Goal: Information Seeking & Learning: Find specific fact

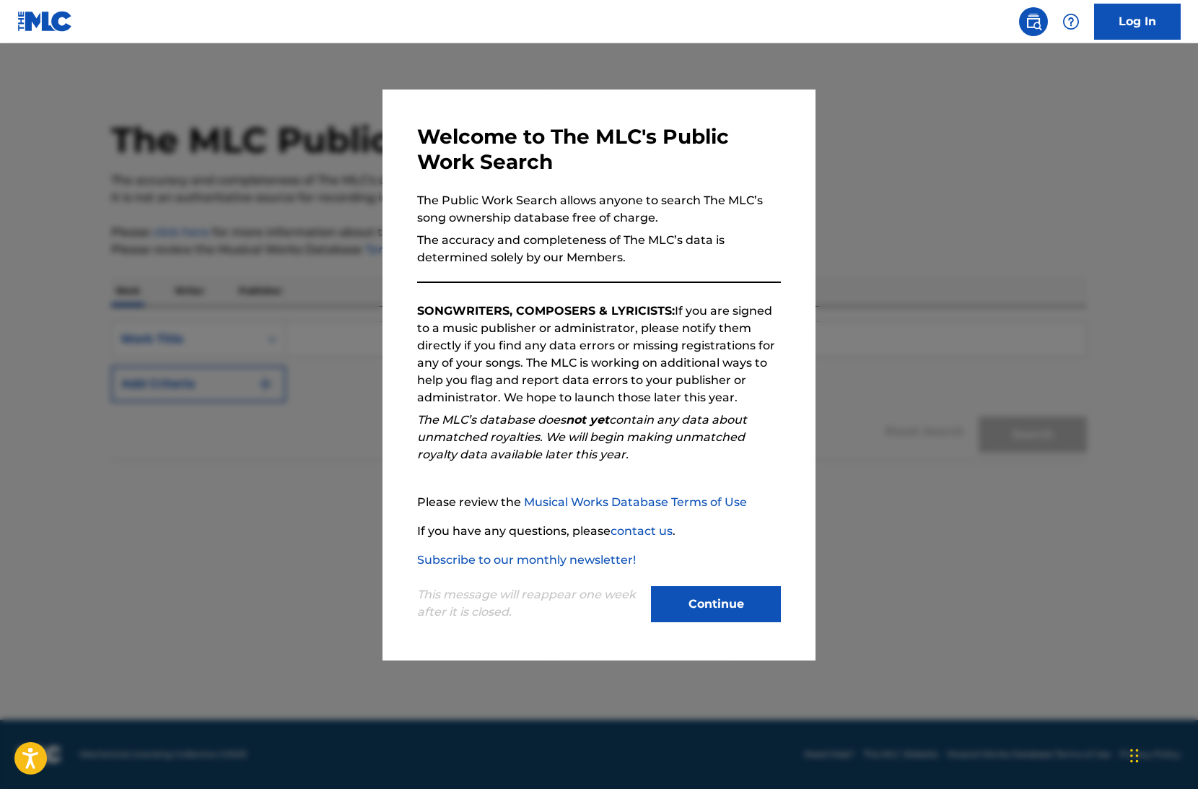
click at [743, 601] on button "Continue" at bounding box center [716, 604] width 130 height 36
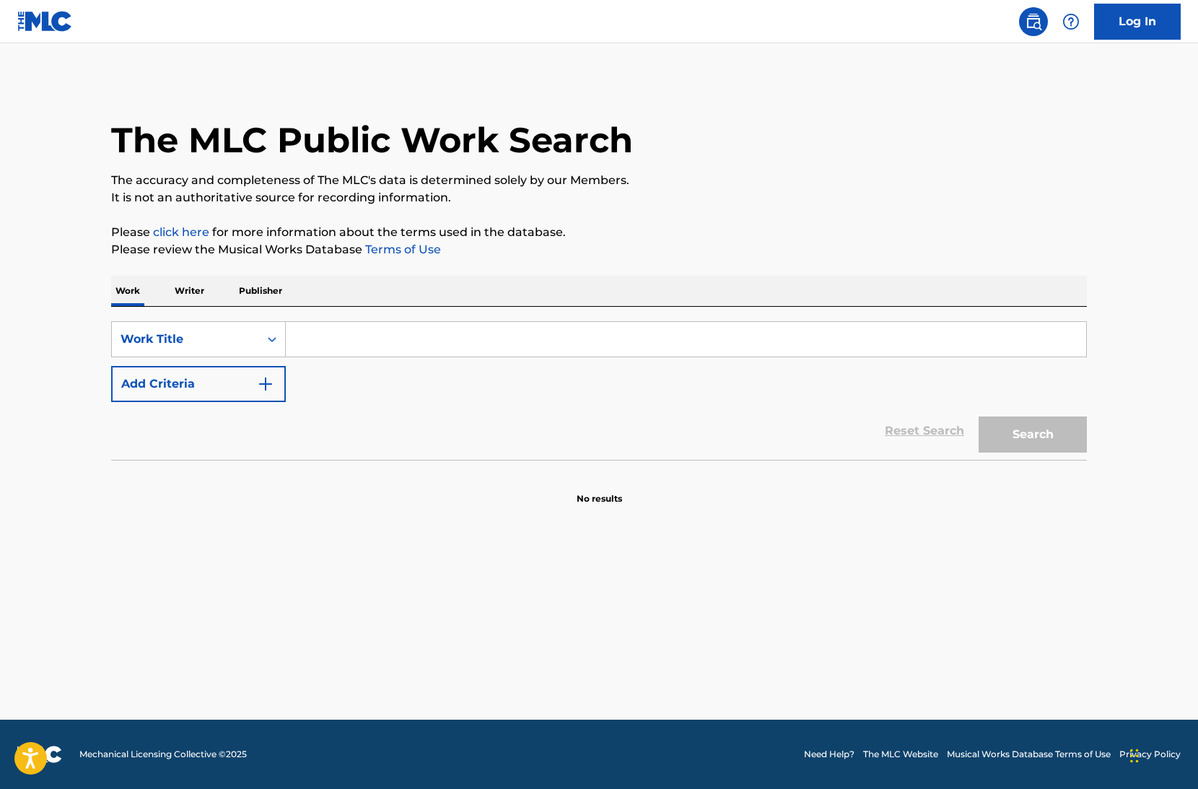
click at [448, 347] on input "Search Form" at bounding box center [686, 339] width 801 height 35
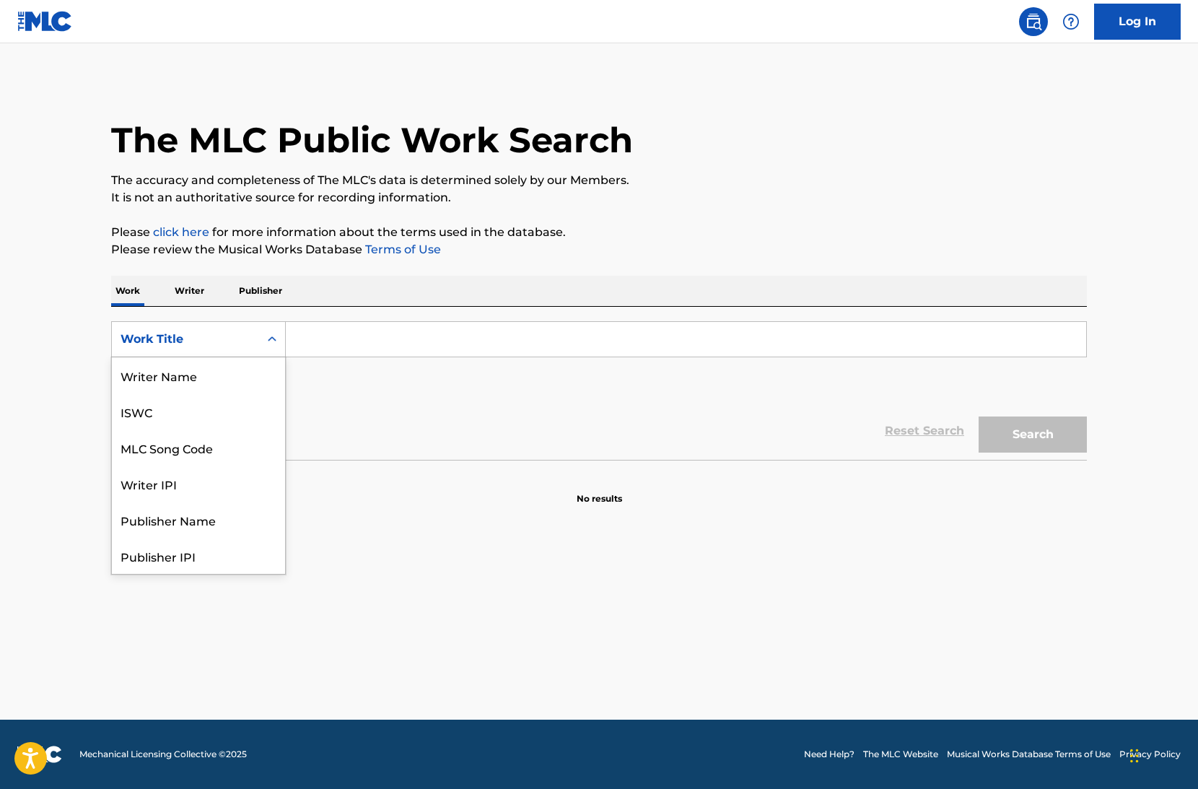
click at [226, 338] on div "Work Title" at bounding box center [186, 339] width 130 height 17
click at [222, 385] on div "Writer Name" at bounding box center [198, 375] width 173 height 36
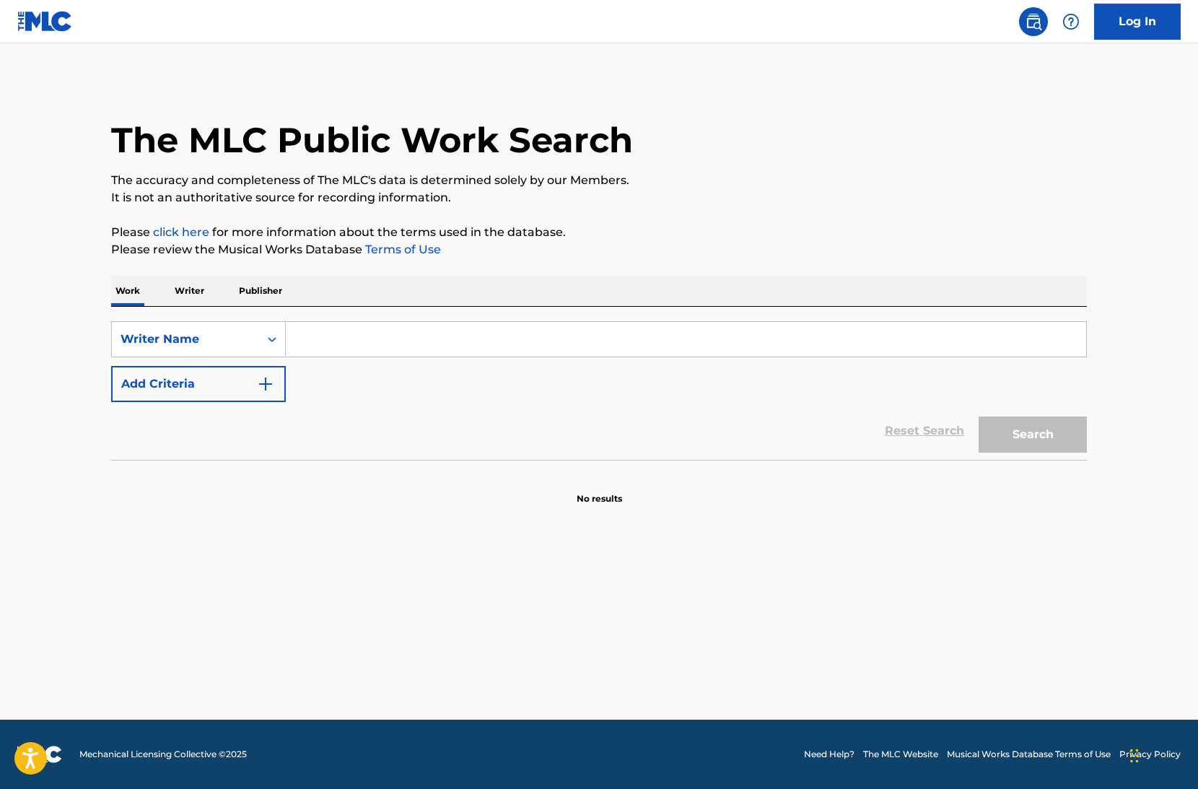
click at [371, 348] on input "Search Form" at bounding box center [686, 339] width 801 height 35
paste input "Peyton McDowell"
type input "Peyton McDowell"
click at [559, 284] on div "Work Writer Publisher" at bounding box center [599, 291] width 976 height 30
click at [1025, 444] on button "Search" at bounding box center [1033, 435] width 108 height 36
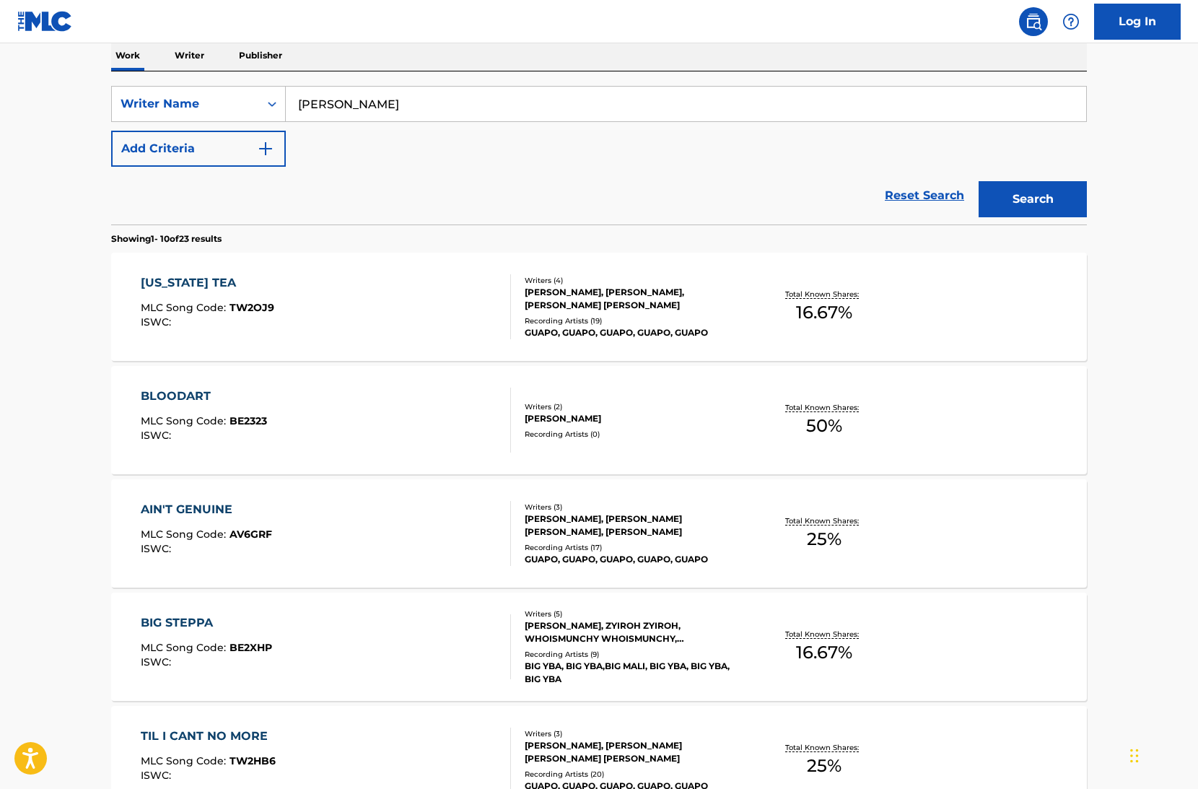
scroll to position [237, 0]
click at [408, 302] on div "TEXAS TEA MLC Song Code : TW2OJ9 ISWC :" at bounding box center [326, 305] width 371 height 65
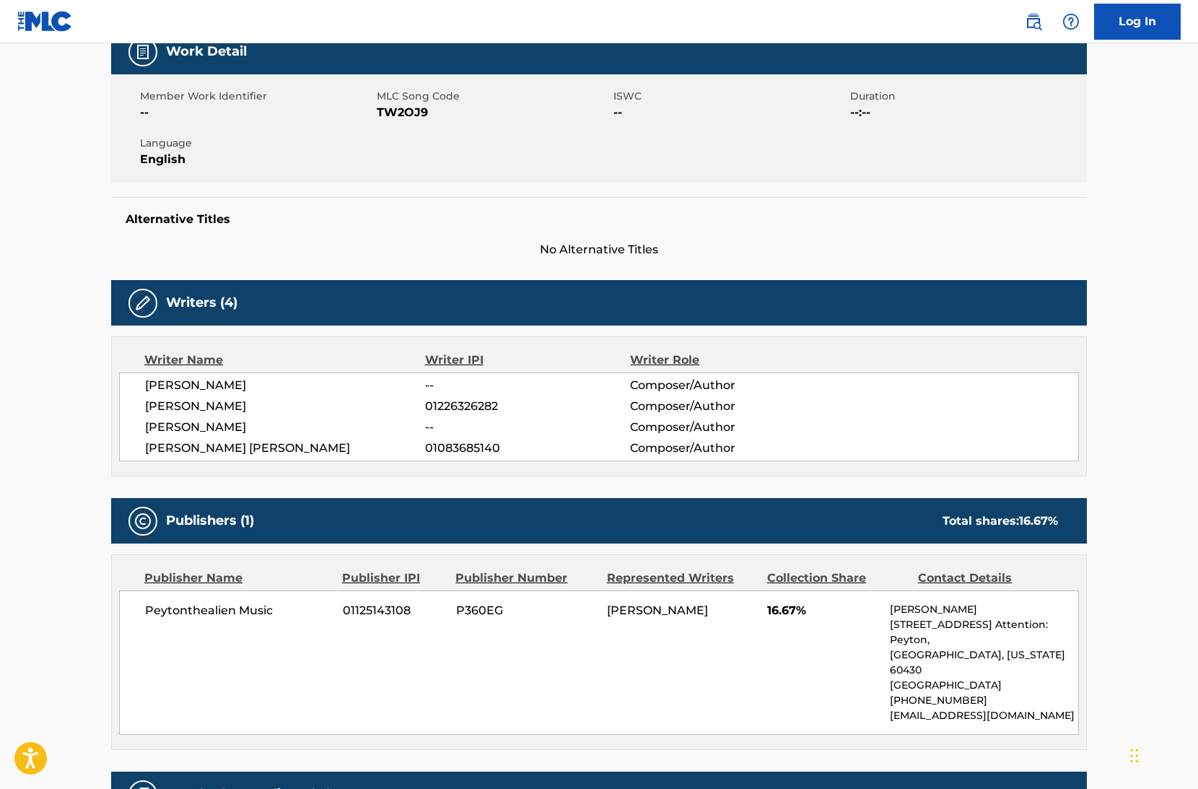
scroll to position [231, 0]
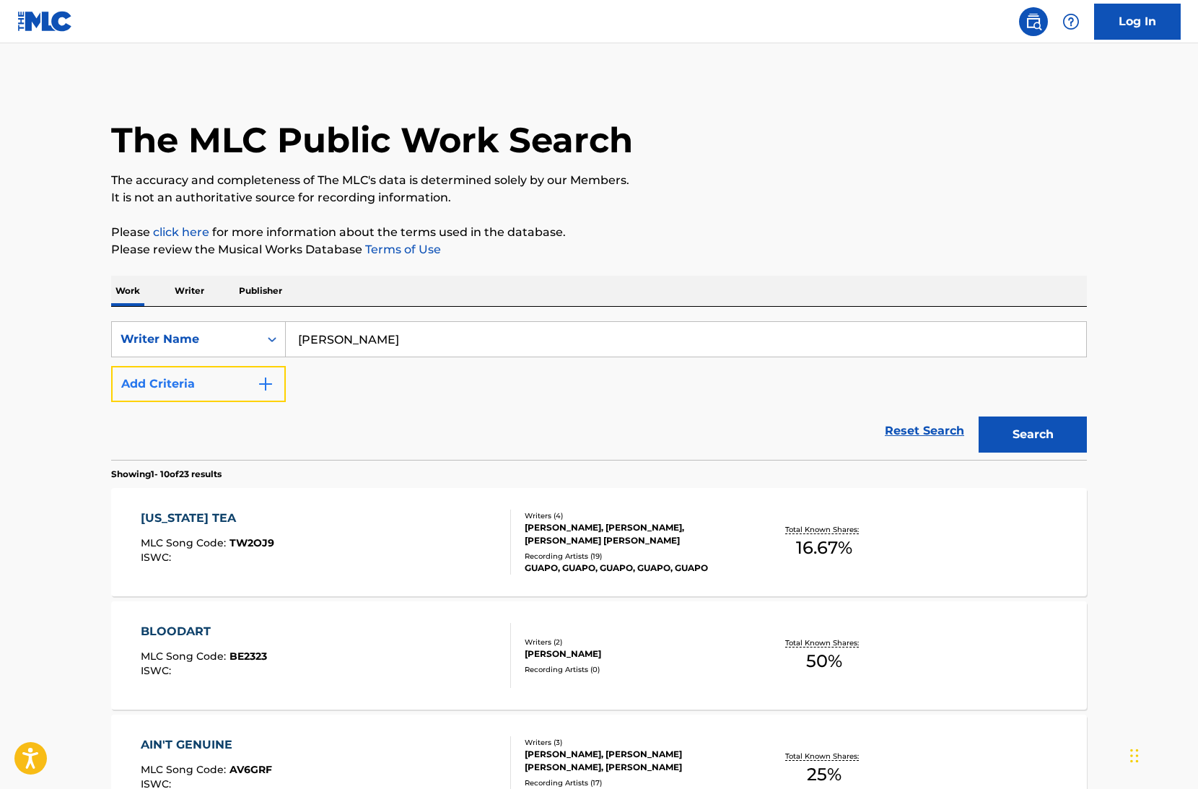
click at [239, 380] on button "Add Criteria" at bounding box center [198, 384] width 175 height 36
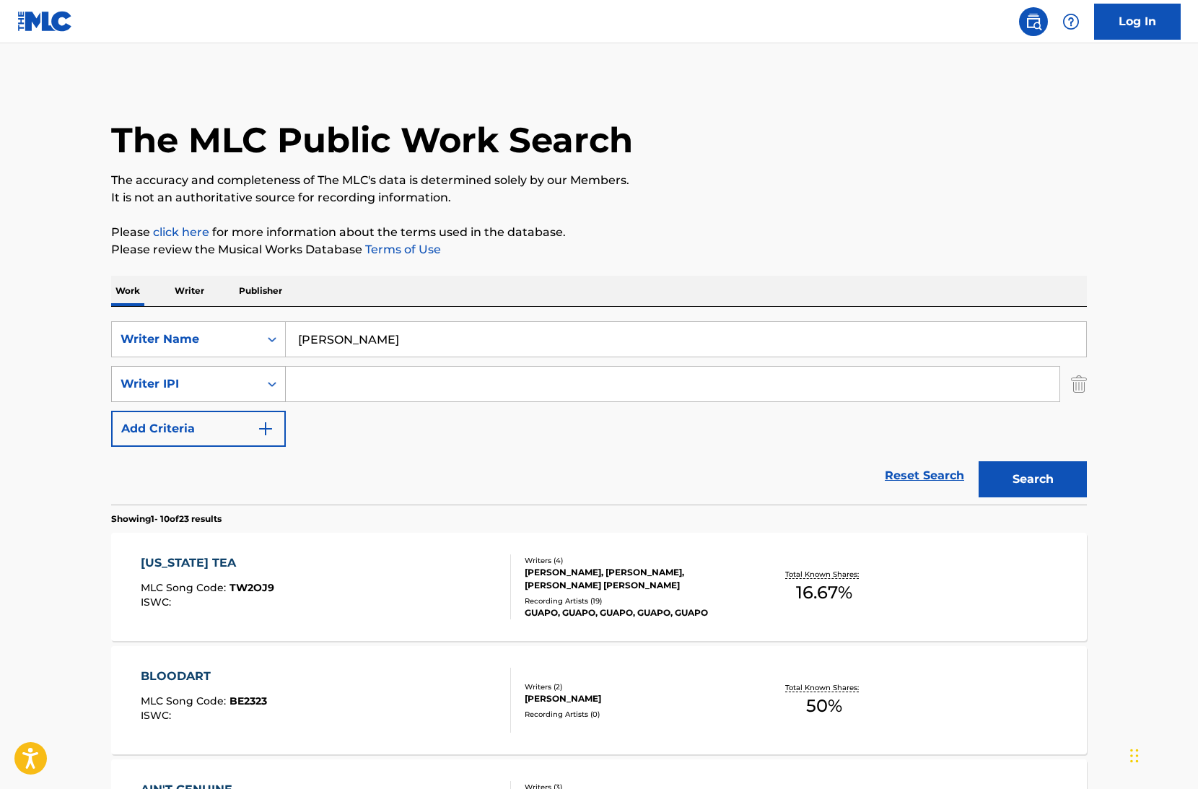
click at [253, 375] on div "Writer IPI" at bounding box center [185, 383] width 147 height 27
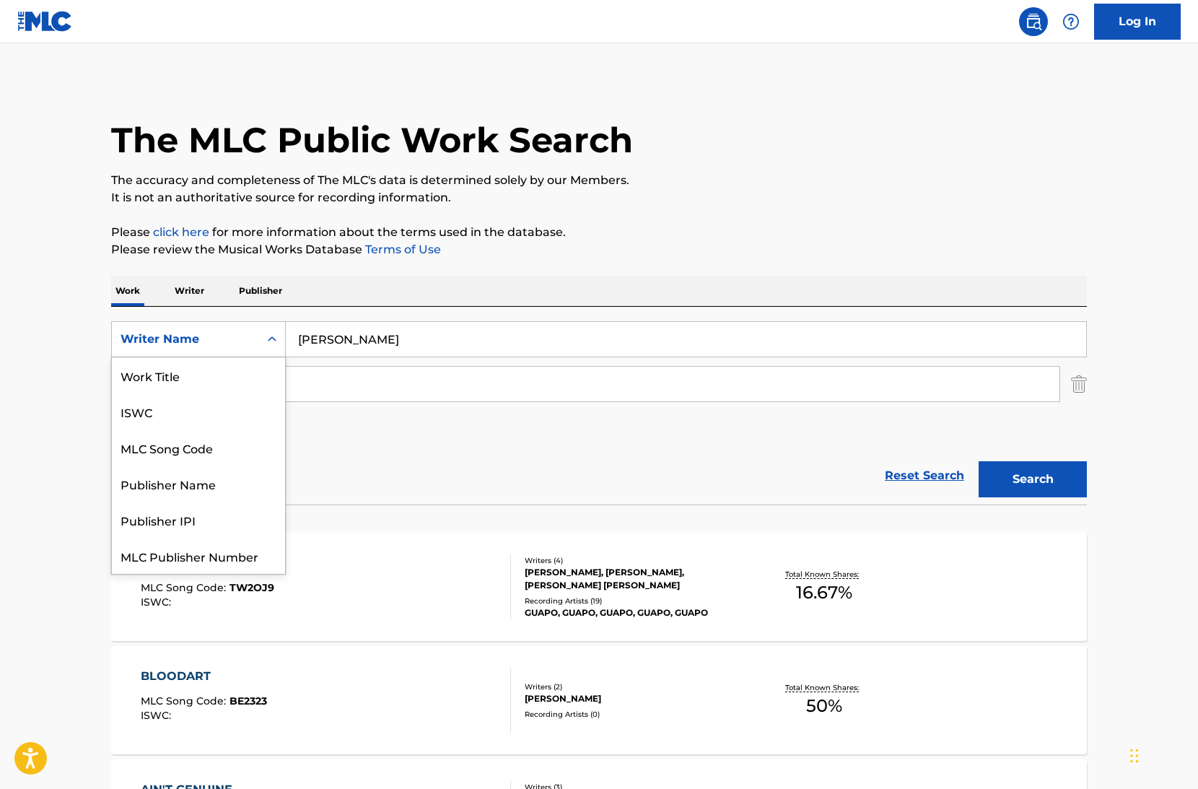
click at [253, 329] on div "Writer Name" at bounding box center [185, 339] width 147 height 27
click at [240, 379] on div "Work Title" at bounding box center [198, 375] width 173 height 36
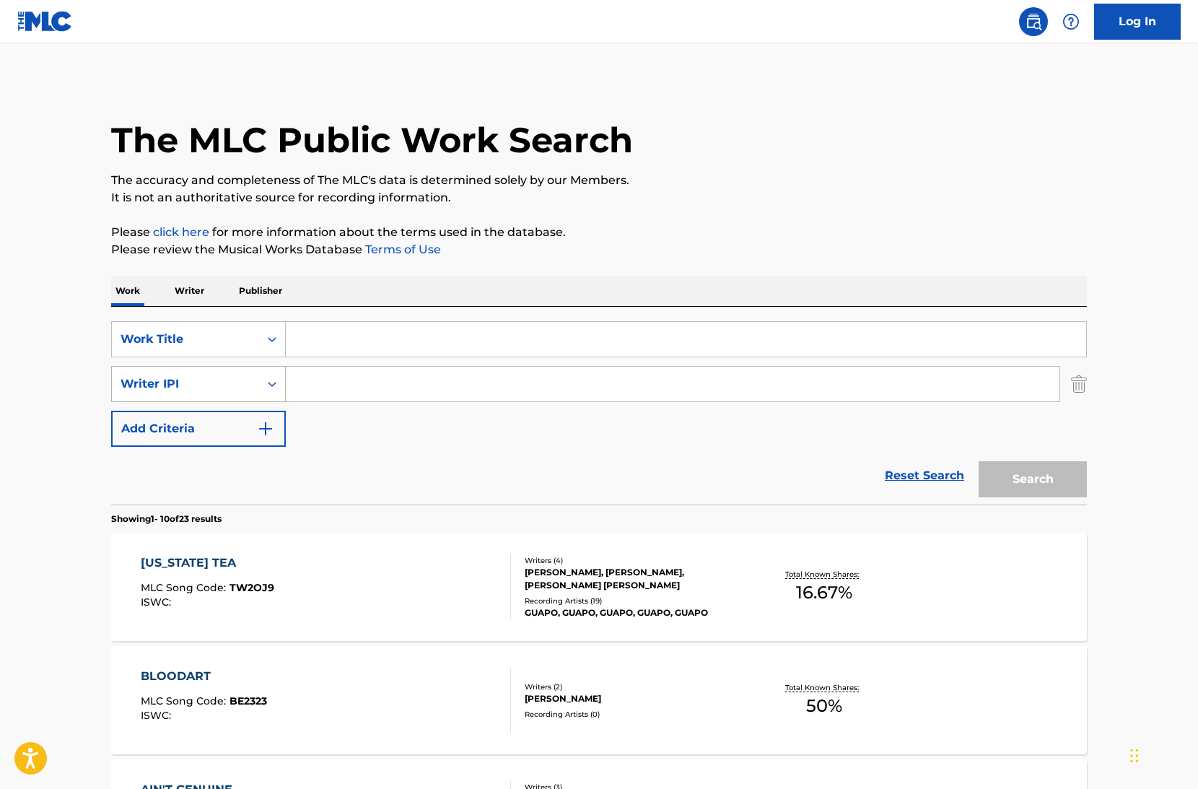
click at [240, 398] on div "Writer IPI" at bounding box center [198, 384] width 175 height 36
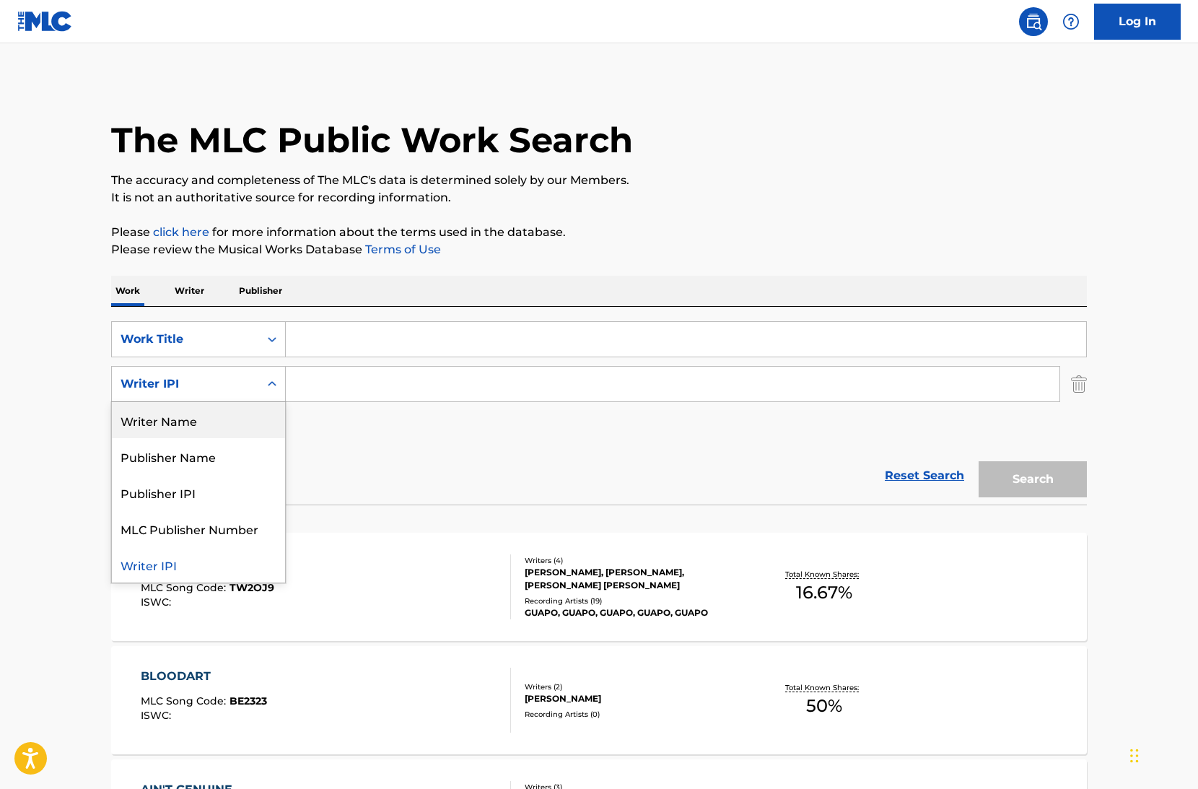
click at [226, 430] on div "Writer Name" at bounding box center [198, 420] width 173 height 36
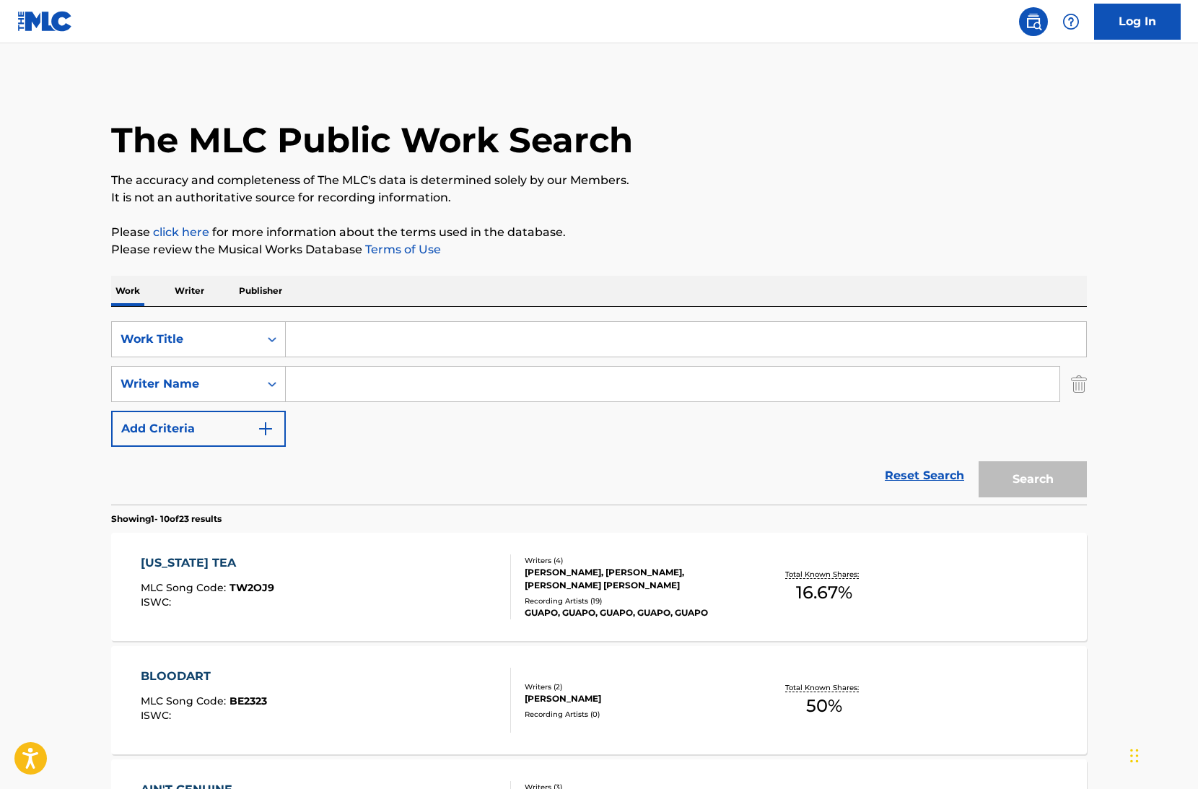
click at [320, 340] on input "Search Form" at bounding box center [686, 339] width 801 height 35
click at [319, 396] on input "Search Form" at bounding box center [673, 384] width 774 height 35
paste input "Peyton McDowell"
type input "Peyton McDowell"
click at [326, 348] on input "Search Form" at bounding box center [686, 339] width 801 height 35
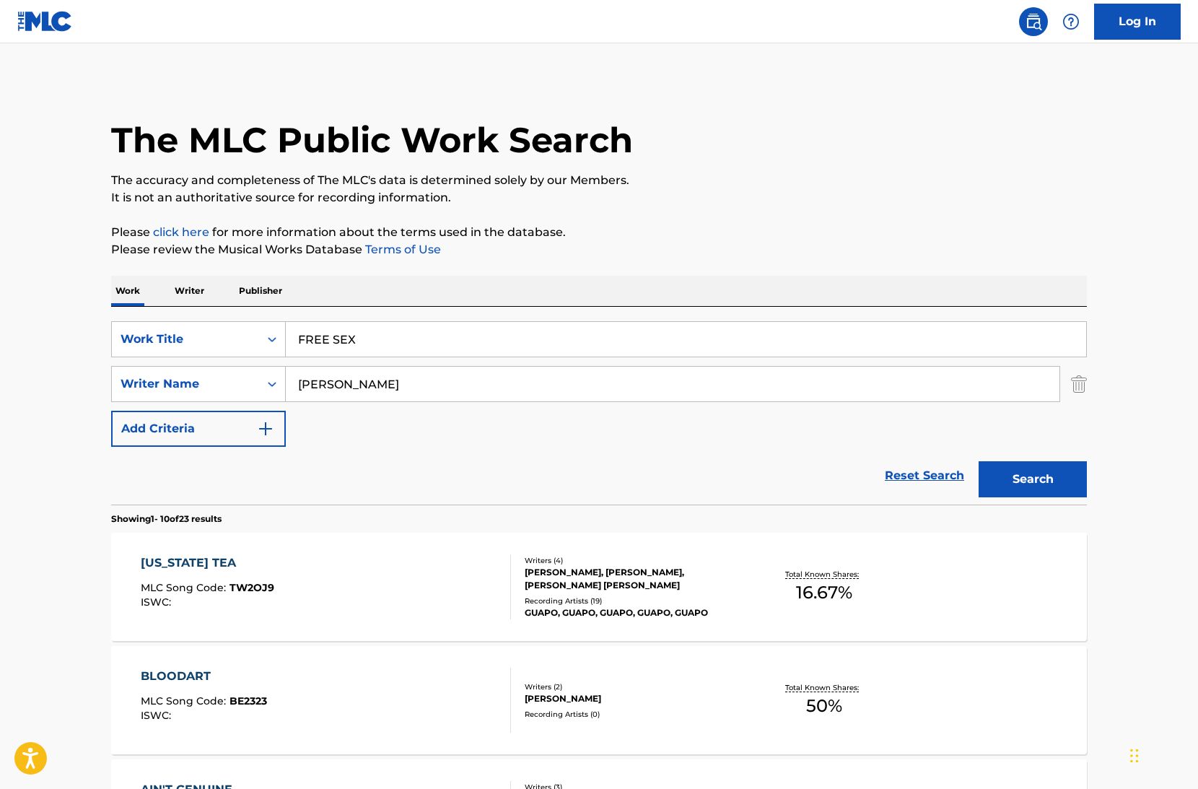
click at [979, 461] on button "Search" at bounding box center [1033, 479] width 108 height 36
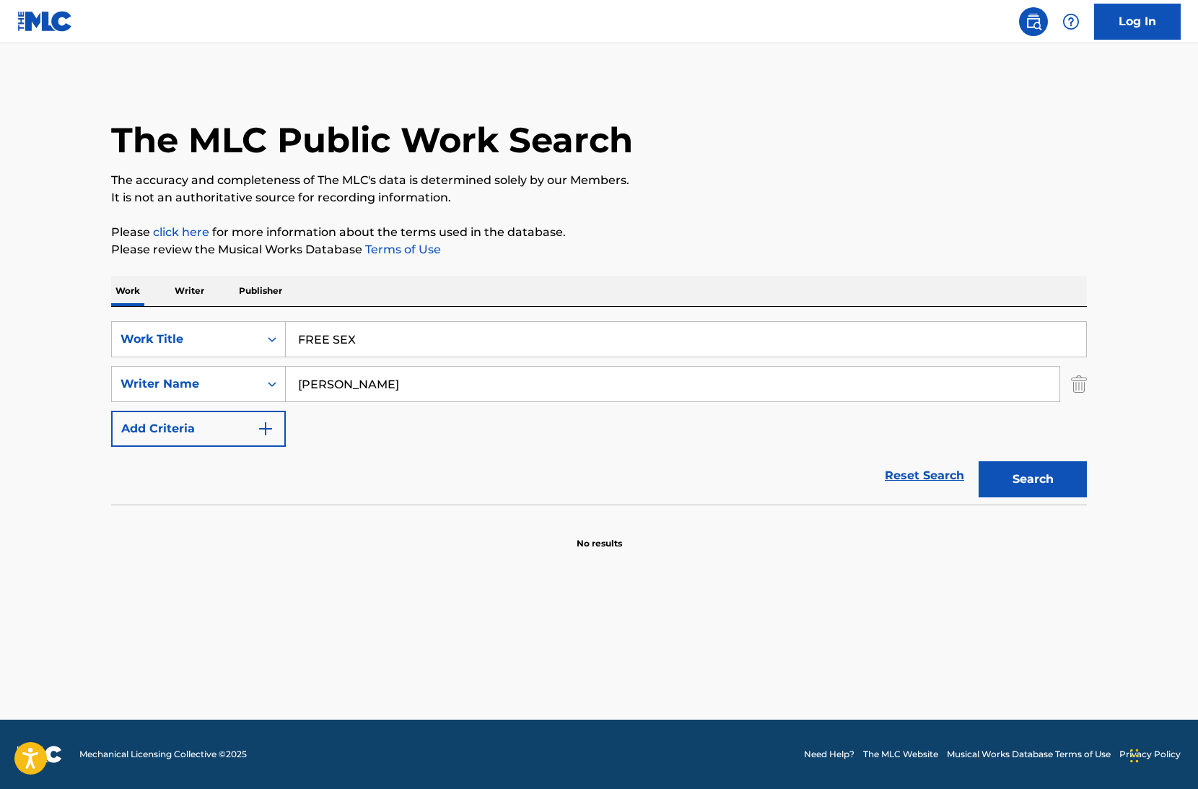
click at [469, 346] on input "FREE SEX" at bounding box center [686, 339] width 801 height 35
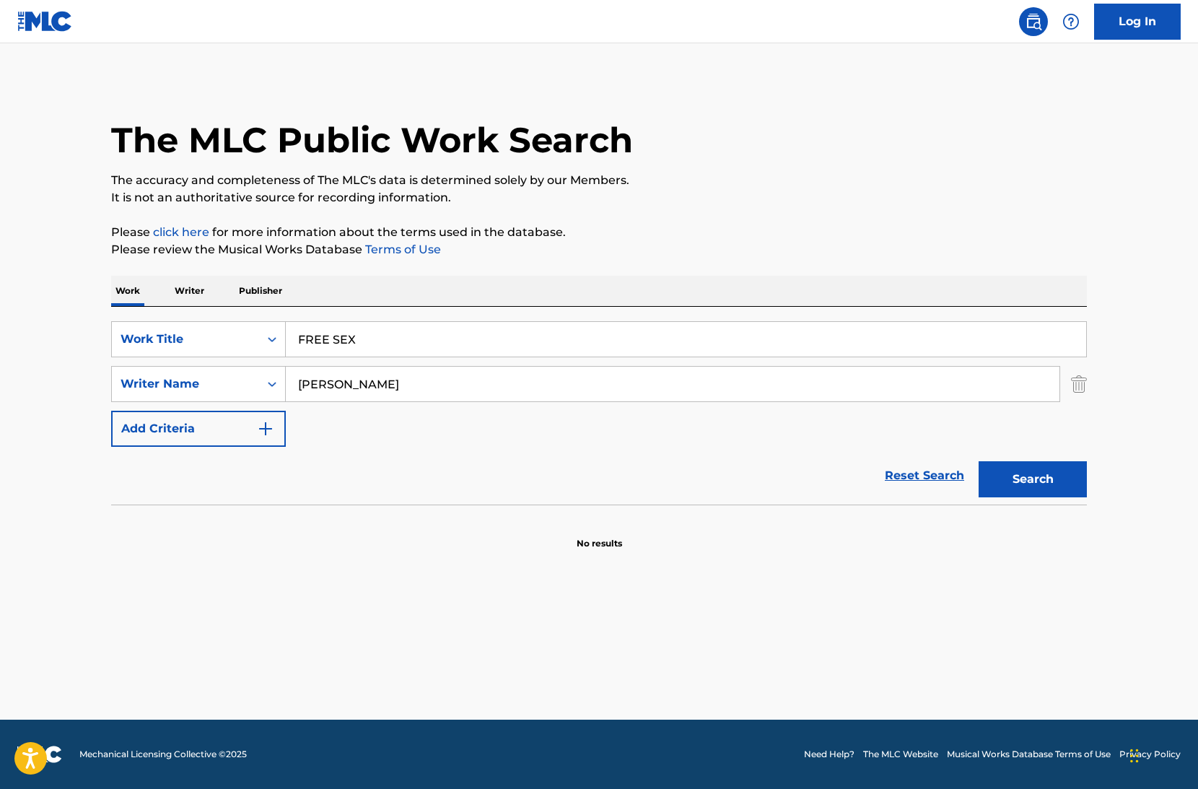
click at [410, 339] on input "FREE SEX" at bounding box center [686, 339] width 801 height 35
click at [979, 461] on button "Search" at bounding box center [1033, 479] width 108 height 36
click at [420, 345] on input "FREE SEX!" at bounding box center [686, 339] width 801 height 35
click at [419, 345] on input "FREE SEX!" at bounding box center [686, 339] width 801 height 35
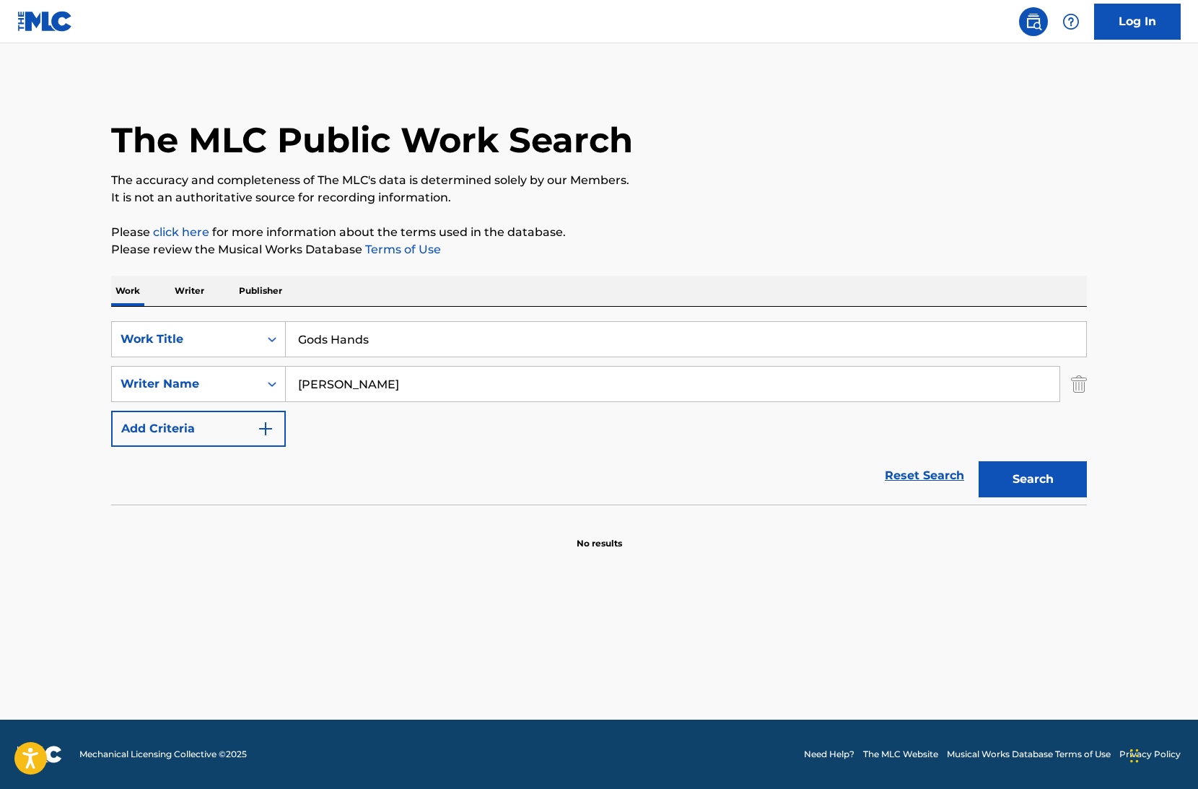
type input "Gods Hands"
click at [979, 461] on button "Search" at bounding box center [1033, 479] width 108 height 36
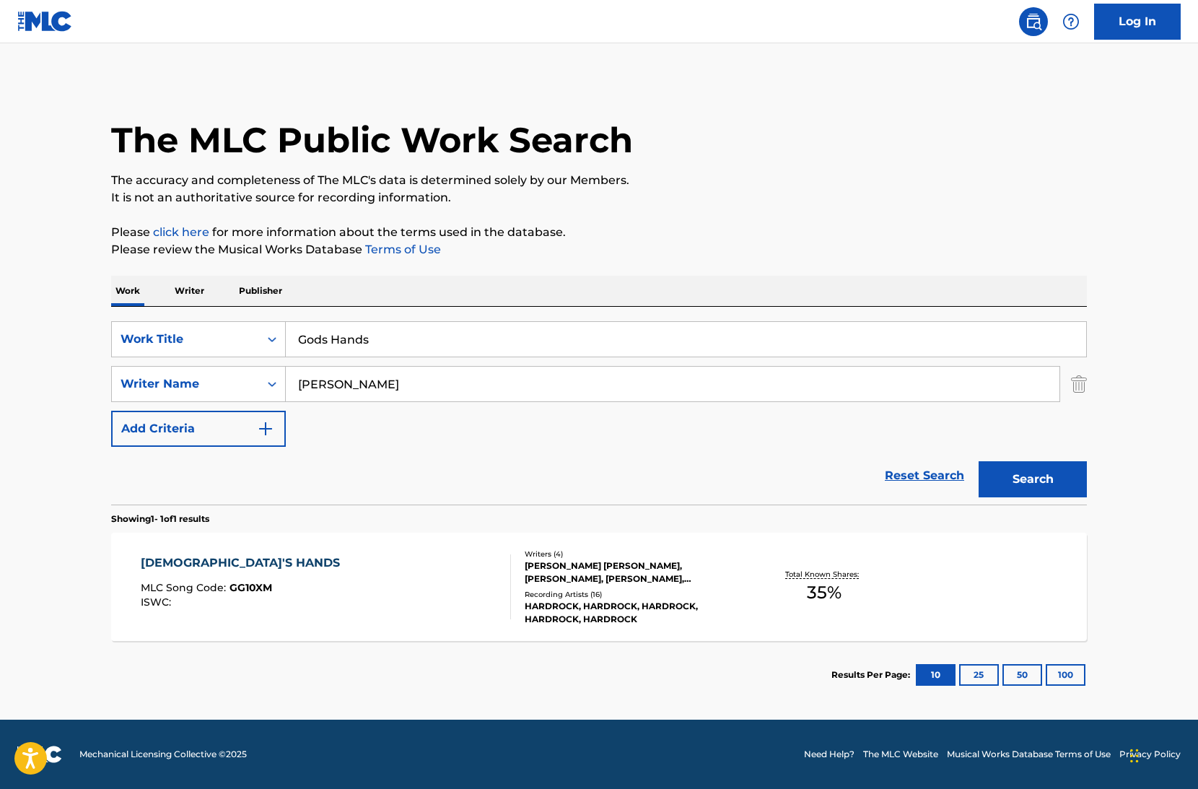
click at [378, 600] on div "GOD'S HANDS MLC Song Code : GG10XM ISWC :" at bounding box center [326, 586] width 371 height 65
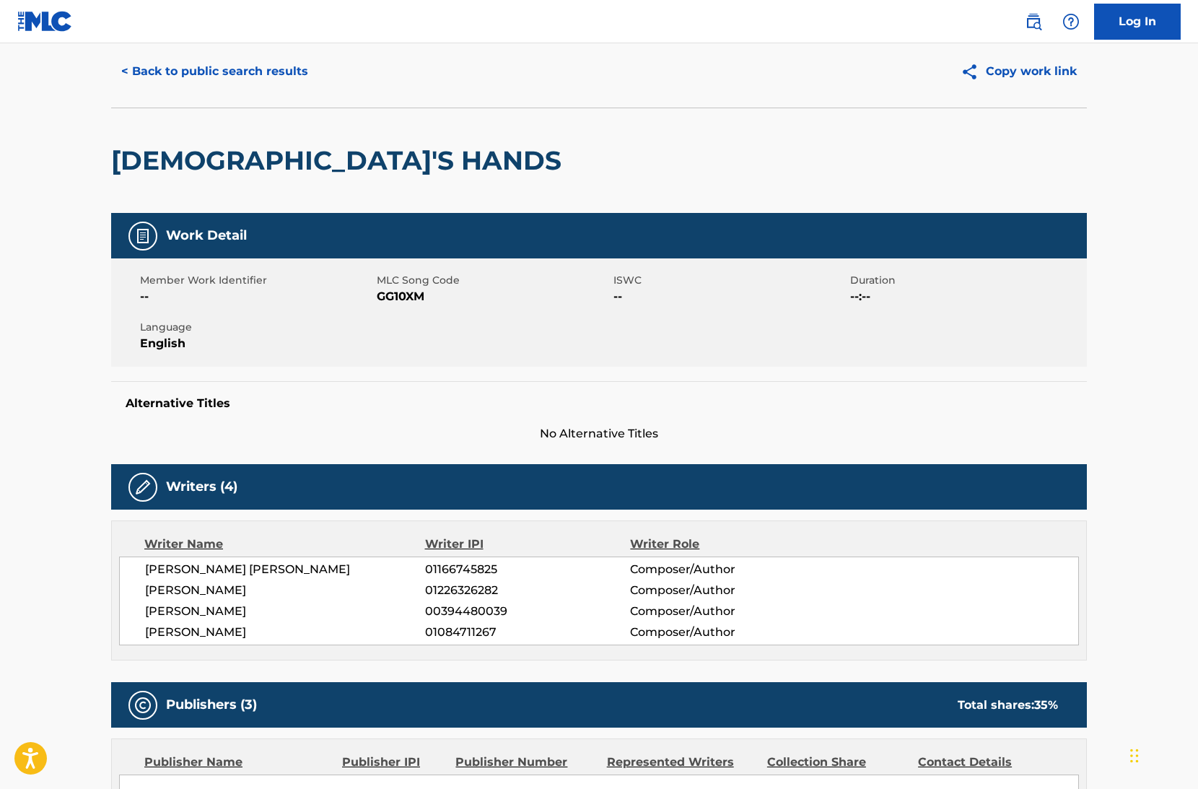
scroll to position [23, 0]
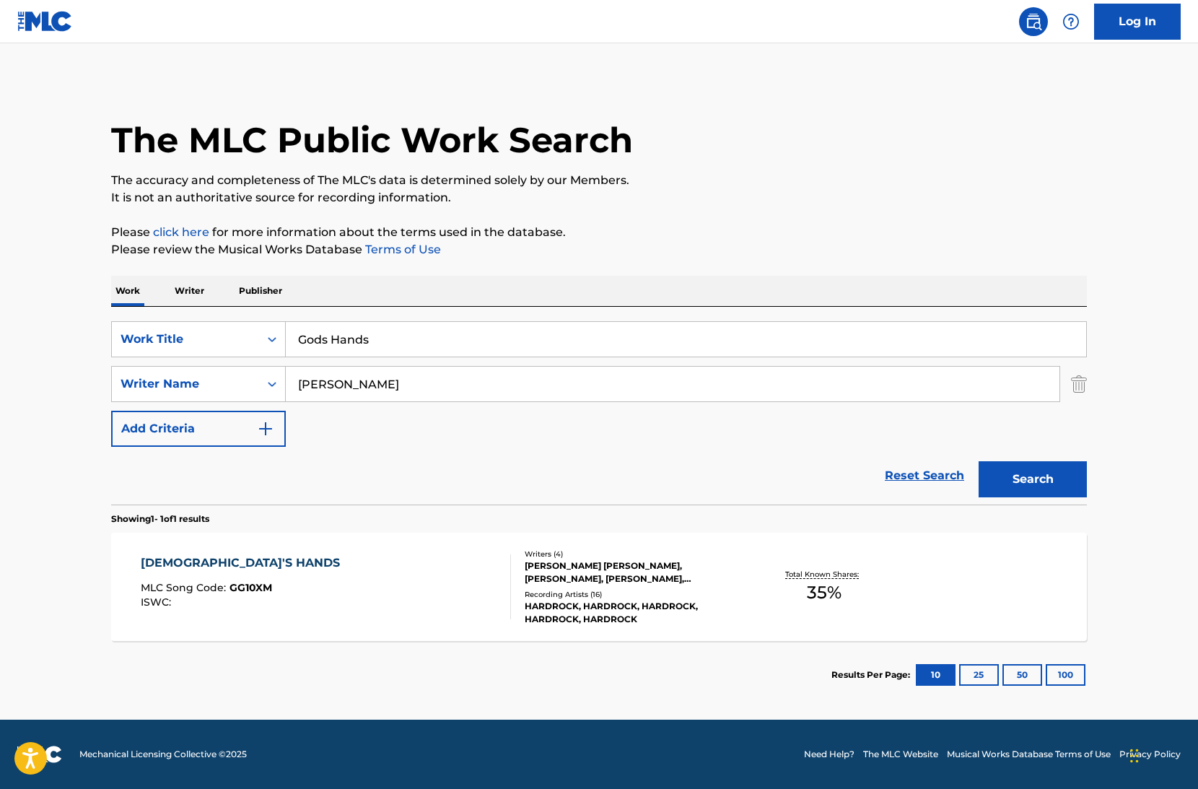
click at [375, 338] on input "Gods Hands" at bounding box center [686, 339] width 801 height 35
type input "B"
type input "M"
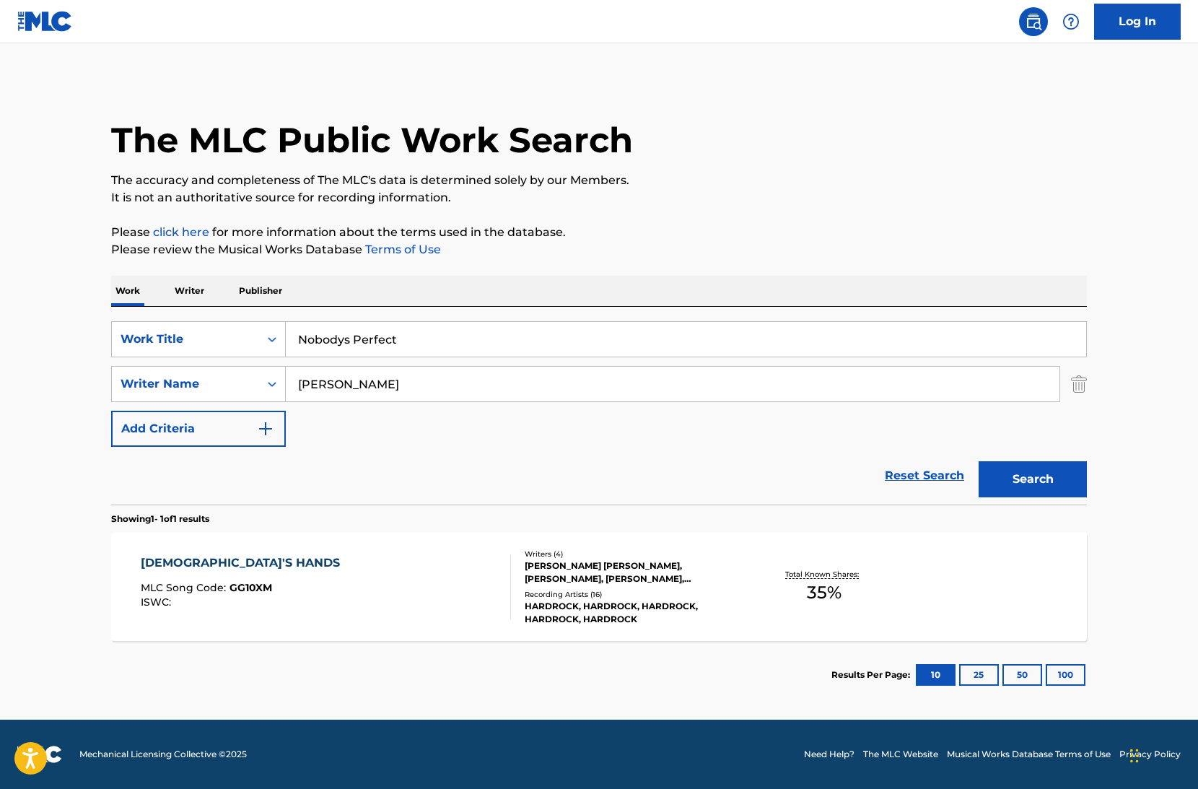
click at [979, 461] on button "Search" at bounding box center [1033, 479] width 108 height 36
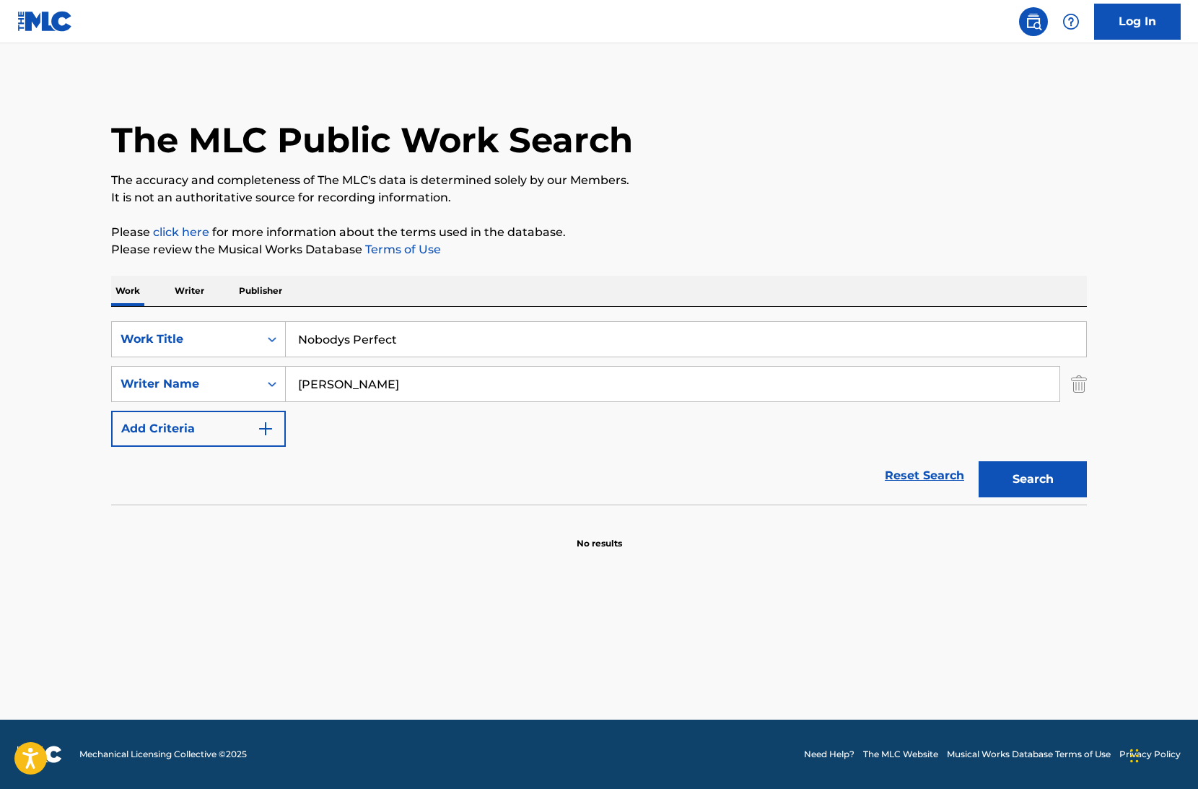
click at [395, 332] on input "Nobodys Perfect" at bounding box center [686, 339] width 801 height 35
click at [395, 333] on input "Nobodys Perfect" at bounding box center [686, 339] width 801 height 35
click at [407, 344] on input "POison" at bounding box center [686, 339] width 801 height 35
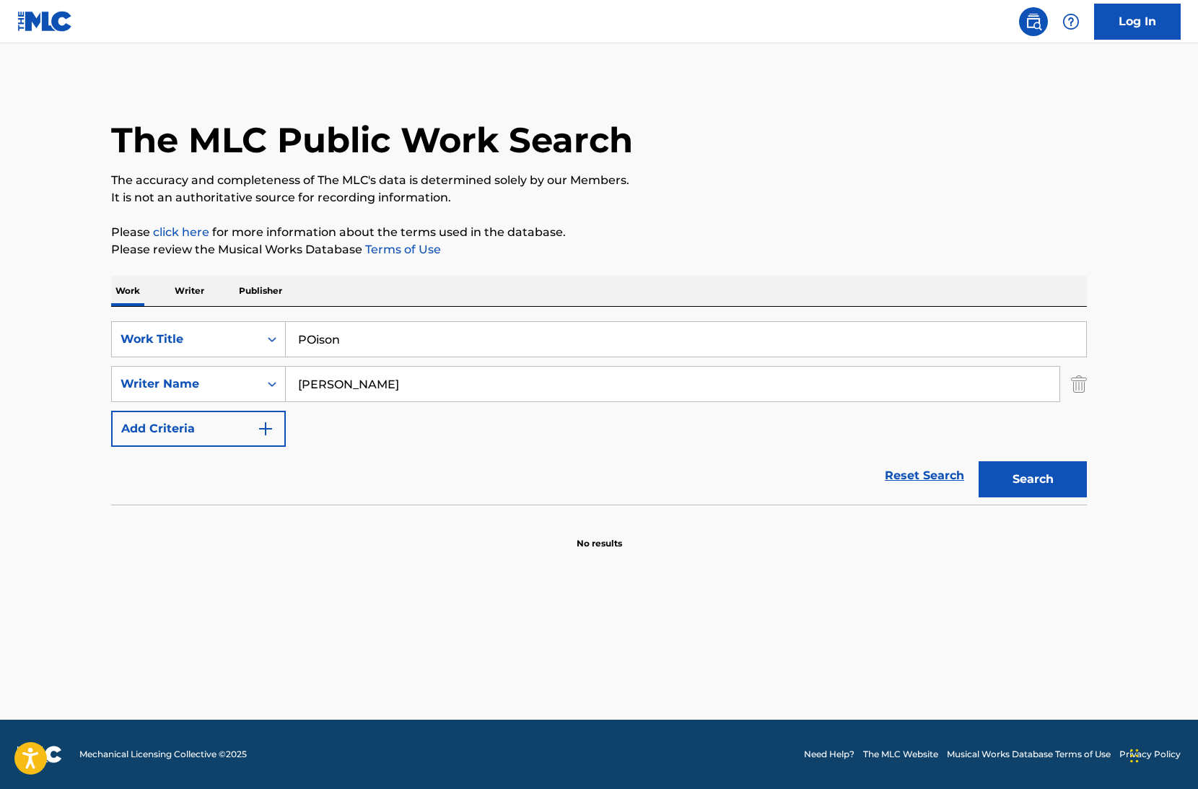
click at [407, 344] on input "POison" at bounding box center [686, 339] width 801 height 35
type input "Poison"
click at [393, 401] on div "Peyton McDowell" at bounding box center [673, 384] width 775 height 36
click at [393, 389] on input "Peyton McDowell" at bounding box center [673, 384] width 774 height 35
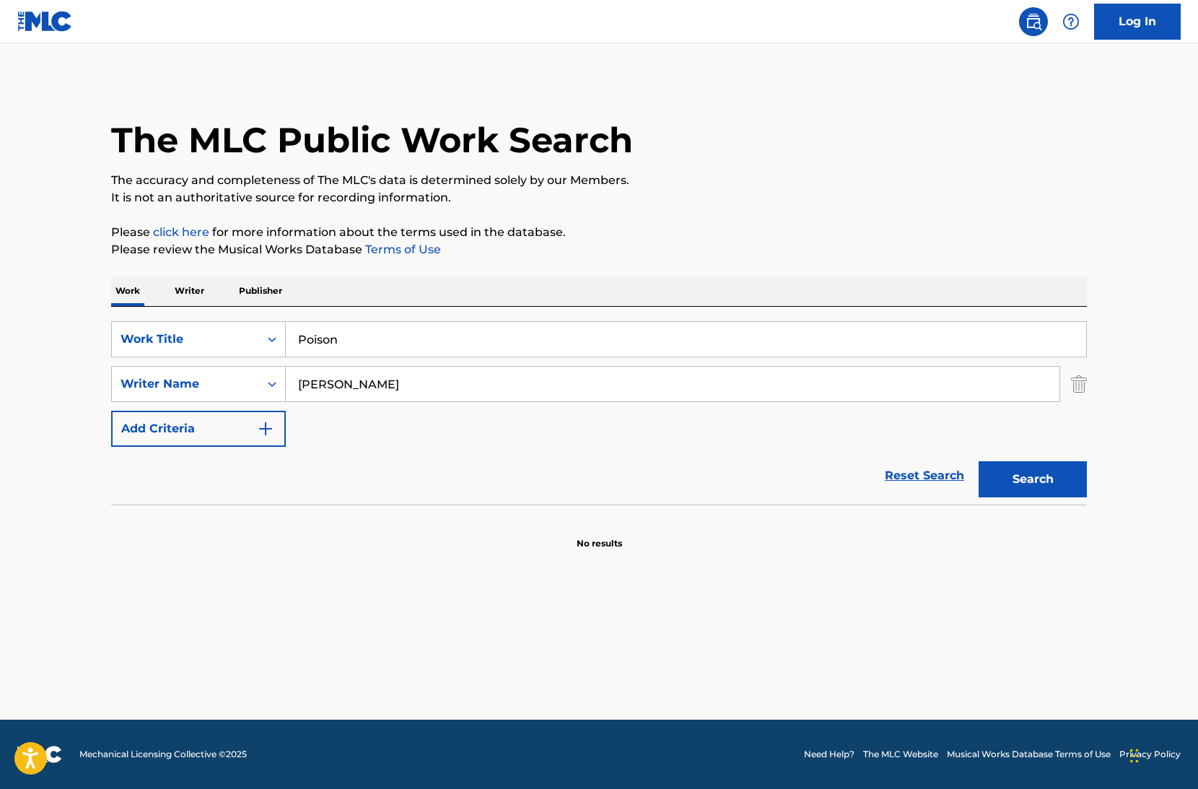
click at [393, 389] on input "Peyton McDowell" at bounding box center [673, 384] width 774 height 35
paste input "Daijon Davis"
type input "Daijon Davis"
click at [979, 461] on button "Search" at bounding box center [1033, 479] width 108 height 36
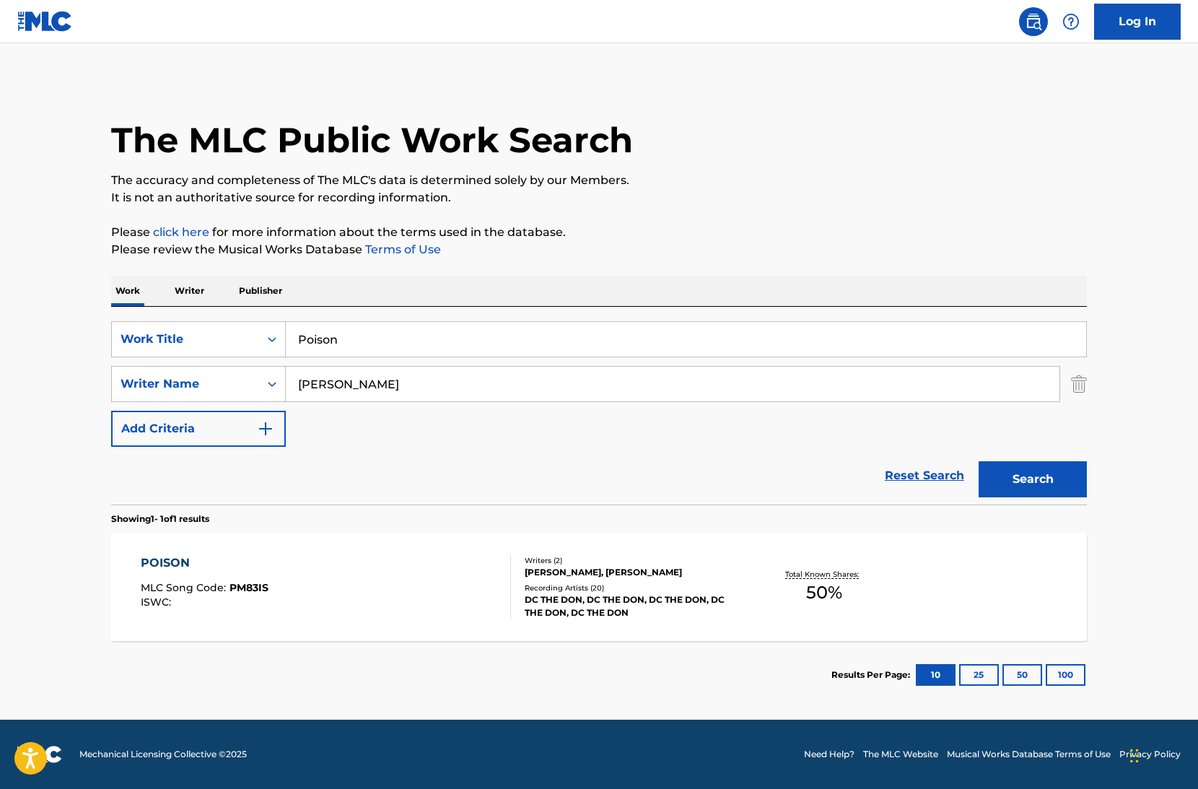
click at [466, 555] on div "POISON MLC Song Code : PM83IS ISWC :" at bounding box center [326, 586] width 371 height 65
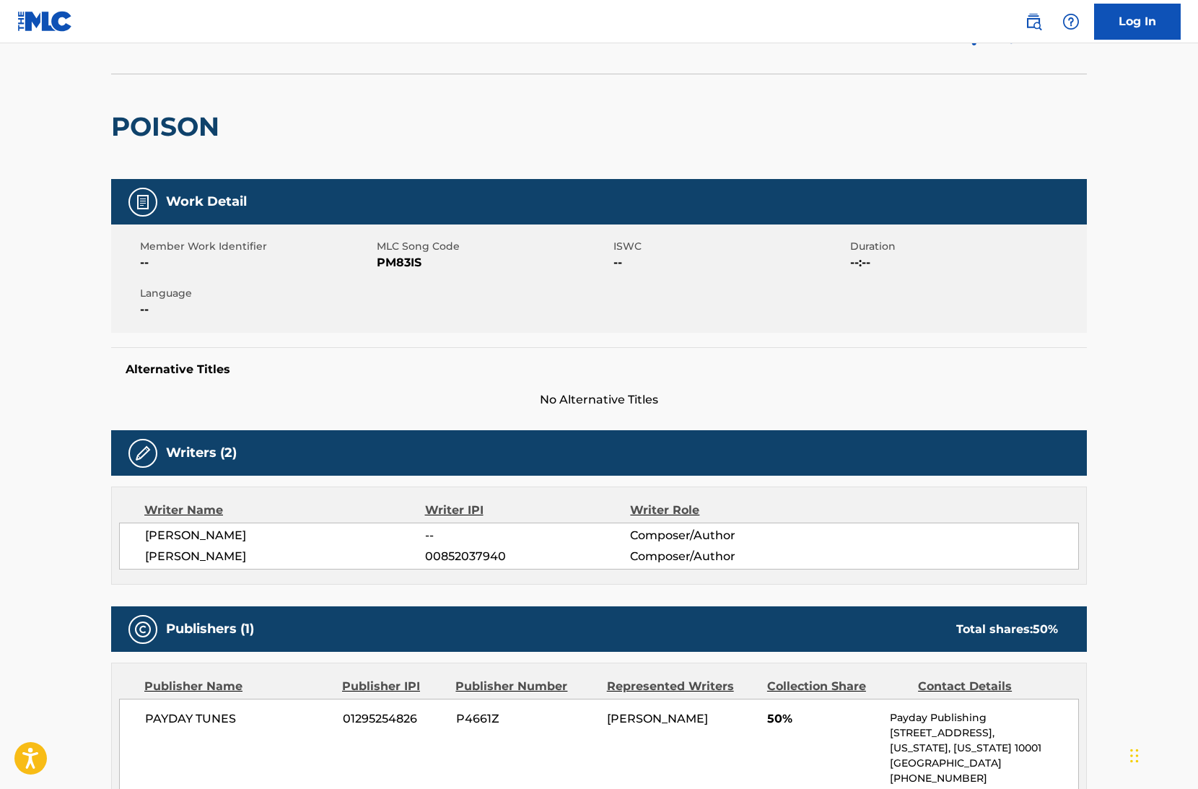
scroll to position [214, 0]
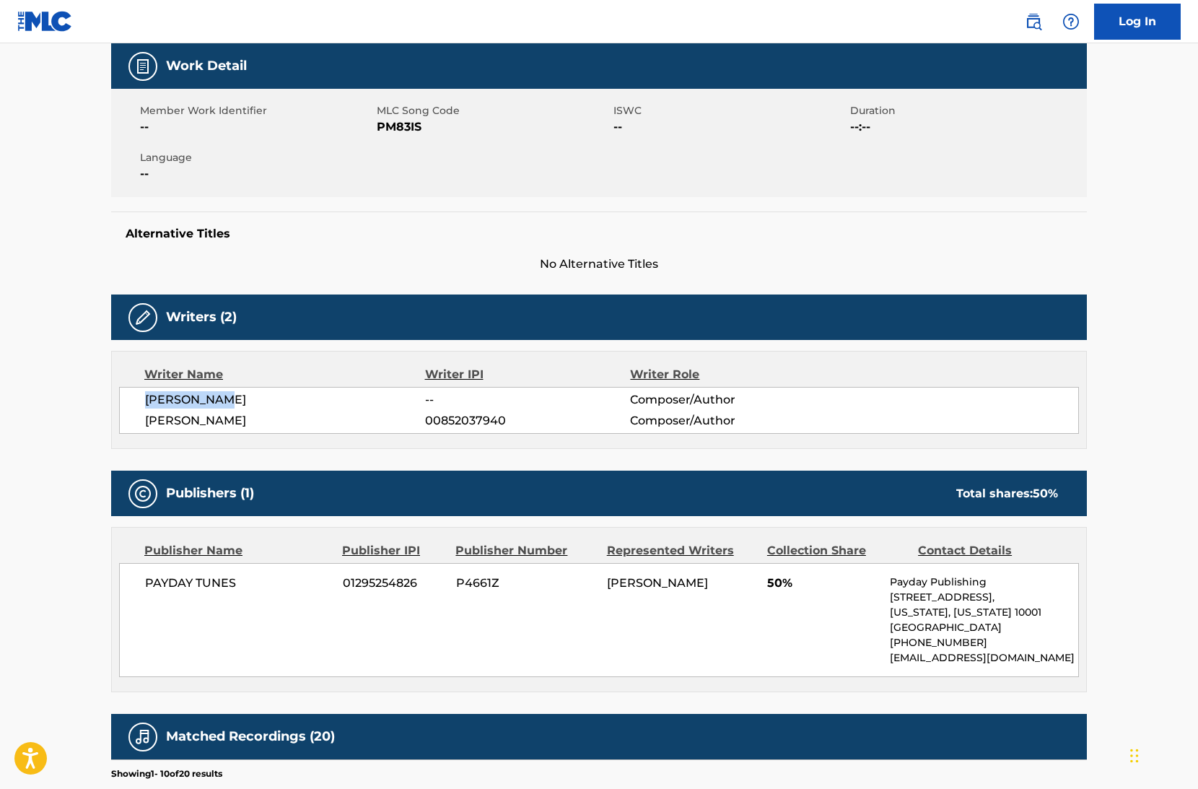
drag, startPoint x: 240, startPoint y: 403, endPoint x: 92, endPoint y: 397, distance: 147.4
click at [94, 398] on div "< Back to public search results Copy work link POISON Work Detail Member Work I…" at bounding box center [599, 548] width 1011 height 1364
copy span "[PERSON_NAME]"
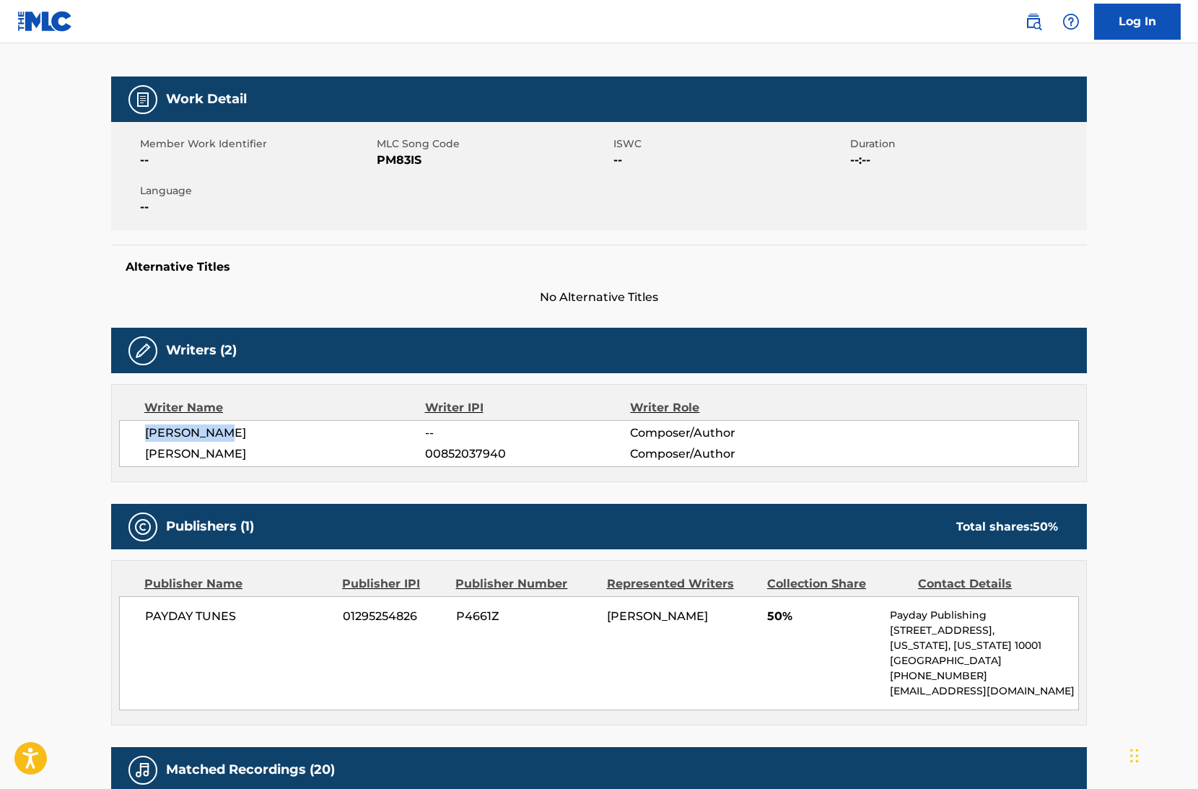
scroll to position [0, 0]
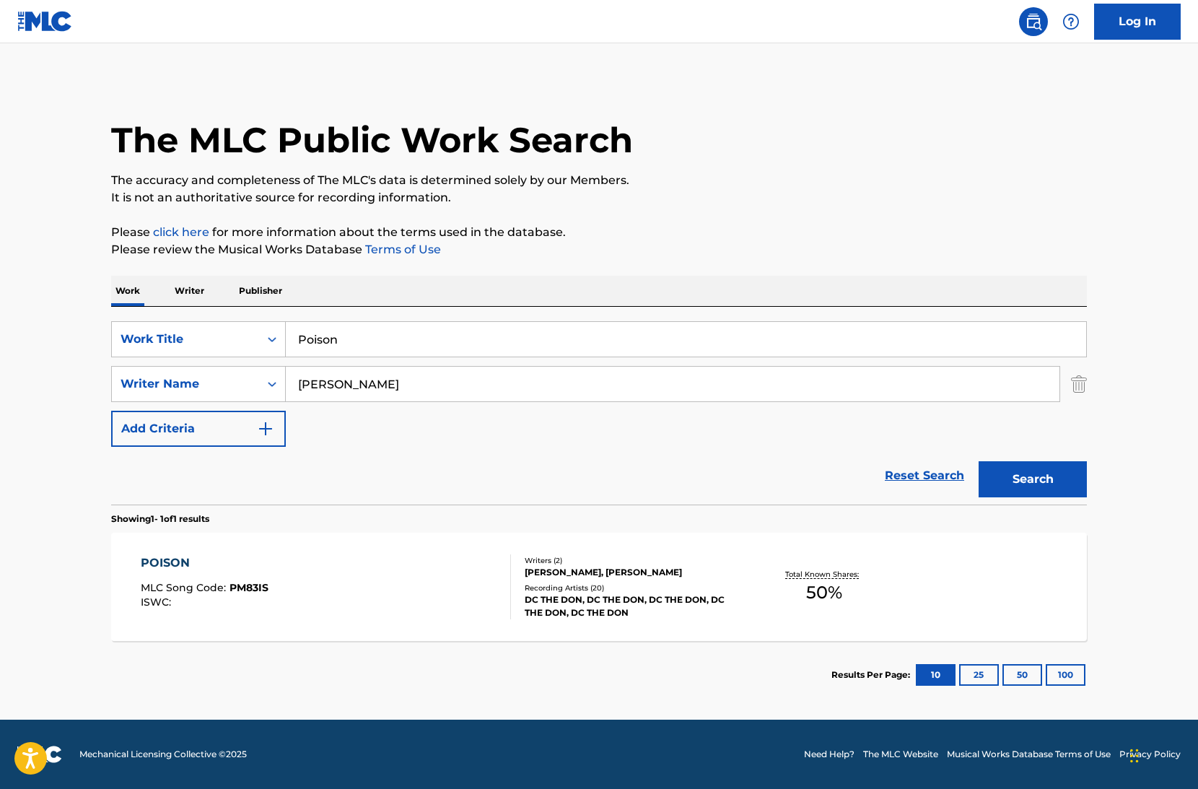
click at [408, 396] on input "Daijon Davis" at bounding box center [673, 384] width 774 height 35
paste input "[PERSON_NAME]"
type input "[PERSON_NAME]"
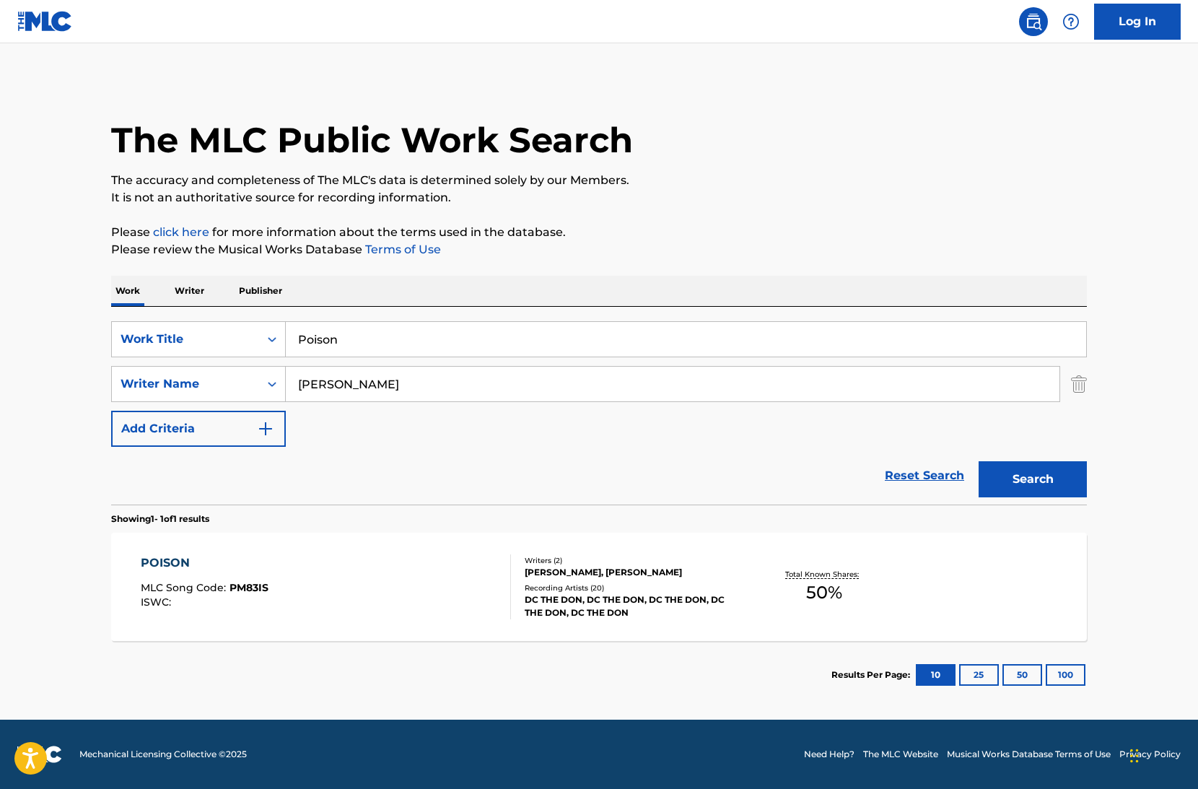
click at [400, 345] on input "Poison" at bounding box center [686, 339] width 801 height 35
click at [400, 344] on input "Poison" at bounding box center [686, 339] width 801 height 35
type input "End of the road"
click at [979, 461] on button "Search" at bounding box center [1033, 479] width 108 height 36
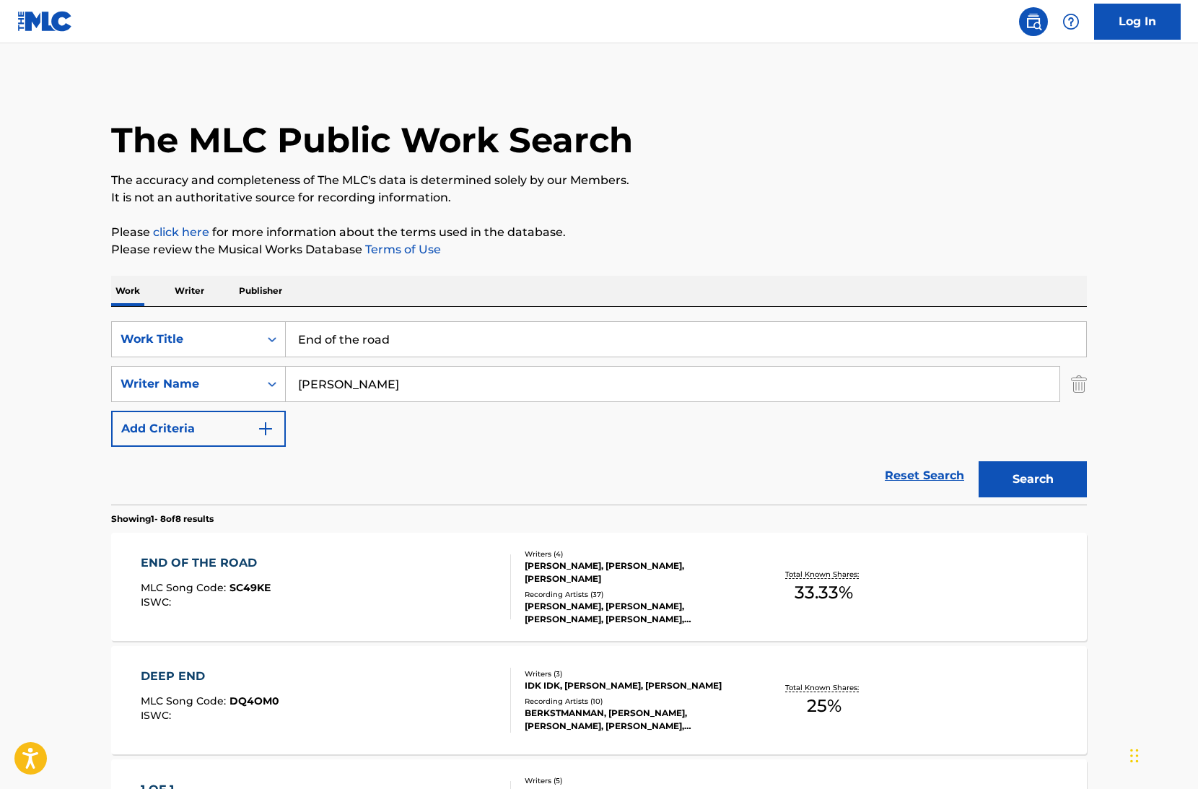
click at [359, 585] on div "END OF THE ROAD MLC Song Code : SC49KE ISWC :" at bounding box center [326, 586] width 371 height 65
click at [360, 347] on input "End of the road" at bounding box center [686, 339] width 801 height 35
click at [360, 339] on input "End of the road" at bounding box center [686, 339] width 801 height 35
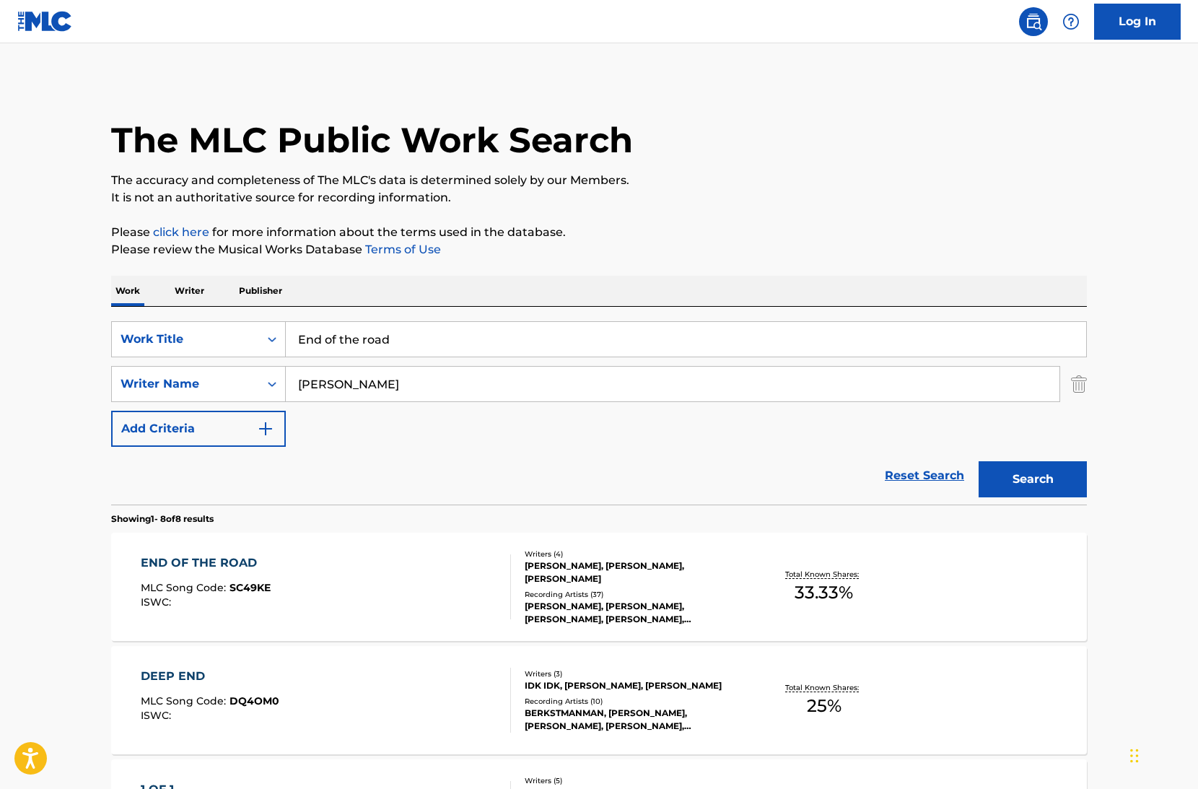
click at [360, 339] on input "End of the road" at bounding box center [686, 339] width 801 height 35
type input "Mind Gone"
click at [367, 393] on input "[PERSON_NAME]" at bounding box center [673, 384] width 774 height 35
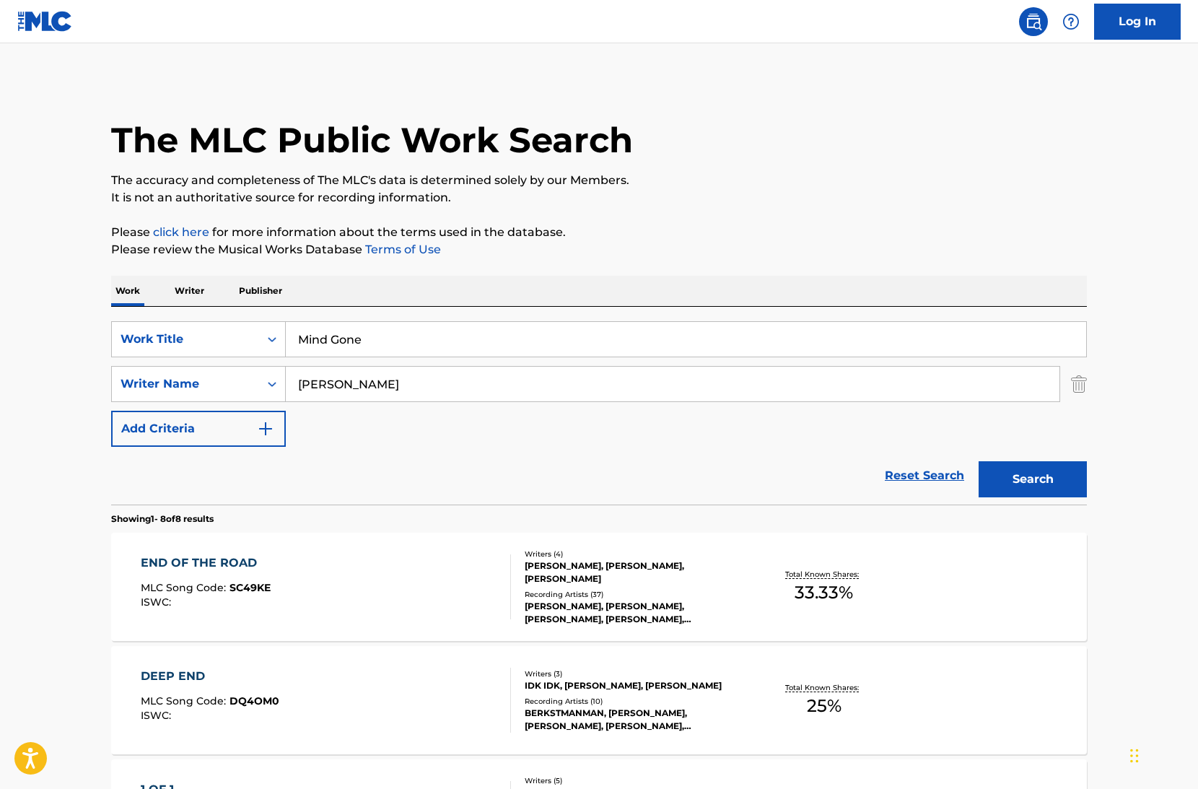
paste input "Wisdom Mikeal Oluola"
drag, startPoint x: 391, startPoint y: 388, endPoint x: 355, endPoint y: 388, distance: 35.4
click at [355, 388] on input "Wisdom Mikeal Oluola" at bounding box center [673, 384] width 774 height 35
type input "Wisdom Oluola"
click at [979, 461] on button "Search" at bounding box center [1033, 479] width 108 height 36
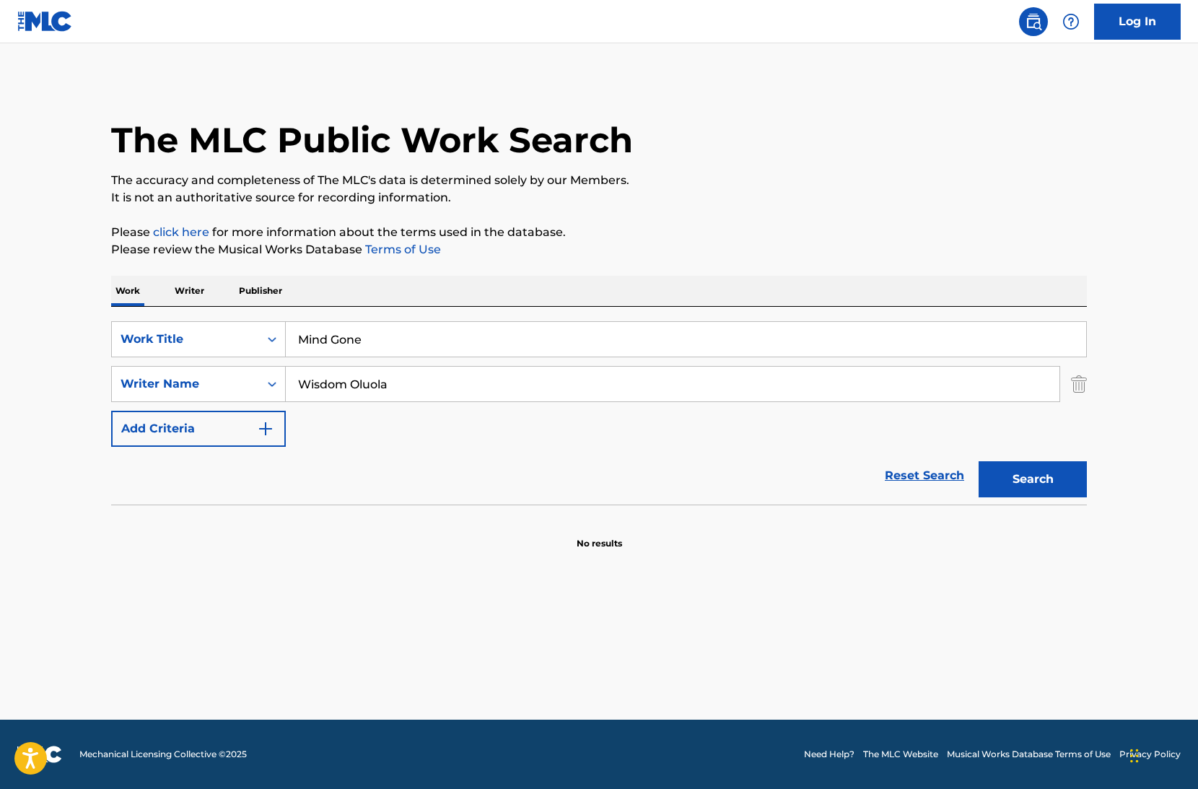
click at [414, 347] on input "Mind Gone" at bounding box center [686, 339] width 801 height 35
type input "Dreamcatcher"
click at [979, 461] on button "Search" at bounding box center [1033, 479] width 108 height 36
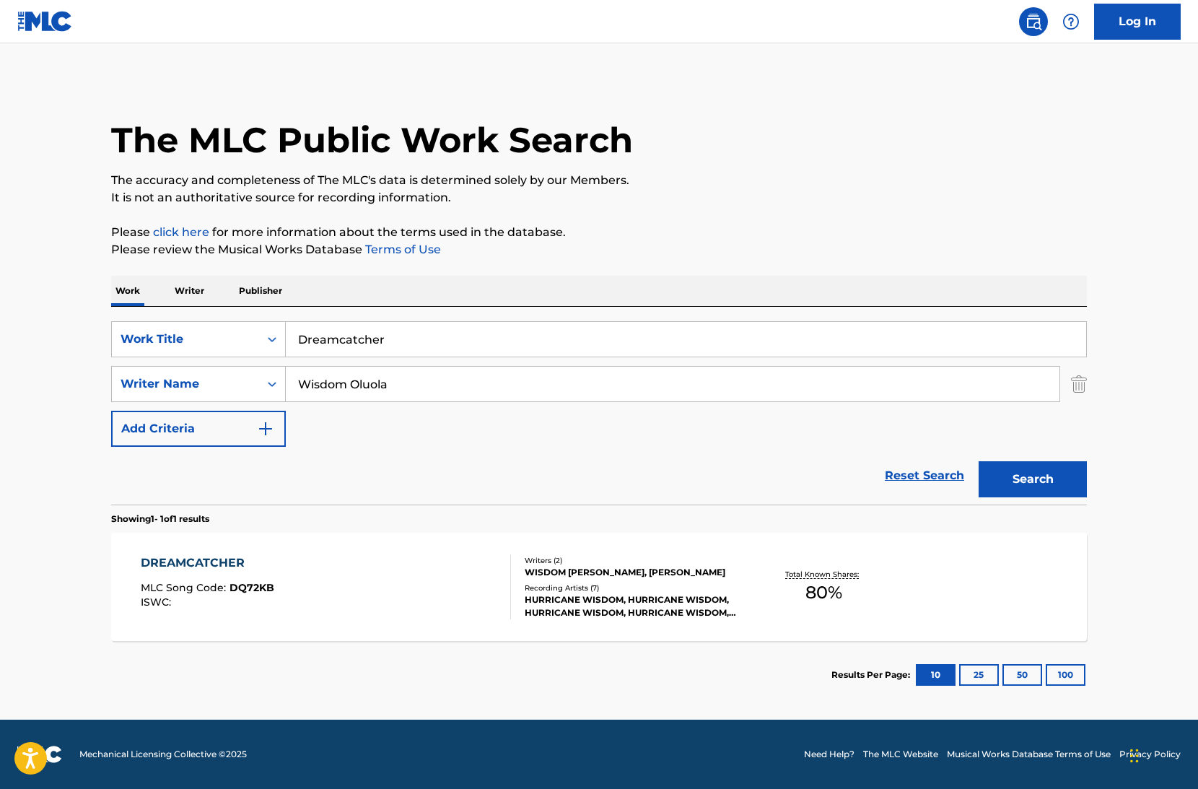
click at [393, 599] on div "DREAMCATCHER MLC Song Code : DQ72KB ISWC :" at bounding box center [326, 586] width 371 height 65
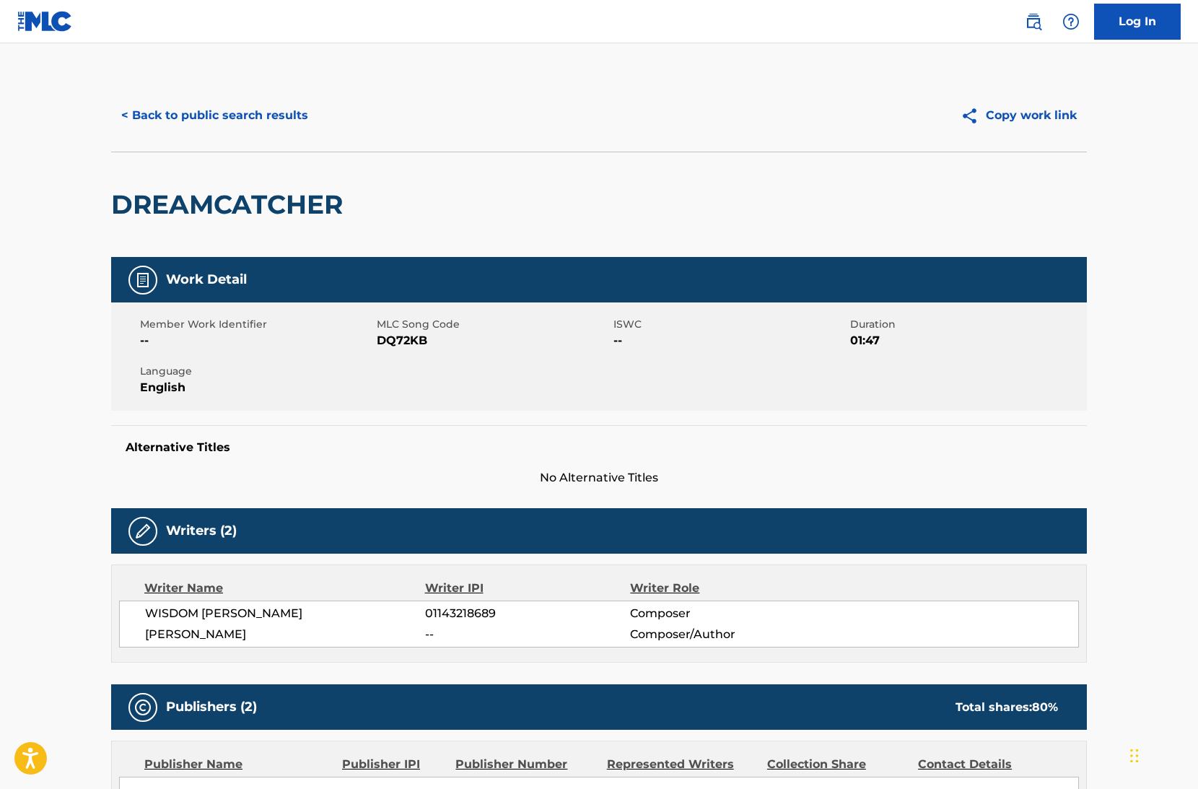
scroll to position [383, 0]
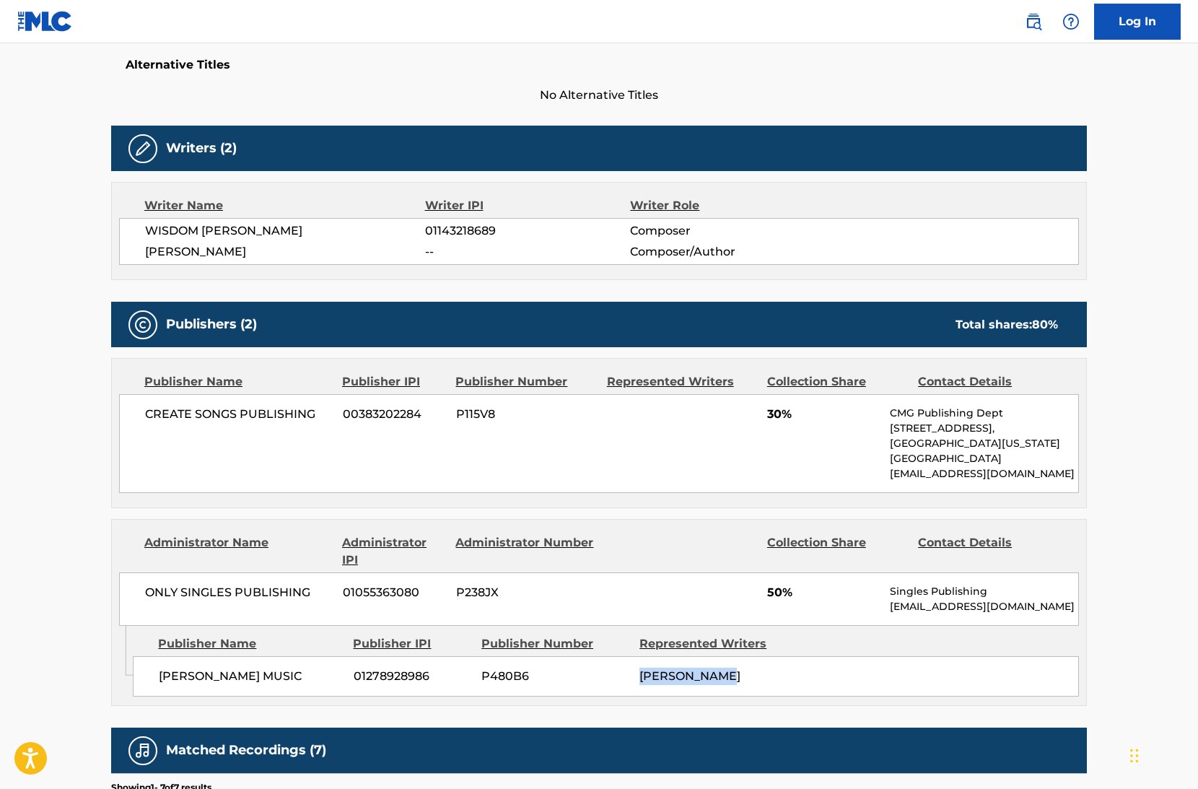
drag, startPoint x: 645, startPoint y: 676, endPoint x: 729, endPoint y: 698, distance: 87.4
click at [729, 697] on div "LAASE MUSIC 01278928986 P480B6 ADITYA SINGH" at bounding box center [606, 676] width 946 height 40
copy span "[PERSON_NAME]"
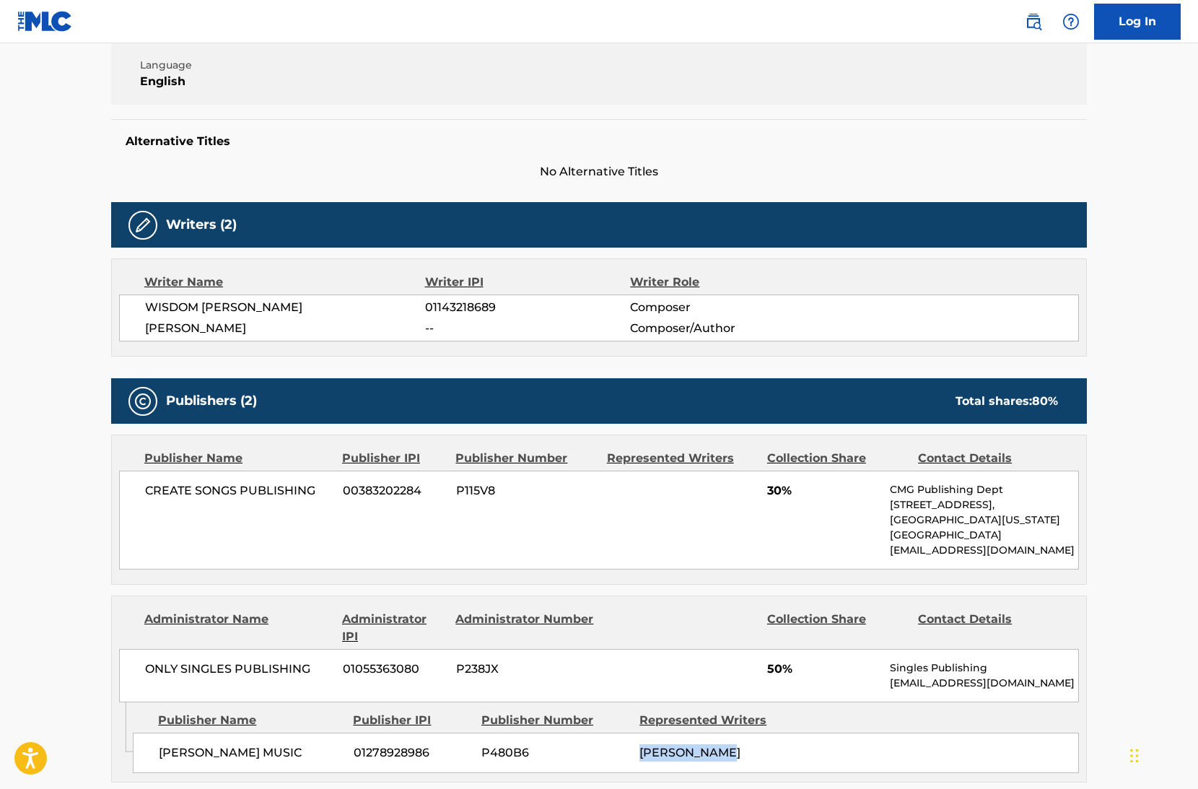
scroll to position [229, 0]
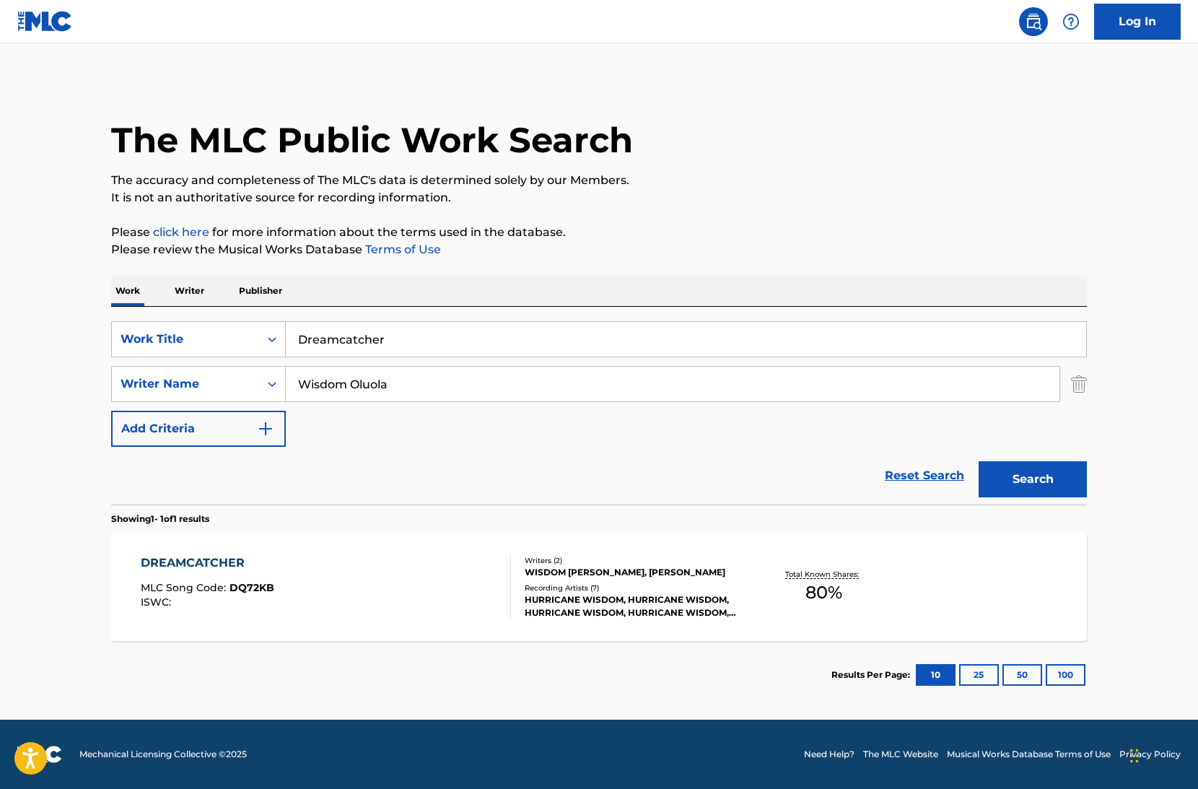
click at [378, 339] on input "Dreamcatcher" at bounding box center [686, 339] width 801 height 35
type input "No Peace"
click at [442, 389] on input "Wisdom Oluola" at bounding box center [673, 384] width 774 height 35
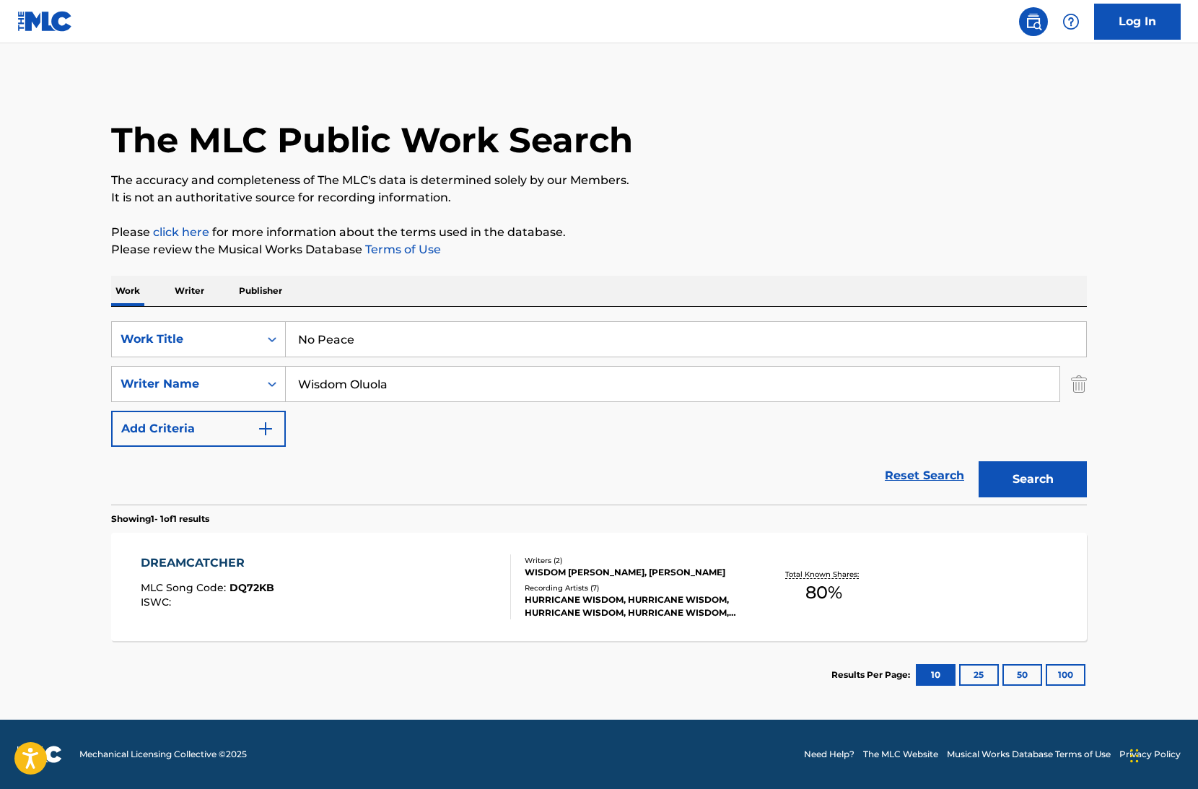
click at [442, 389] on input "Wisdom Oluola" at bounding box center [673, 384] width 774 height 35
paste input "Jalen Foster"
type input "Jalen Foster"
click at [979, 461] on button "Search" at bounding box center [1033, 479] width 108 height 36
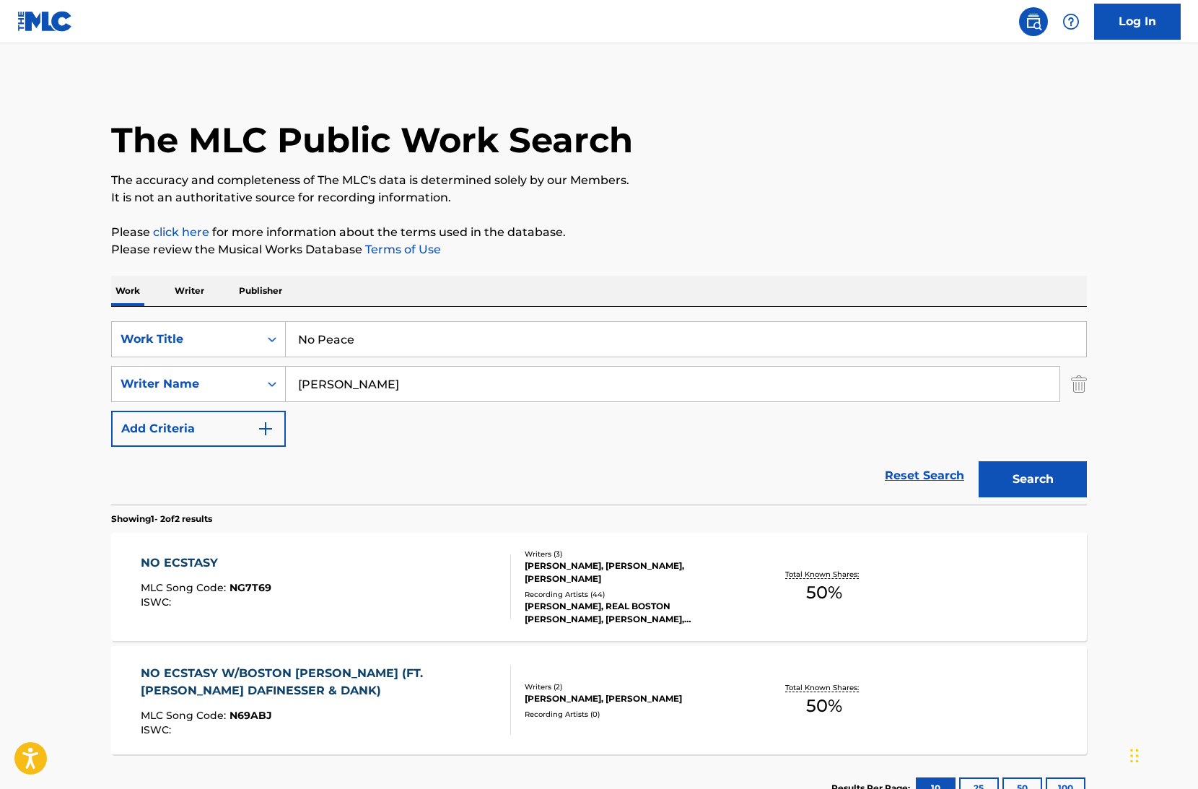
scroll to position [110, 0]
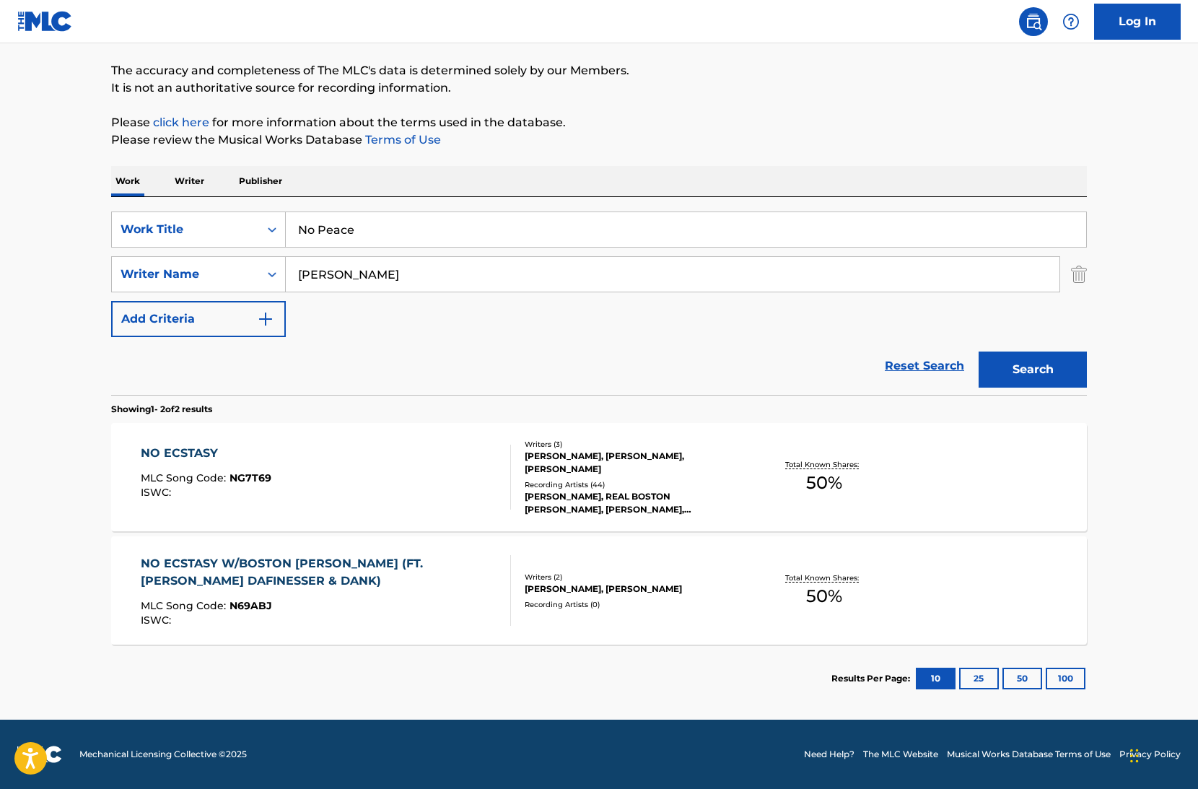
click at [370, 229] on input "No Peace" at bounding box center [686, 229] width 801 height 35
type input "Oath"
click at [365, 277] on input "Jalen Foster" at bounding box center [673, 274] width 774 height 35
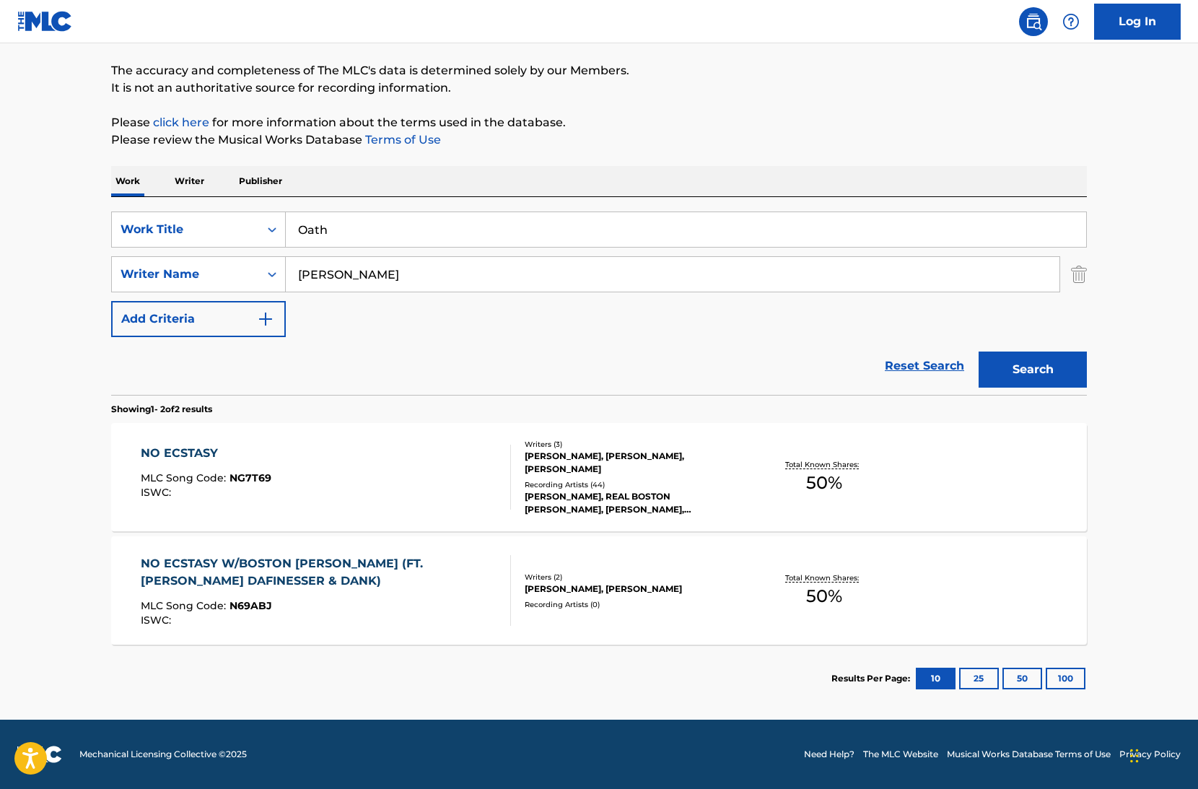
click at [365, 278] on input "Jalen Foster" at bounding box center [673, 274] width 774 height 35
paste input "James Zachary Martinez Sampson"
drag, startPoint x: 441, startPoint y: 277, endPoint x: 357, endPoint y: 274, distance: 84.5
click at [357, 274] on input "James Zachary Martinez Sampson" at bounding box center [673, 274] width 774 height 35
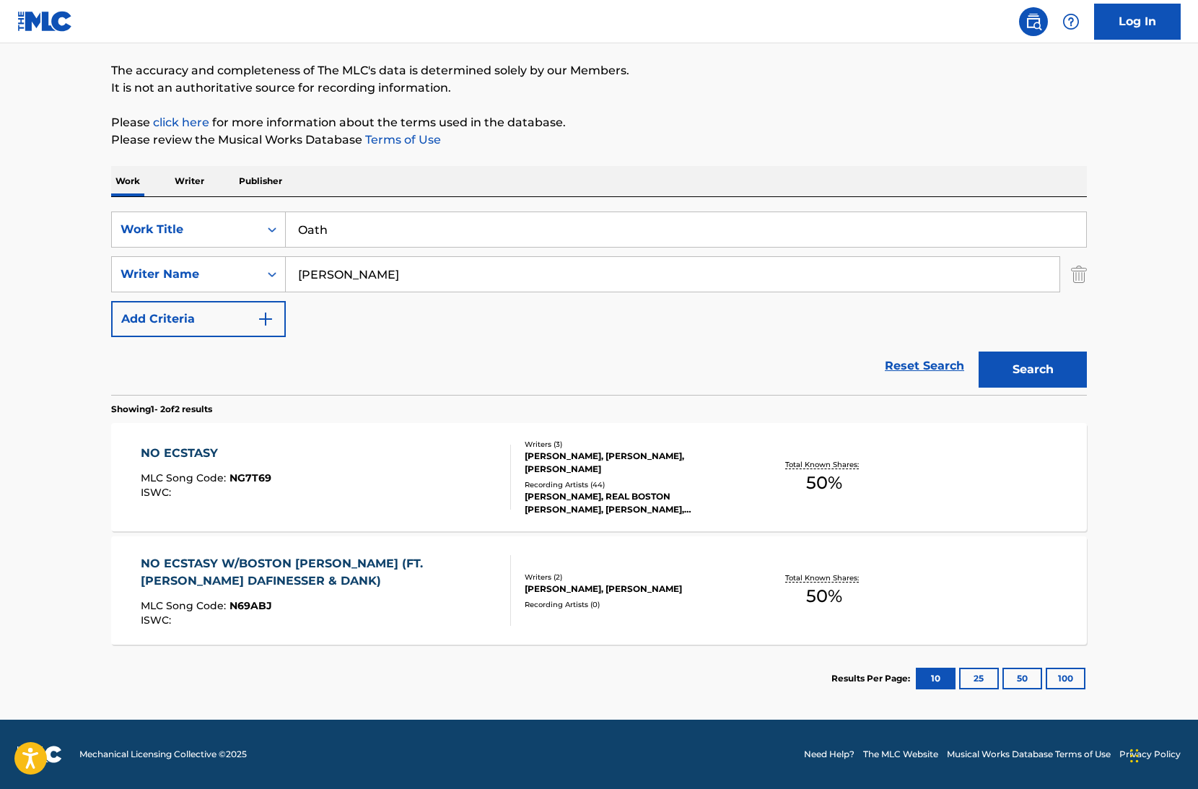
type input "James Sampson"
click at [979, 352] on button "Search" at bounding box center [1033, 370] width 108 height 36
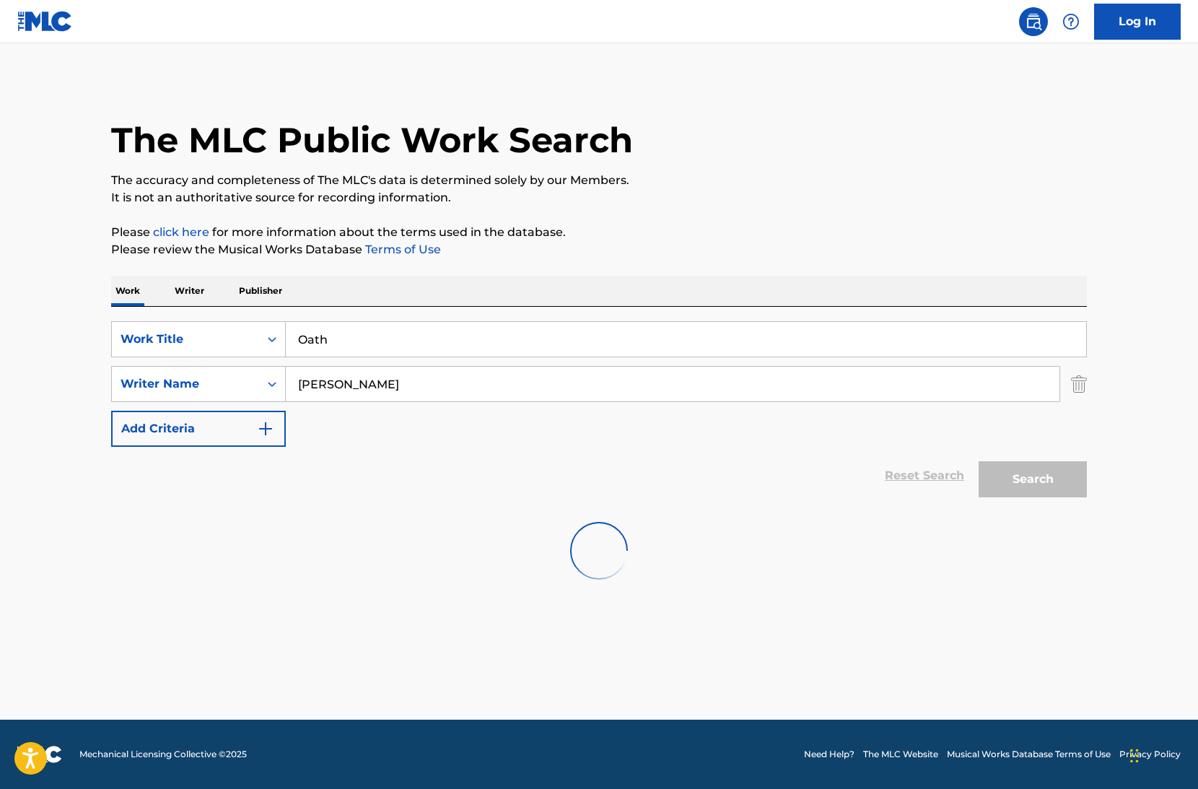
scroll to position [0, 0]
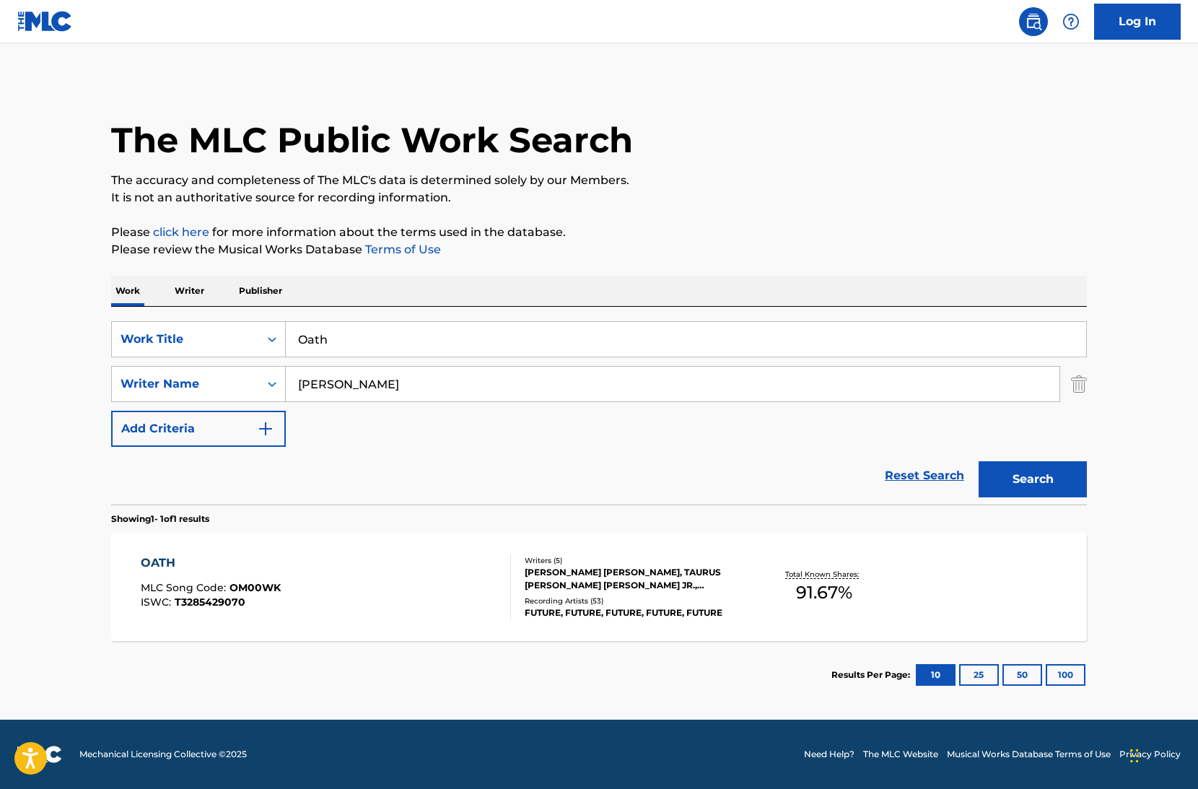
click at [391, 593] on div "OATH MLC Song Code : OM00WK ISWC : T3285429070" at bounding box center [326, 586] width 371 height 65
click at [427, 330] on input "Oath" at bounding box center [686, 339] width 801 height 35
type input "The Alchemist"
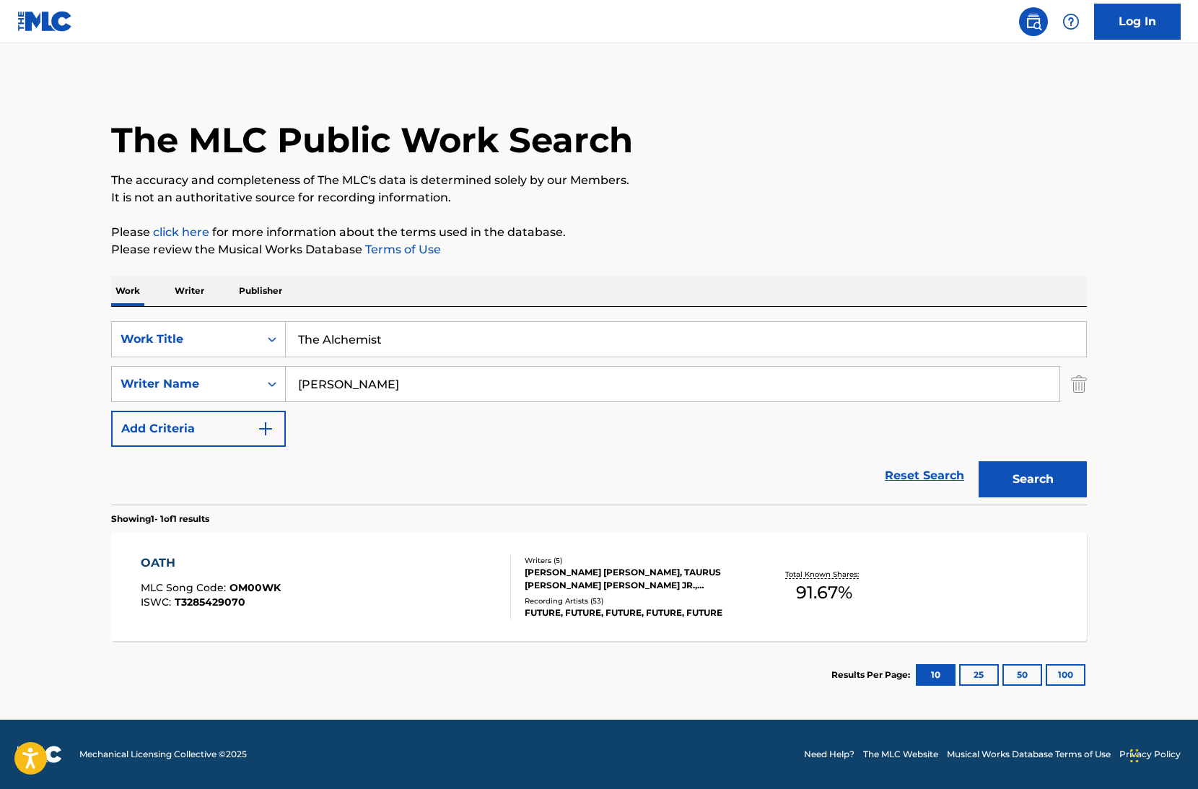
click at [452, 404] on div "SearchWithCriteriafa4a1a8e-5a97-4a2b-9d33-d49962ad5cf2 Work Title The Alchemist…" at bounding box center [599, 384] width 976 height 126
click at [452, 385] on input "James Sampson" at bounding box center [673, 384] width 774 height 35
paste input "Richard McLaughli"
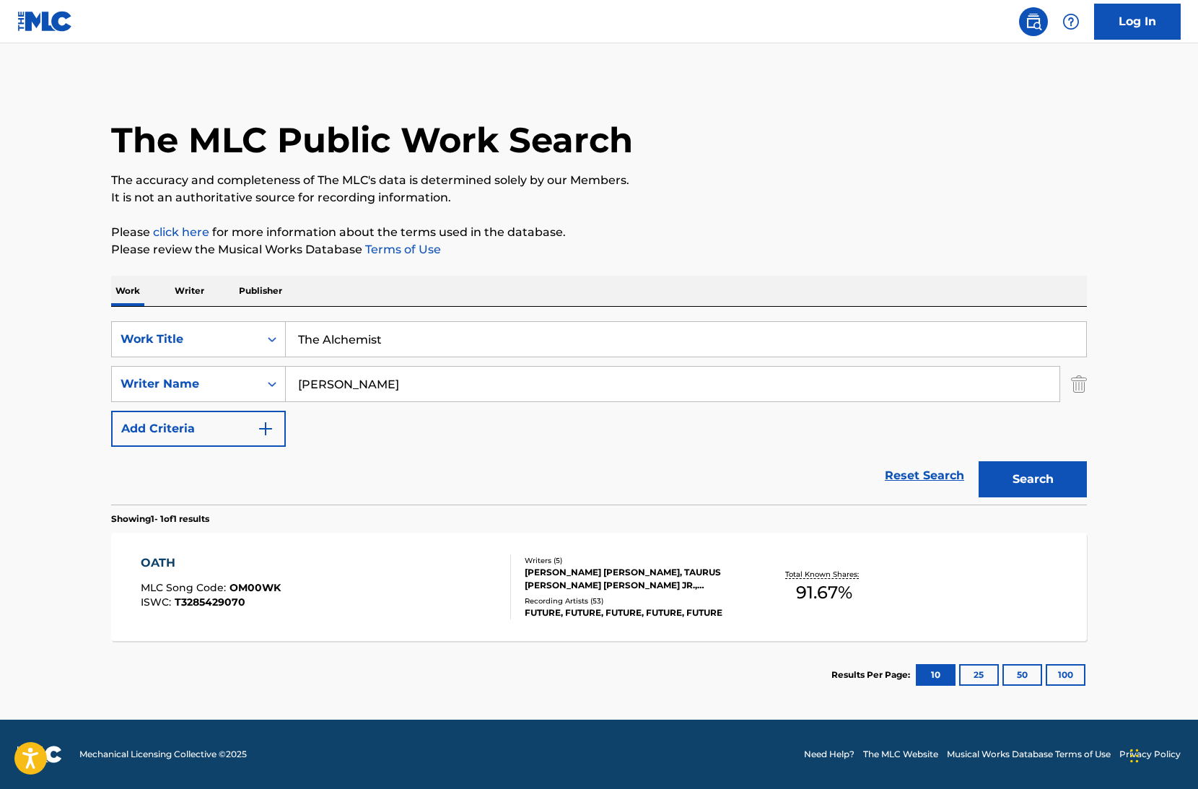
type input "Richard McLaughlin"
click at [979, 461] on button "Search" at bounding box center [1033, 479] width 108 height 36
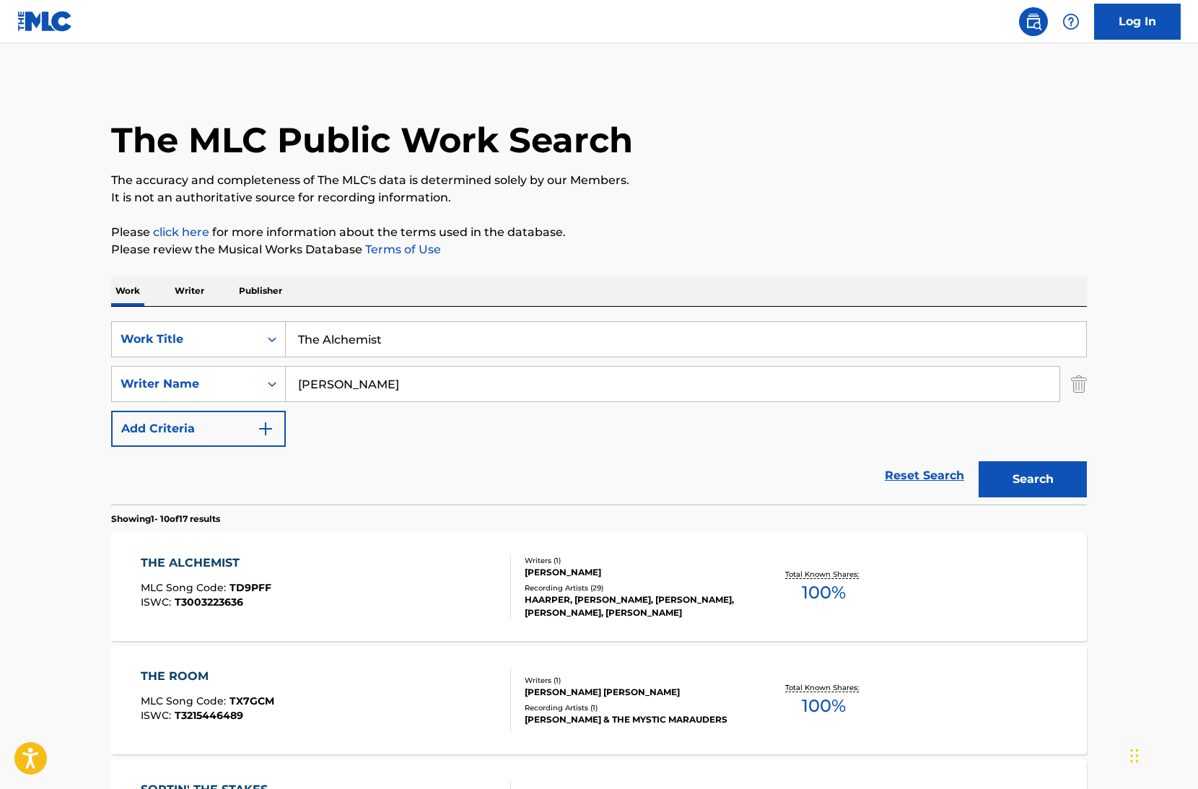
click at [440, 593] on div "THE ALCHEMIST MLC Song Code : TD9PFF ISWC : T3003223636" at bounding box center [326, 586] width 371 height 65
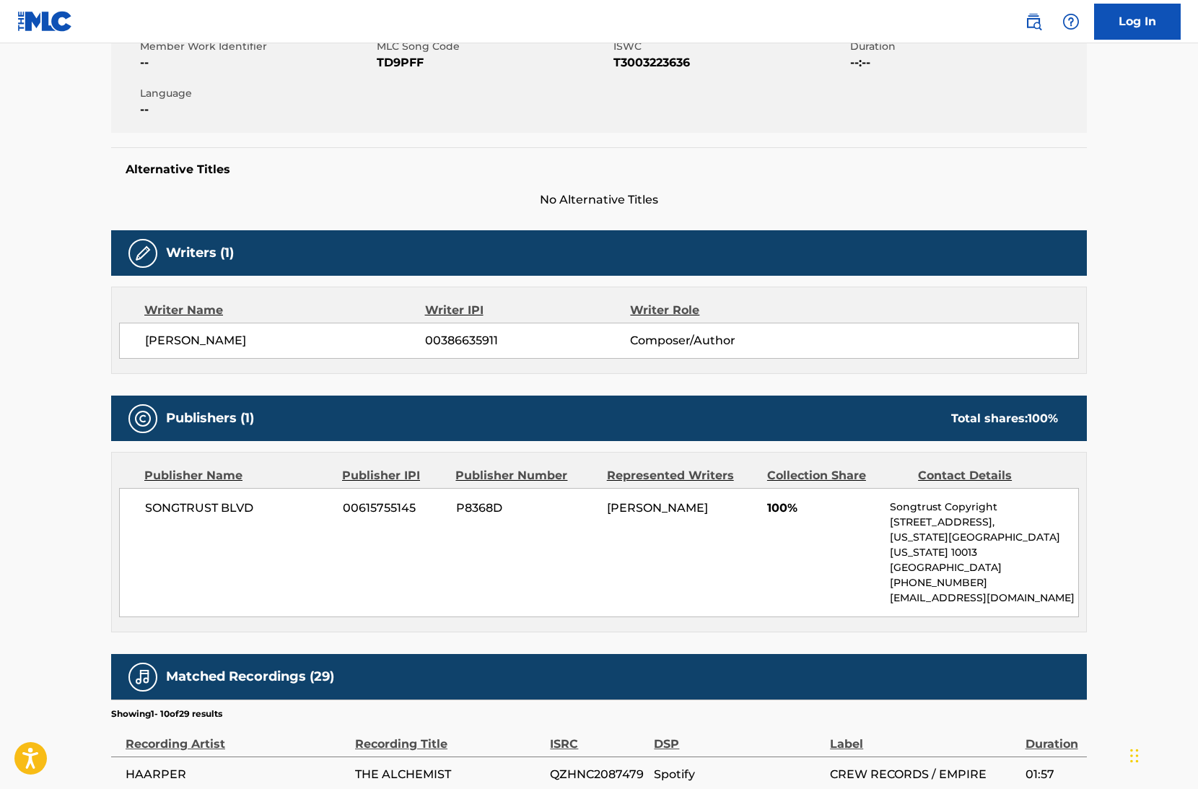
scroll to position [310, 0]
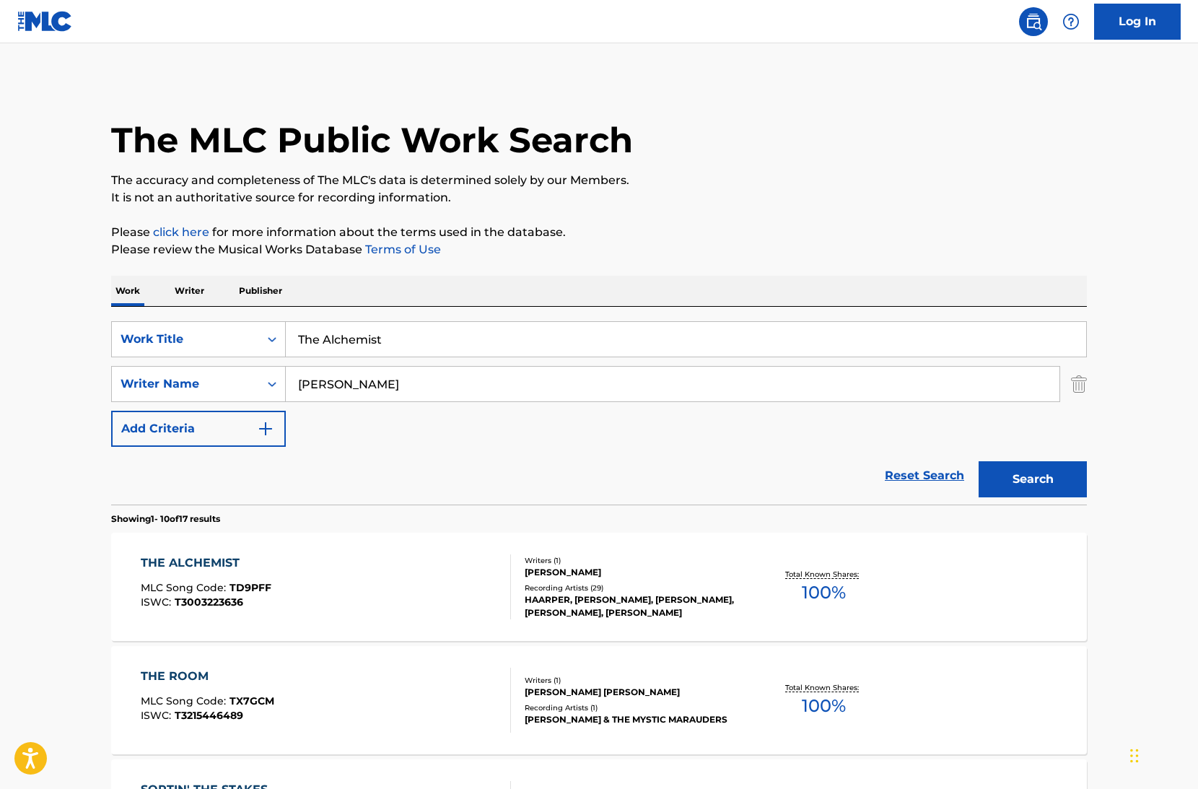
click at [457, 327] on input "The Alchemist" at bounding box center [686, 339] width 801 height 35
click at [457, 326] on input "The Alchemist" at bounding box center [686, 339] width 801 height 35
type input "Mr President"
click at [471, 362] on div "SearchWithCriteriafa4a1a8e-5a97-4a2b-9d33-d49962ad5cf2 Work Title Mr President …" at bounding box center [599, 384] width 976 height 126
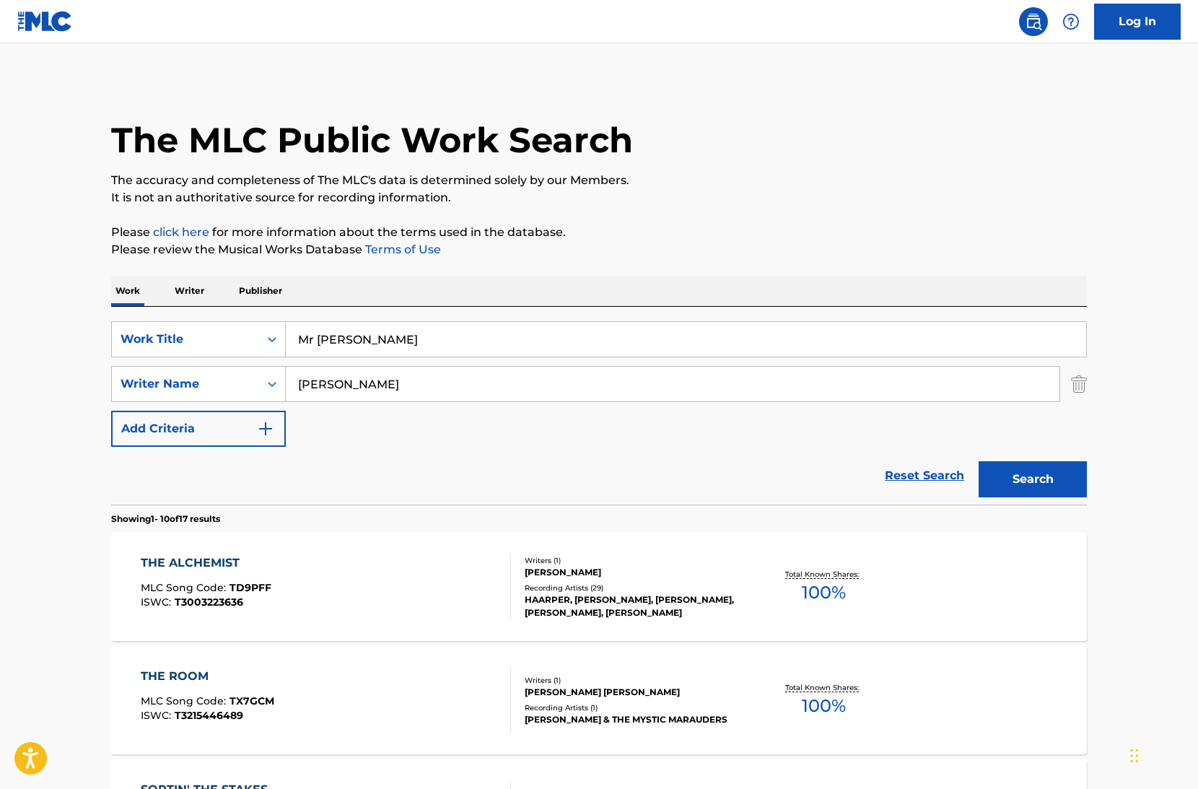
click at [471, 380] on input "Richard McLaughlin" at bounding box center [673, 384] width 774 height 35
click at [472, 381] on input "Richard McLaughlin" at bounding box center [673, 384] width 774 height 35
paste input "JAYDEN WHITTIER-JONES"
type input "JAYDEN WHITTIER-JONES"
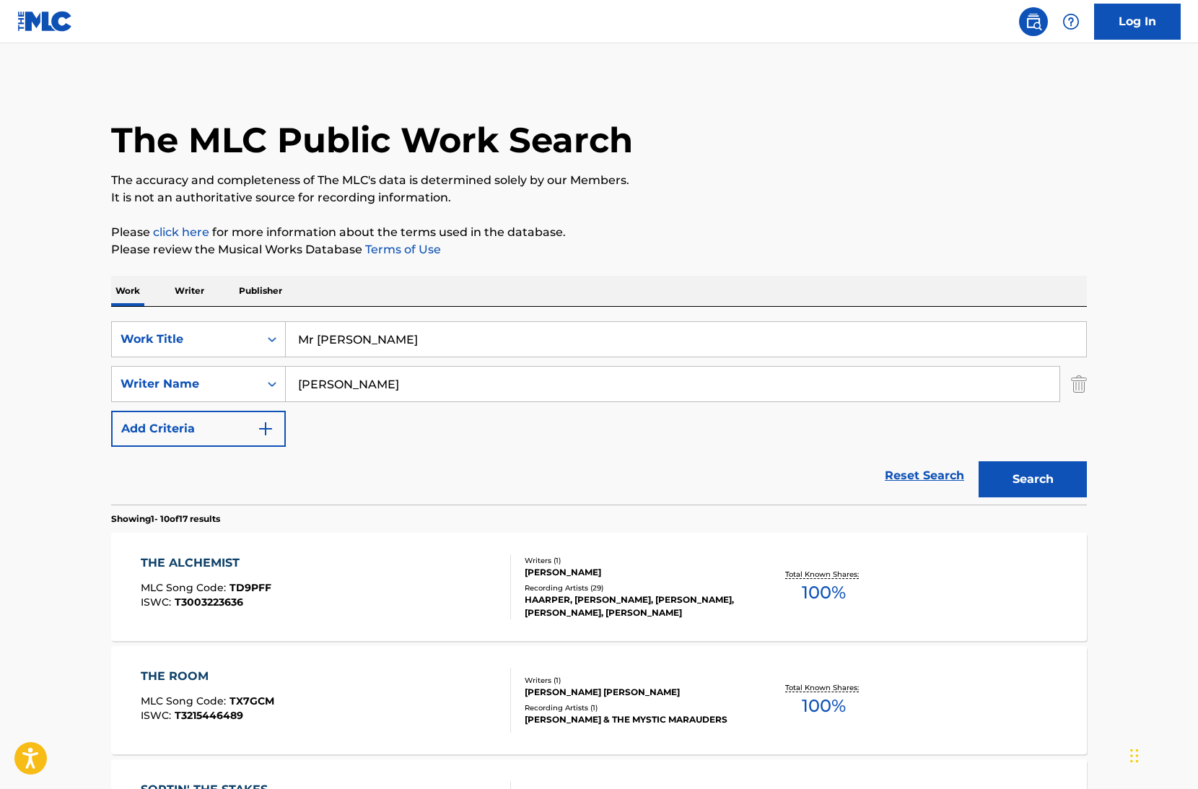
click at [979, 461] on button "Search" at bounding box center [1033, 479] width 108 height 36
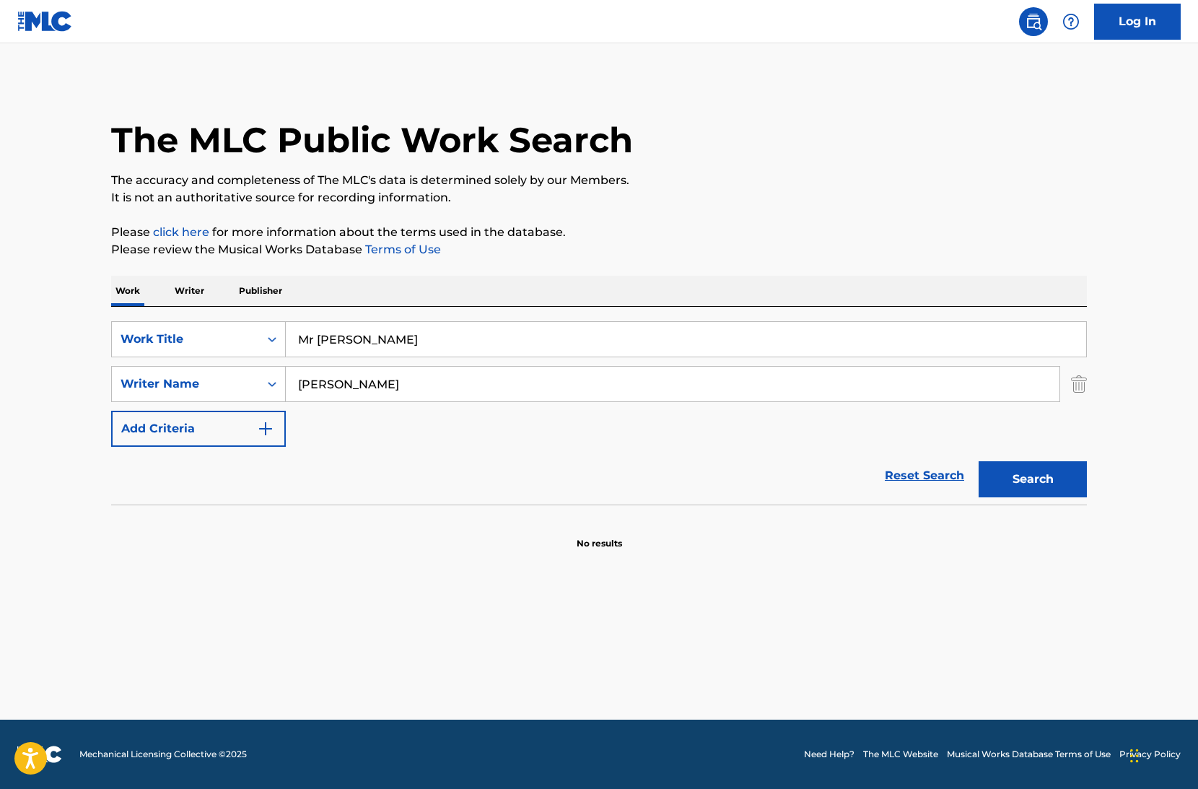
click at [317, 335] on input "Mr President" at bounding box center [686, 339] width 801 height 35
type input "Mr. President"
click at [979, 461] on button "Search" at bounding box center [1033, 479] width 108 height 36
click at [436, 345] on input "Mr. President" at bounding box center [686, 339] width 801 height 35
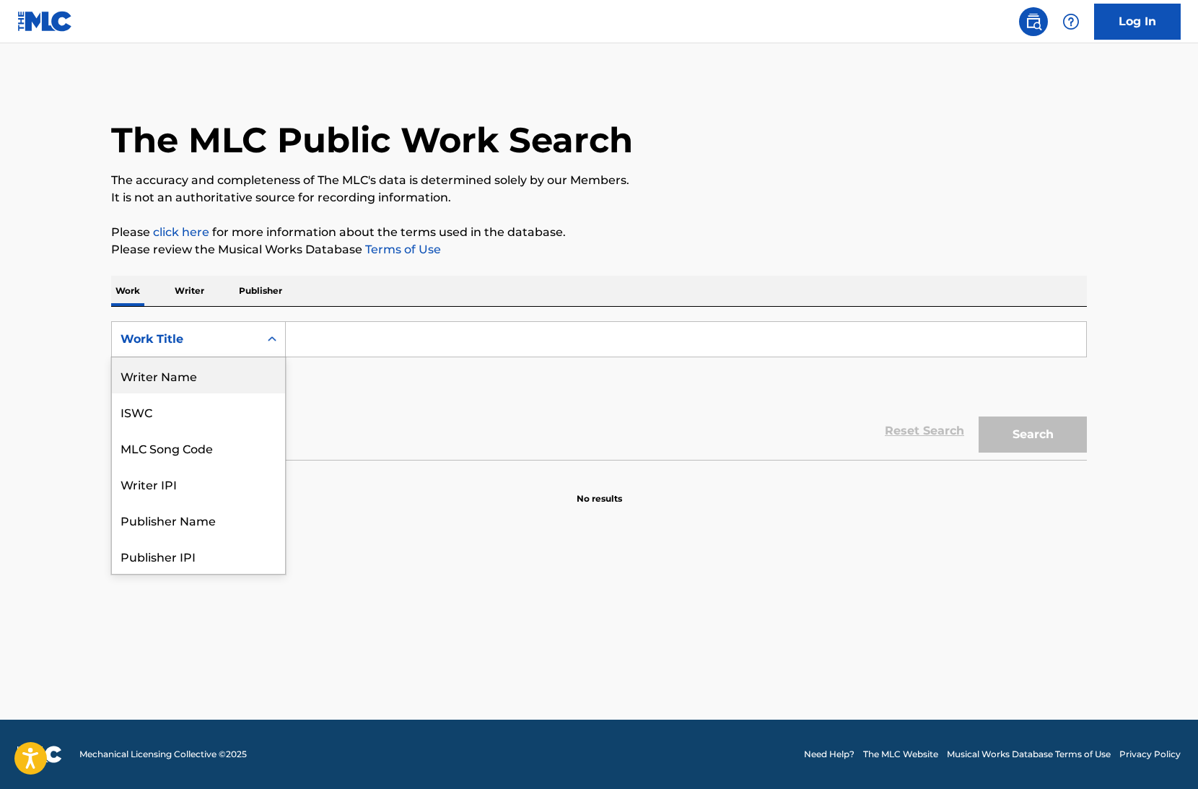
click at [243, 377] on div "Writer Name" at bounding box center [198, 375] width 173 height 36
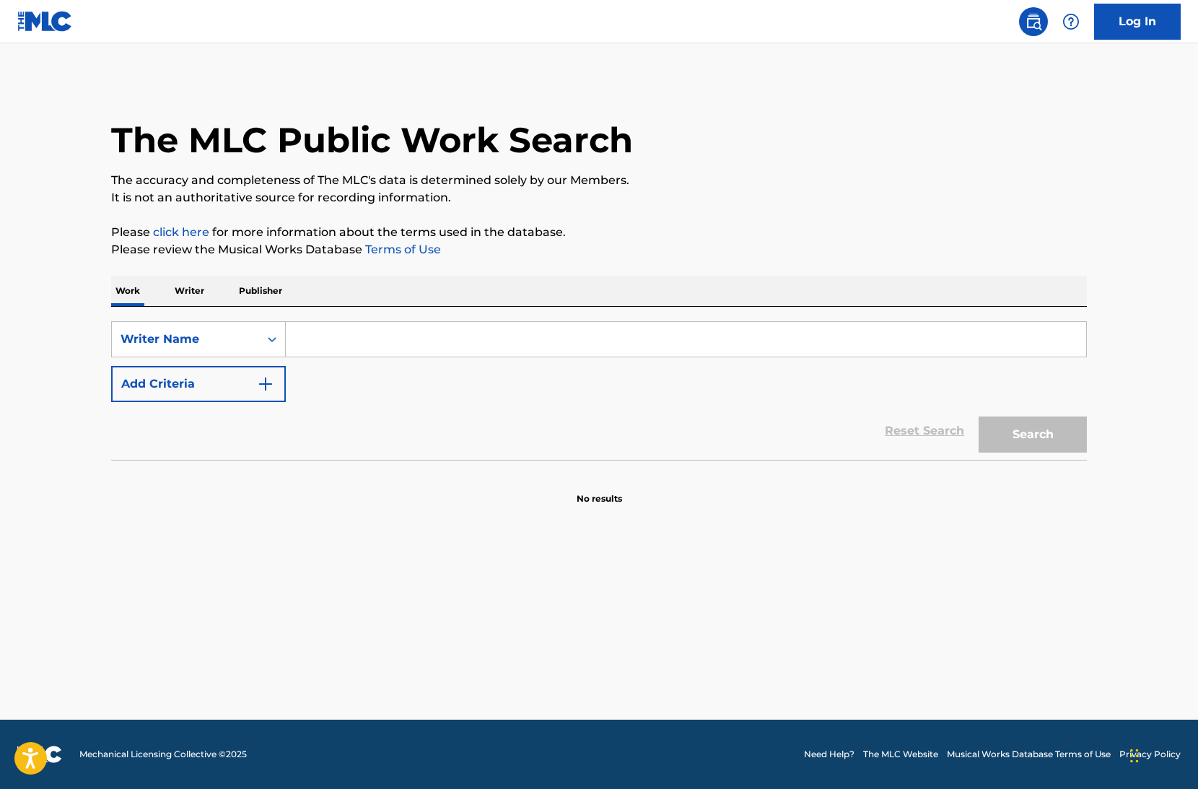
click at [375, 324] on input "Search Form" at bounding box center [686, 339] width 801 height 35
paste input "[PERSON_NAME]"
type input "[PERSON_NAME]"
click at [979, 417] on button "Search" at bounding box center [1033, 435] width 108 height 36
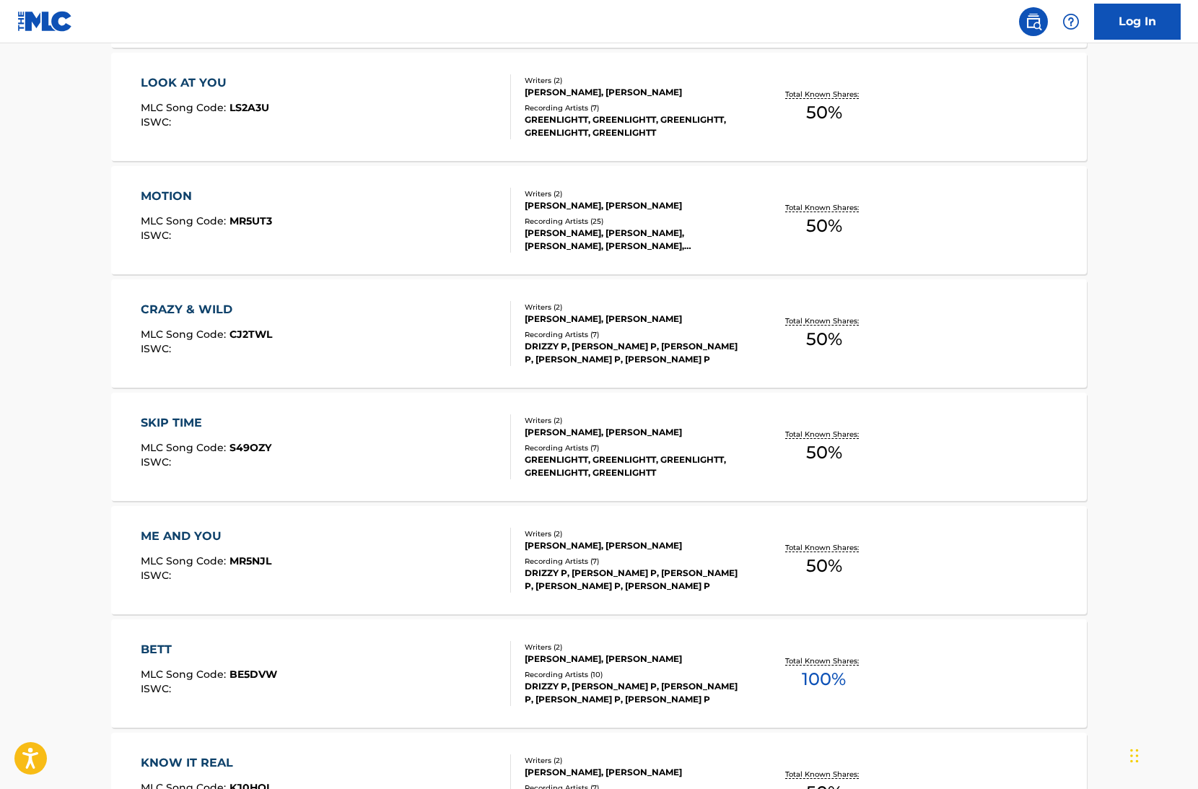
scroll to position [212, 0]
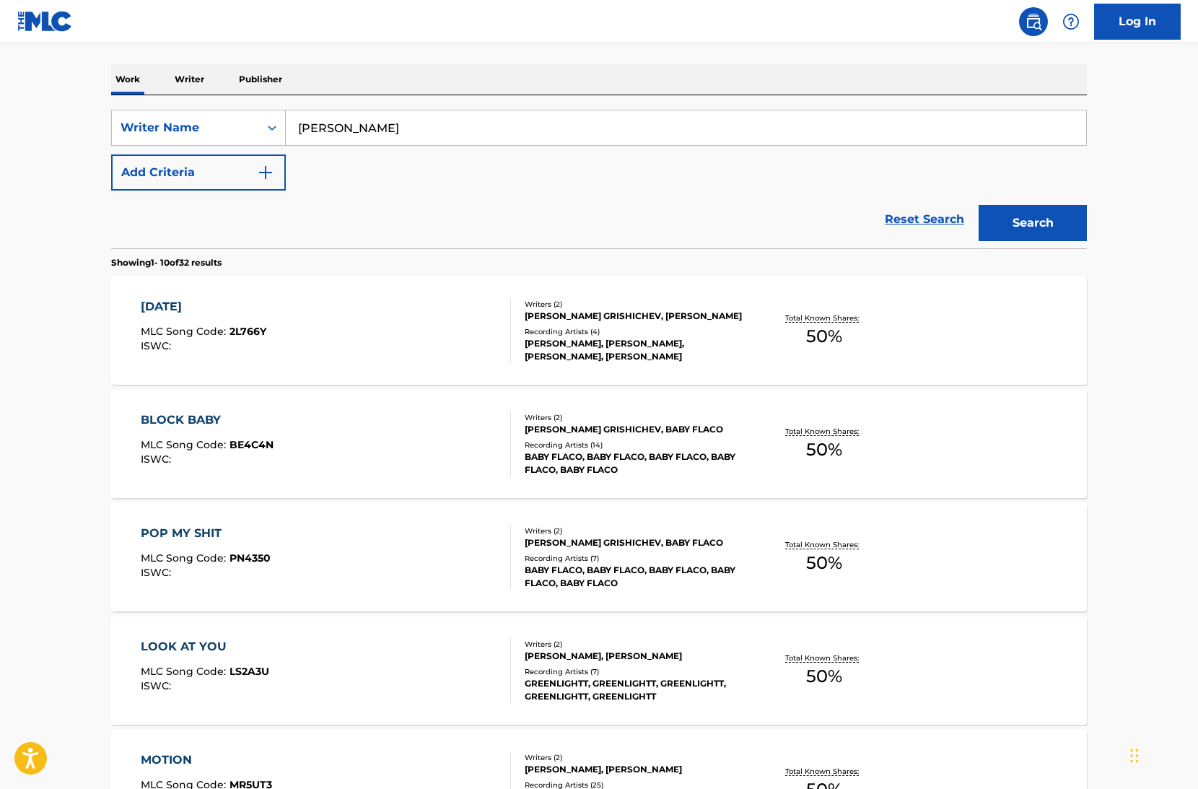
click at [448, 331] on div "[DATE] MLC Song Code : 2L766Y ISWC :" at bounding box center [326, 330] width 371 height 65
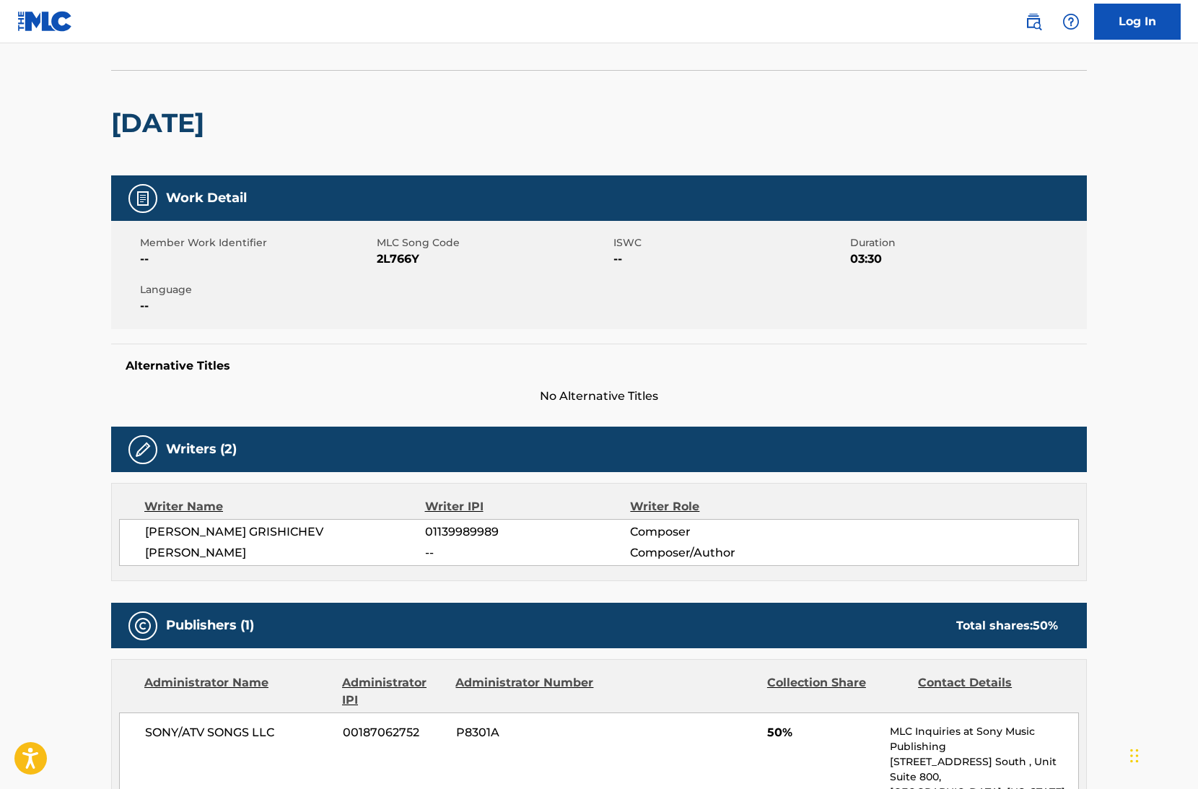
scroll to position [552, 0]
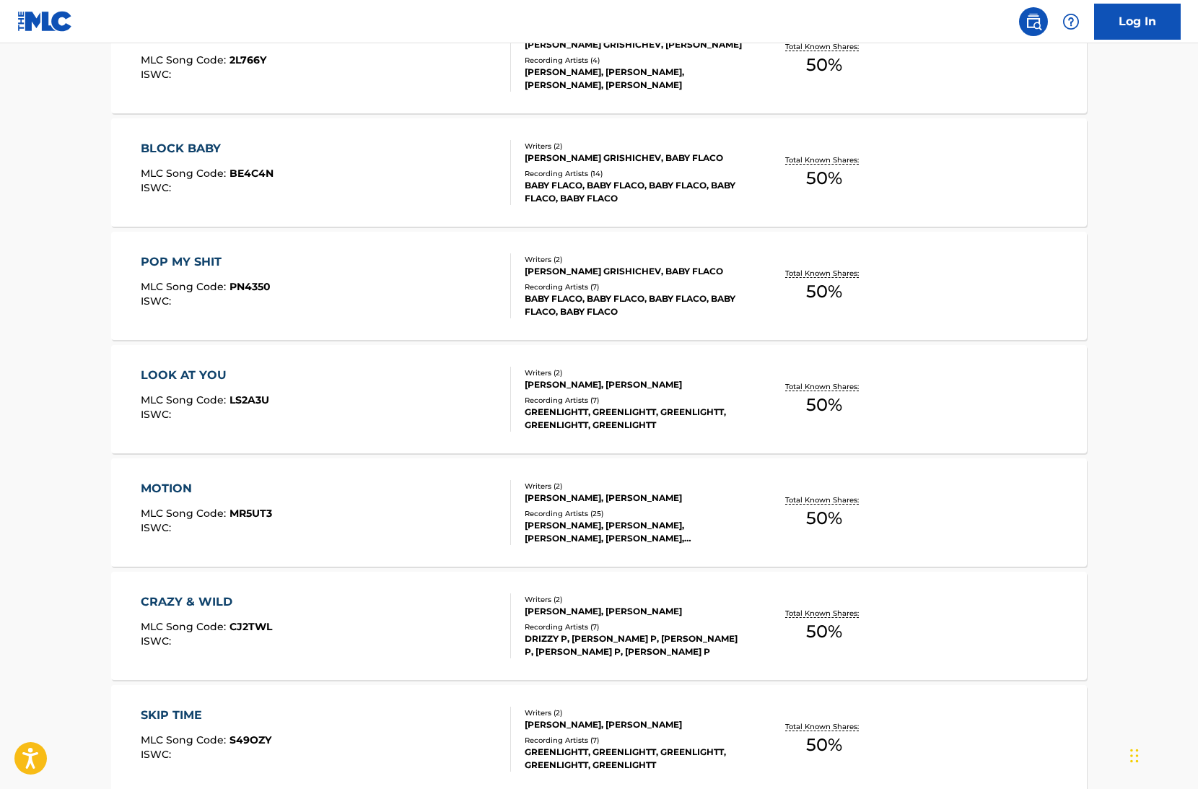
scroll to position [520, 0]
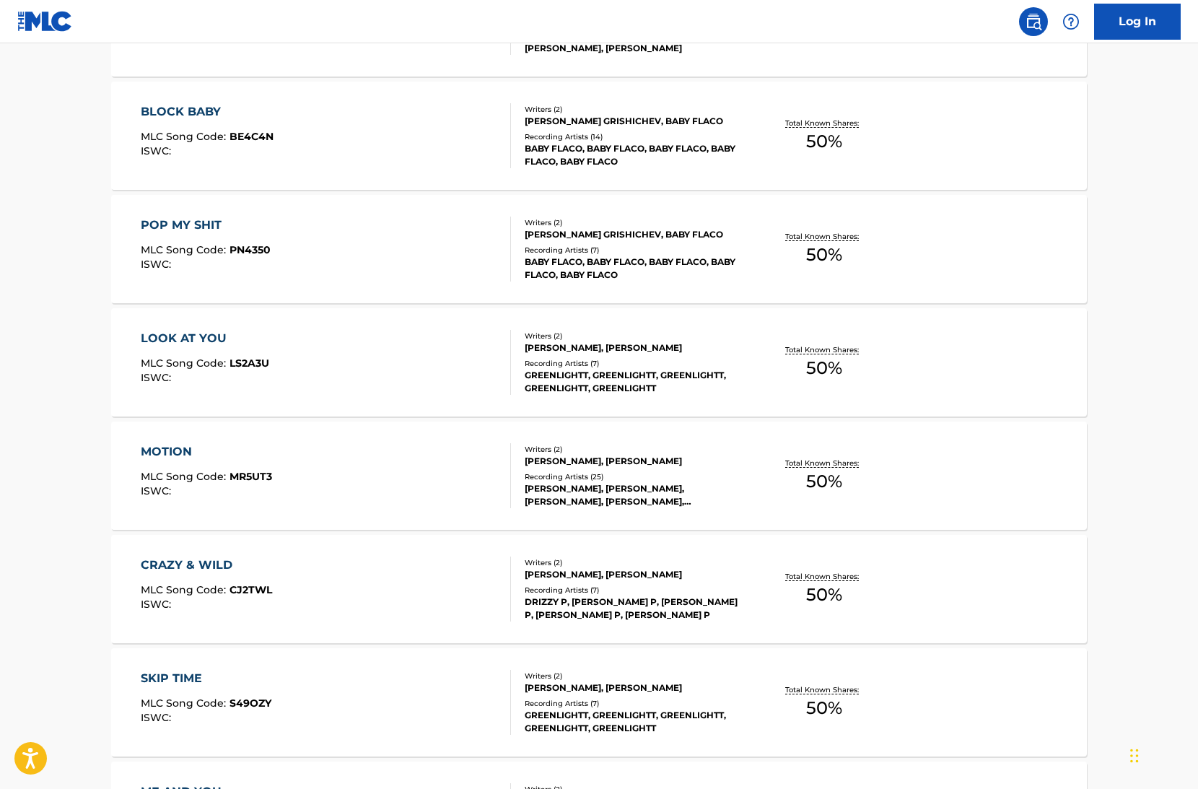
click at [458, 258] on div "POP MY SHIT MLC Song Code : PN4350 ISWC :" at bounding box center [326, 249] width 371 height 65
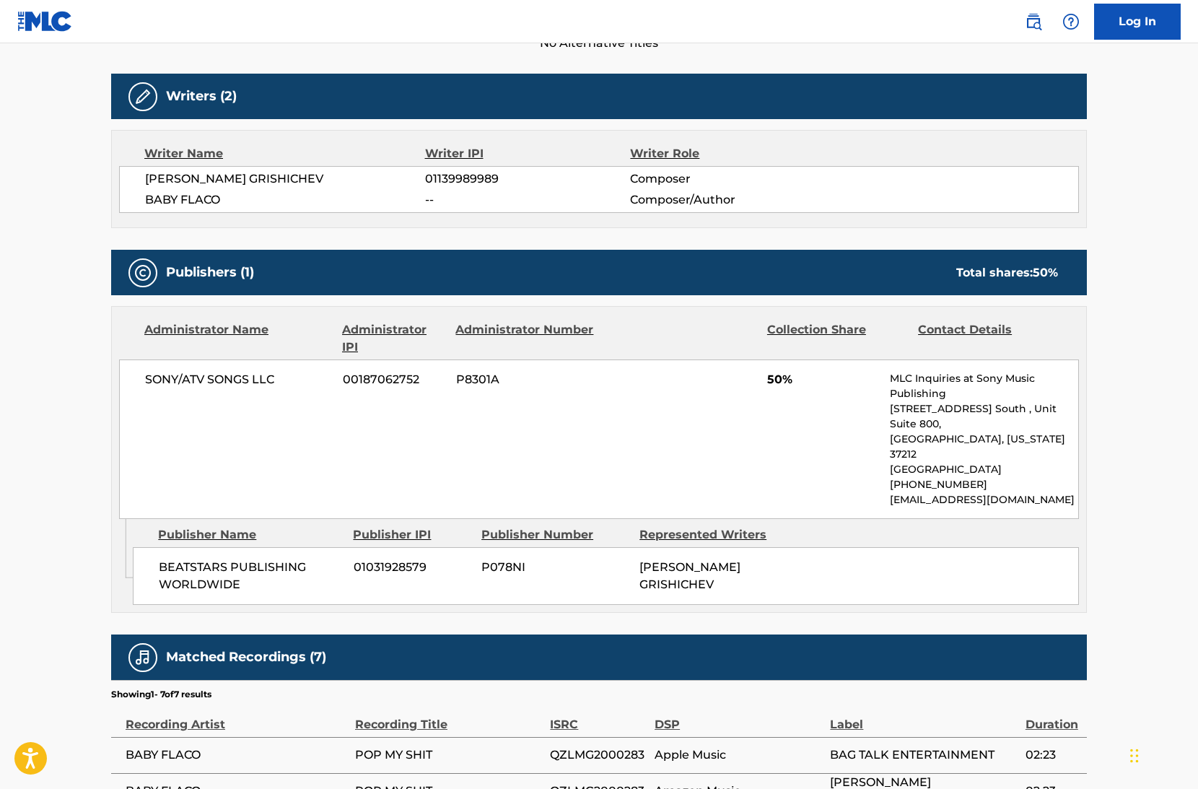
scroll to position [436, 0]
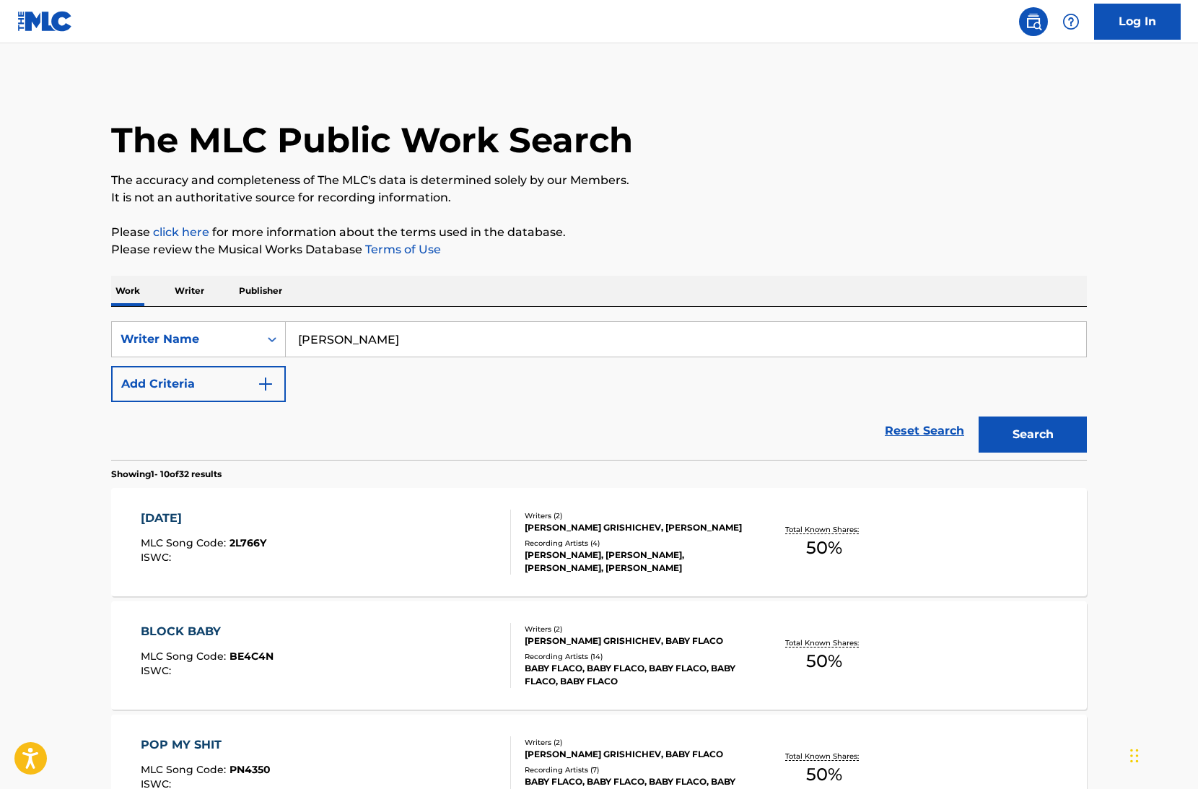
click at [310, 339] on input "[PERSON_NAME]" at bounding box center [686, 339] width 801 height 35
click at [271, 343] on icon "Search Form" at bounding box center [272, 339] width 14 height 14
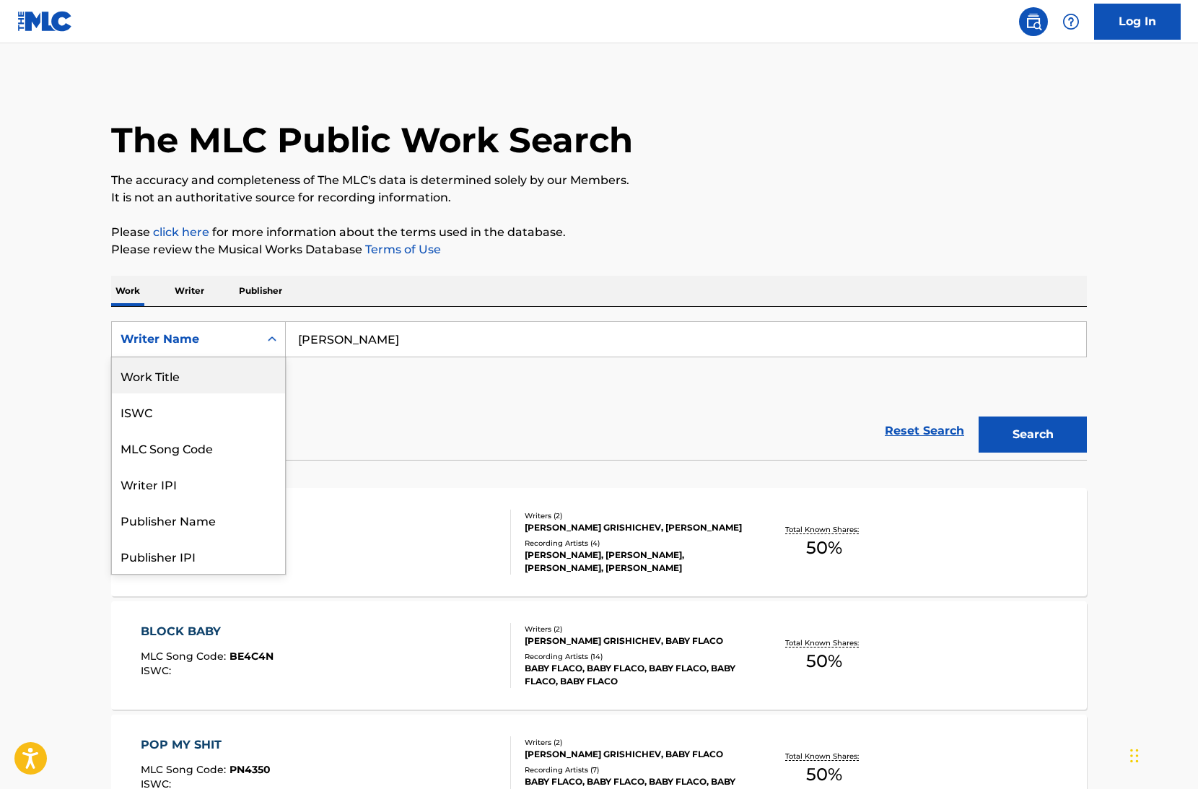
click at [239, 375] on div "Work Title" at bounding box center [198, 375] width 173 height 36
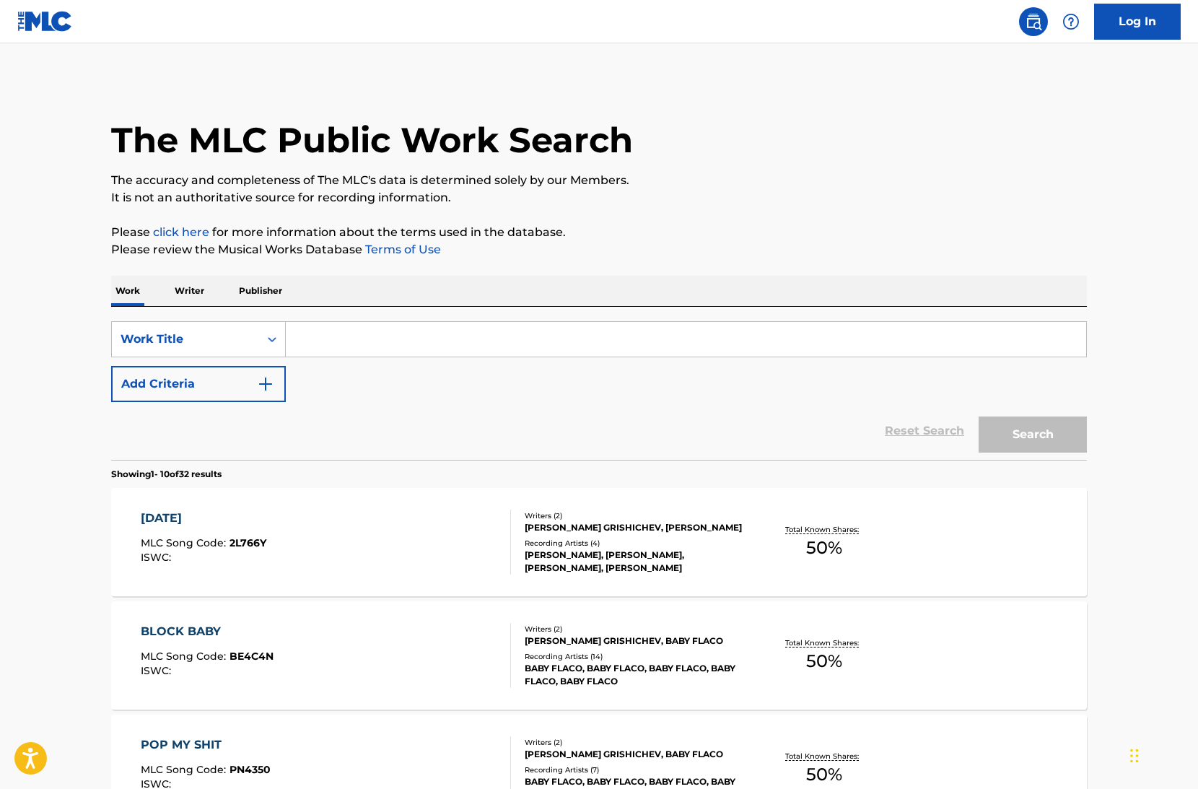
click at [358, 334] on input "Search Form" at bounding box center [686, 339] width 801 height 35
type input "Smile Body Pretty Face"
click at [979, 417] on button "Search" at bounding box center [1033, 435] width 108 height 36
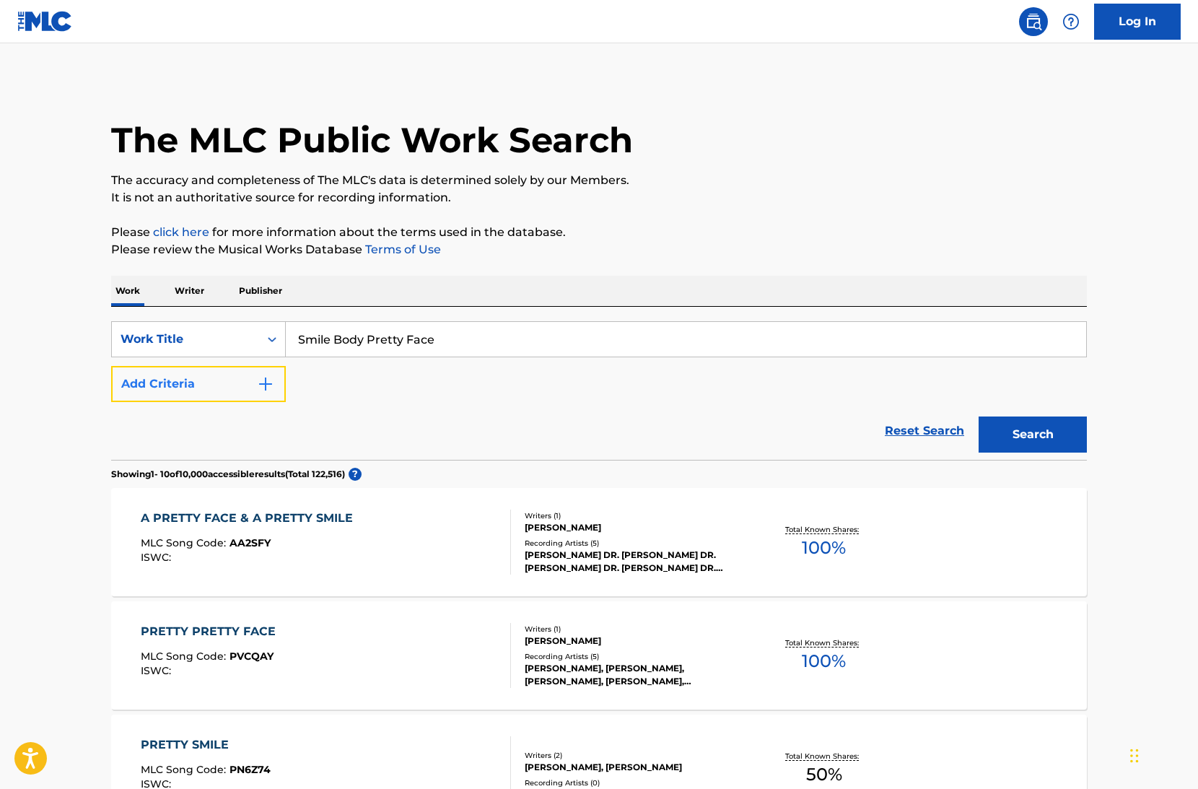
click at [266, 373] on button "Add Criteria" at bounding box center [198, 384] width 175 height 36
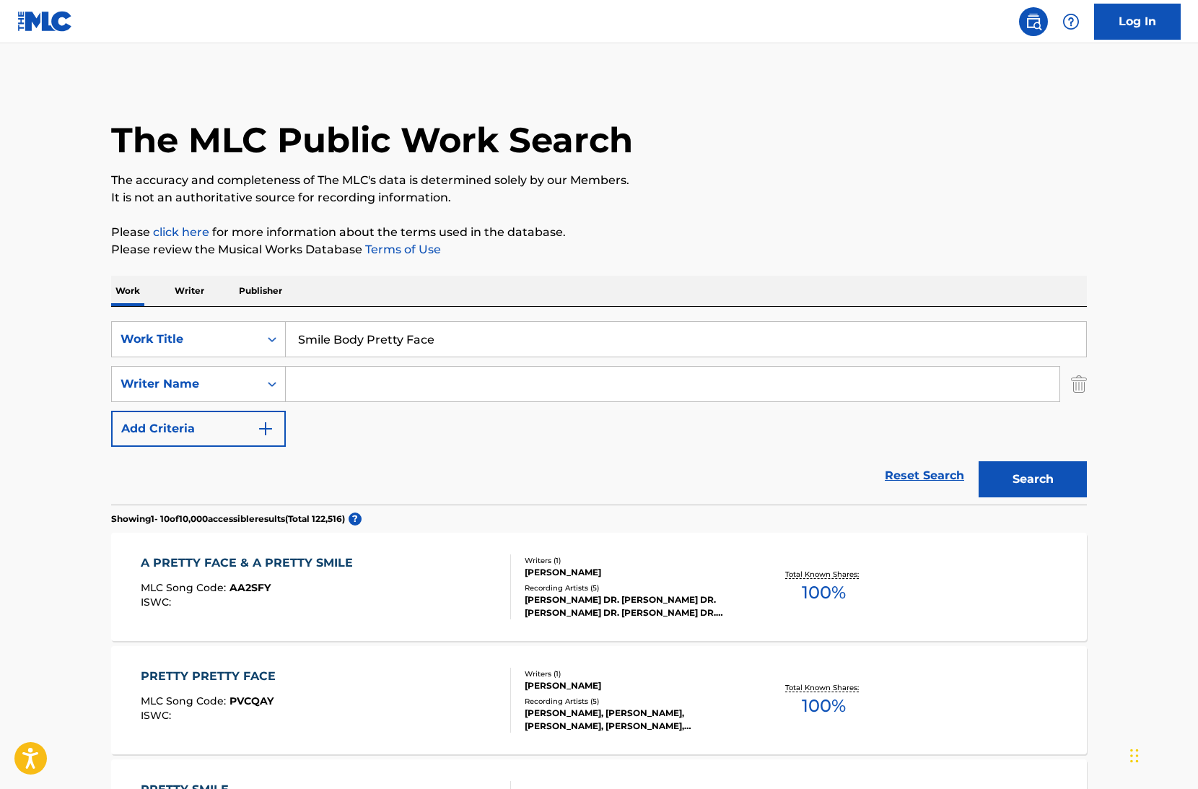
click at [328, 377] on input "Search Form" at bounding box center [673, 384] width 774 height 35
type input "[PERSON_NAME]"
click at [979, 461] on button "Search" at bounding box center [1033, 479] width 108 height 36
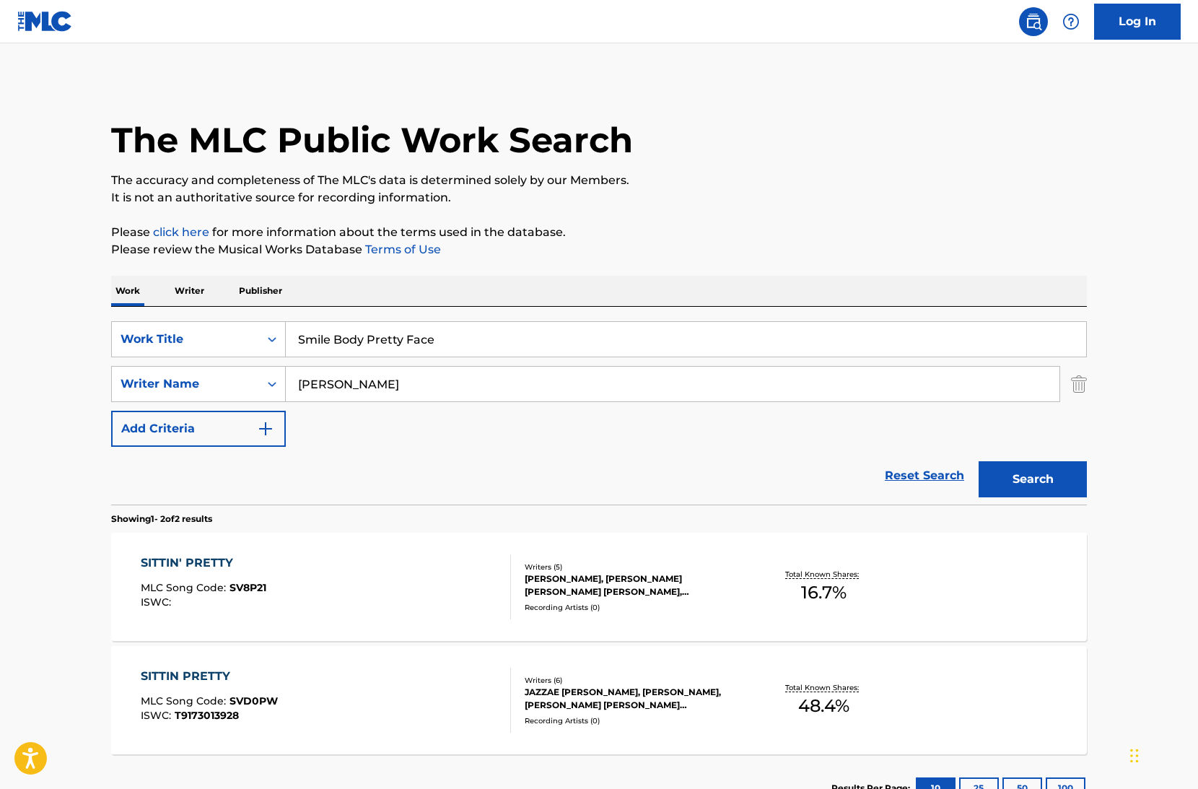
click at [424, 342] on input "Smile Body Pretty Face" at bounding box center [686, 339] width 801 height 35
click at [1084, 385] on img "Search Form" at bounding box center [1079, 384] width 16 height 36
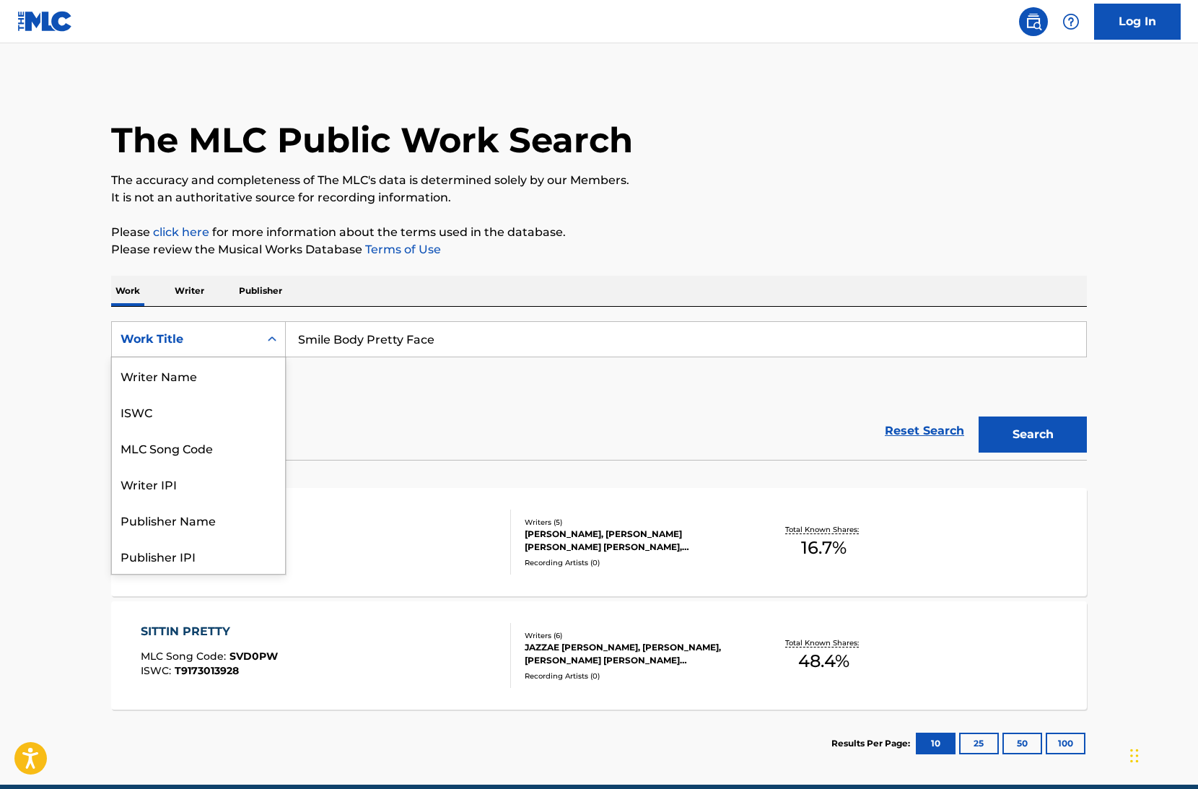
click at [221, 335] on div "Work Title" at bounding box center [186, 339] width 130 height 17
click at [231, 375] on div "Writer Name" at bounding box center [198, 375] width 173 height 36
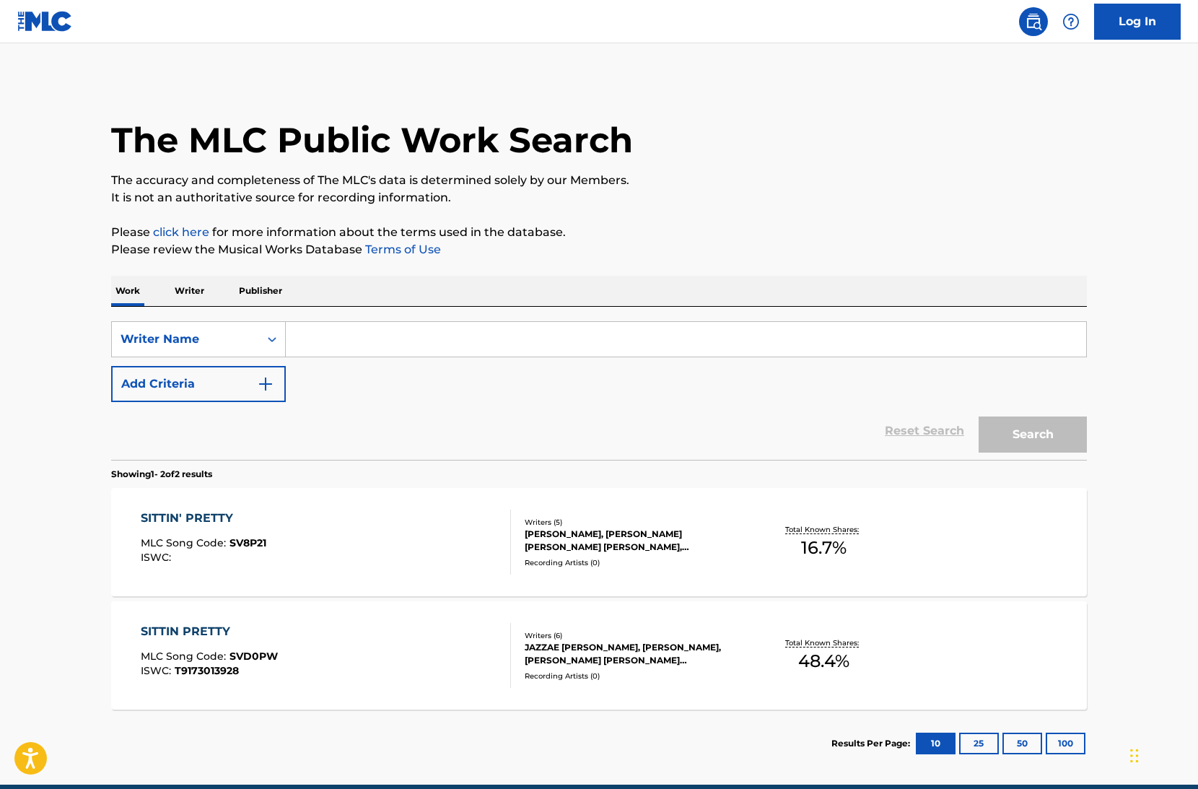
click at [361, 361] on div "SearchWithCriteriaae37e372-3f72-4ca6-a443-4c79429b97fa Writer Name Add Criteria" at bounding box center [599, 361] width 976 height 81
click at [361, 344] on input "Search Form" at bounding box center [686, 339] width 801 height 35
paste input "[PERSON_NAME]"
type input "[PERSON_NAME]"
click at [979, 417] on button "Search" at bounding box center [1033, 435] width 108 height 36
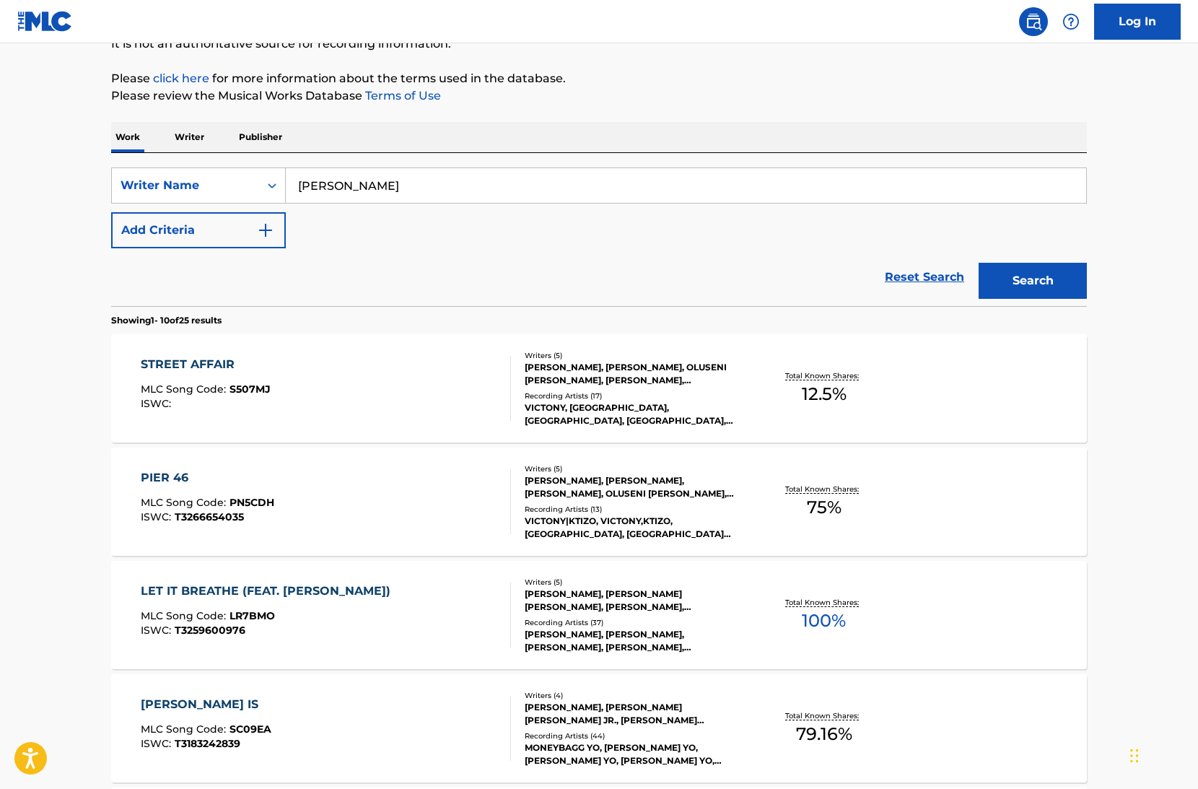
scroll to position [157, 0]
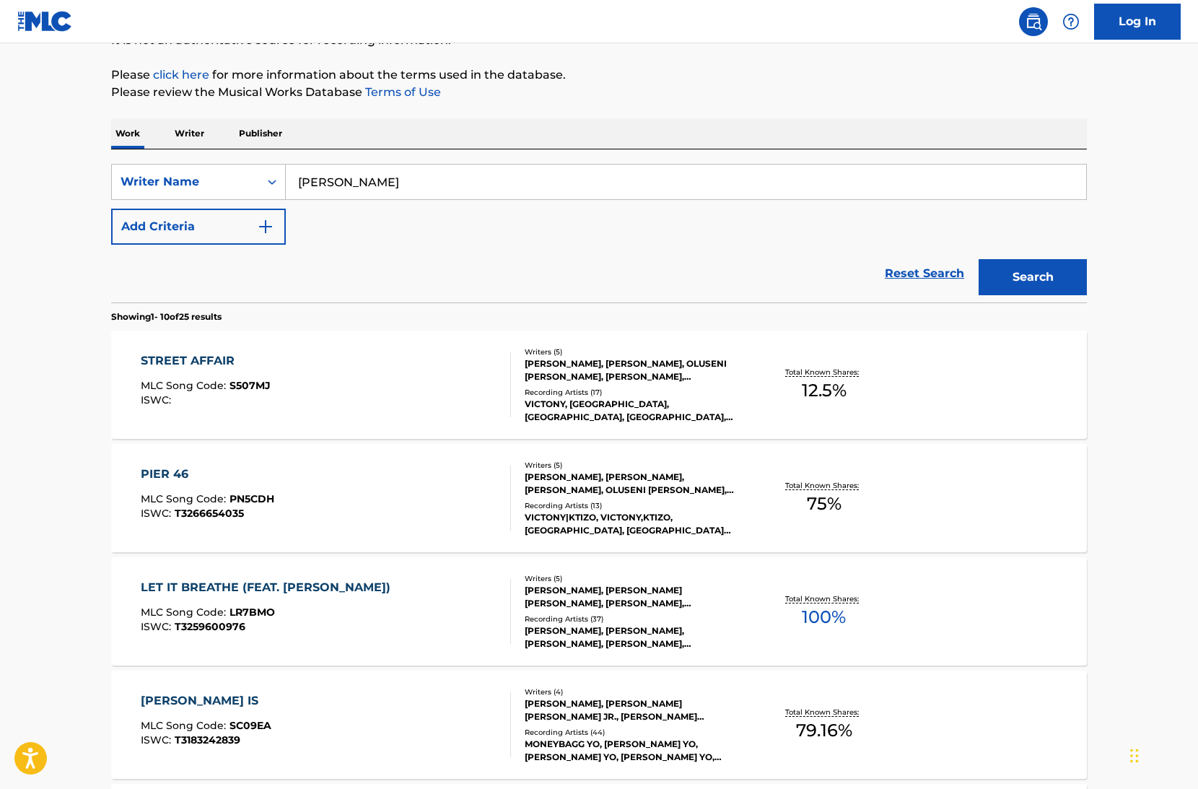
click at [486, 622] on div "LET IT BREATHE (FEAT. [PERSON_NAME]) MLC Song Code : LR7BMO ISWC : T3259600976" at bounding box center [326, 611] width 371 height 65
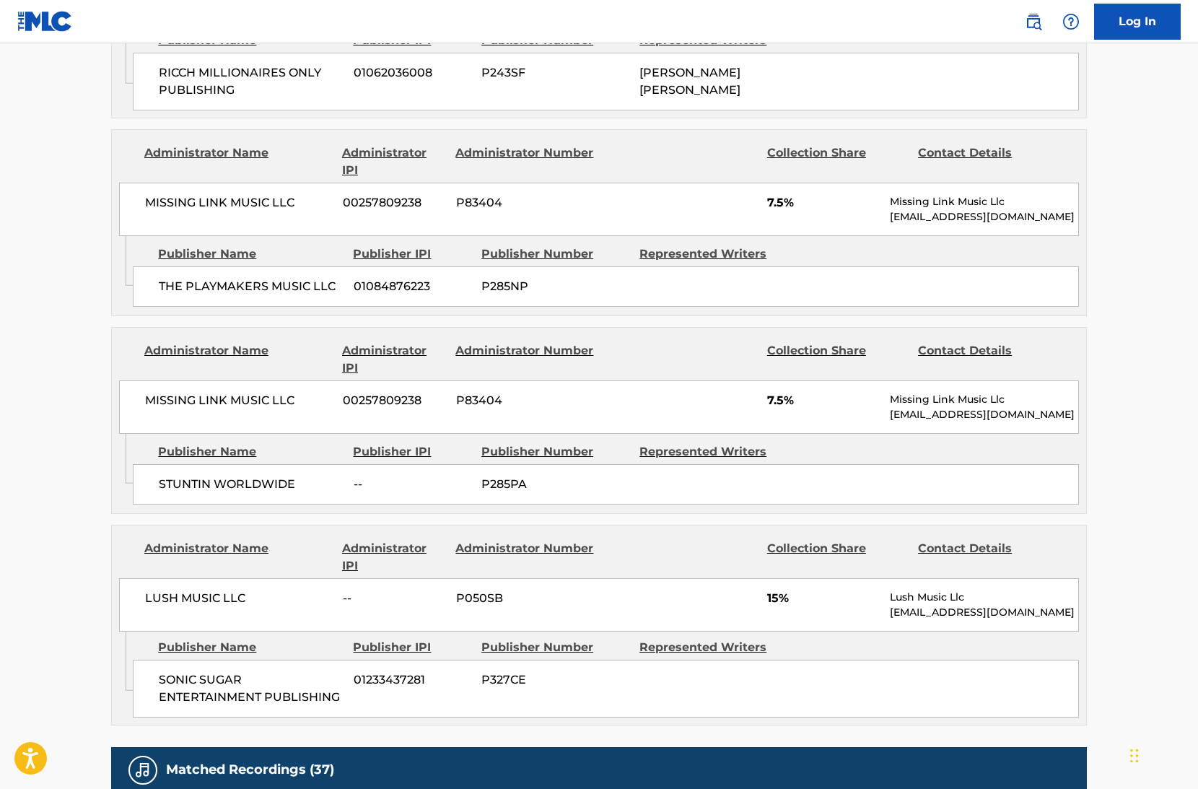
scroll to position [1490, 0]
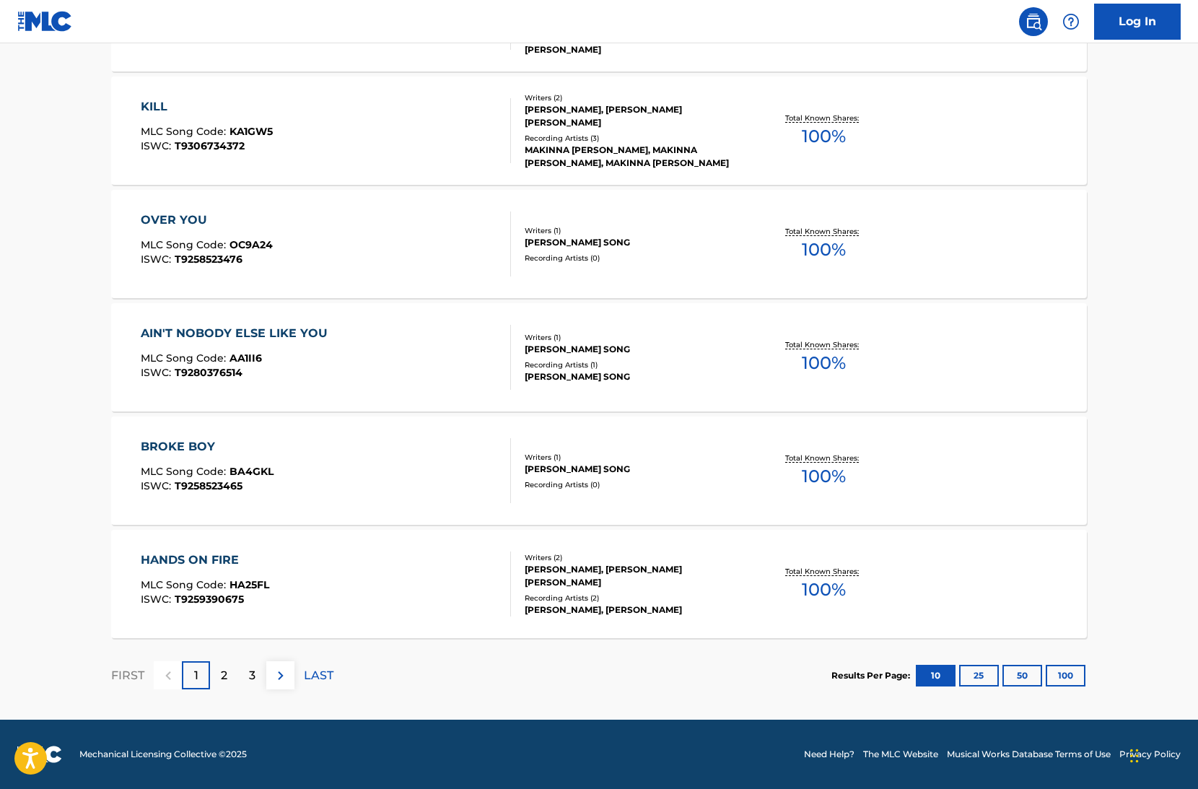
scroll to position [157, 0]
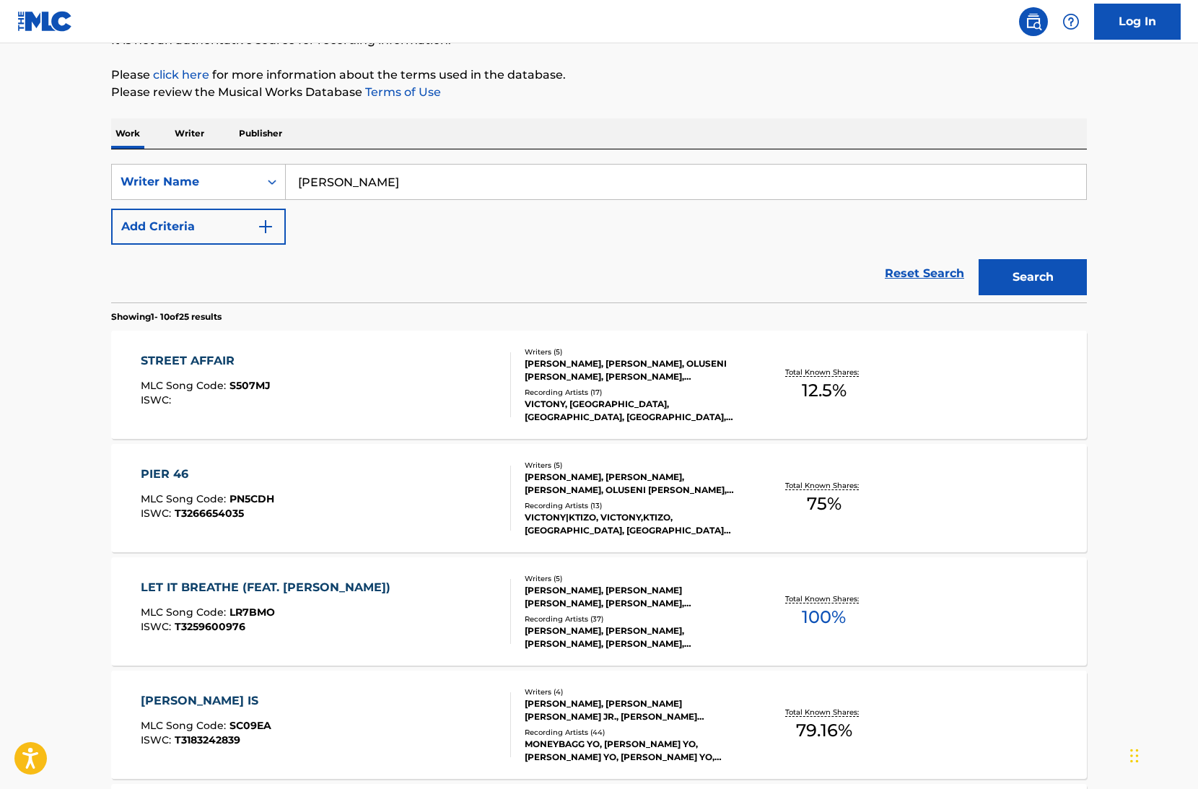
click at [427, 502] on div "PIER 46 MLC Song Code : PN5CDH ISWC : T3266654035" at bounding box center [326, 498] width 371 height 65
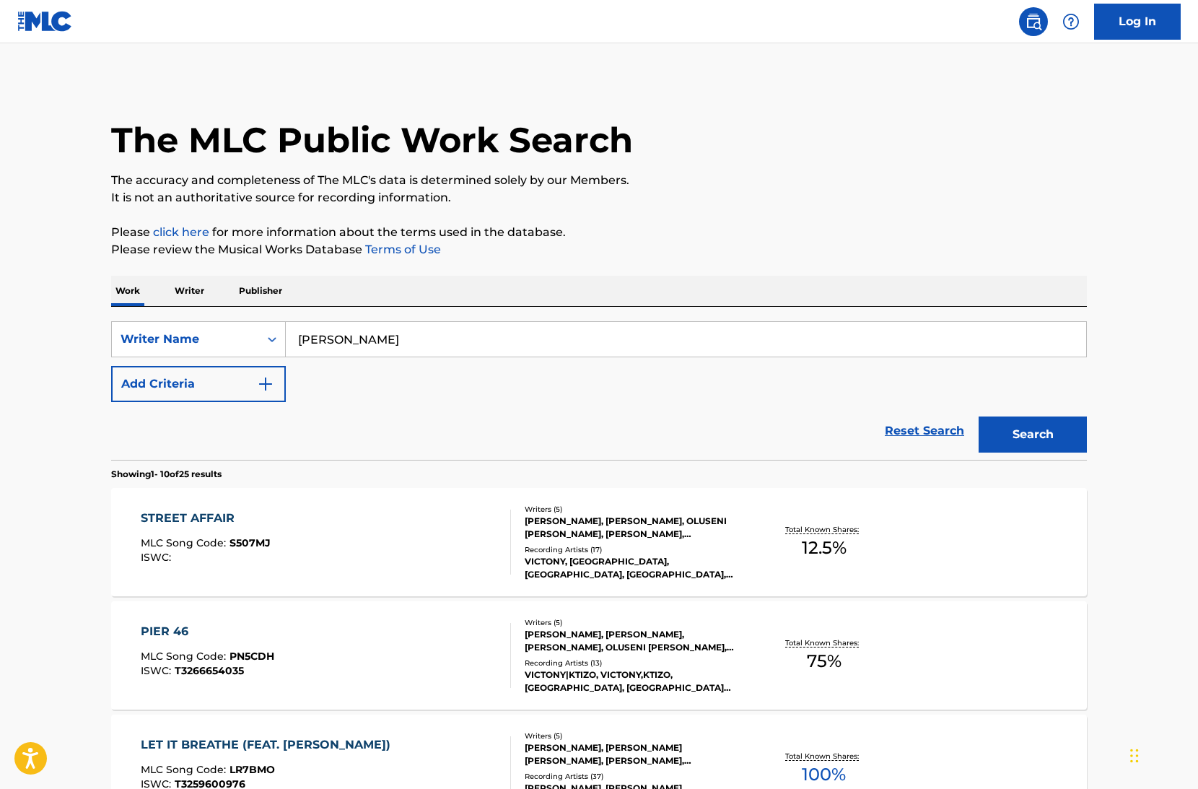
scroll to position [157, 0]
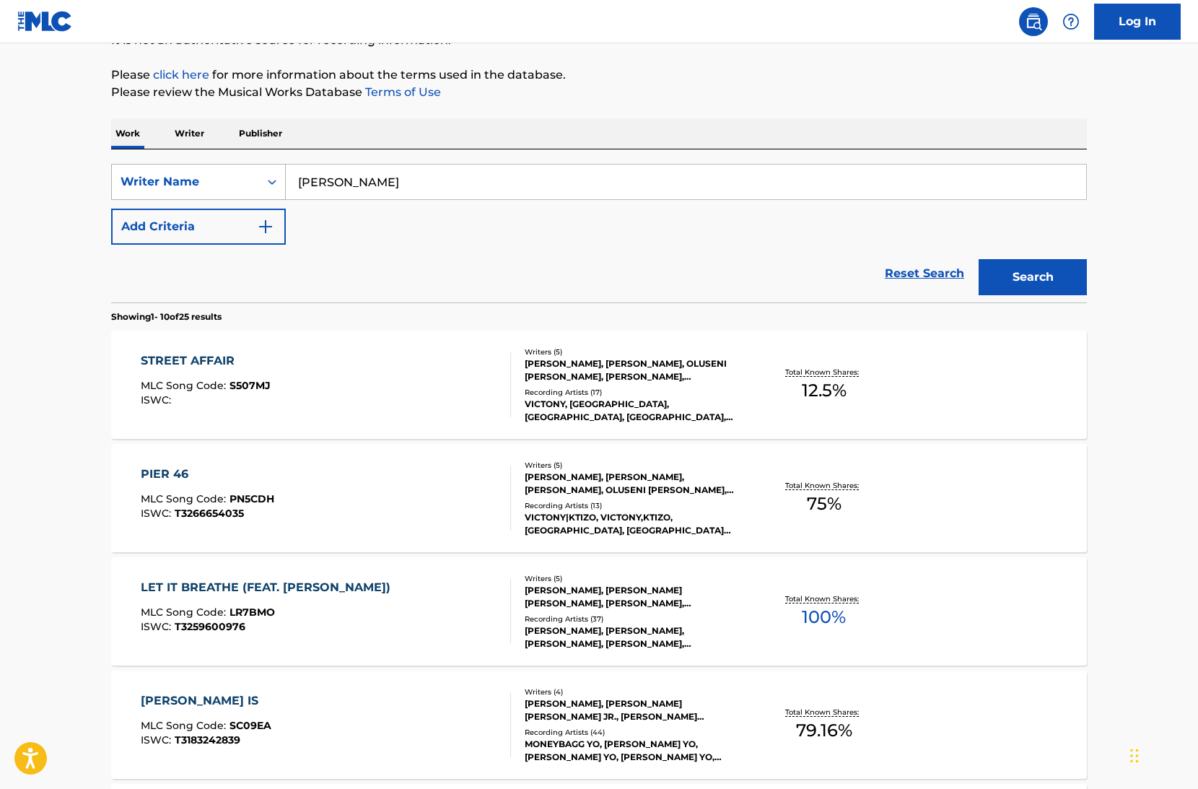
click at [225, 189] on div "Writer Name" at bounding box center [186, 181] width 130 height 17
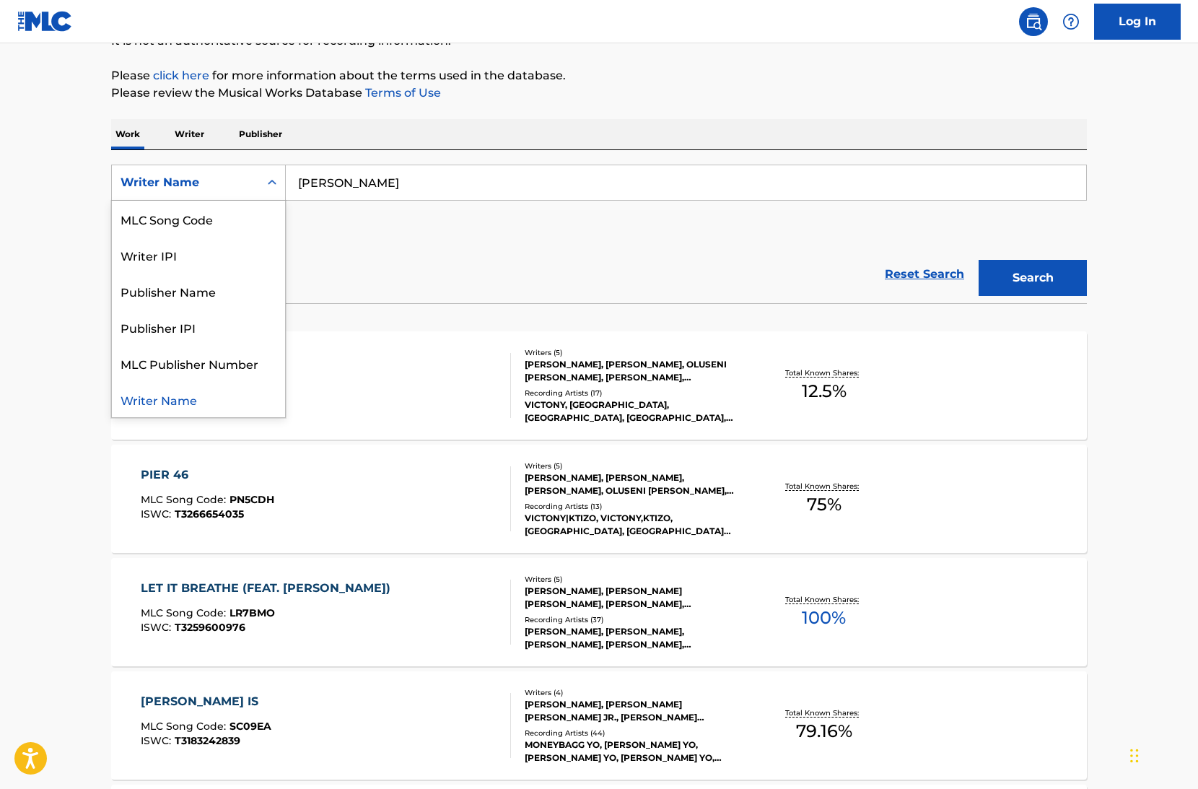
scroll to position [0, 0]
click at [217, 206] on div "Work Title" at bounding box center [198, 219] width 173 height 36
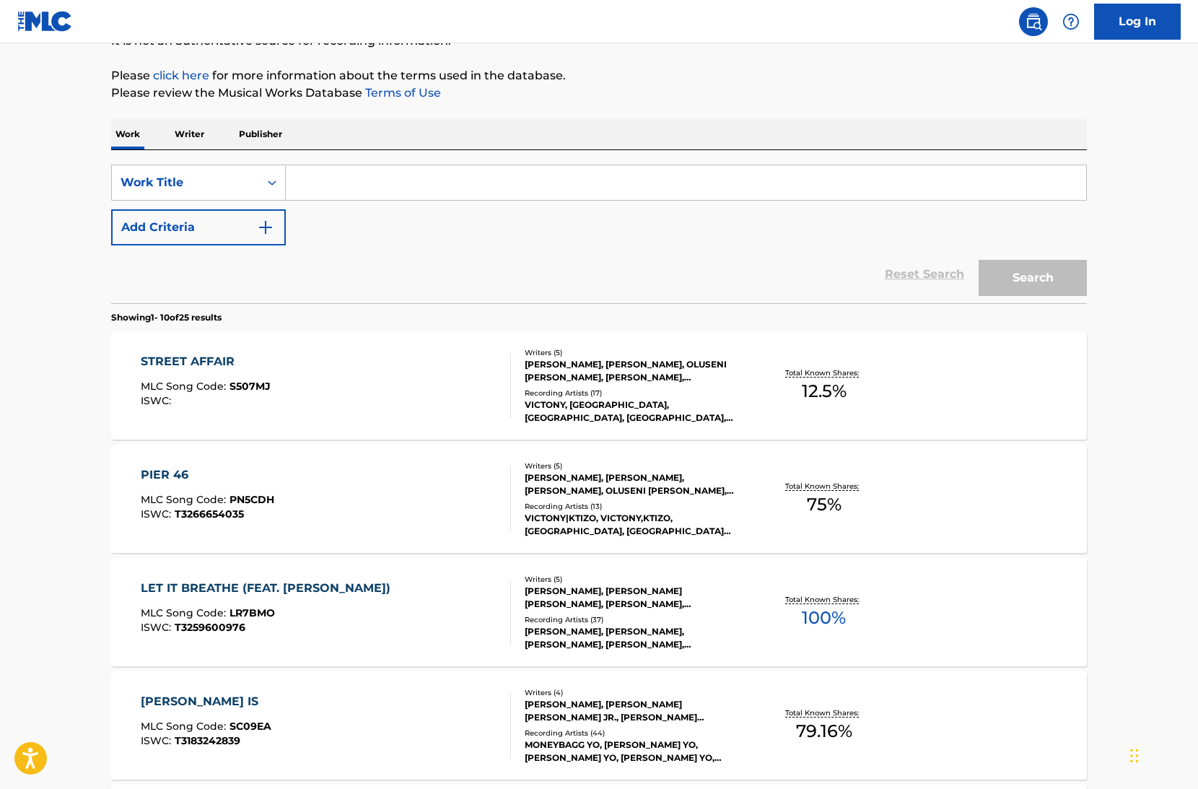
click at [323, 187] on input "Search Form" at bounding box center [686, 182] width 801 height 35
type input "real tree playas anthem"
click at [979, 260] on button "Search" at bounding box center [1033, 278] width 108 height 36
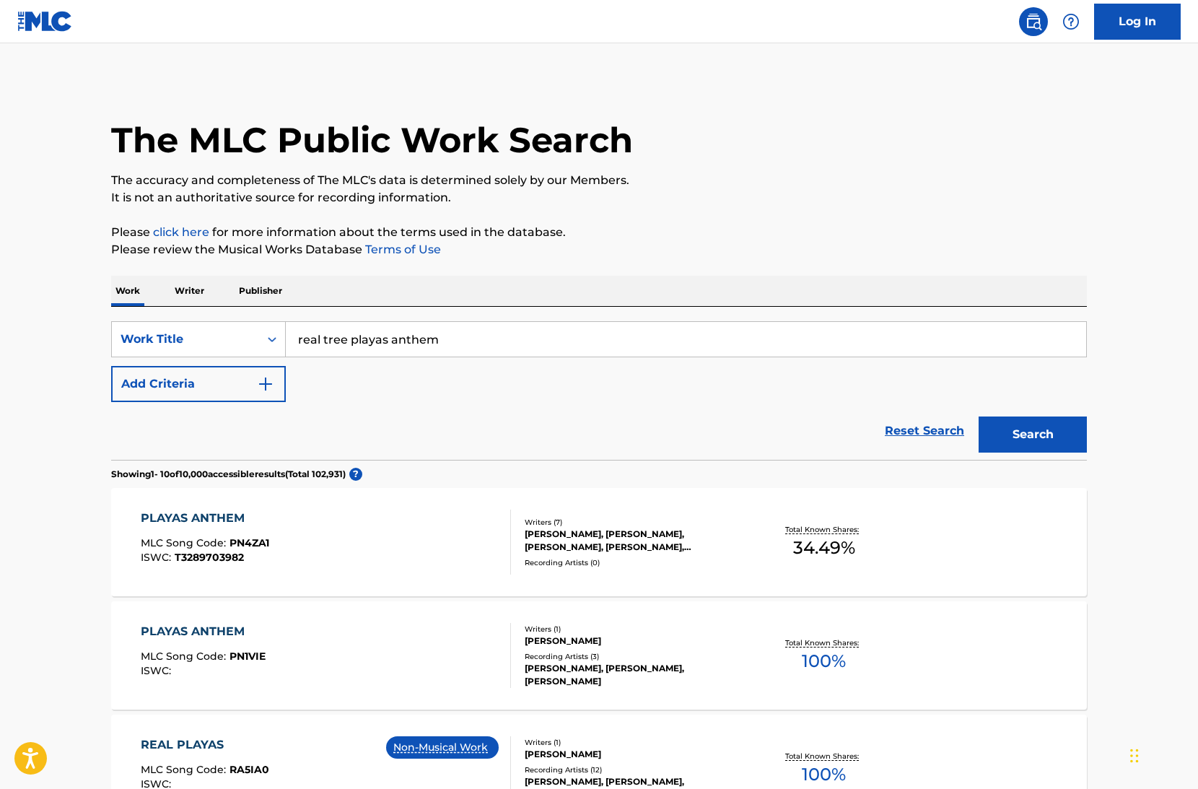
click at [405, 336] on input "real tree playas anthem" at bounding box center [686, 339] width 801 height 35
click at [404, 339] on input "real tree playas anthem" at bounding box center [686, 339] width 801 height 35
drag, startPoint x: 404, startPoint y: 339, endPoint x: 358, endPoint y: 344, distance: 46.6
click at [401, 339] on input "real tree playas anthem" at bounding box center [686, 339] width 801 height 35
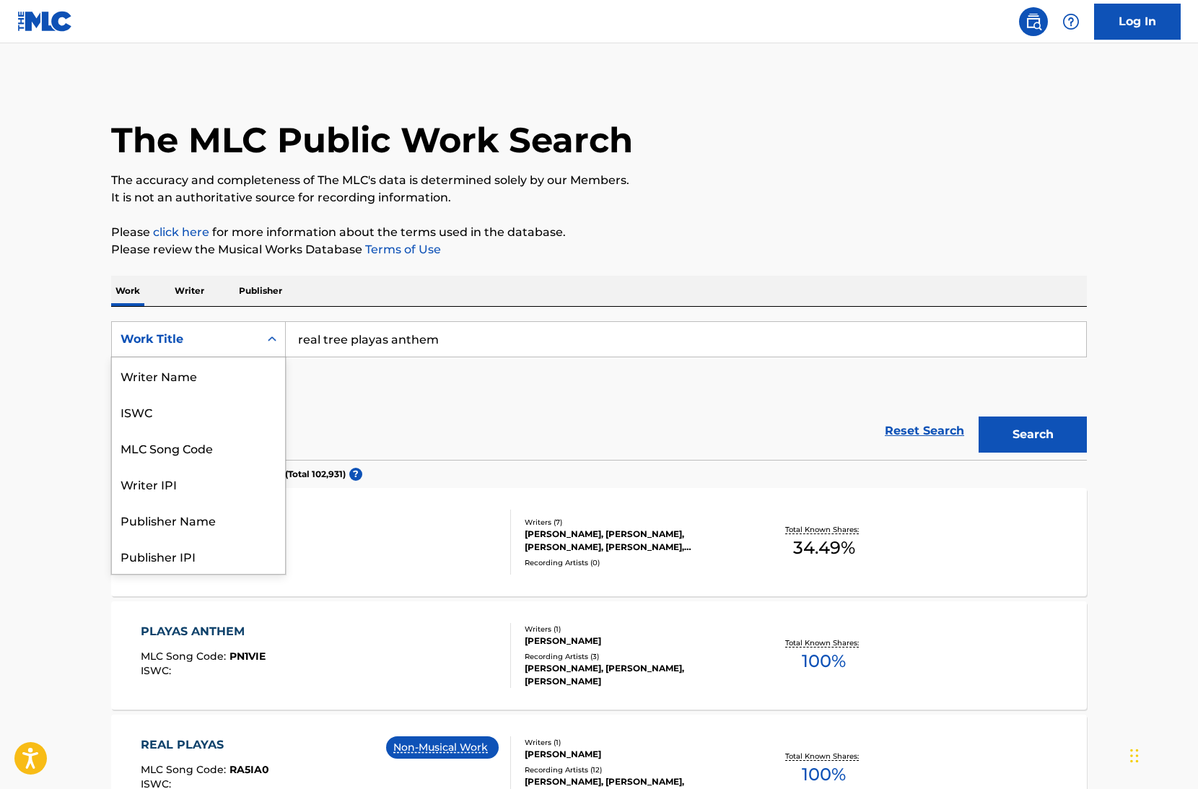
click at [263, 339] on div "Search Form" at bounding box center [272, 339] width 26 height 26
click at [240, 380] on div "Writer Name" at bounding box center [198, 375] width 173 height 36
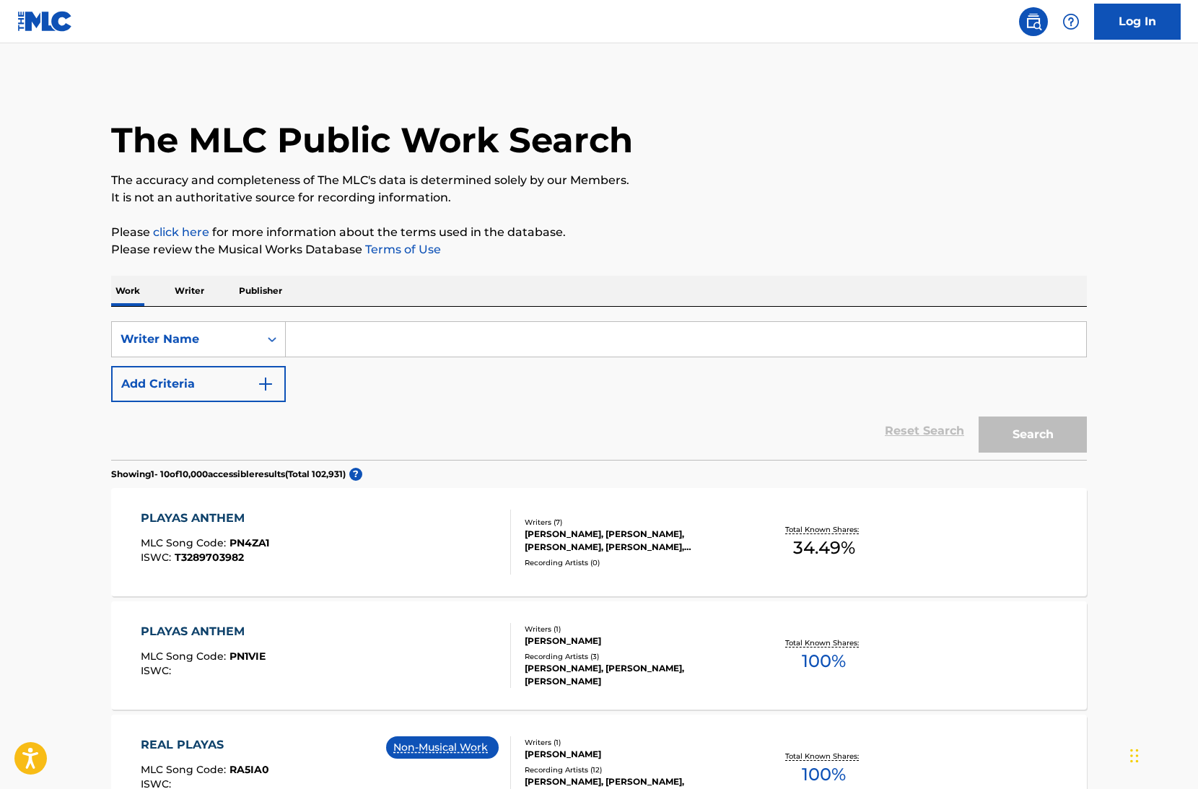
click at [340, 350] on input "Search Form" at bounding box center [686, 339] width 801 height 35
paste input "[PERSON_NAME]"
type input "[PERSON_NAME]"
click at [979, 417] on button "Search" at bounding box center [1033, 435] width 108 height 36
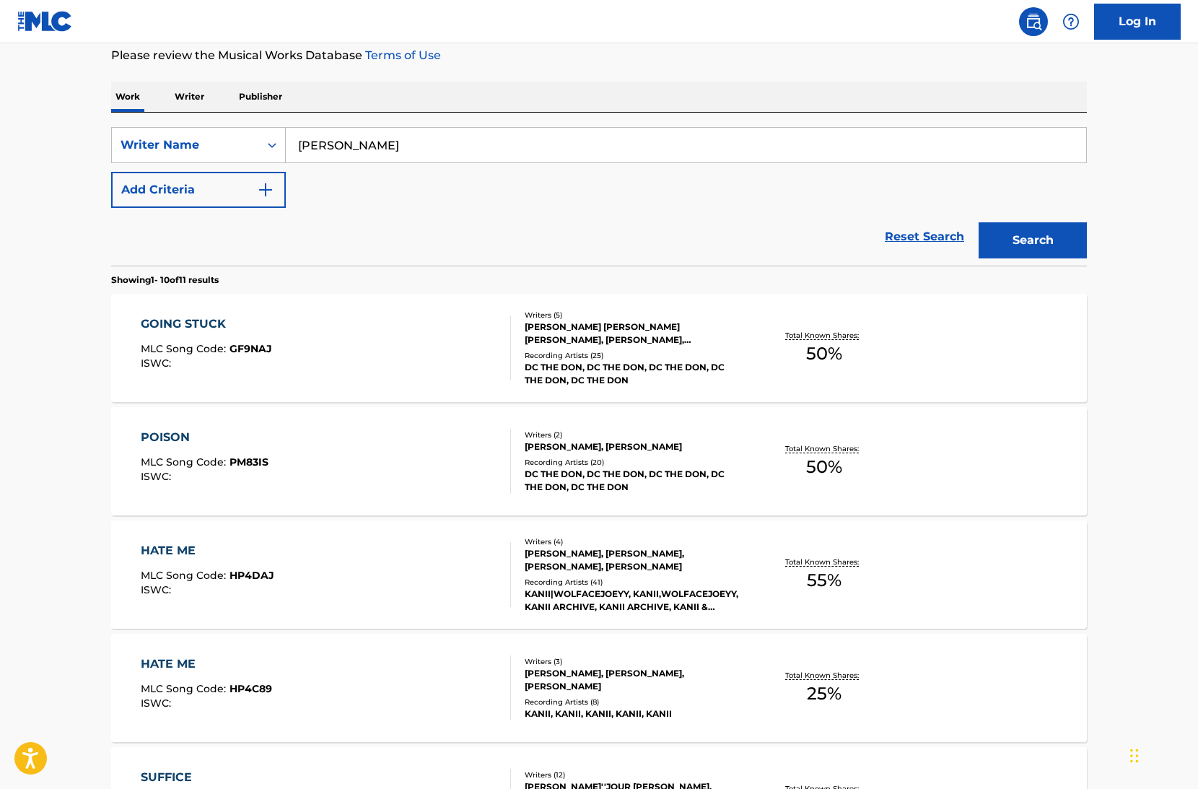
scroll to position [195, 0]
click at [669, 365] on div "DC THE DON, DC THE DON, DC THE DON, DC THE DON, DC THE DON" at bounding box center [634, 373] width 218 height 26
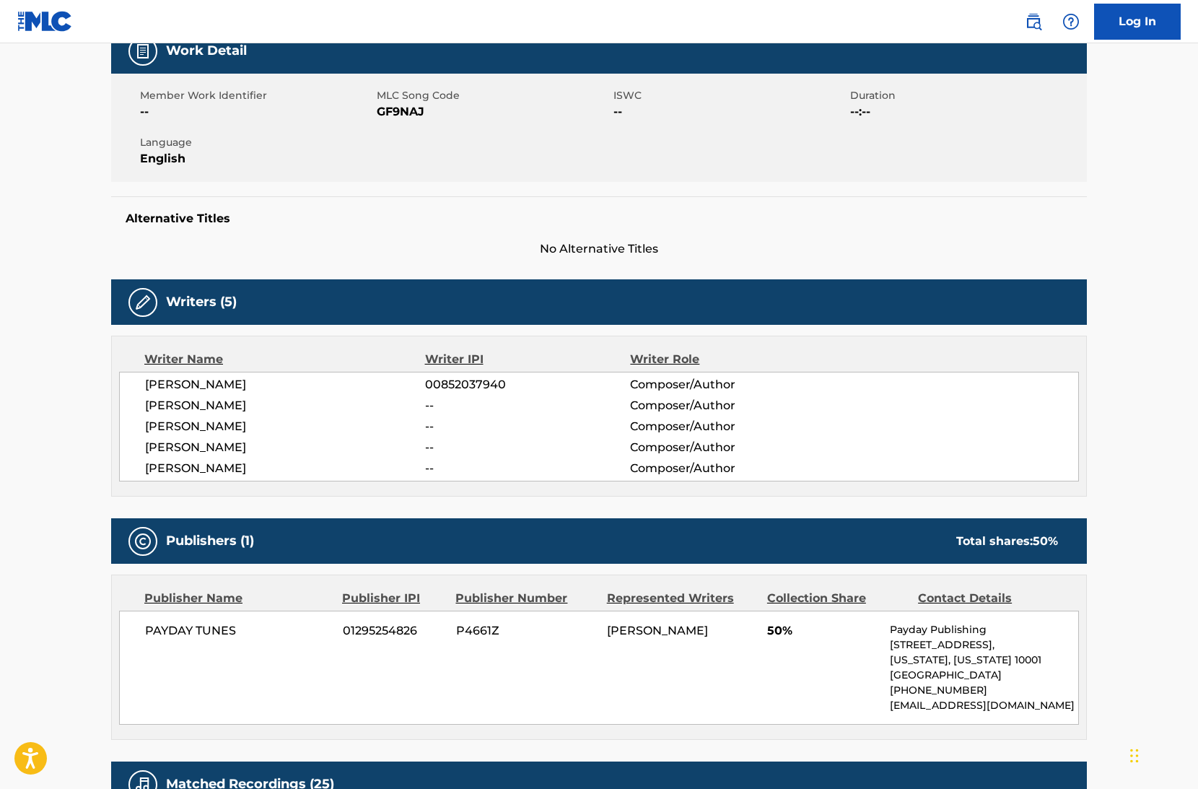
scroll to position [526, 0]
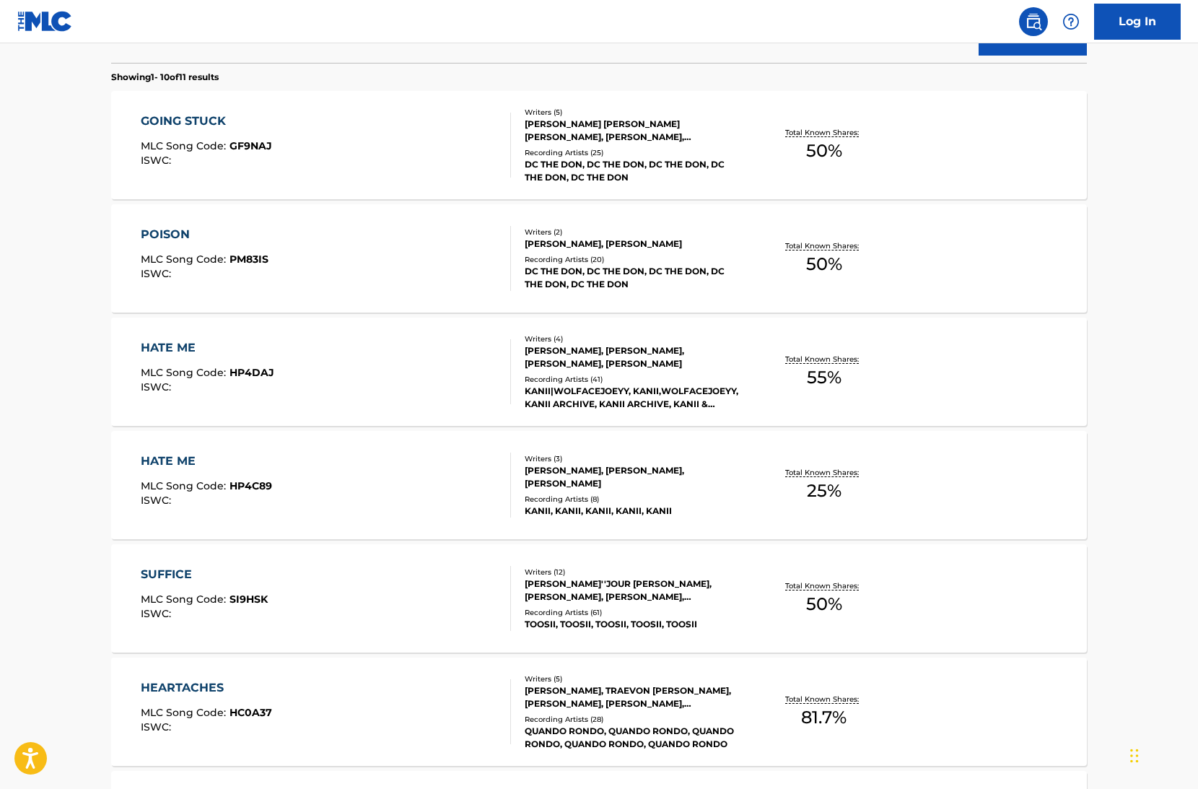
scroll to position [502, 0]
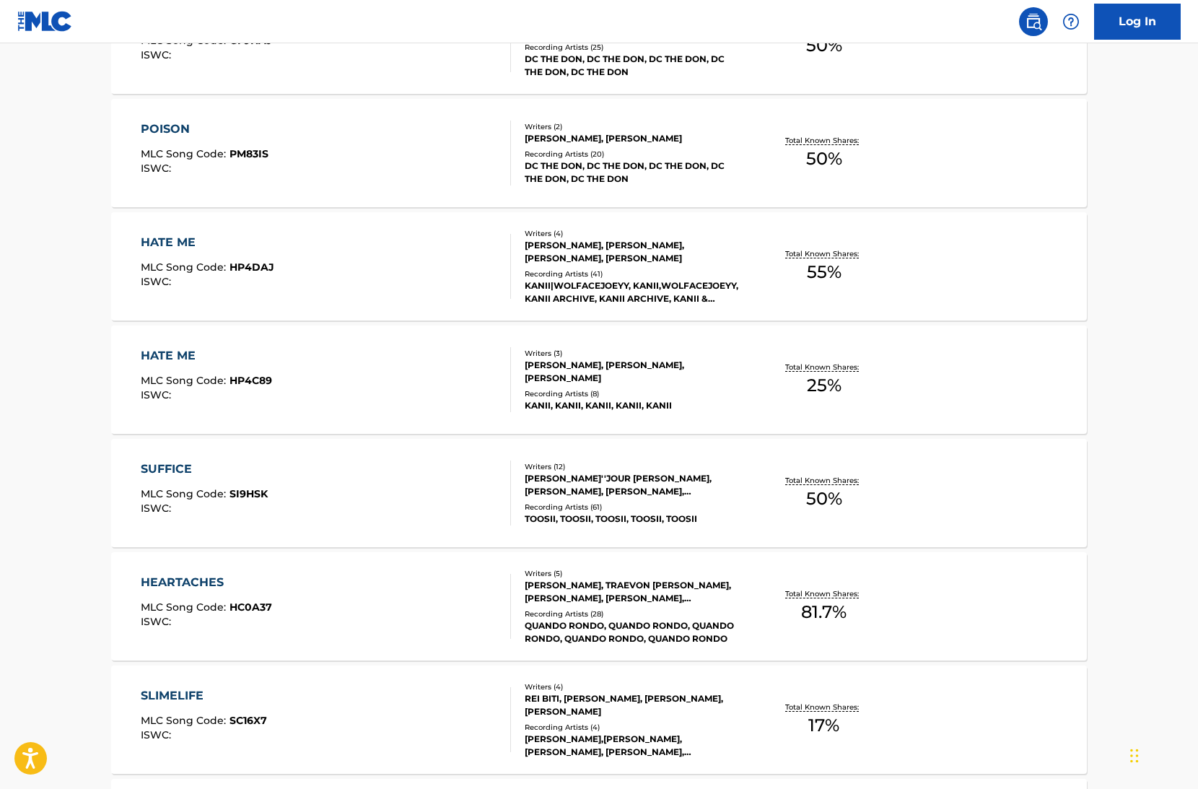
click at [309, 515] on div "SUFFICE MLC Song Code : SI9HSK ISWC :" at bounding box center [326, 493] width 371 height 65
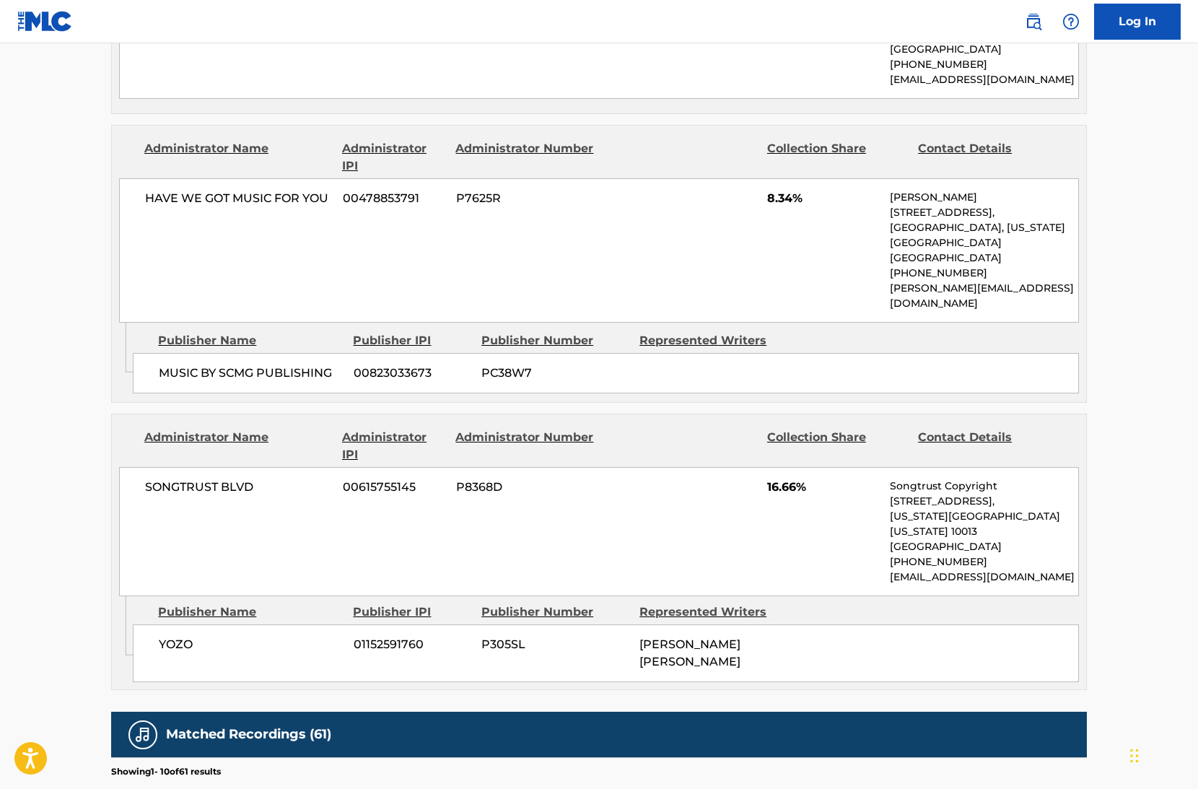
scroll to position [1048, 0]
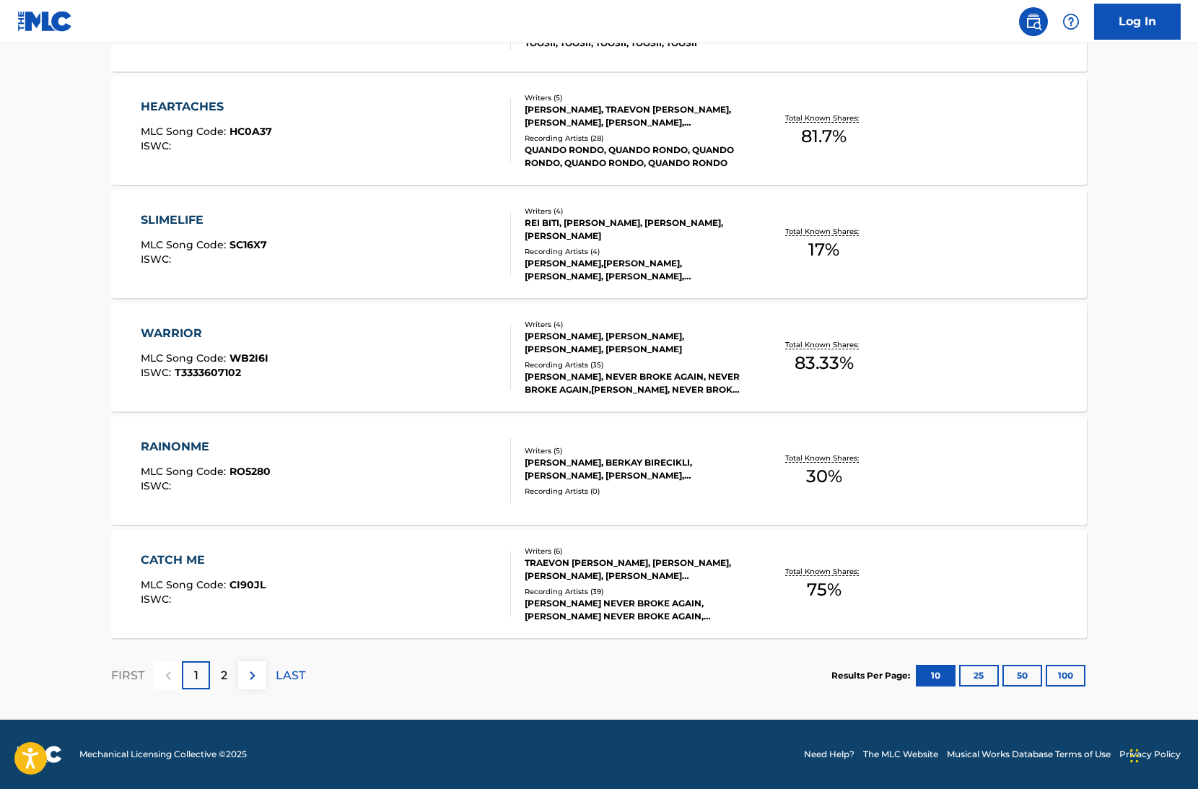
scroll to position [540, 0]
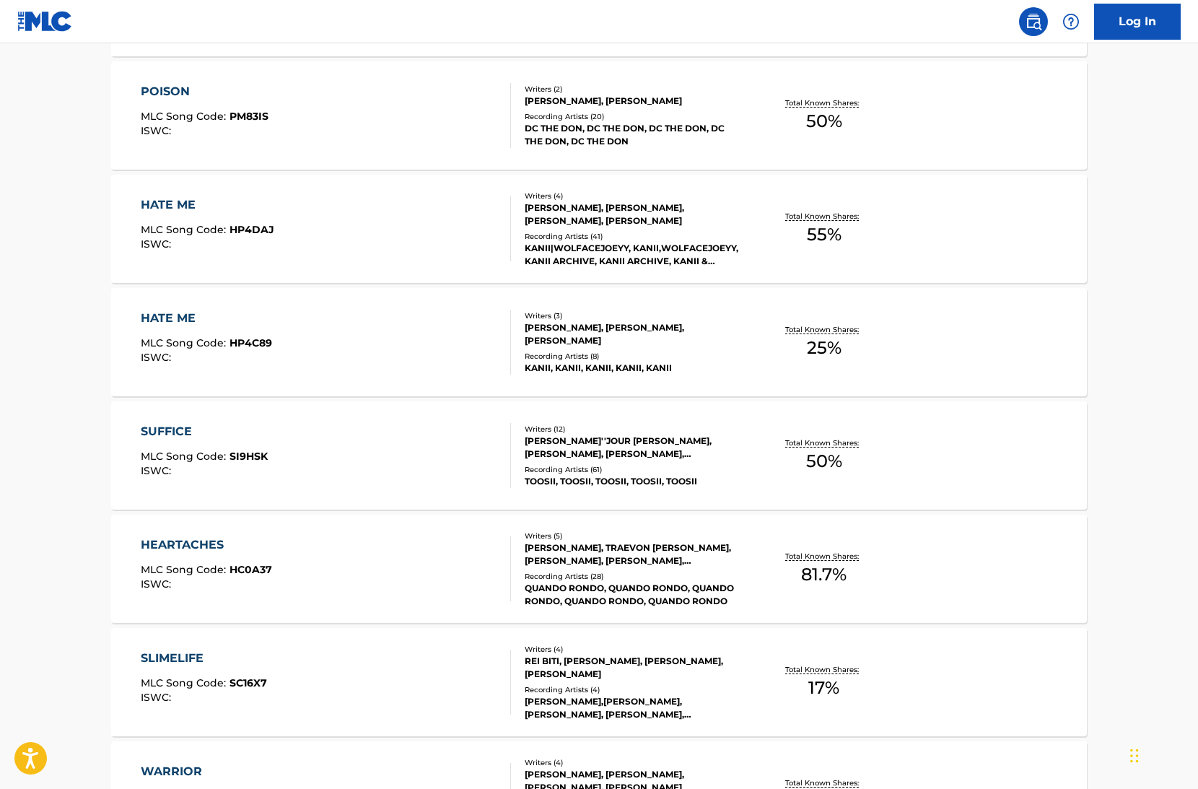
click at [383, 557] on div "HEARTACHES MLC Song Code : HC0A37 ISWC :" at bounding box center [326, 568] width 371 height 65
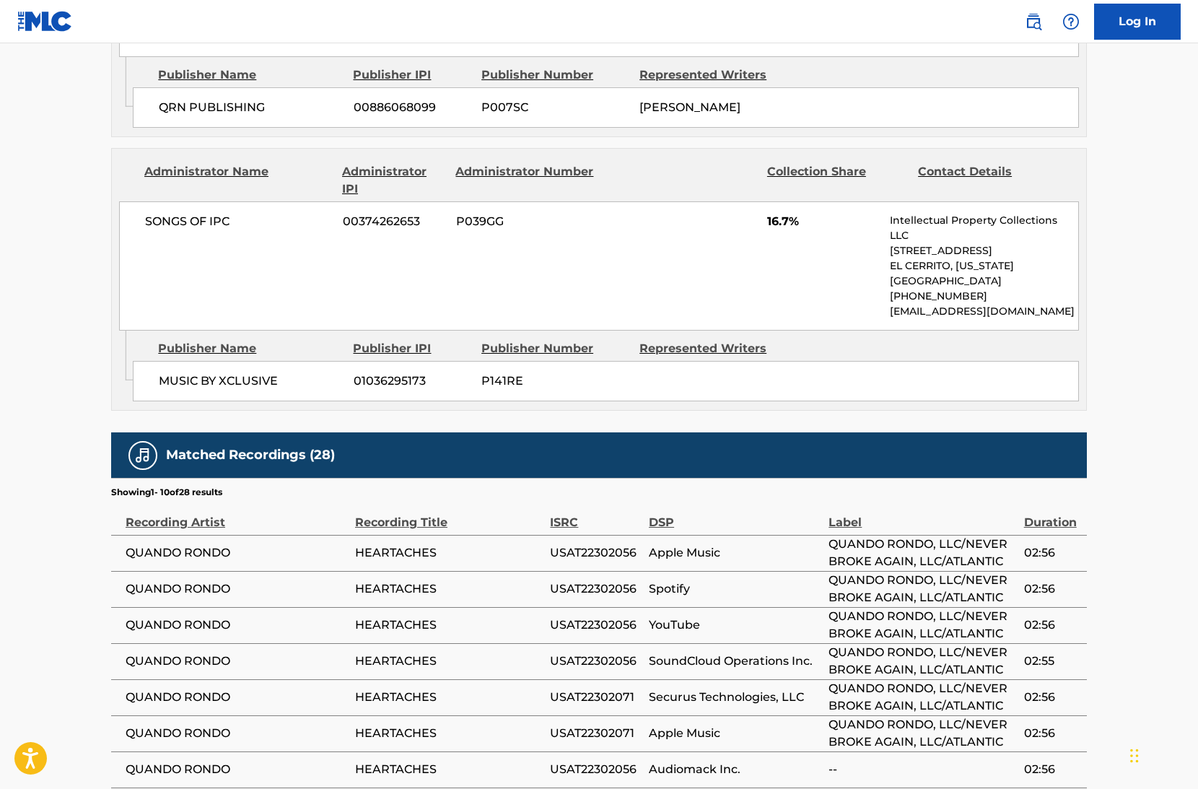
scroll to position [1381, 0]
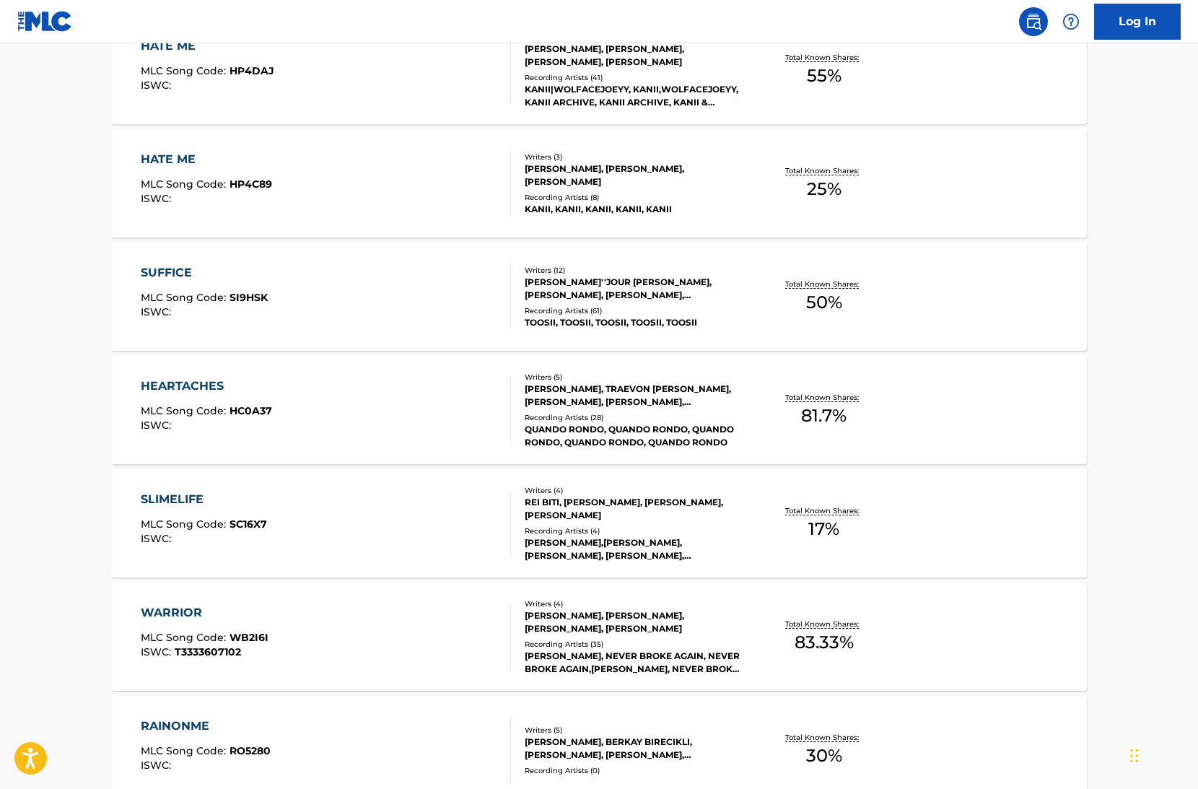
scroll to position [705, 0]
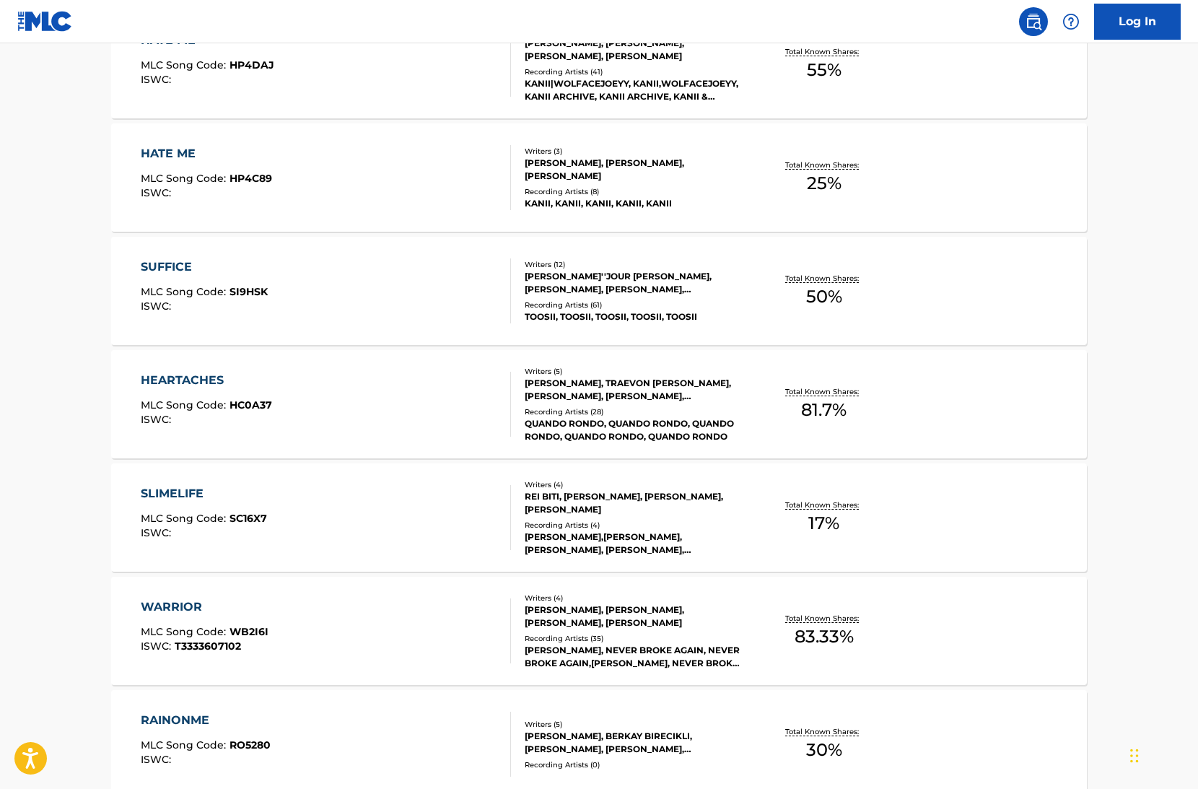
click at [340, 640] on div "WARRIOR MLC Song Code : WB2I6I ISWC : T3333607102" at bounding box center [326, 630] width 371 height 65
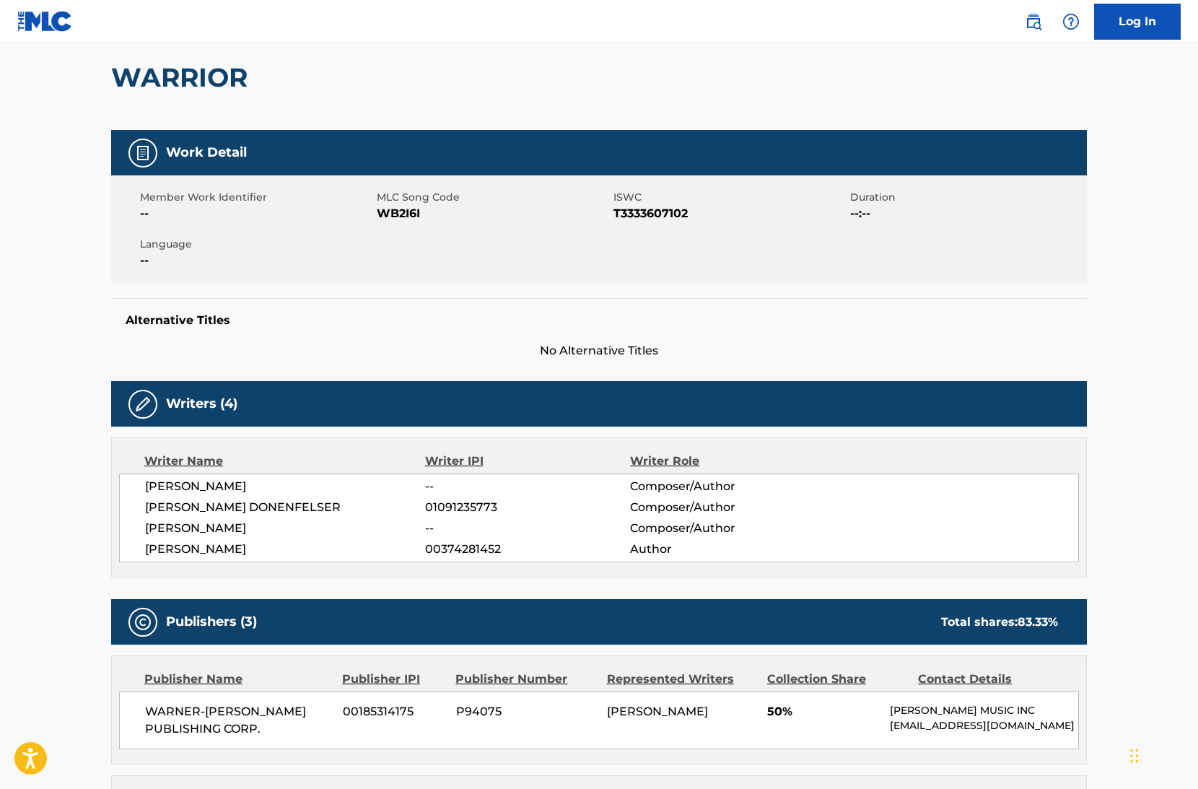
scroll to position [128, 0]
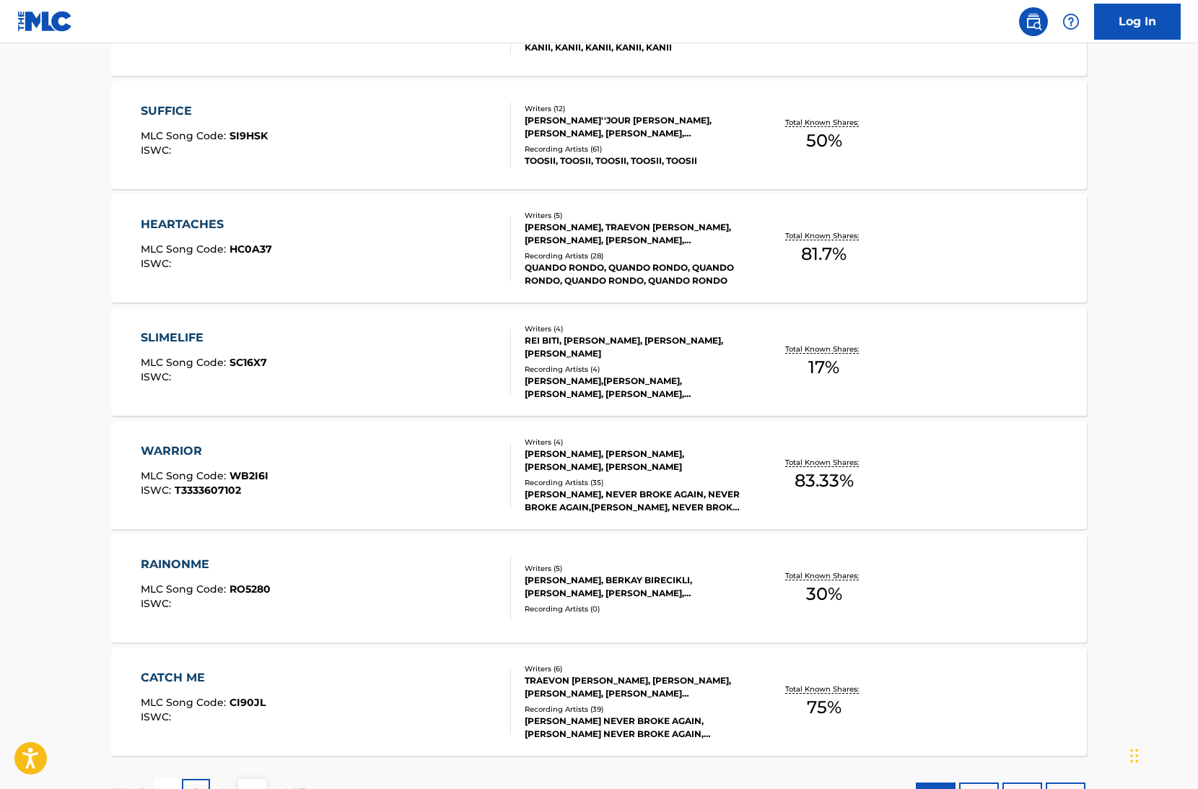
scroll to position [979, 0]
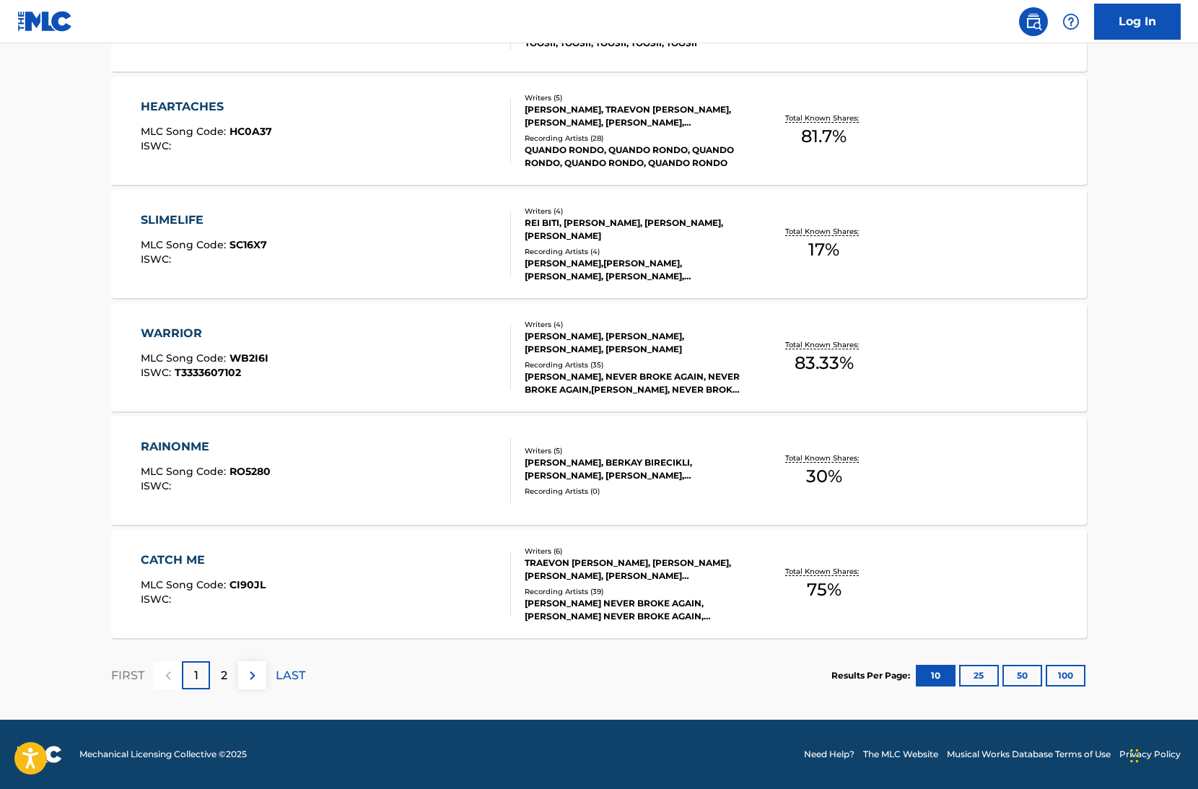
click at [240, 583] on span "CI90JL" at bounding box center [248, 584] width 36 height 13
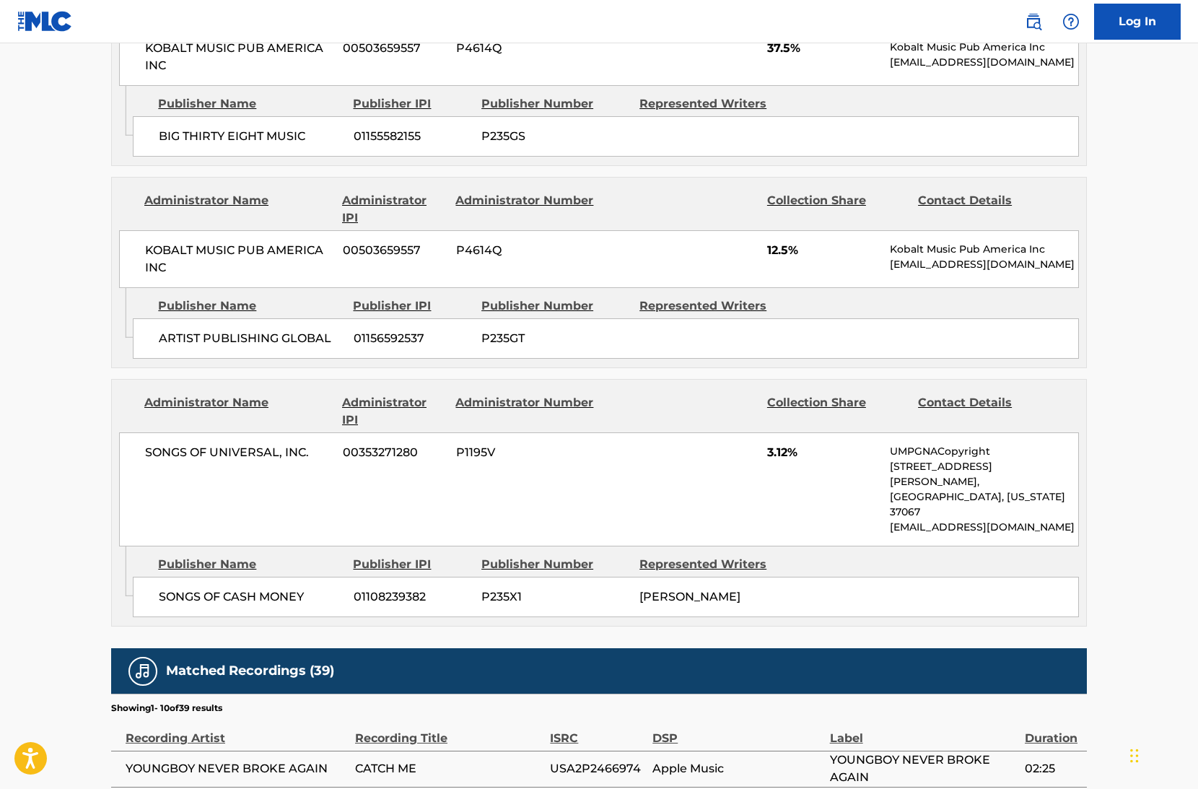
scroll to position [1341, 0]
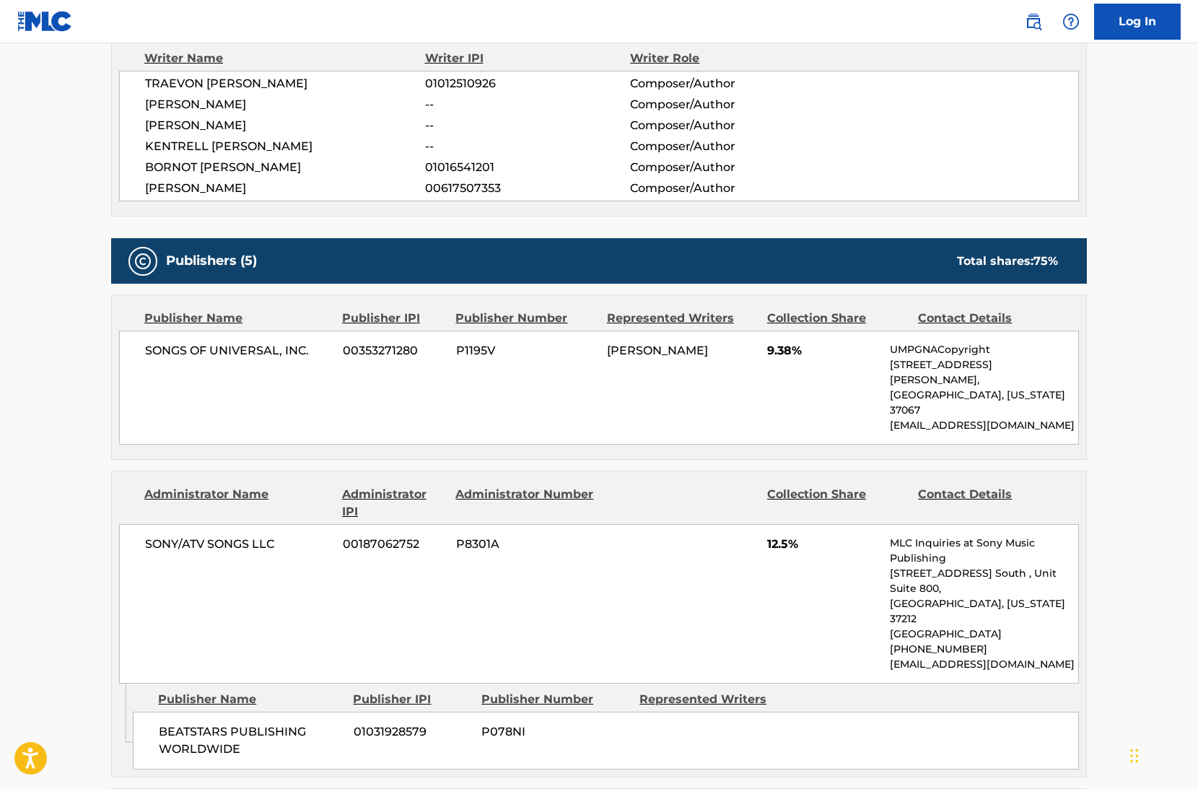
scroll to position [979, 0]
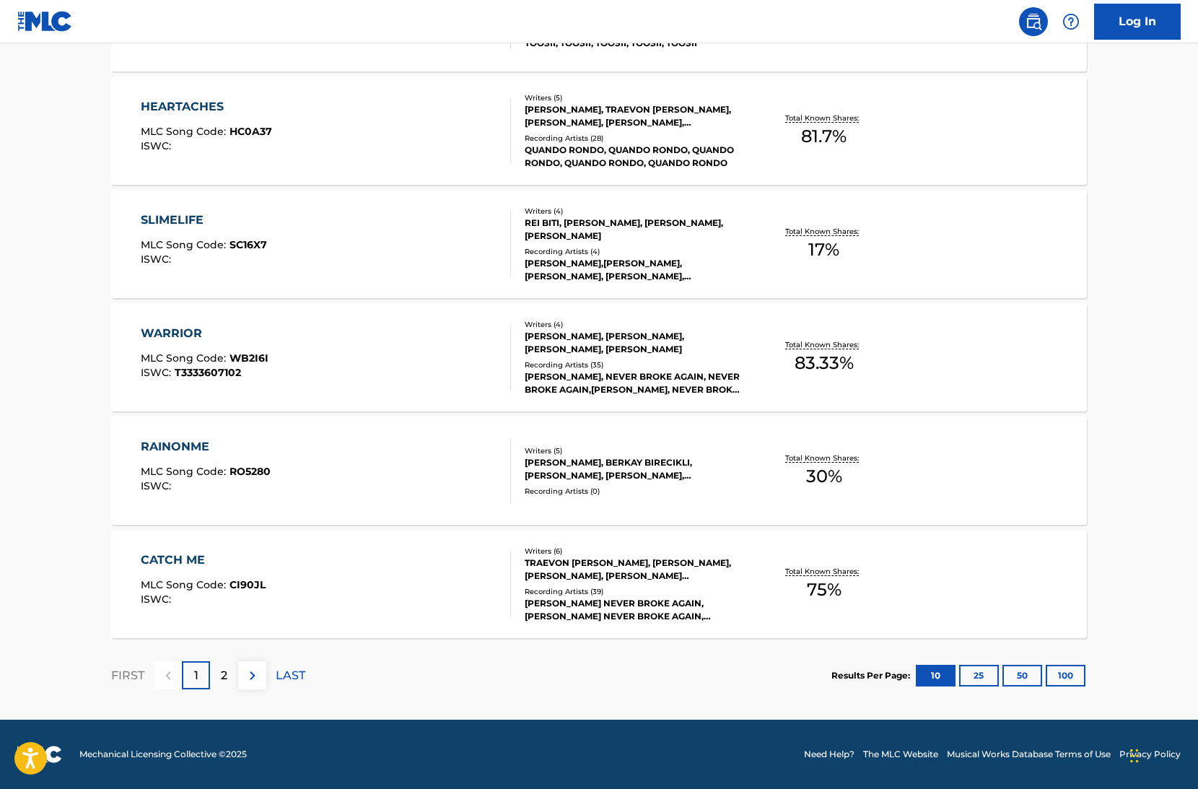
click at [358, 593] on div "CATCH ME MLC Song Code : CI90JL ISWC :" at bounding box center [326, 584] width 371 height 65
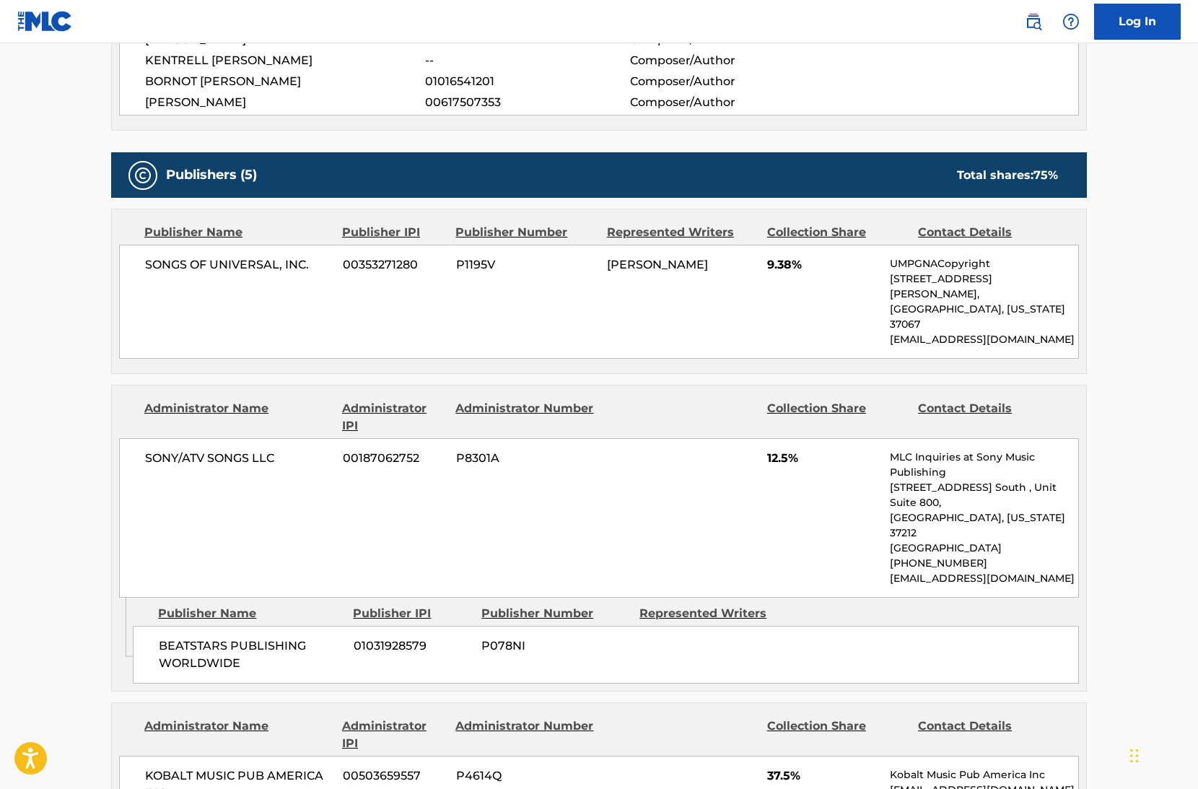
scroll to position [614, 0]
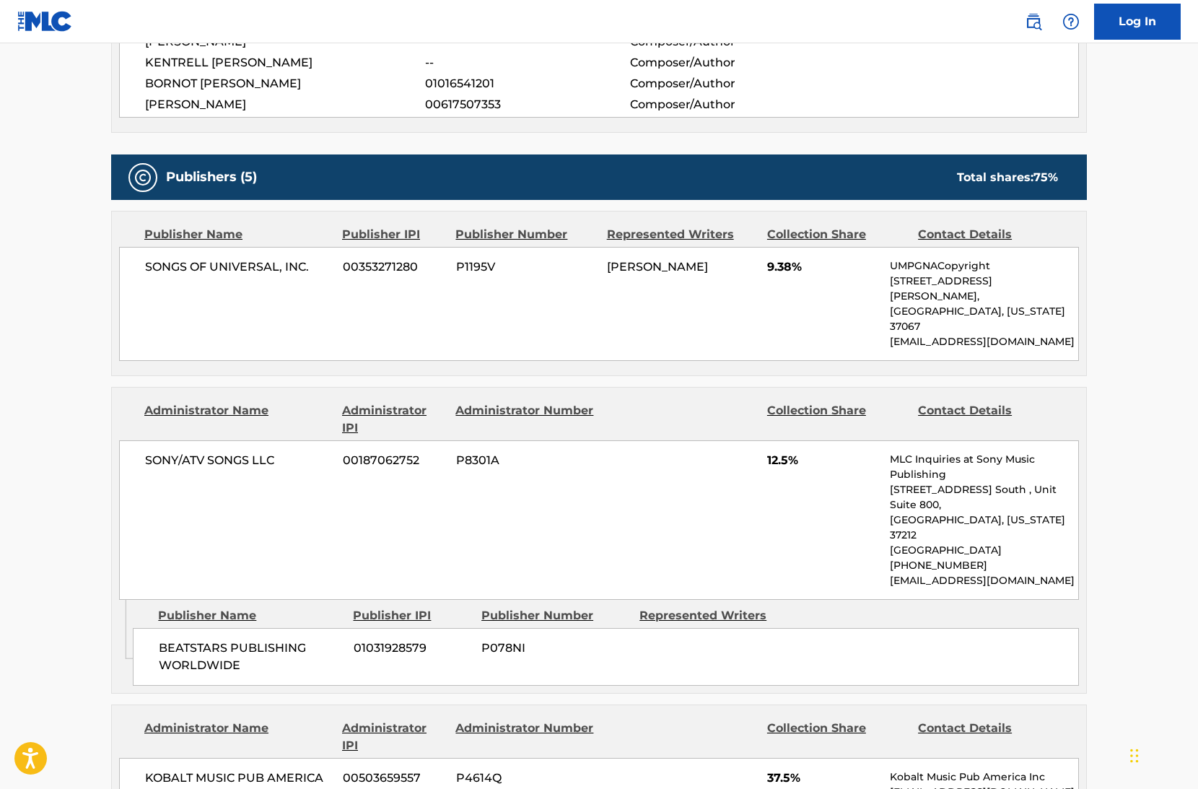
scroll to position [979, 0]
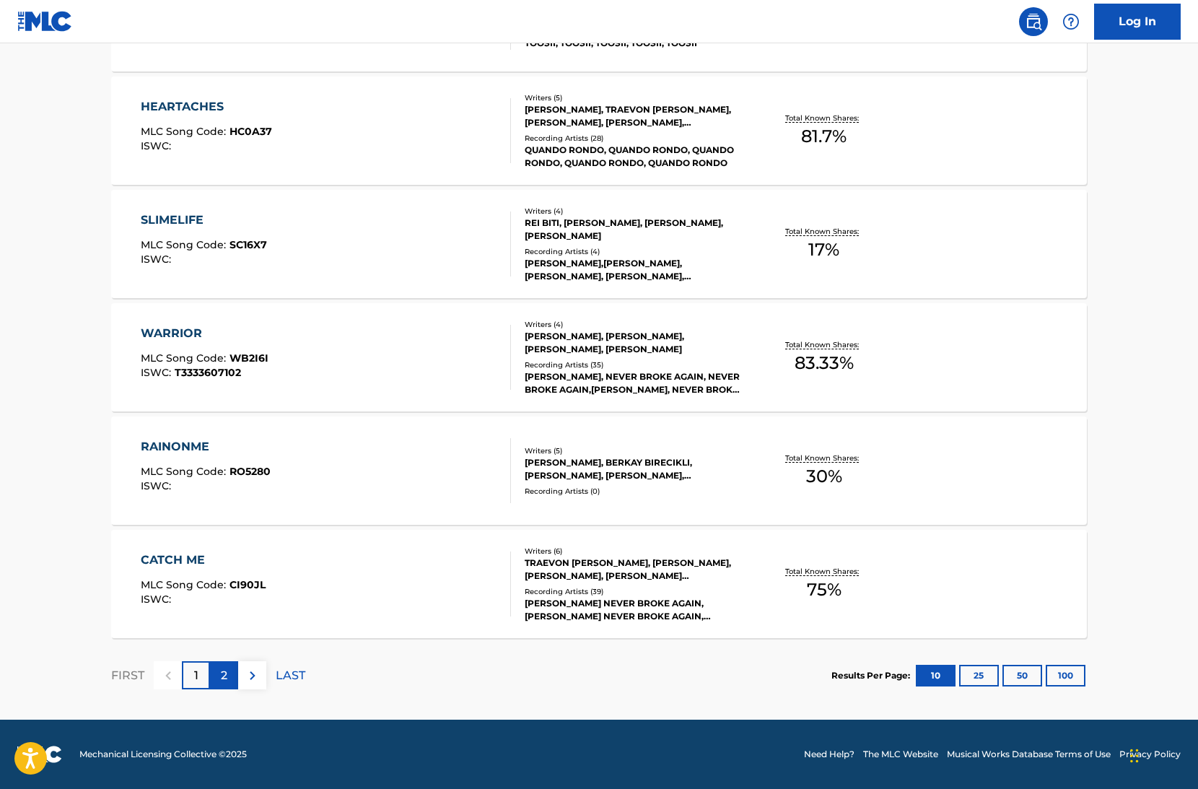
click at [217, 678] on div "2" at bounding box center [224, 675] width 28 height 28
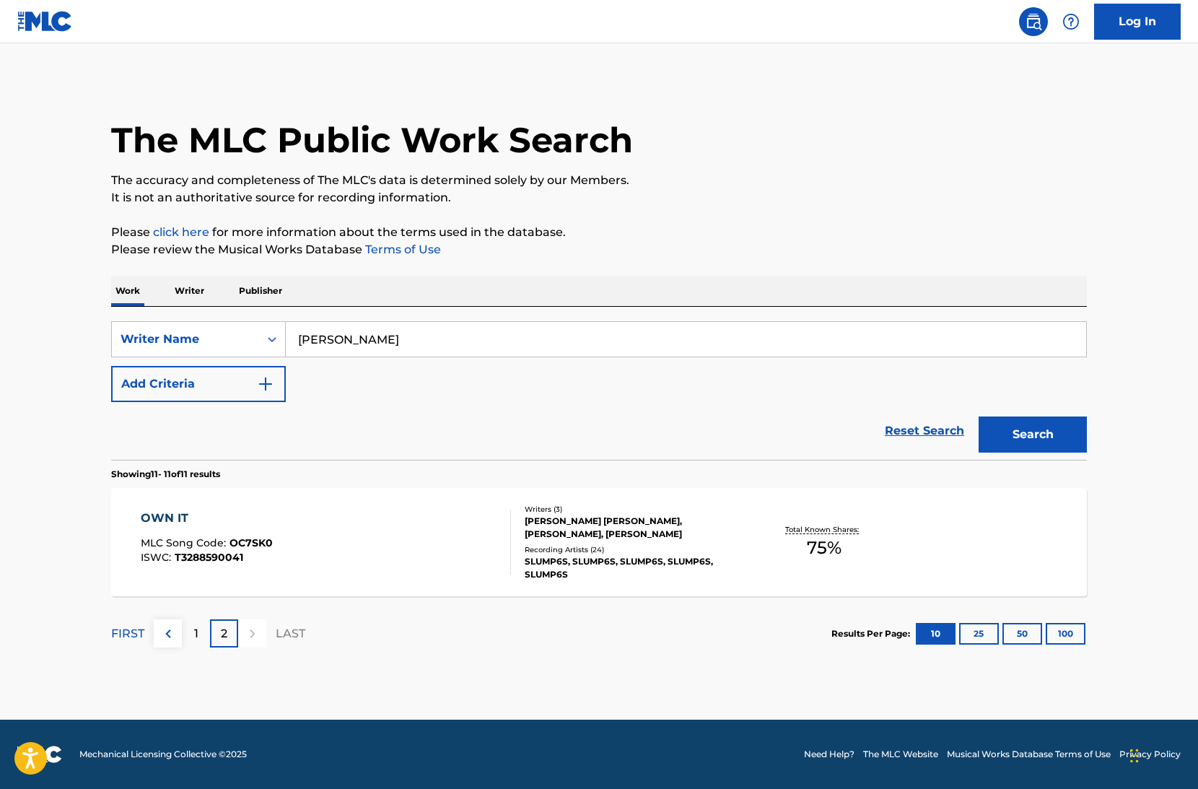
click at [286, 532] on div "OWN IT MLC Song Code : OC7SK0 ISWC : T3288590041" at bounding box center [326, 542] width 371 height 65
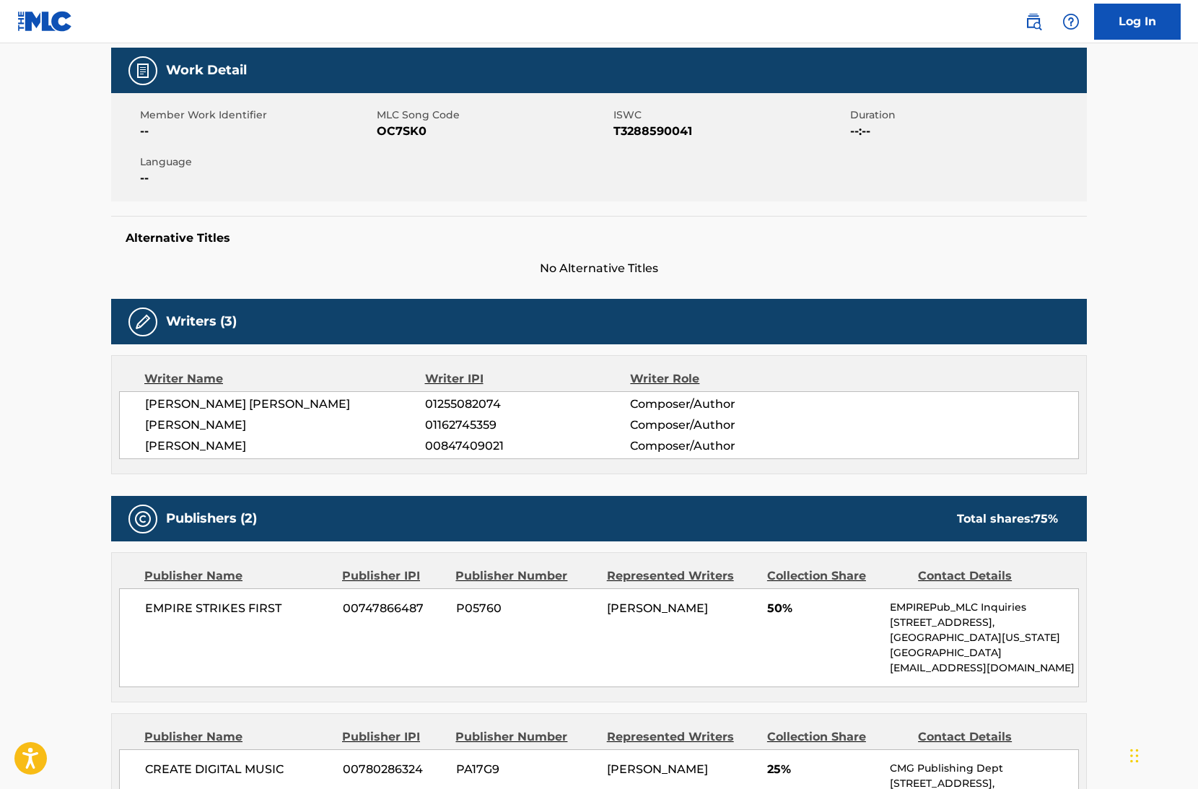
scroll to position [553, 0]
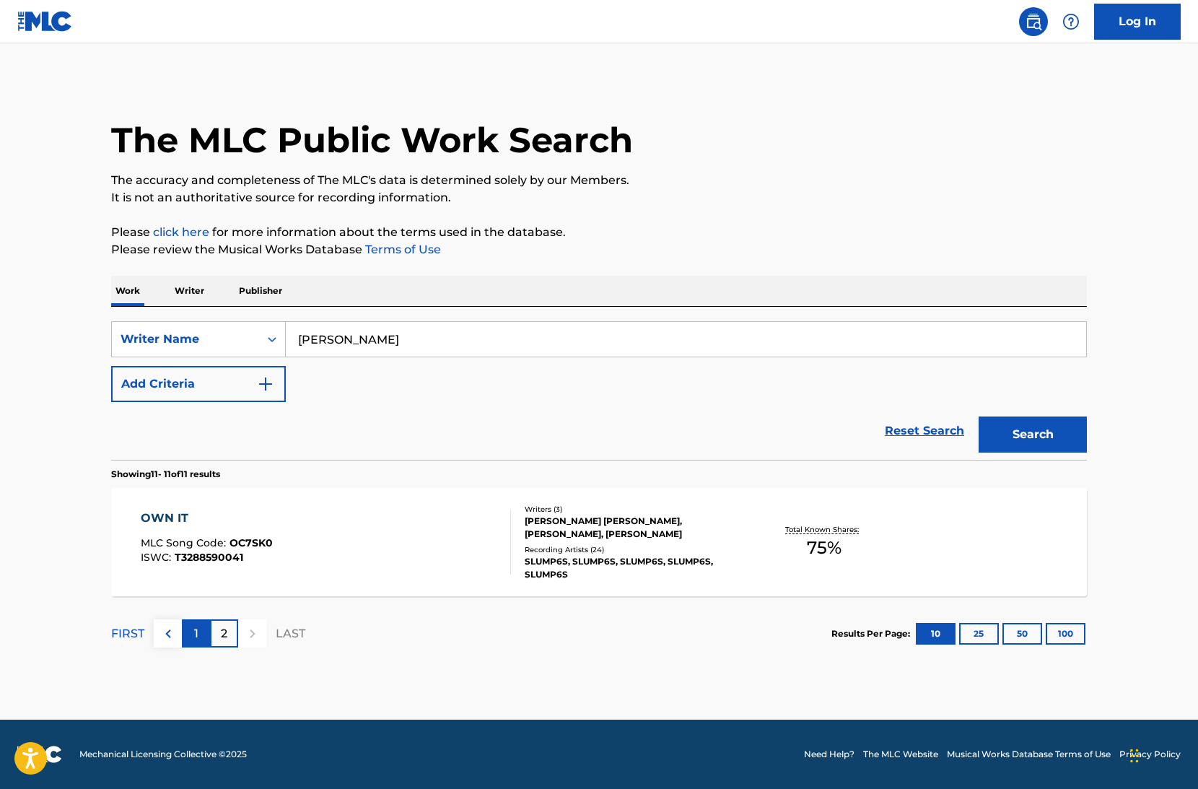
click at [201, 632] on div "1" at bounding box center [196, 633] width 28 height 28
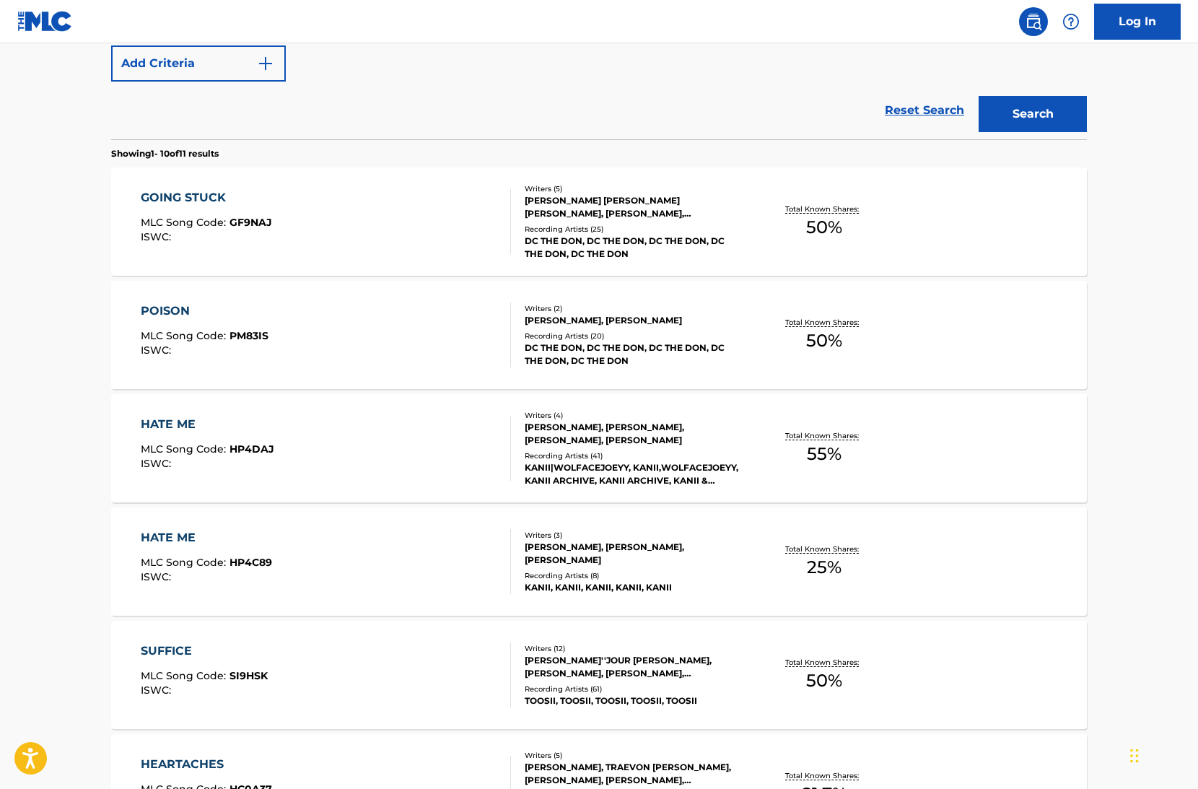
scroll to position [362, 0]
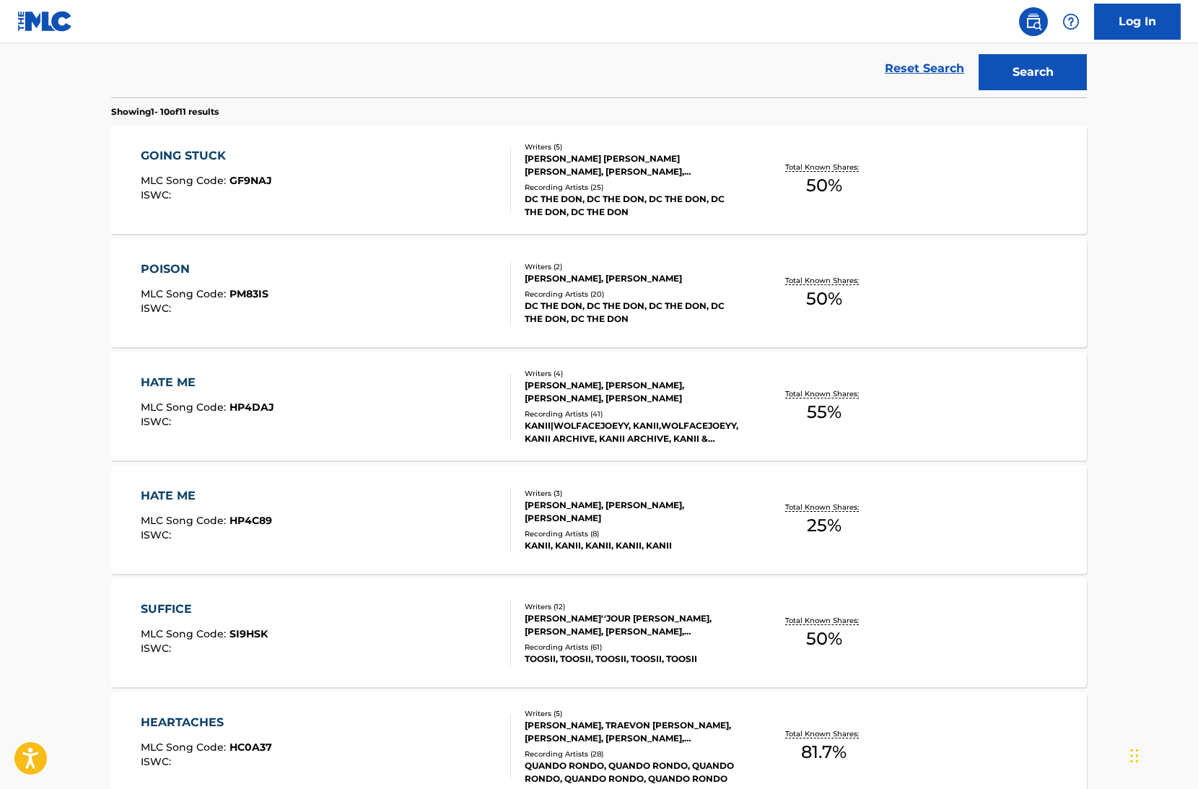
click at [410, 622] on div "SUFFICE MLC Song Code : SI9HSK ISWC :" at bounding box center [326, 633] width 371 height 65
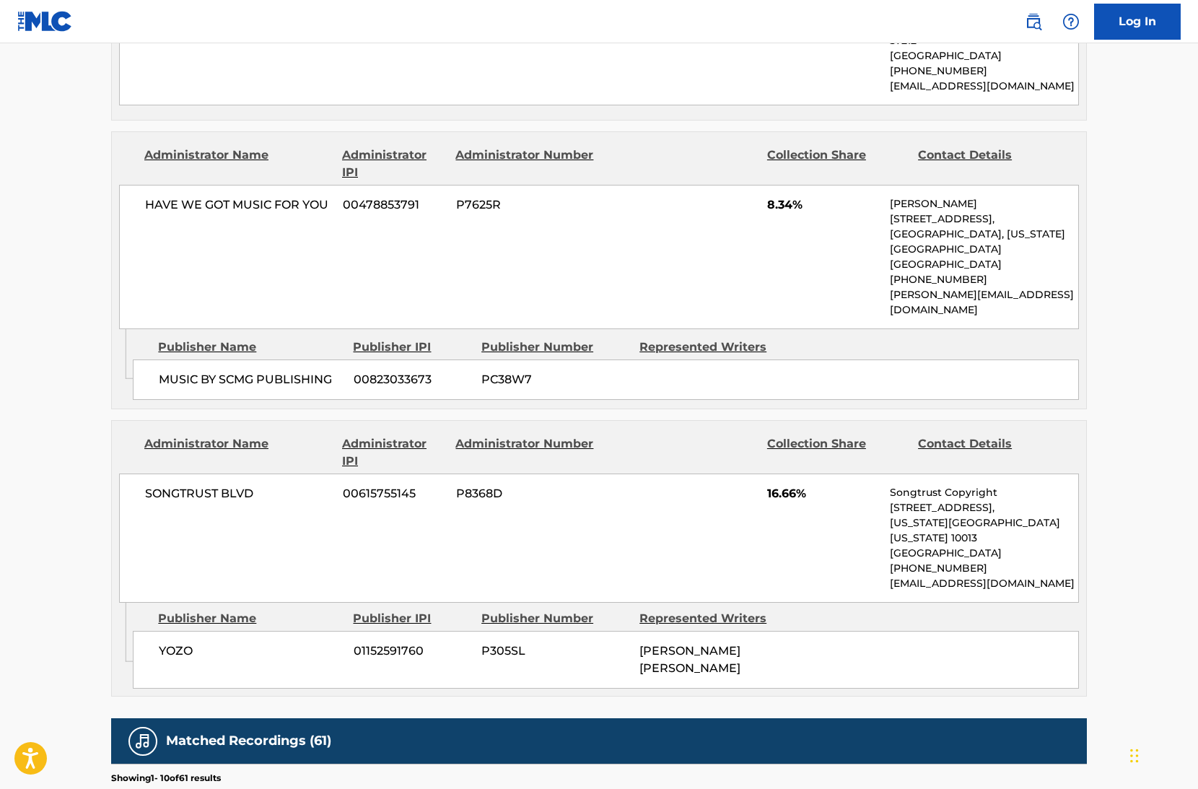
scroll to position [1040, 0]
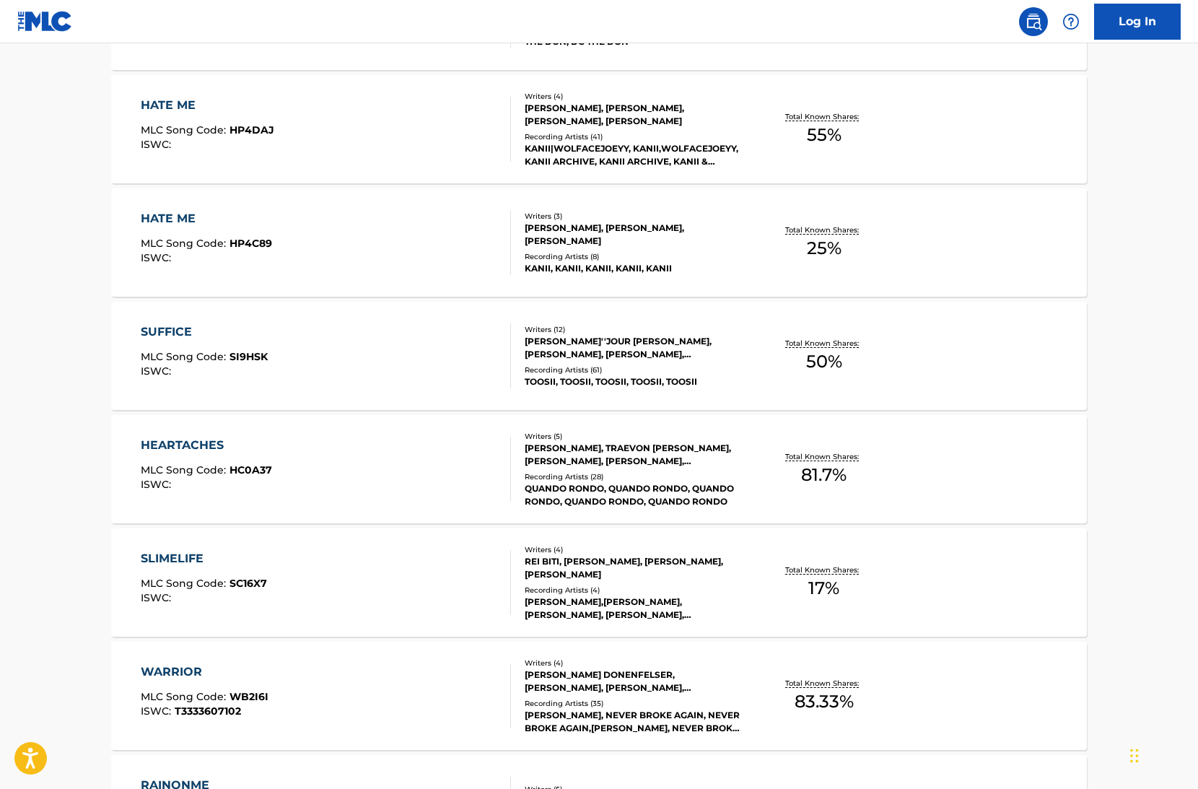
scroll to position [670, 0]
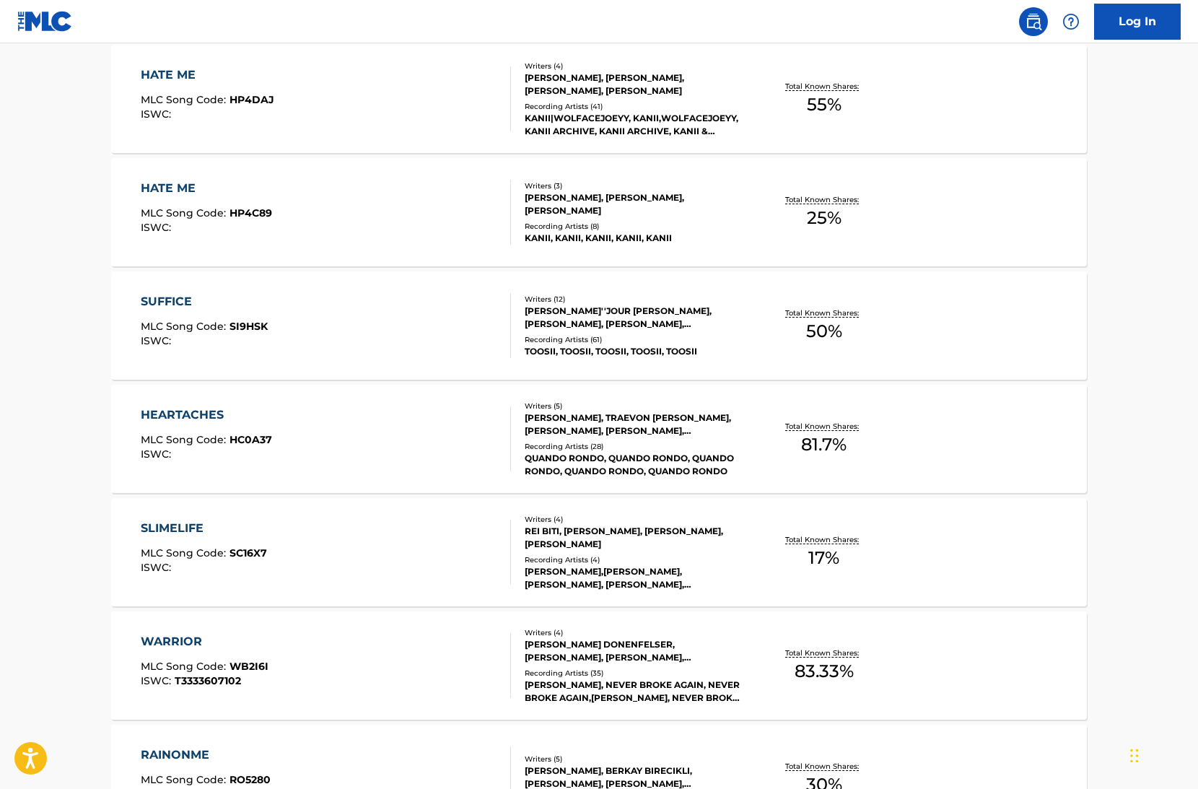
click at [344, 450] on div "HEARTACHES MLC Song Code : HC0A37 ISWC :" at bounding box center [326, 438] width 371 height 65
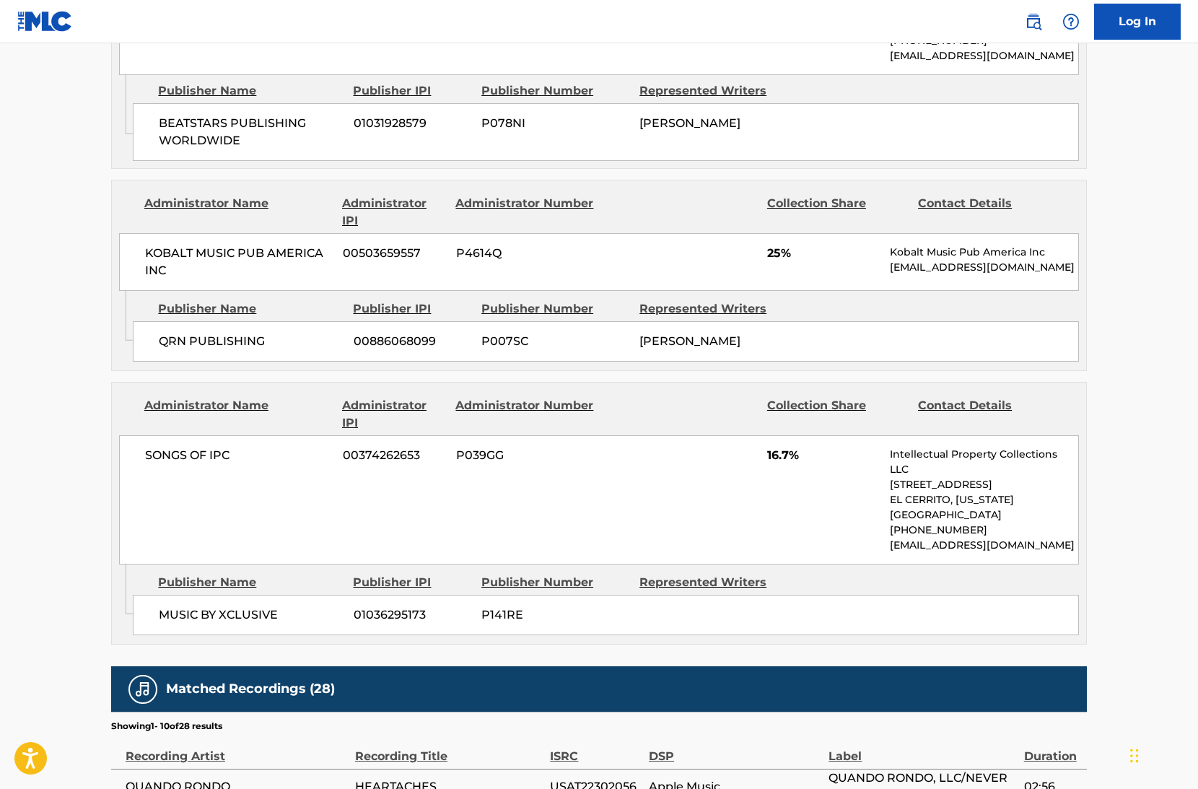
scroll to position [1164, 0]
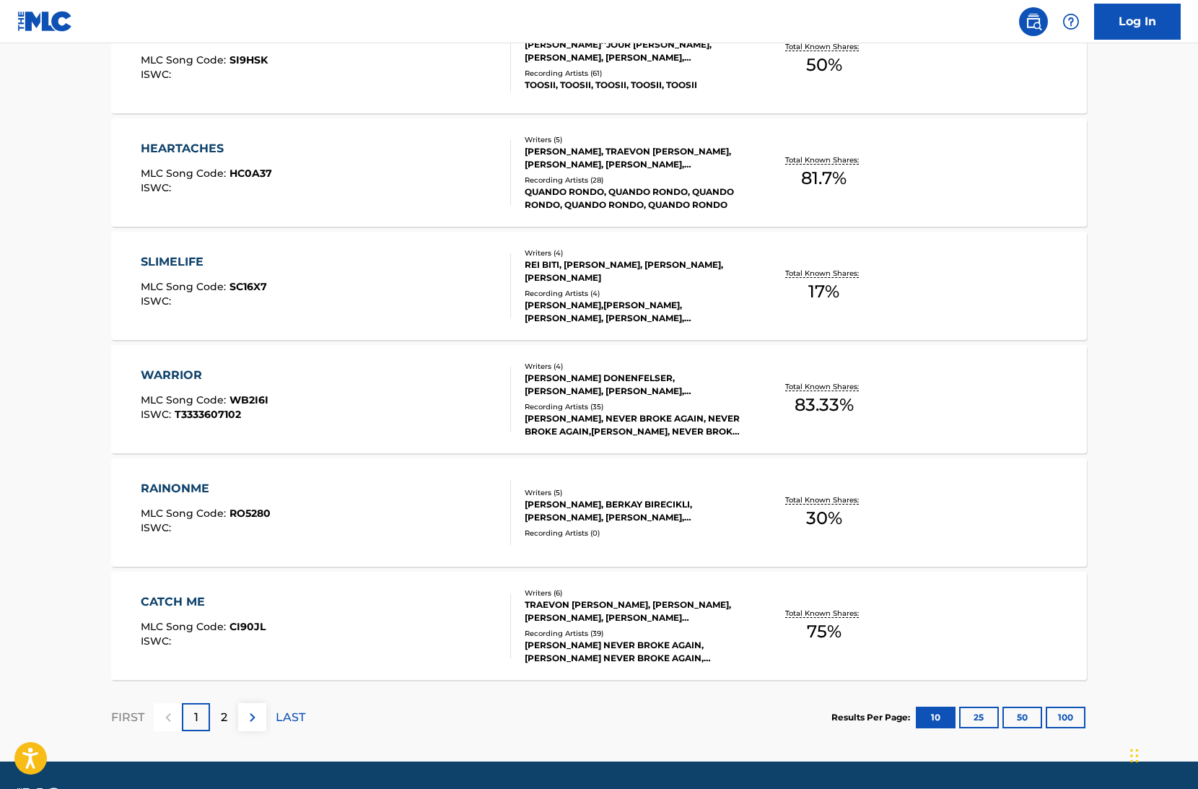
scroll to position [944, 0]
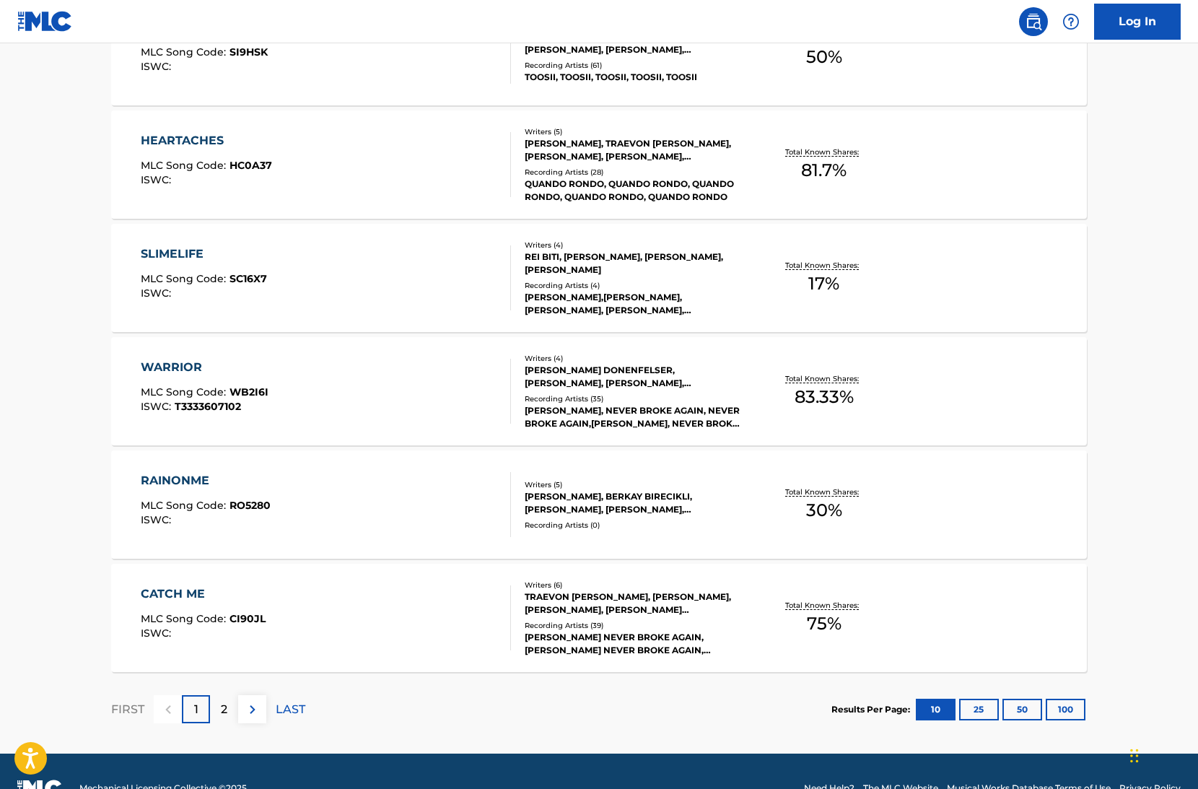
click at [269, 628] on div "CATCH ME MLC Song Code : CI90JL ISWC :" at bounding box center [326, 617] width 371 height 65
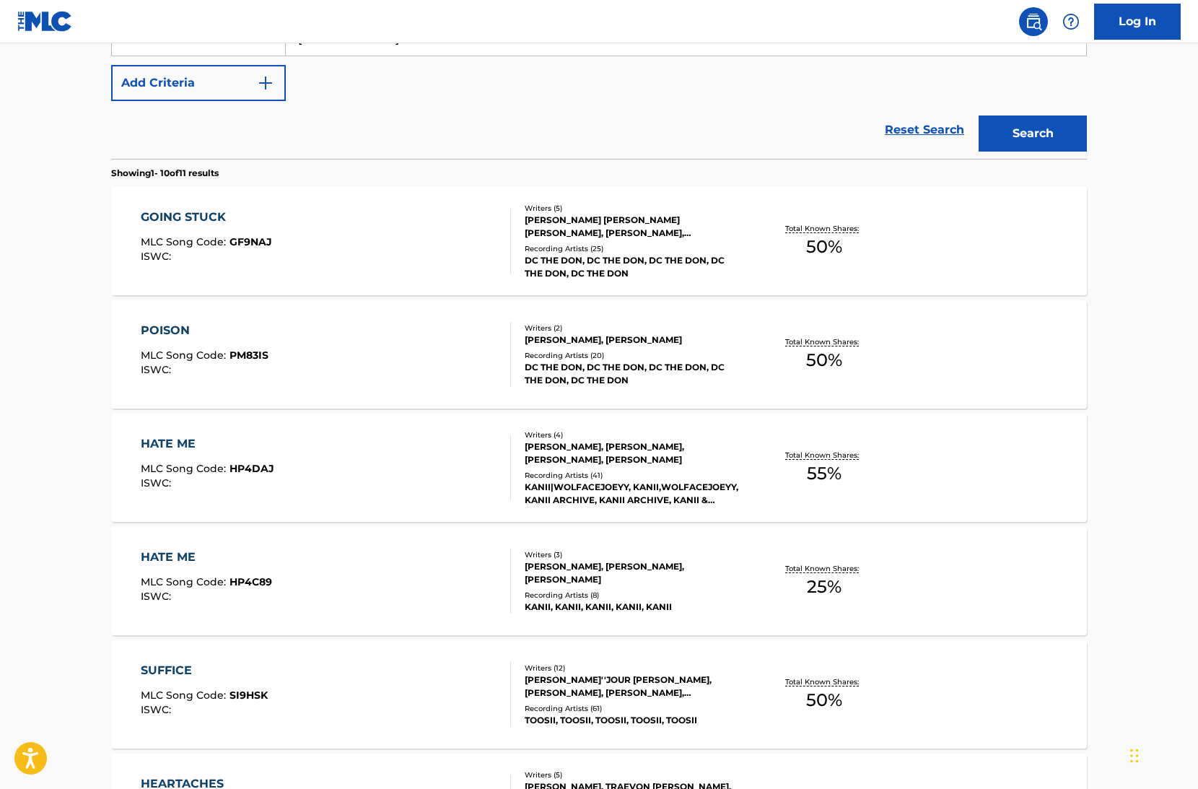
scroll to position [81, 0]
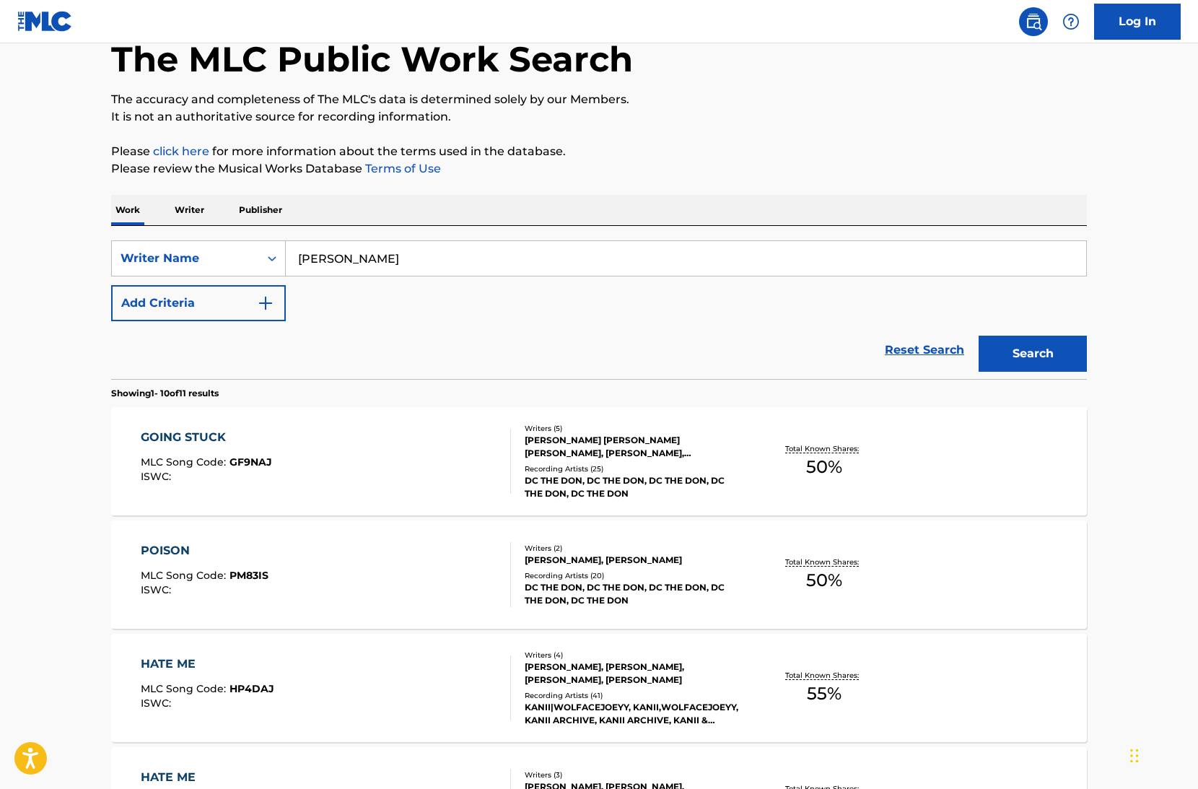
click at [632, 295] on div "SearchWithCriteriab432ba5e-76a6-4b7b-9164-881205fe0f21 Writer Name [PERSON_NAME…" at bounding box center [599, 280] width 976 height 81
click at [633, 261] on input "[PERSON_NAME]" at bounding box center [686, 258] width 801 height 35
paste input "[PERSON_NAME]"
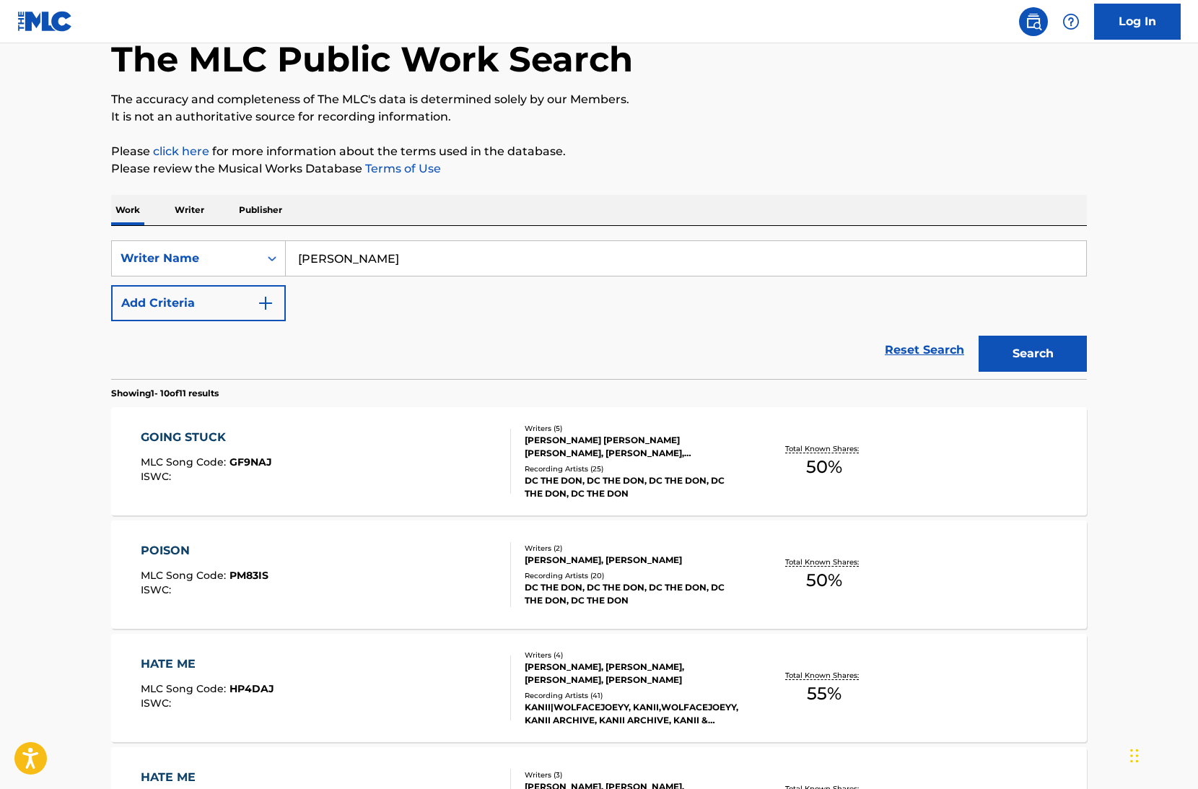
type input "[PERSON_NAME]"
click at [979, 336] on button "Search" at bounding box center [1033, 354] width 108 height 36
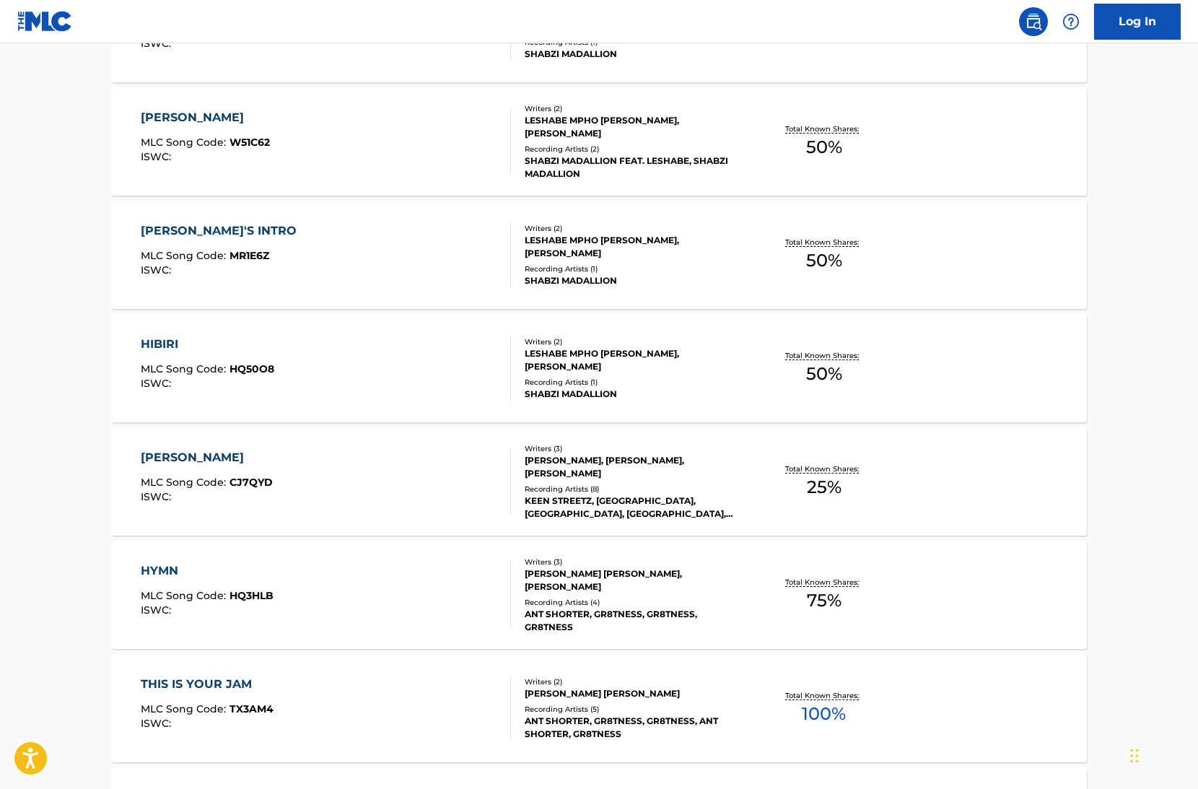
scroll to position [947, 0]
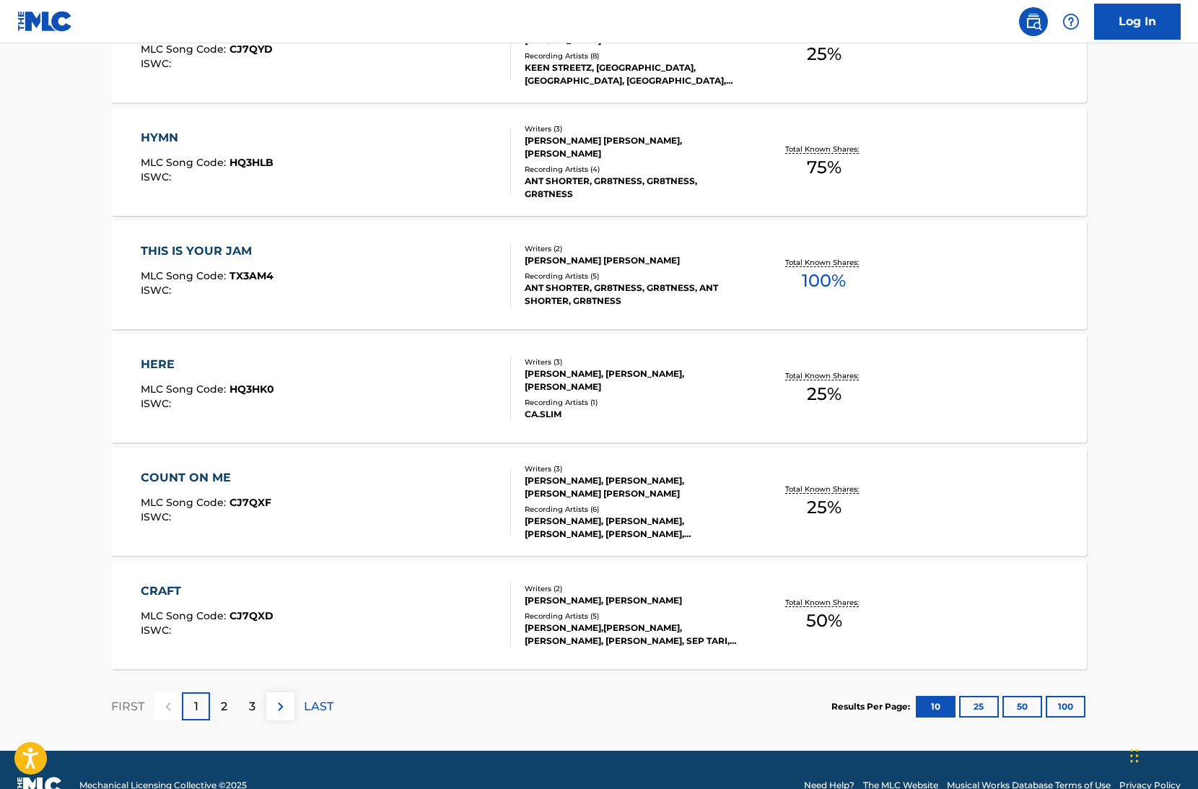
click at [483, 295] on div "THIS IS YOUR JAM MLC Song Code : TX3AM4 ISWC :" at bounding box center [326, 275] width 371 height 65
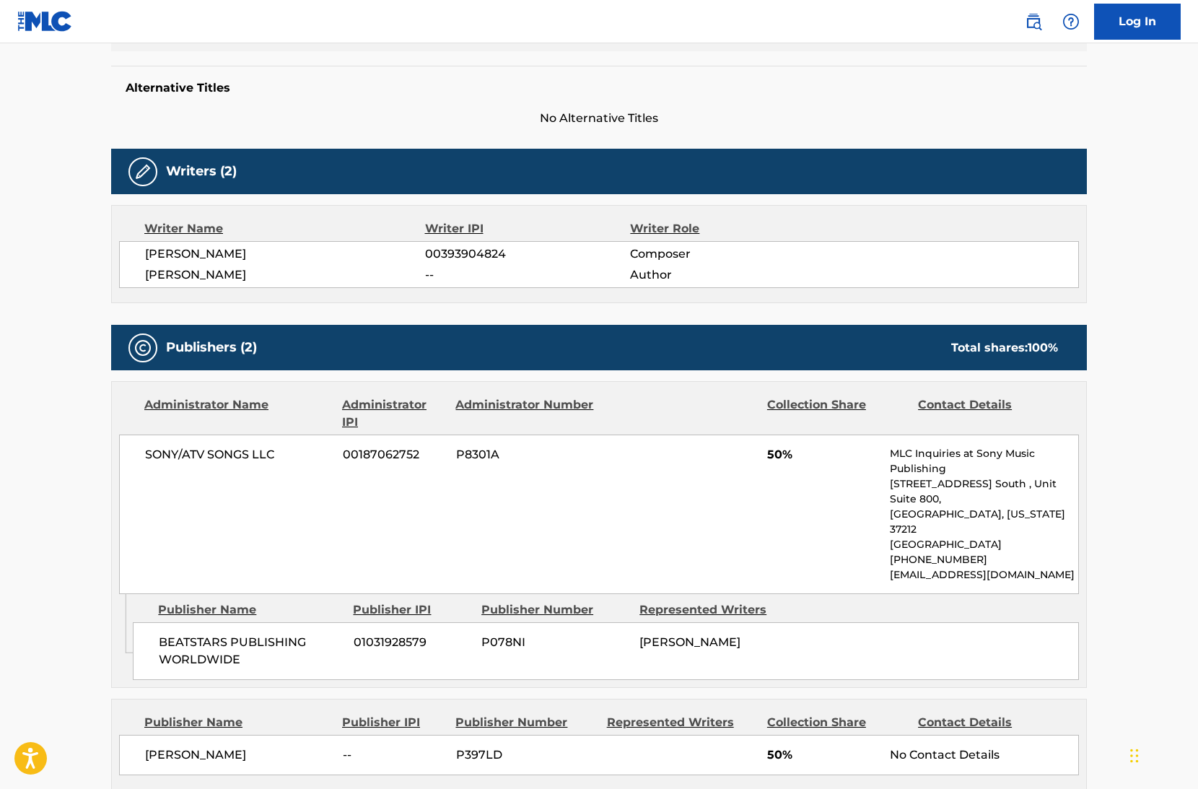
scroll to position [422, 0]
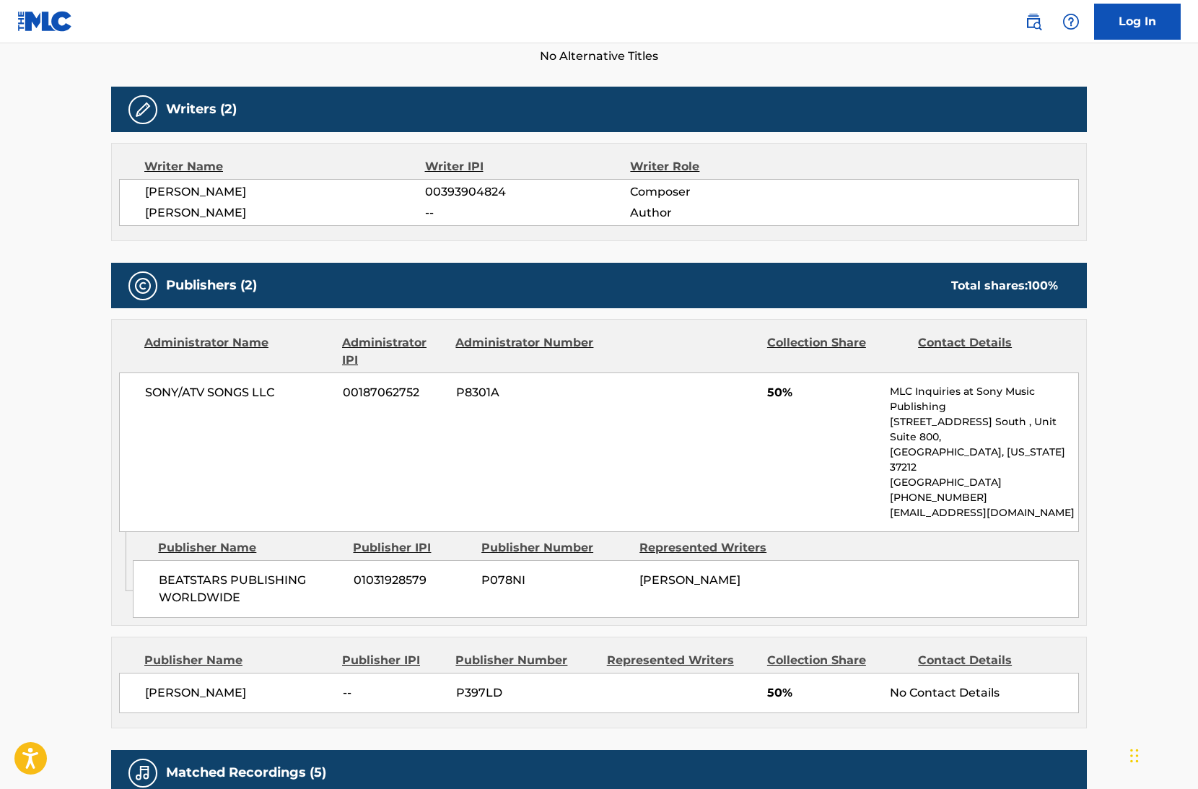
scroll to position [979, 0]
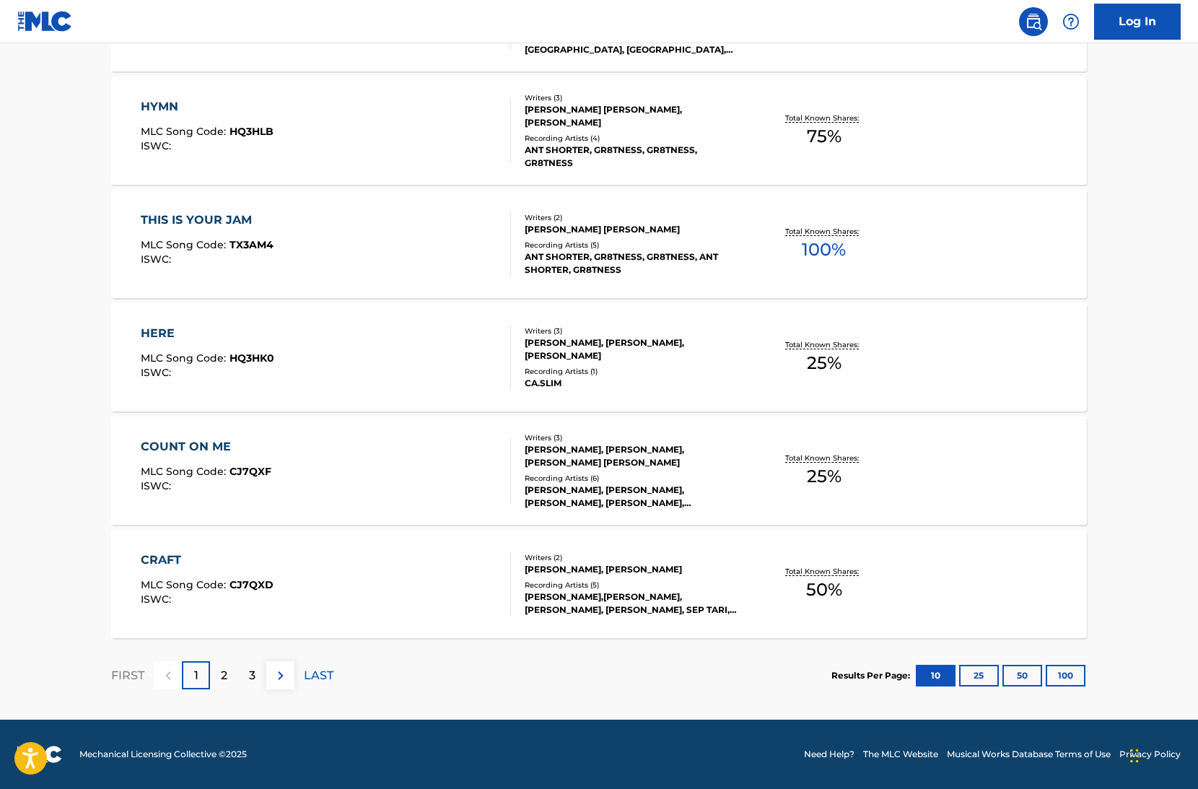
click at [375, 450] on div "COUNT ON ME MLC Song Code : CJ7QXF ISWC :" at bounding box center [326, 470] width 371 height 65
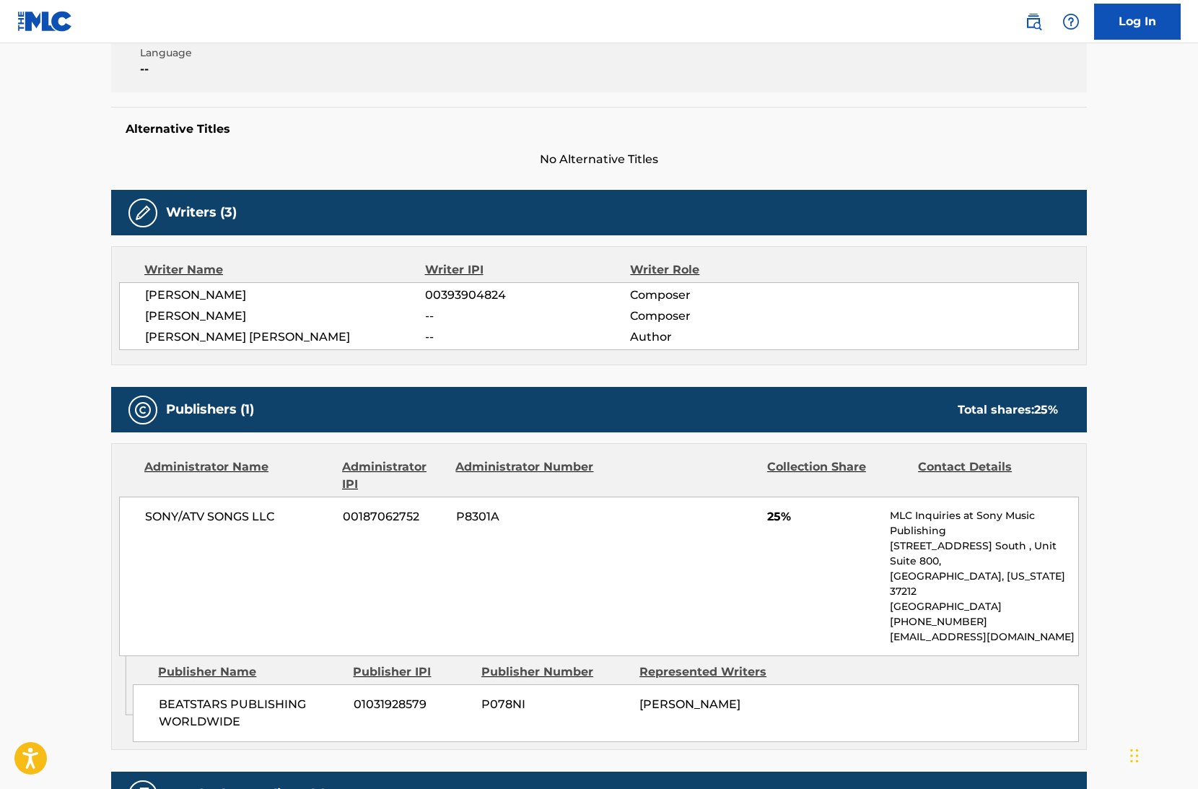
scroll to position [400, 0]
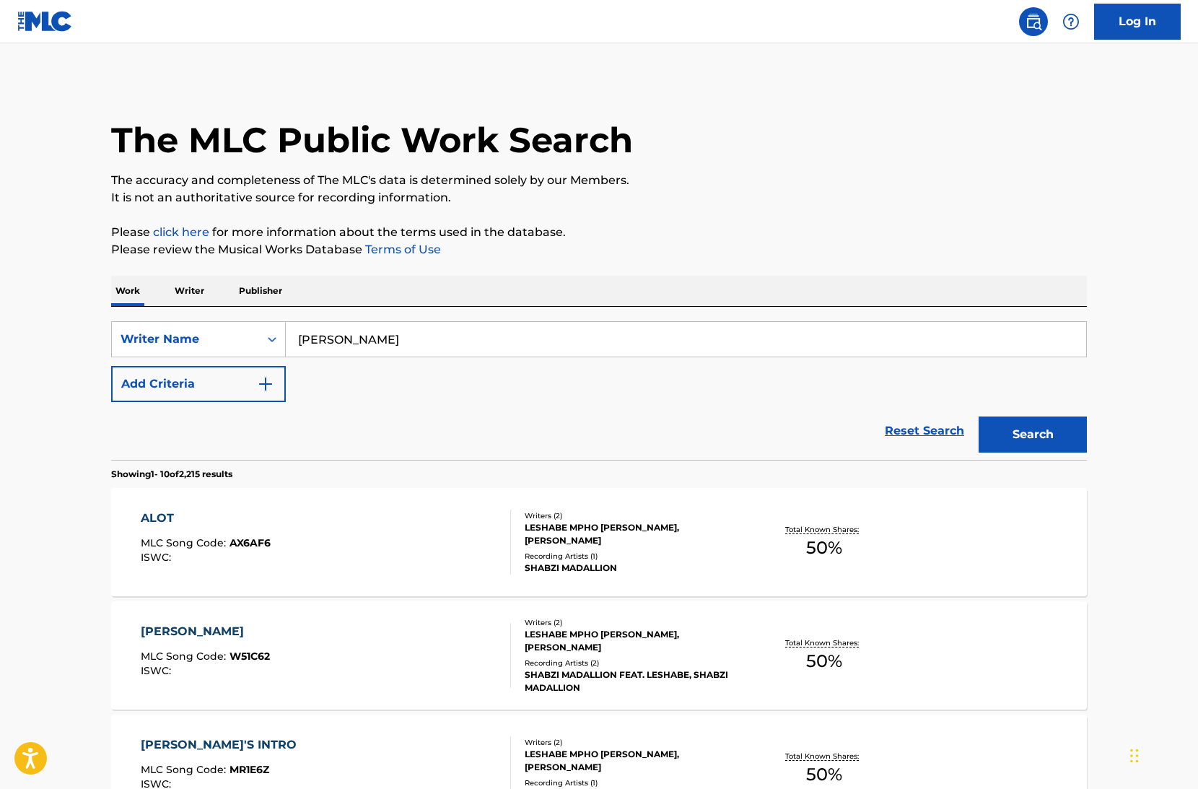
click at [441, 332] on input "[PERSON_NAME]" at bounding box center [686, 339] width 801 height 35
click at [441, 334] on input "[PERSON_NAME]" at bounding box center [686, 339] width 801 height 35
paste input "[PERSON_NAME]"
click at [506, 284] on div "Work Writer Publisher" at bounding box center [599, 291] width 976 height 30
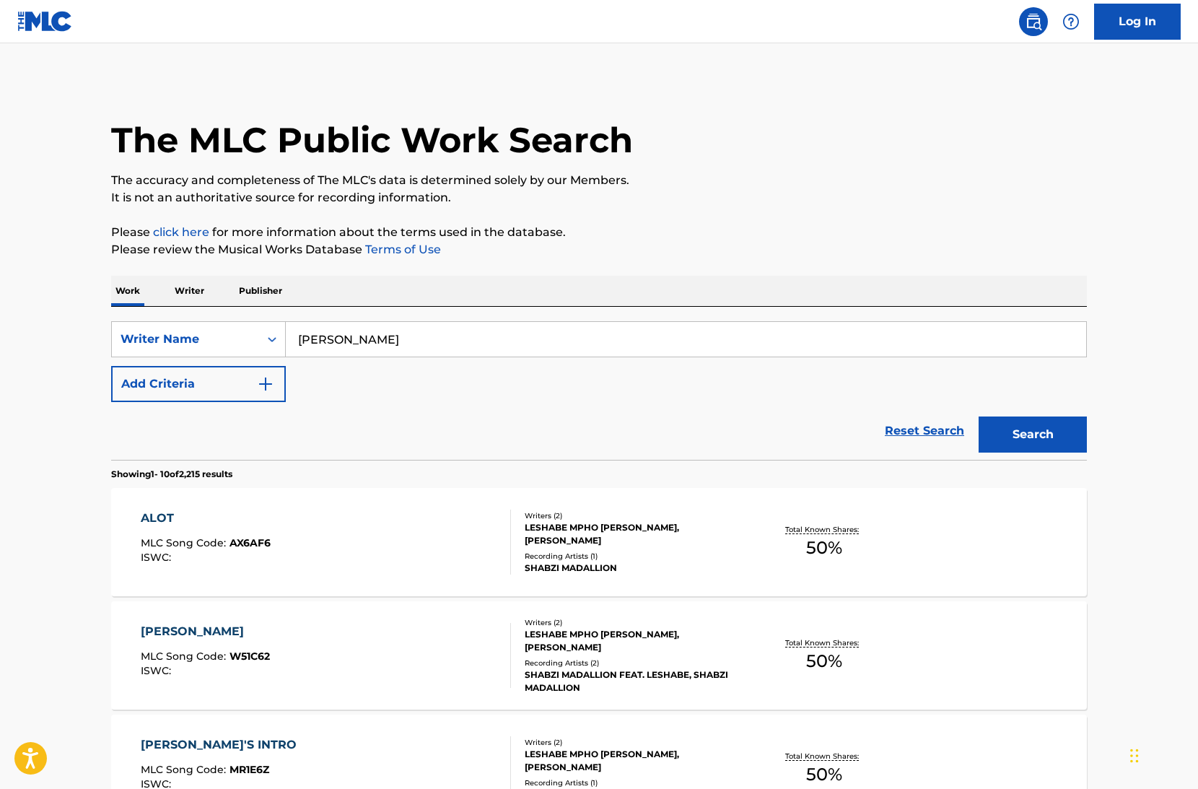
click at [386, 347] on input "[PERSON_NAME]" at bounding box center [686, 339] width 801 height 35
click at [979, 417] on button "Search" at bounding box center [1033, 435] width 108 height 36
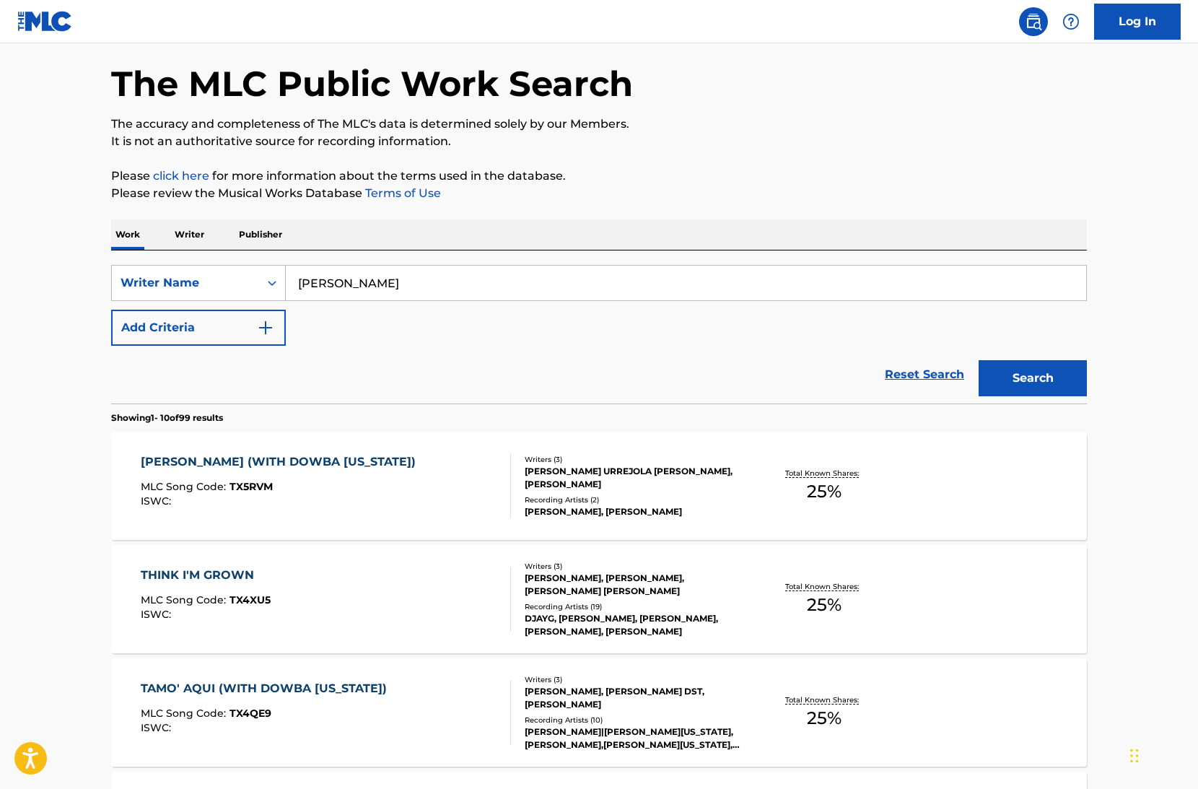
scroll to position [59, 0]
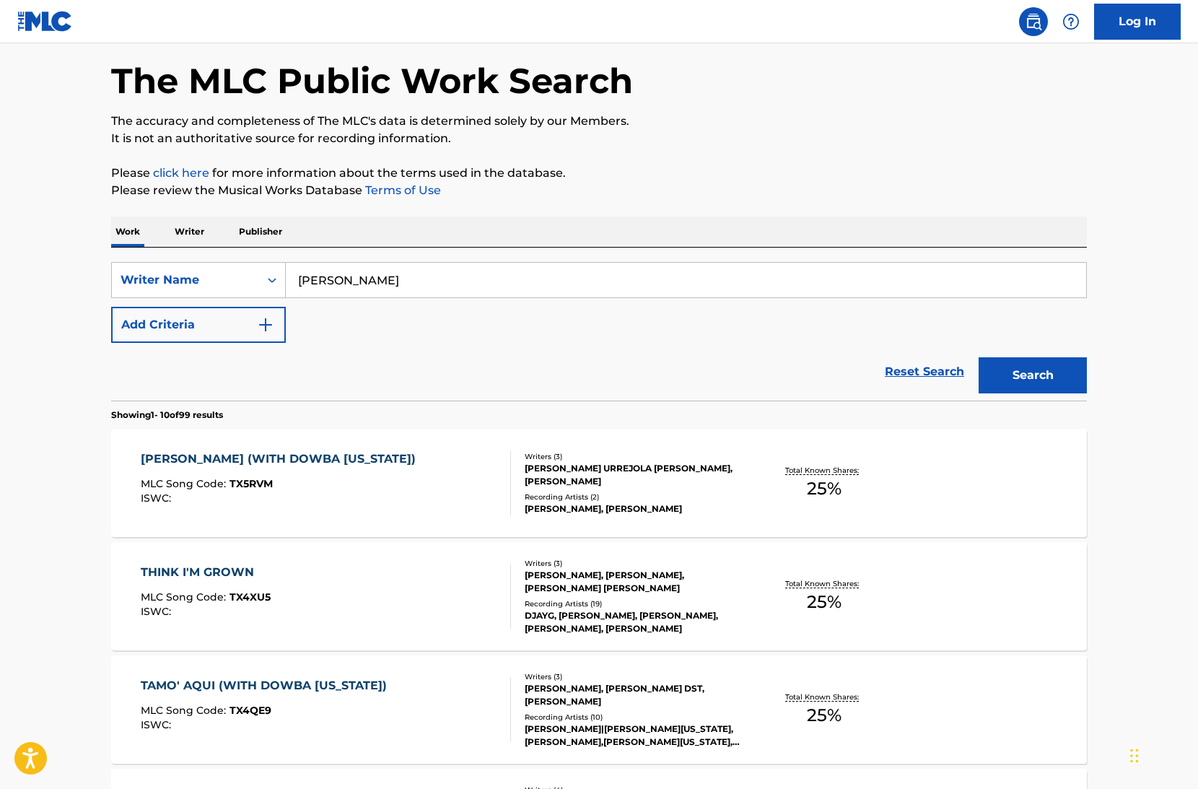
click at [422, 260] on div "SearchWithCriteriab432ba5e-76a6-4b7b-9164-881205fe0f21 Writer Name [PERSON_NAME…" at bounding box center [599, 324] width 976 height 153
click at [422, 273] on input "[PERSON_NAME]" at bounding box center [686, 280] width 801 height 35
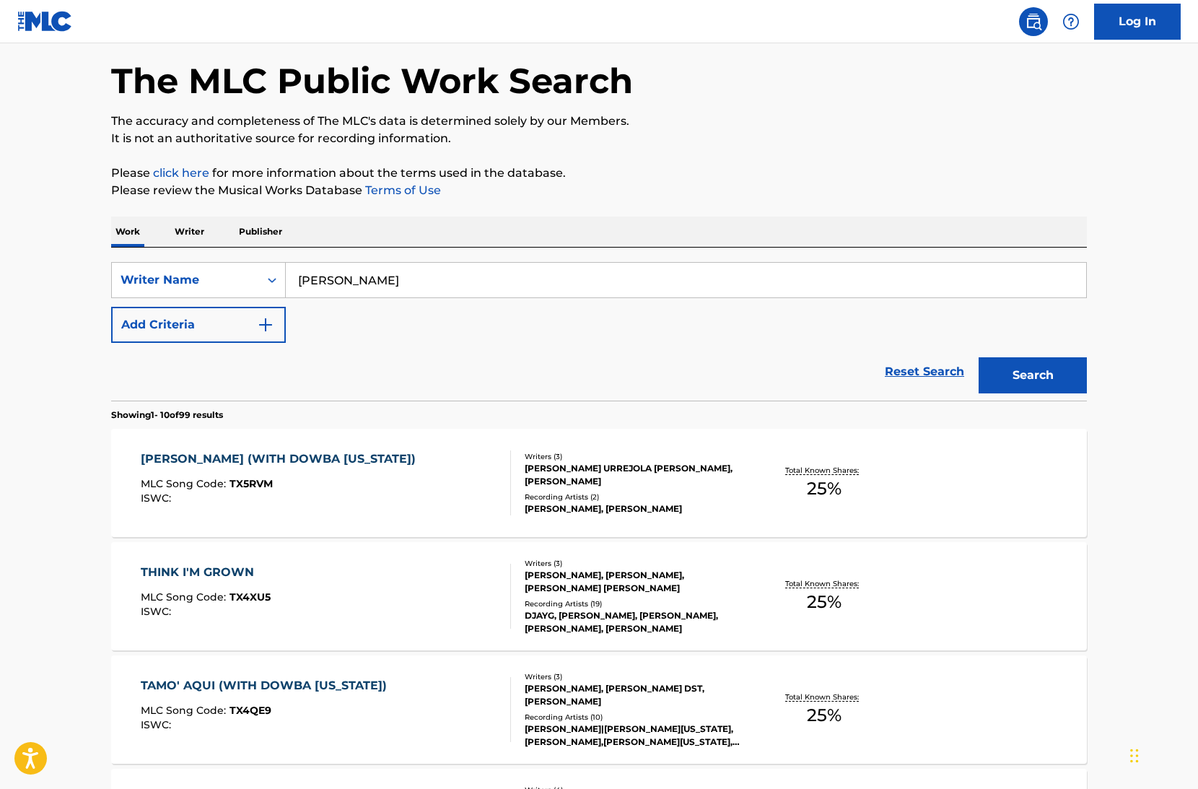
paste input "[PERSON_NAME]"
type input "[PERSON_NAME]"
click at [979, 357] on button "Search" at bounding box center [1033, 375] width 108 height 36
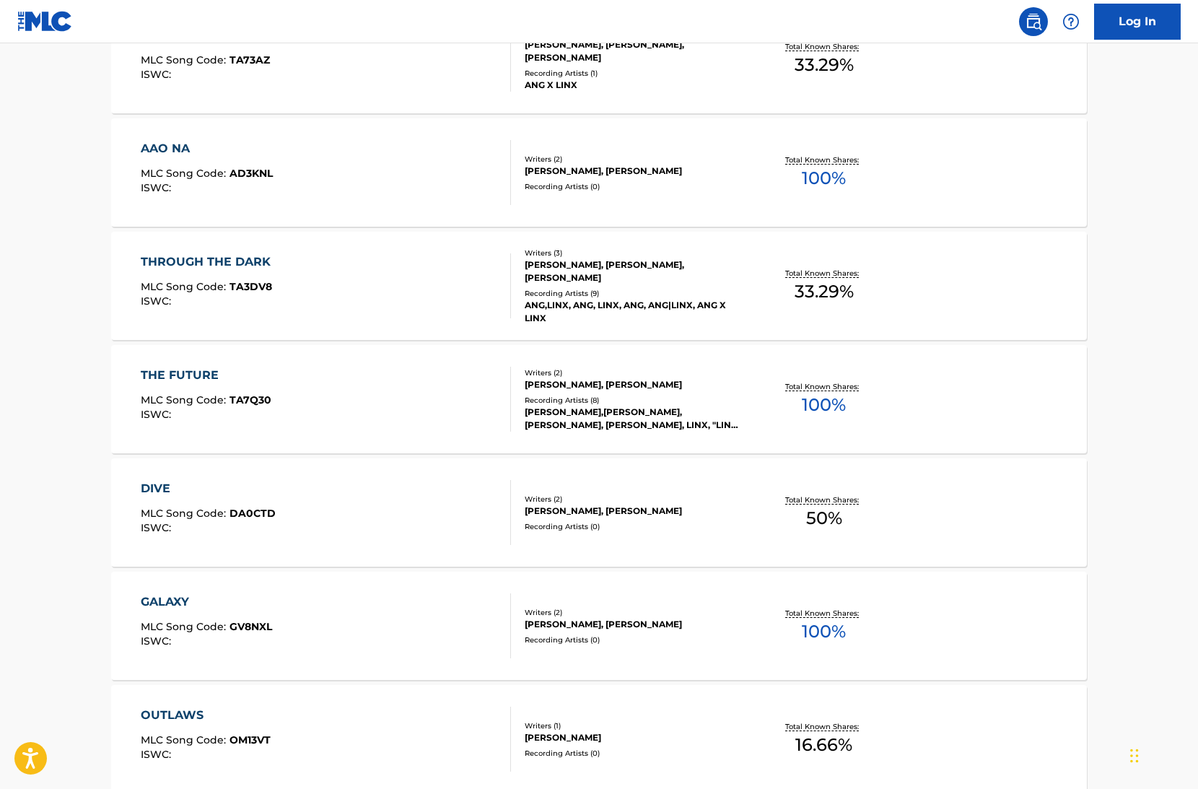
scroll to position [422, 0]
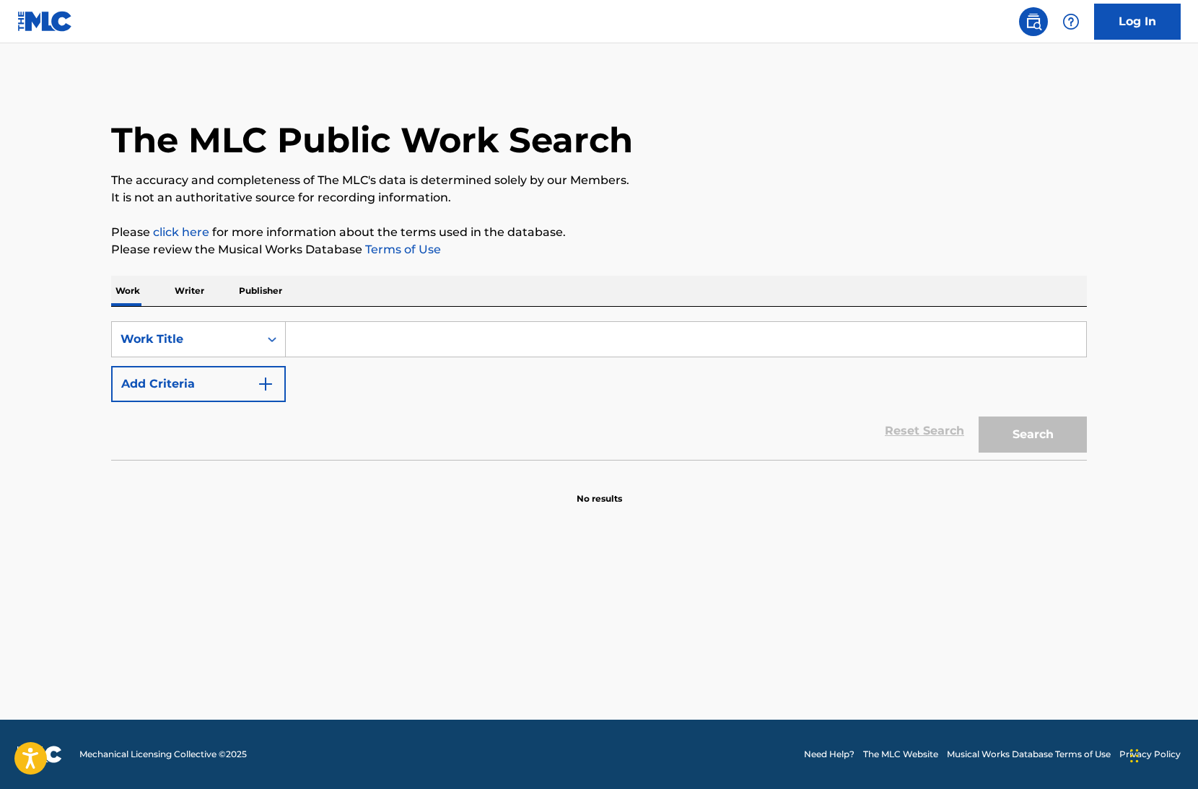
click at [367, 344] on input "Search Form" at bounding box center [686, 339] width 801 height 35
click at [188, 344] on div "Work Title" at bounding box center [186, 339] width 130 height 17
click at [187, 380] on div "Writer Name" at bounding box center [198, 375] width 173 height 36
click at [287, 359] on div "SearchWithCriteria834224b3-c670-4f7d-9c6a-781f1500195b Writer Name Add Criteria" at bounding box center [599, 361] width 976 height 81
click at [318, 352] on input "Search Form" at bounding box center [686, 339] width 801 height 35
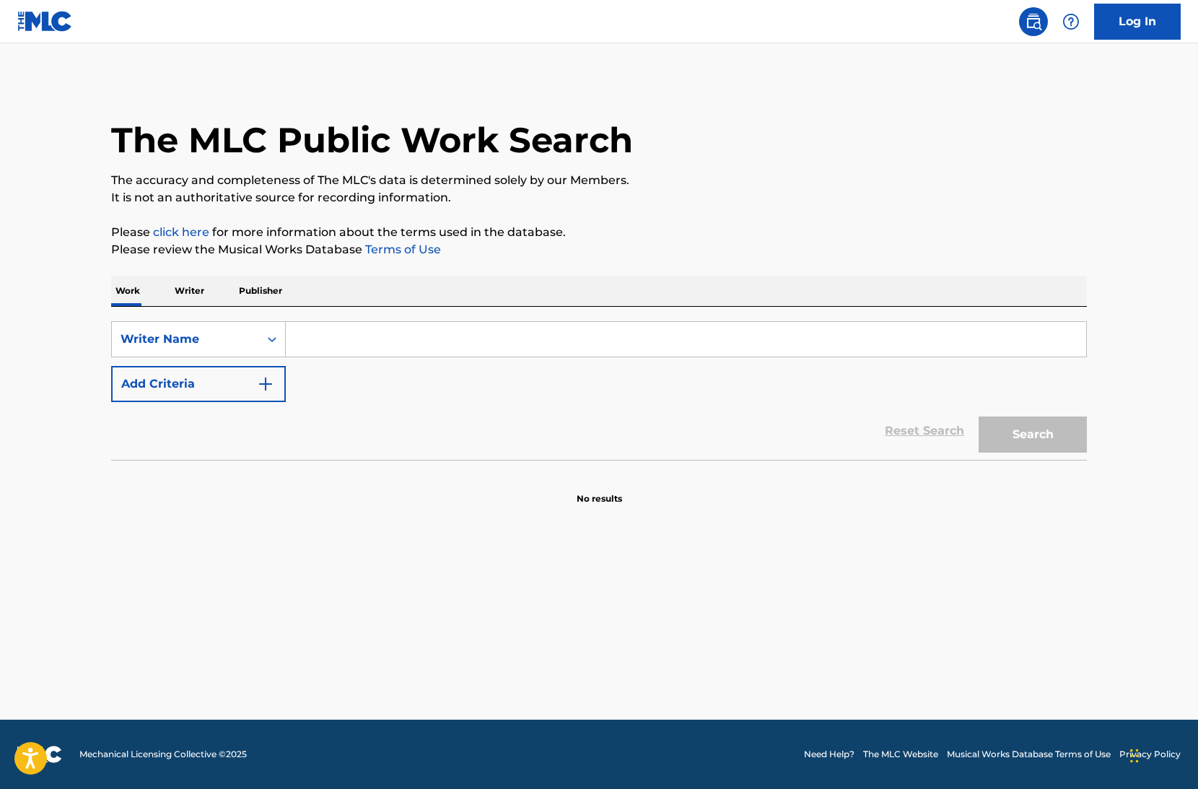
paste input "[PERSON_NAME]"
type input "[PERSON_NAME]"
click at [979, 417] on button "Search" at bounding box center [1033, 435] width 108 height 36
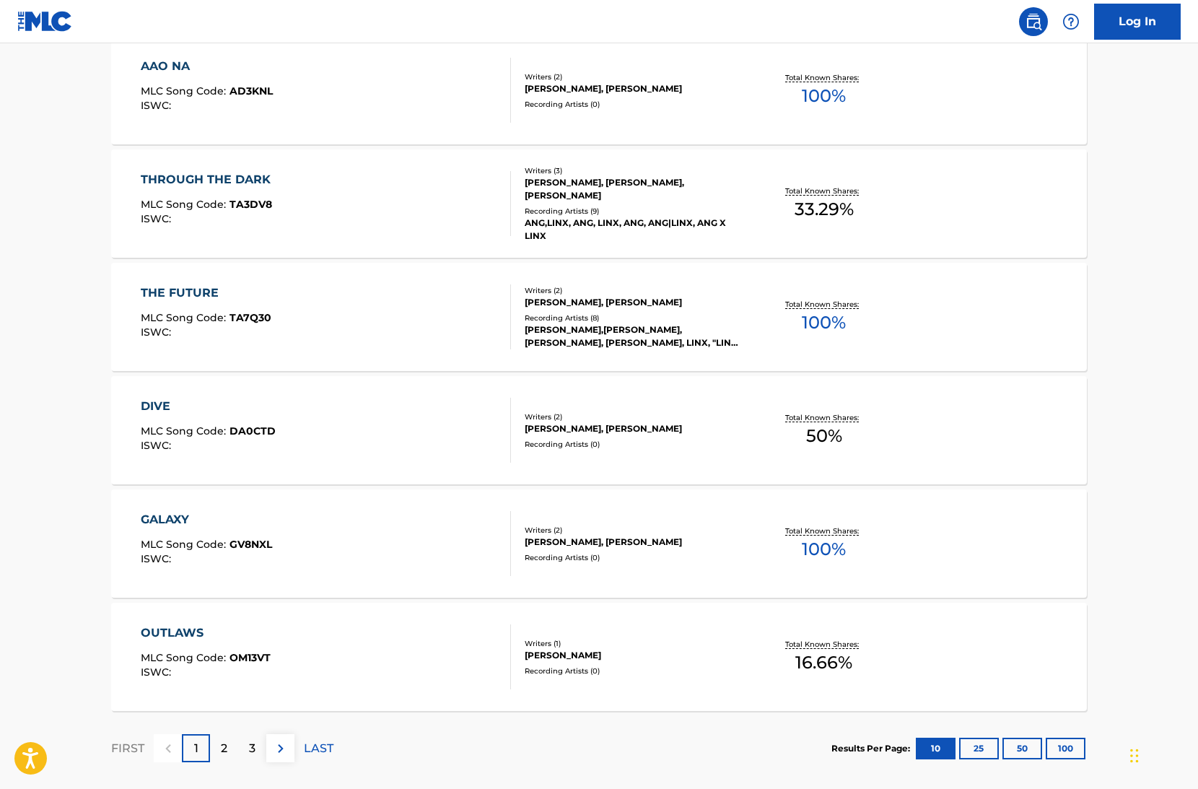
scroll to position [907, 0]
click at [216, 744] on div "2" at bounding box center [224, 747] width 28 height 28
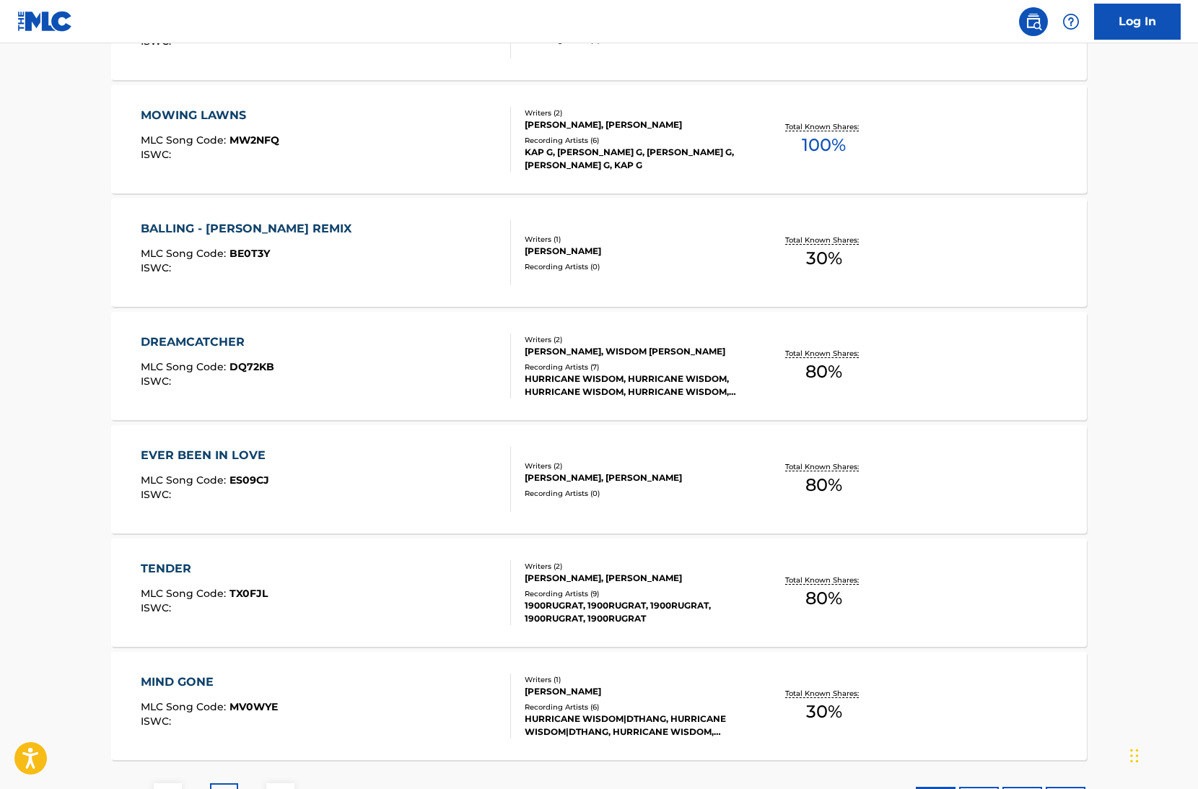
scroll to position [979, 0]
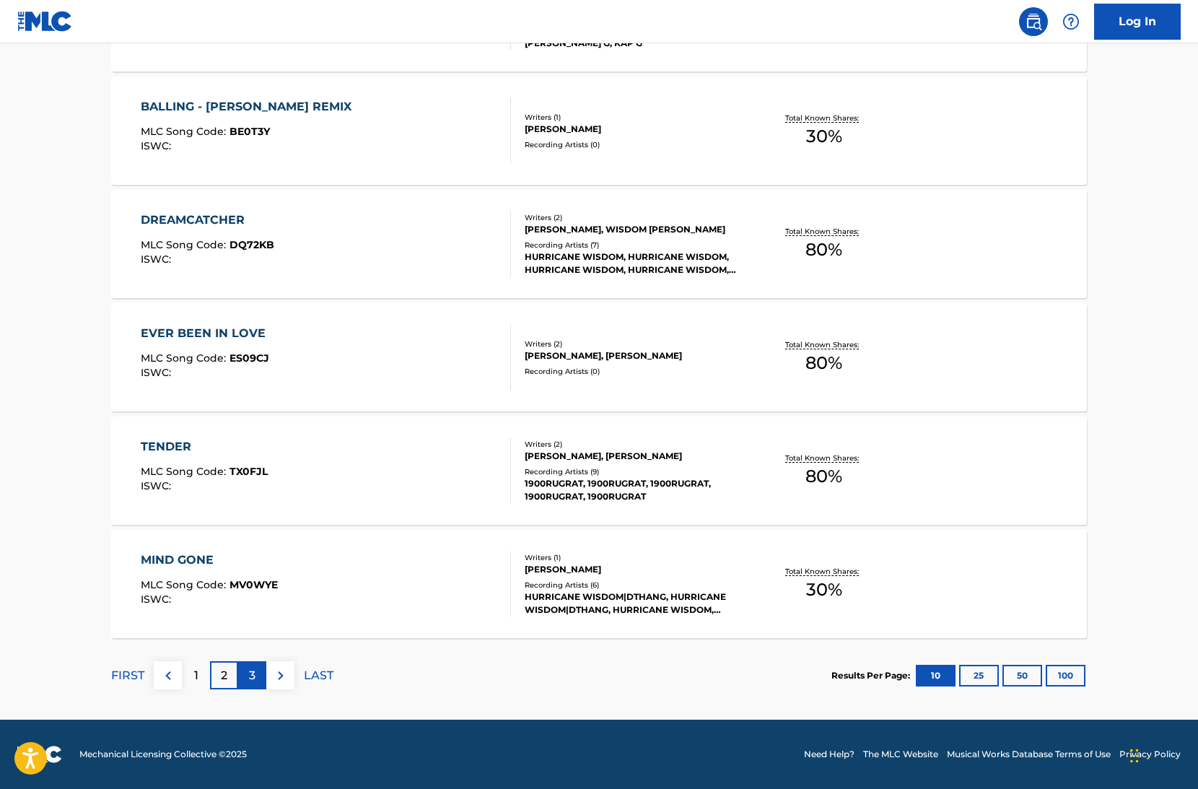
click at [250, 681] on p "3" at bounding box center [252, 675] width 6 height 17
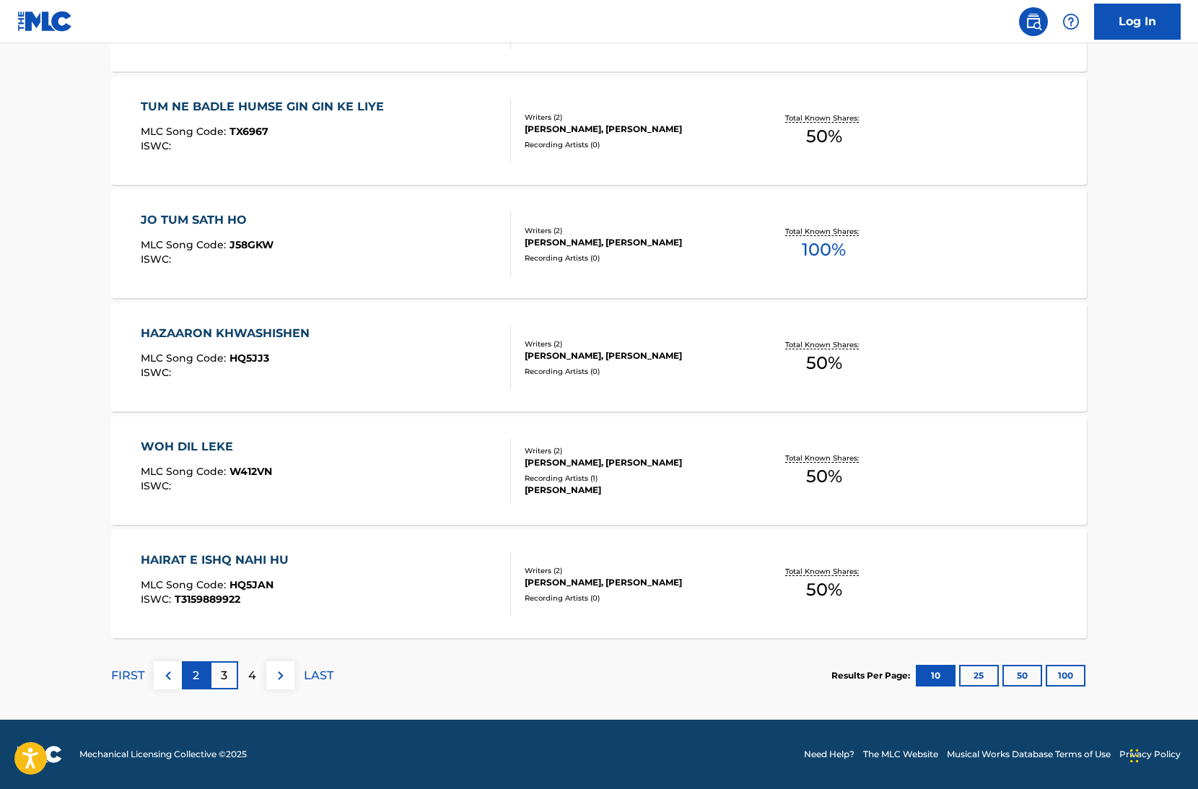
click at [203, 678] on div "2" at bounding box center [196, 675] width 28 height 28
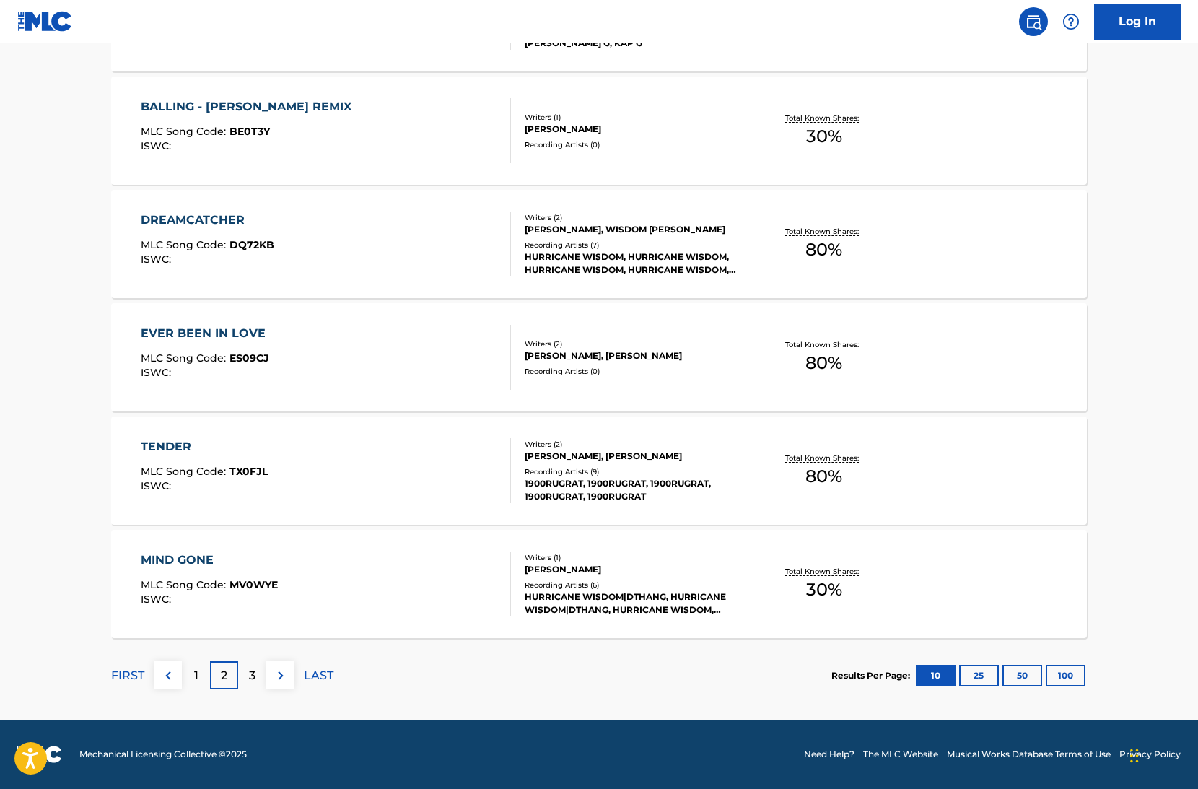
click at [370, 492] on div "TENDER MLC Song Code : TX0FJL ISWC :" at bounding box center [326, 470] width 371 height 65
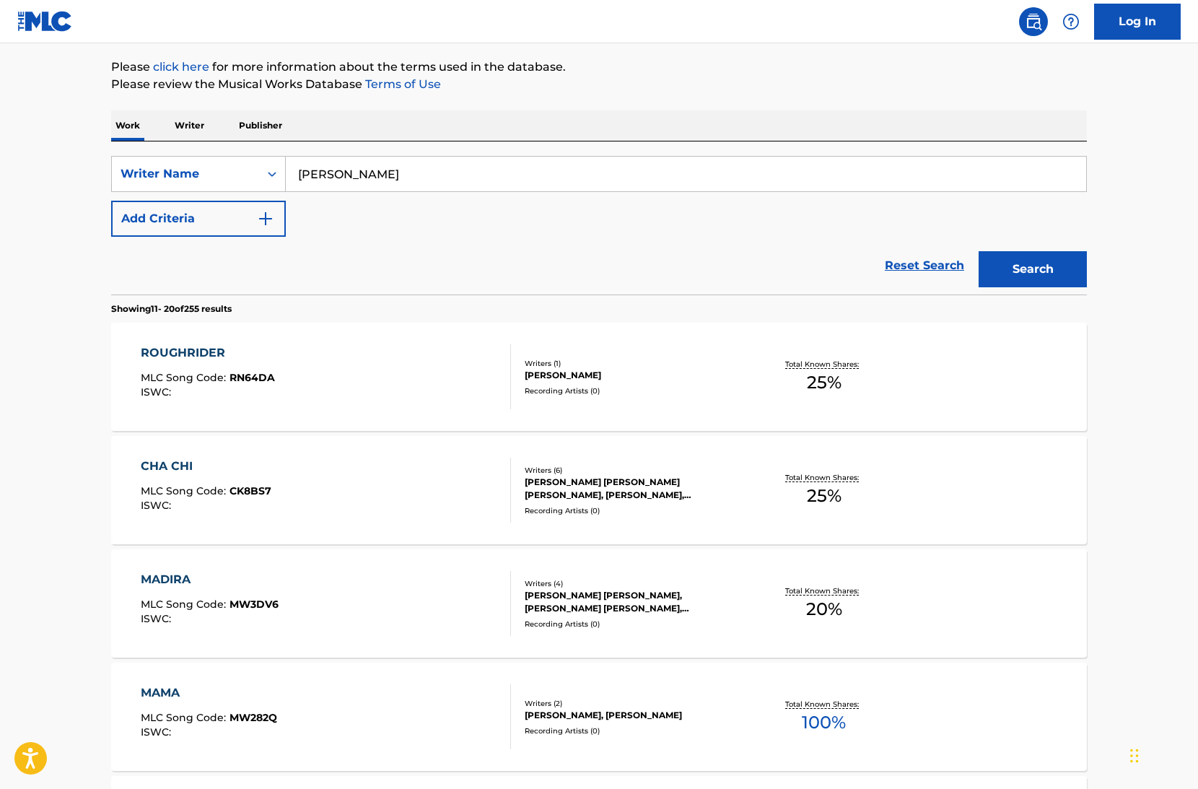
scroll to position [159, 0]
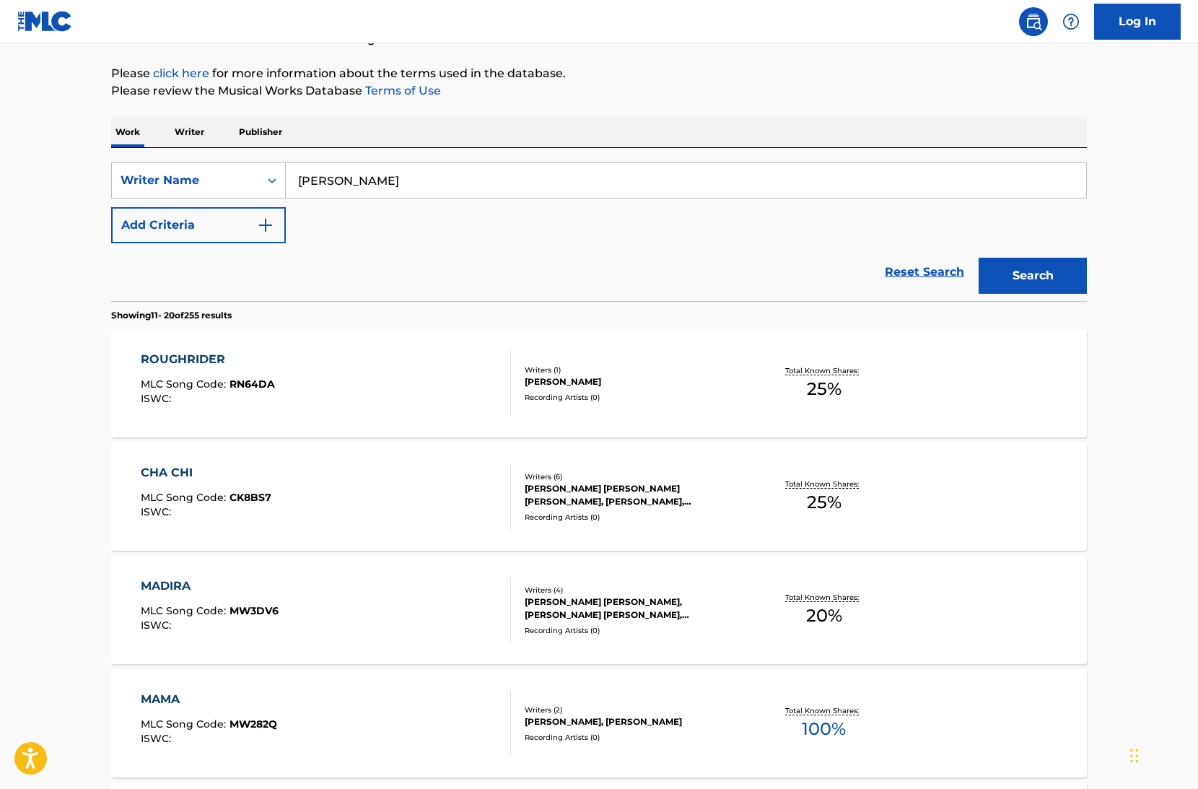
click at [340, 180] on input "[PERSON_NAME]" at bounding box center [686, 180] width 801 height 35
paste input "Viktor Zatula"
type input "Viktor Zatula"
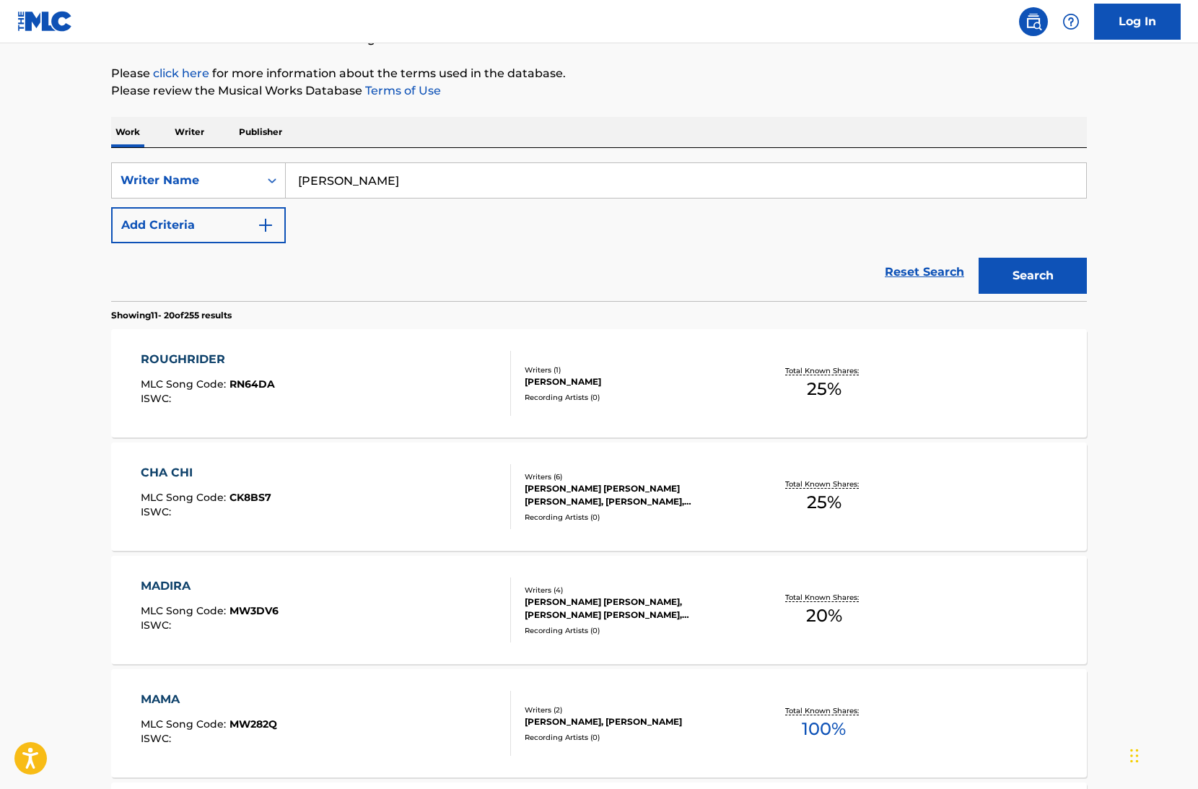
click at [979, 258] on button "Search" at bounding box center [1033, 276] width 108 height 36
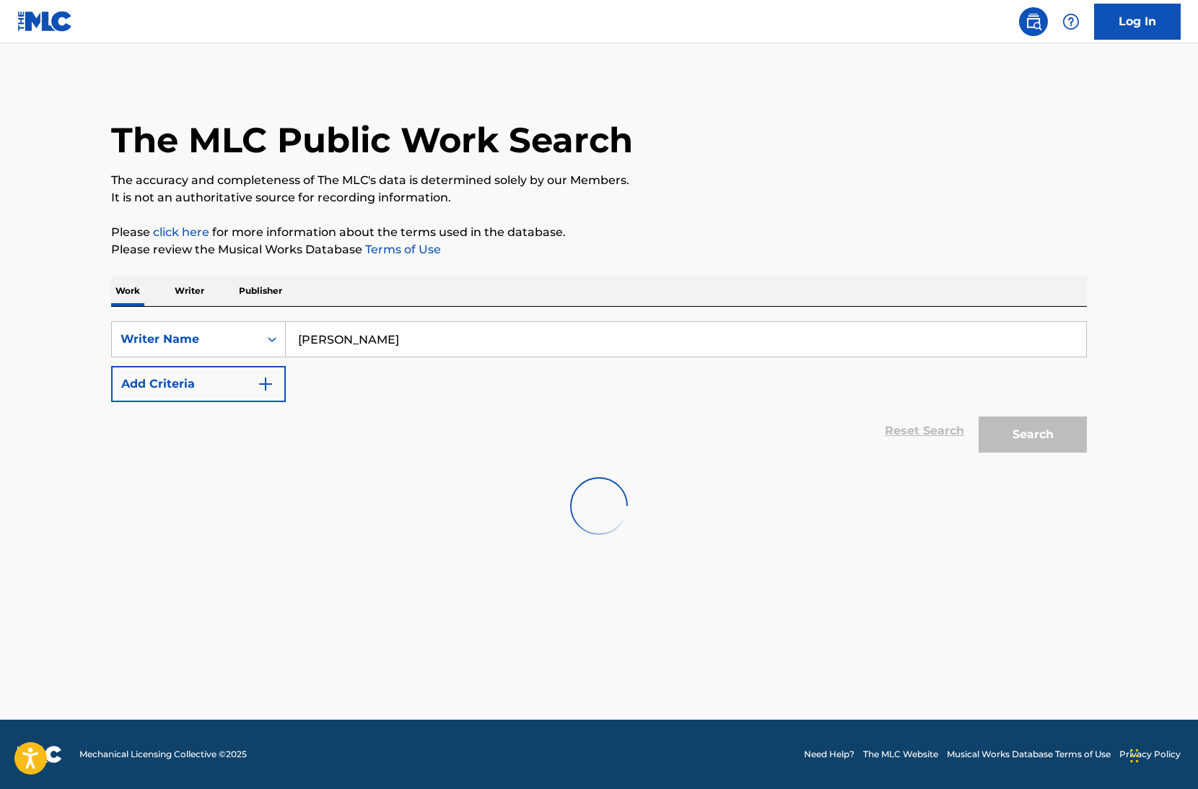
scroll to position [0, 0]
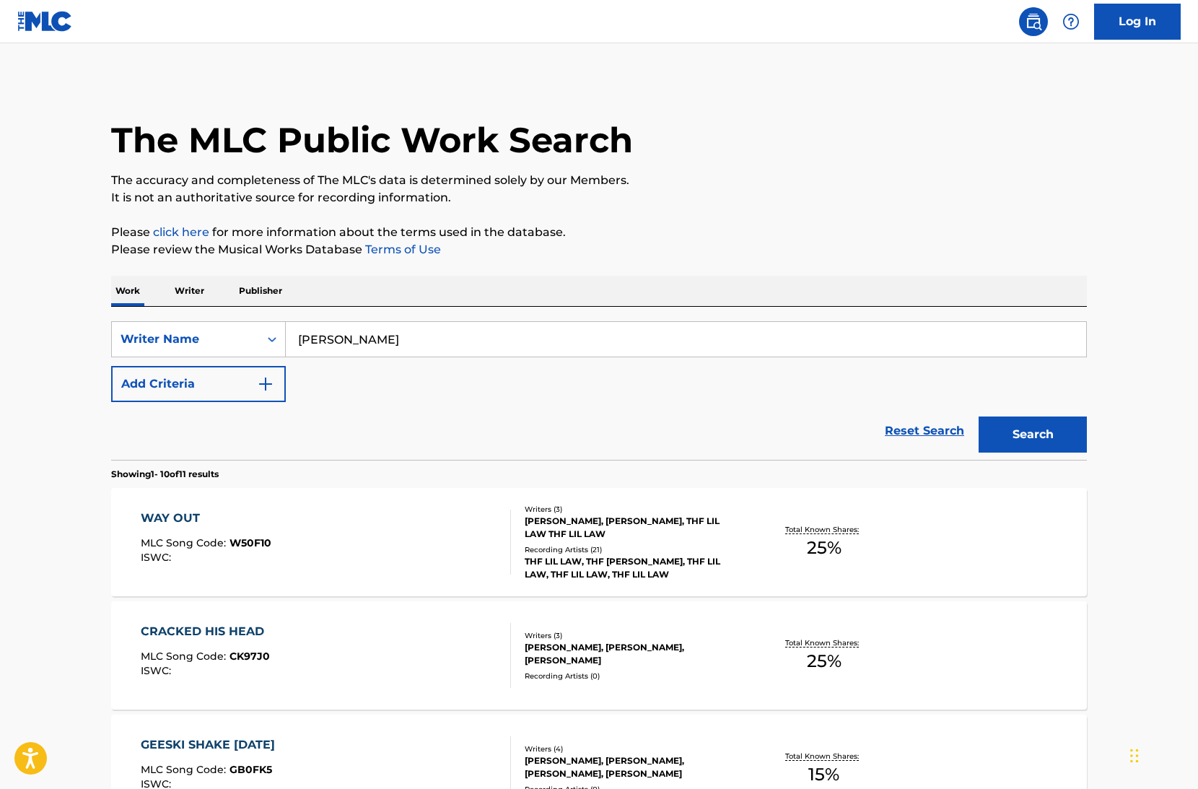
click at [371, 542] on div "WAY OUT MLC Song Code : W50F10 ISWC :" at bounding box center [326, 542] width 371 height 65
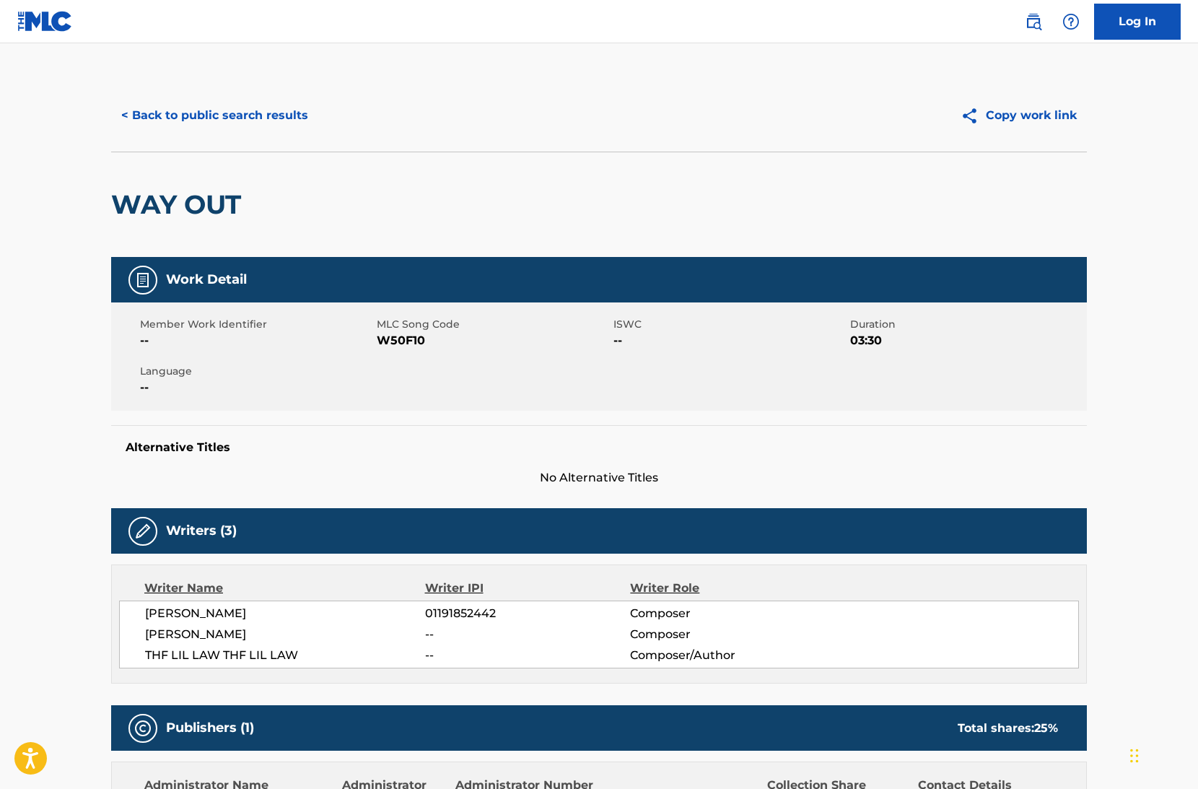
scroll to position [399, 0]
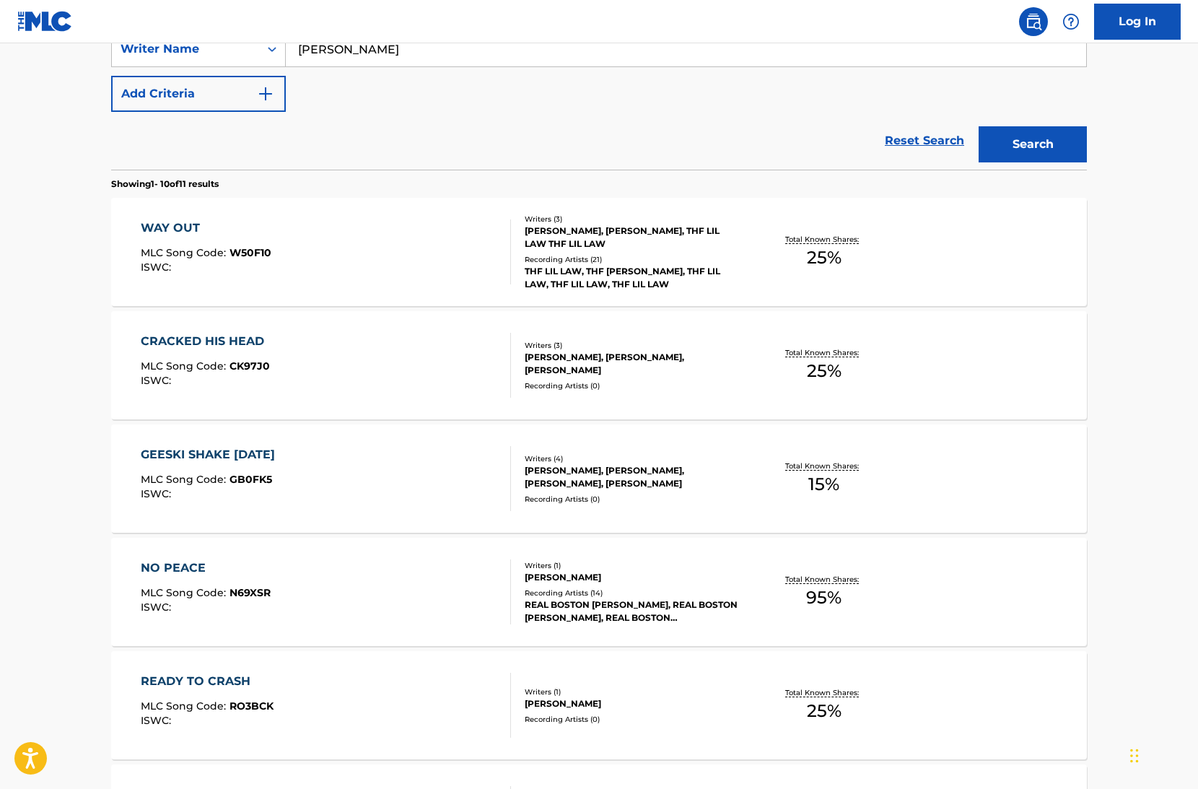
scroll to position [313, 0]
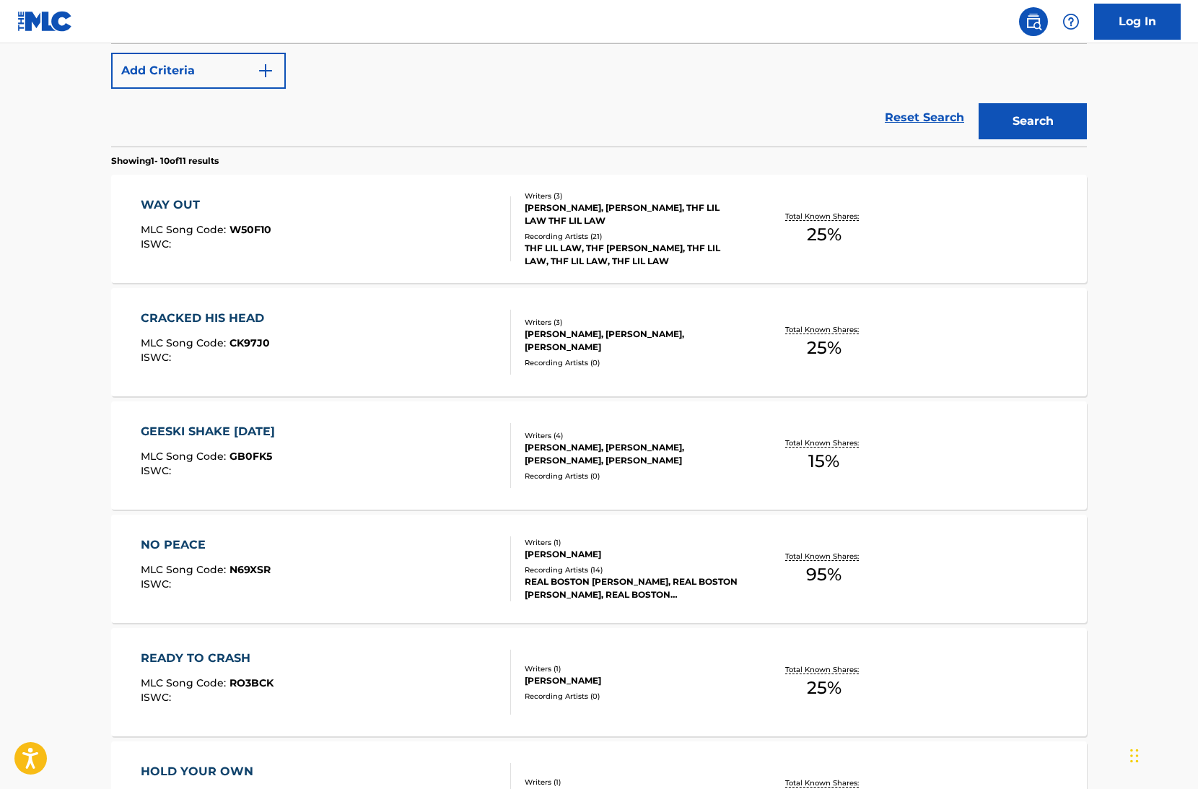
click at [333, 595] on div "NO PEACE MLC Song Code : N69XSR ISWC :" at bounding box center [326, 568] width 371 height 65
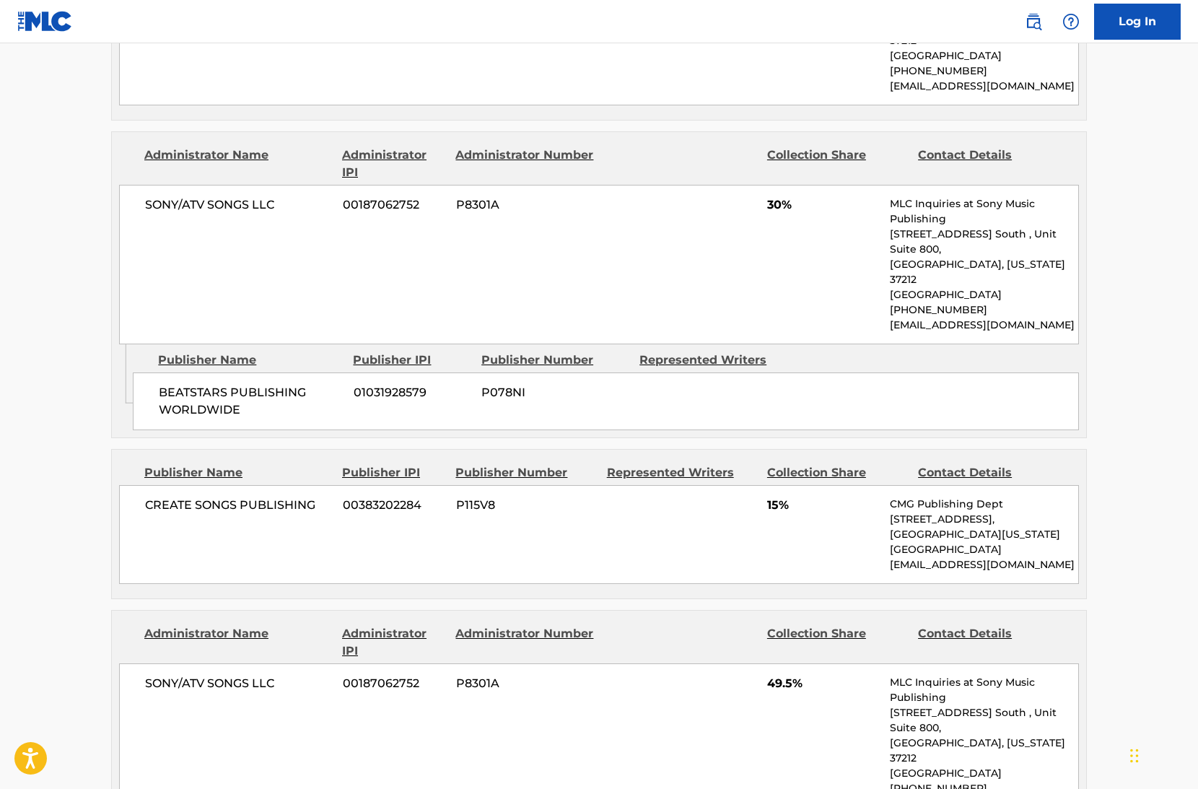
scroll to position [451, 0]
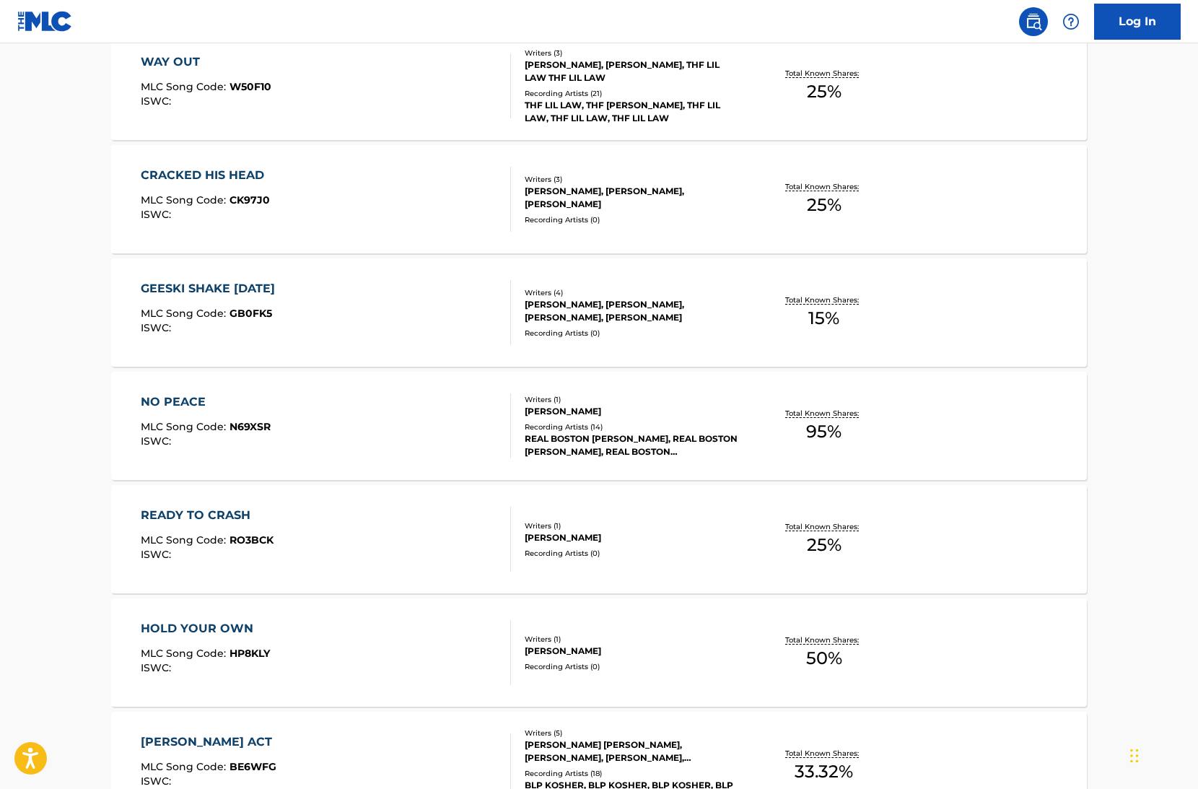
scroll to position [684, 0]
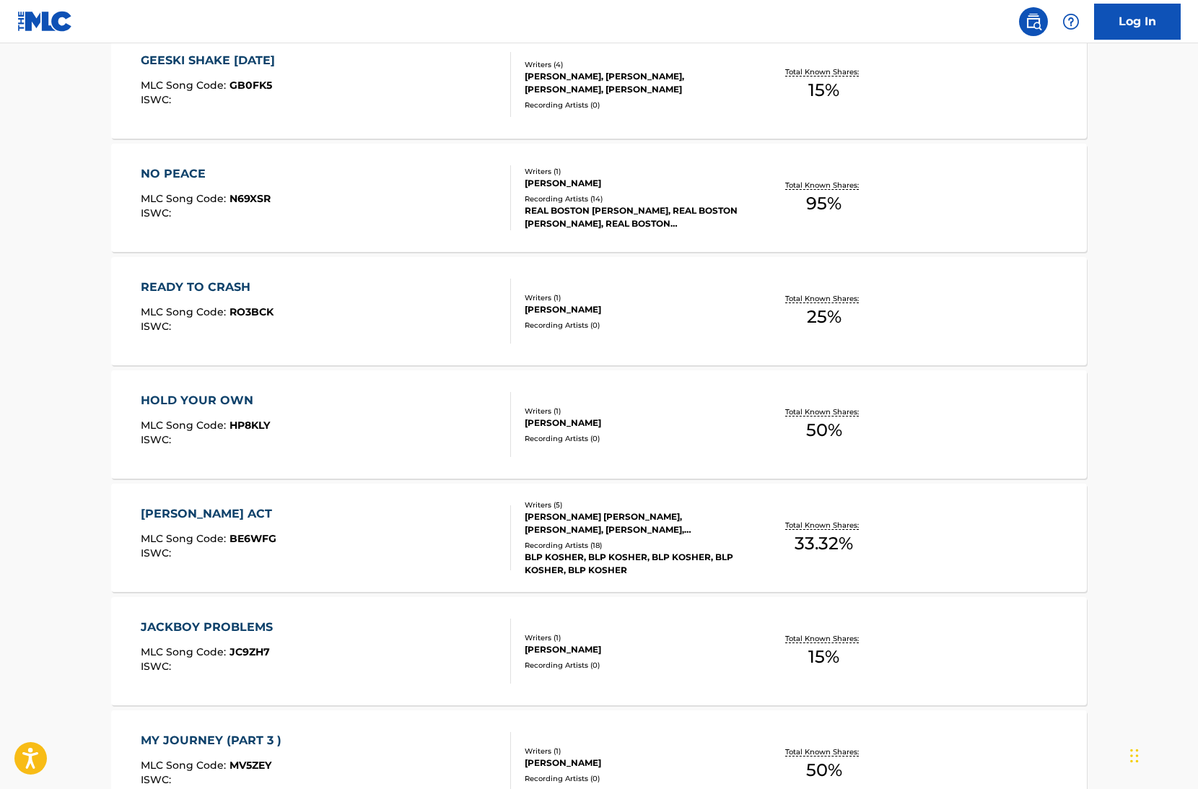
click at [328, 546] on div "BAKER ACT MLC Song Code : BE6WFG ISWC :" at bounding box center [326, 537] width 371 height 65
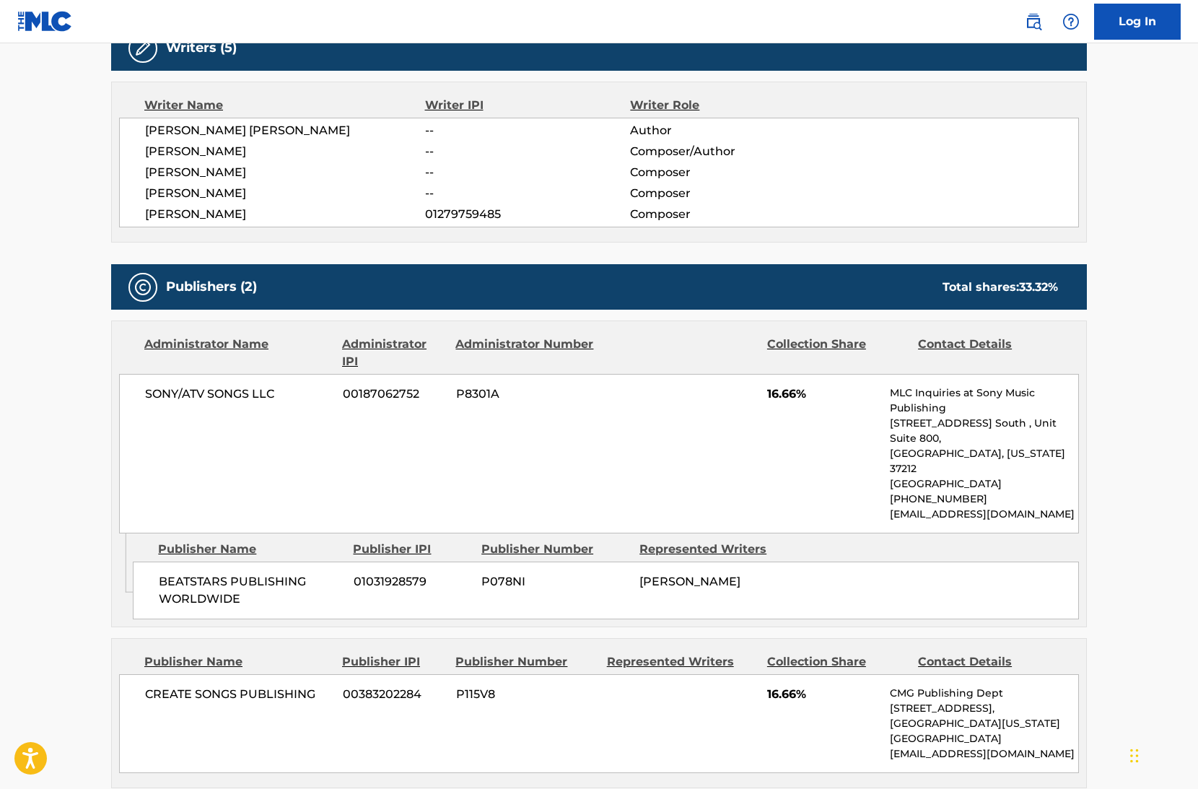
scroll to position [478, 0]
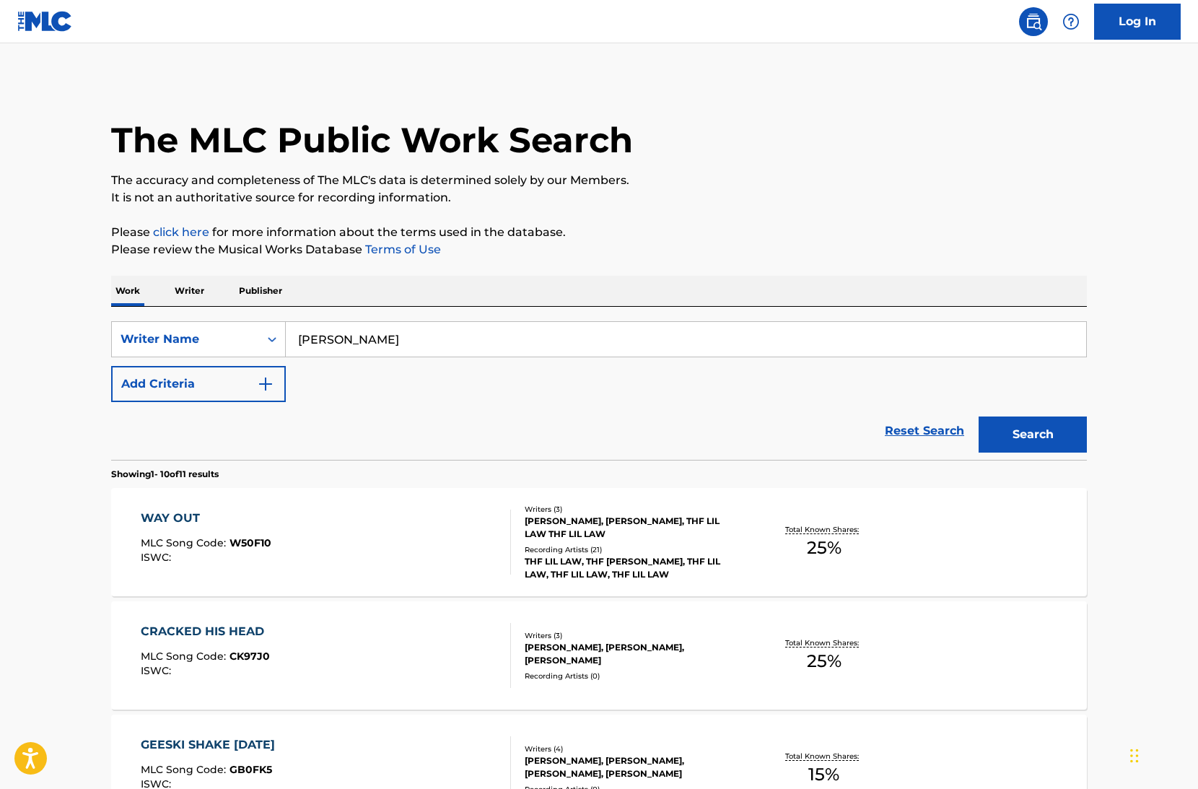
click at [429, 344] on input "Viktor Zatula" at bounding box center [686, 339] width 801 height 35
paste input "James Zachary Martinez Sampson"
drag, startPoint x: 446, startPoint y: 340, endPoint x: 351, endPoint y: 337, distance: 95.3
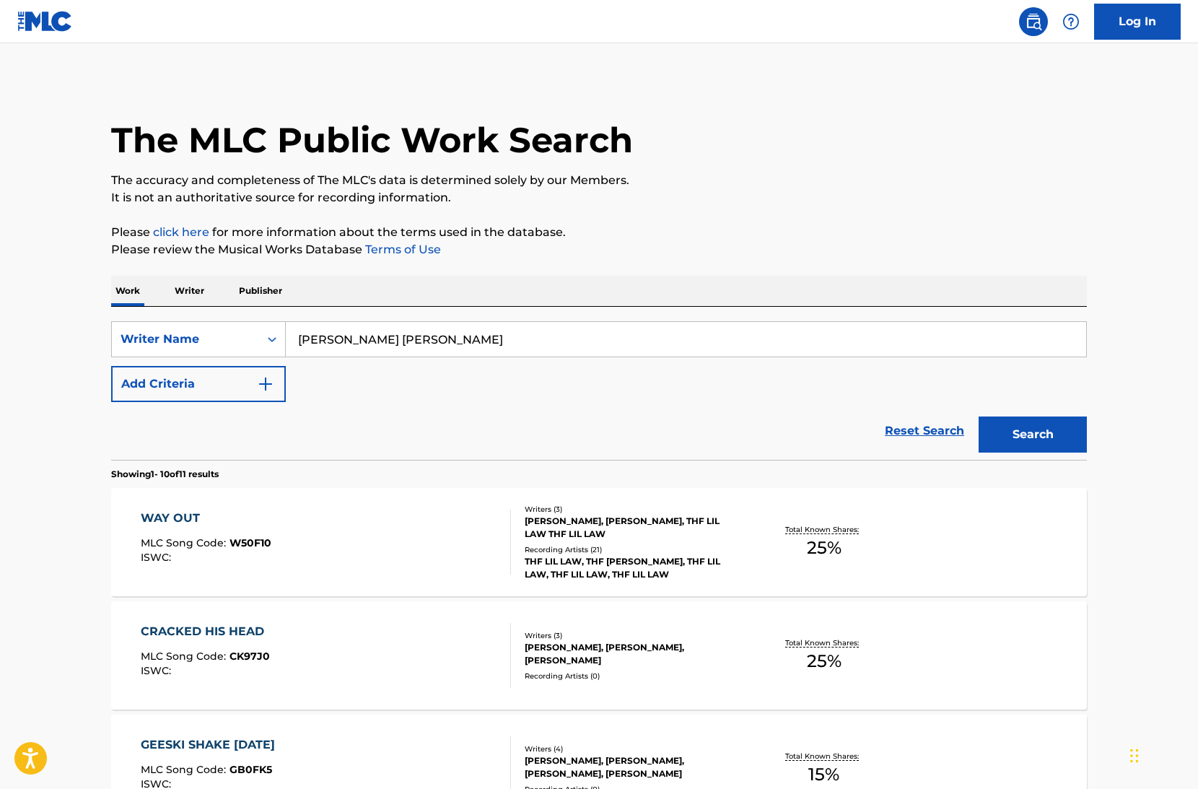
click at [351, 337] on input "James Zachary Martinez Sampson" at bounding box center [686, 339] width 801 height 35
type input "James Sampson"
click at [979, 417] on button "Search" at bounding box center [1033, 435] width 108 height 36
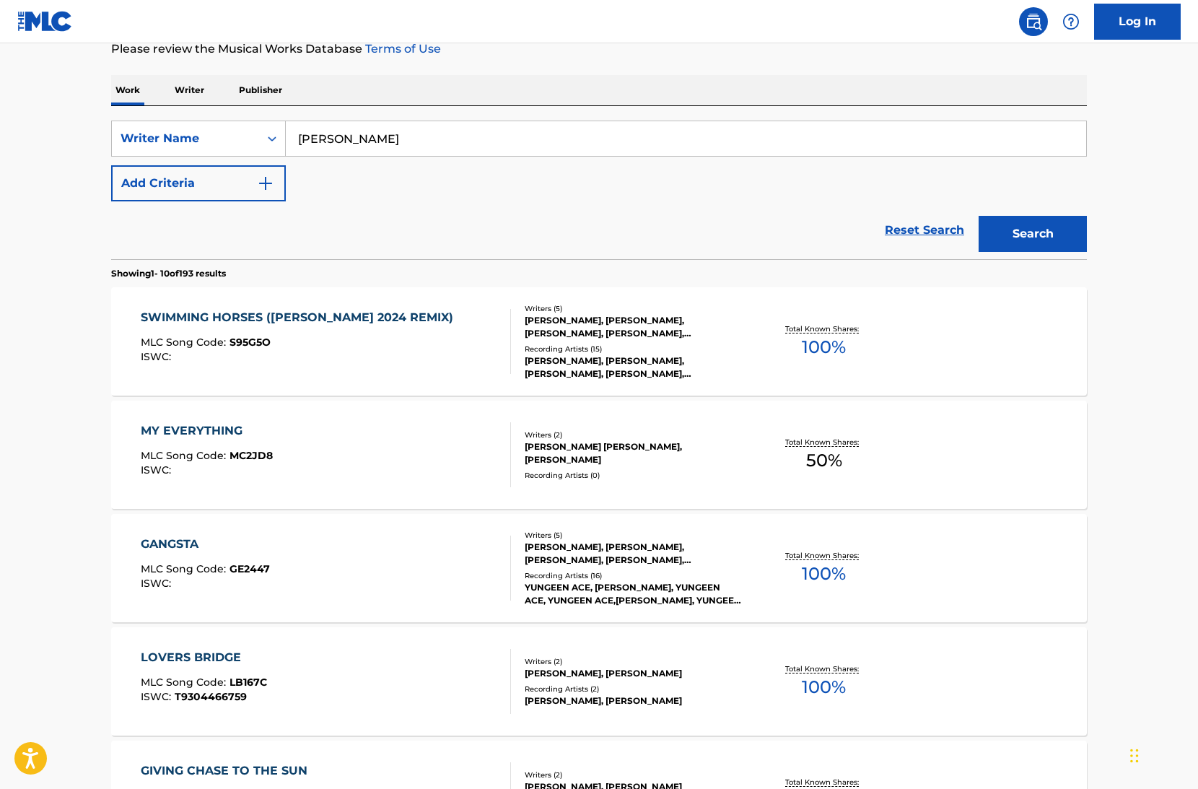
scroll to position [277, 0]
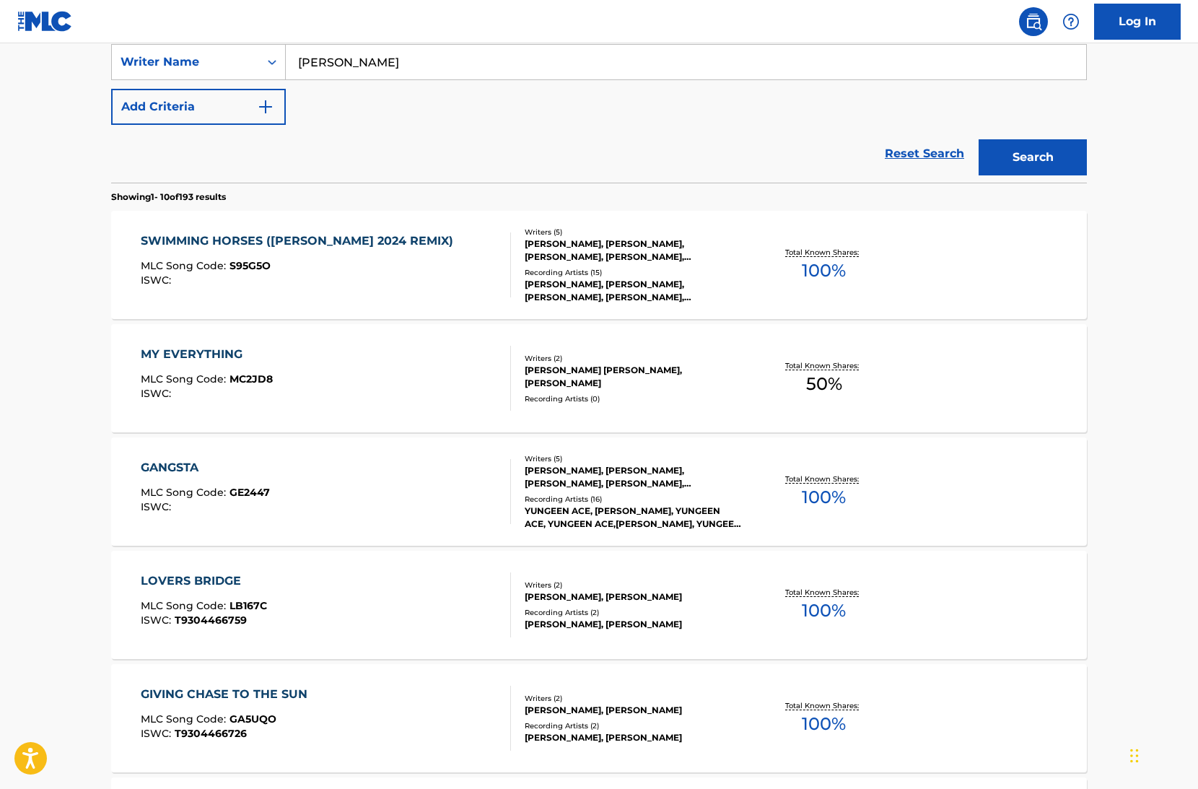
click at [605, 517] on div "YUNGEEN ACE, BOOSIE BADAZZ, YUNGEEN ACE, YUNGEEN ACE,BOOSIE BADAZZ, YUNGEEN ACE…" at bounding box center [634, 518] width 218 height 26
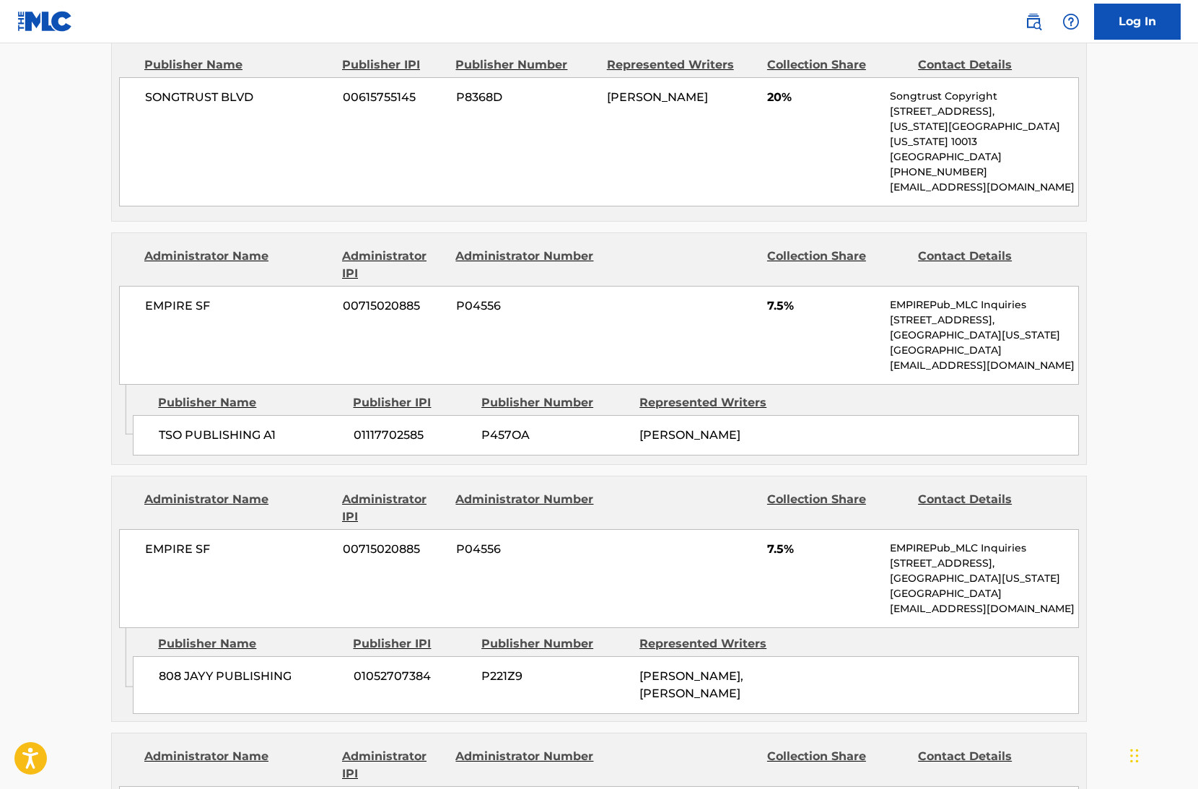
scroll to position [765, 0]
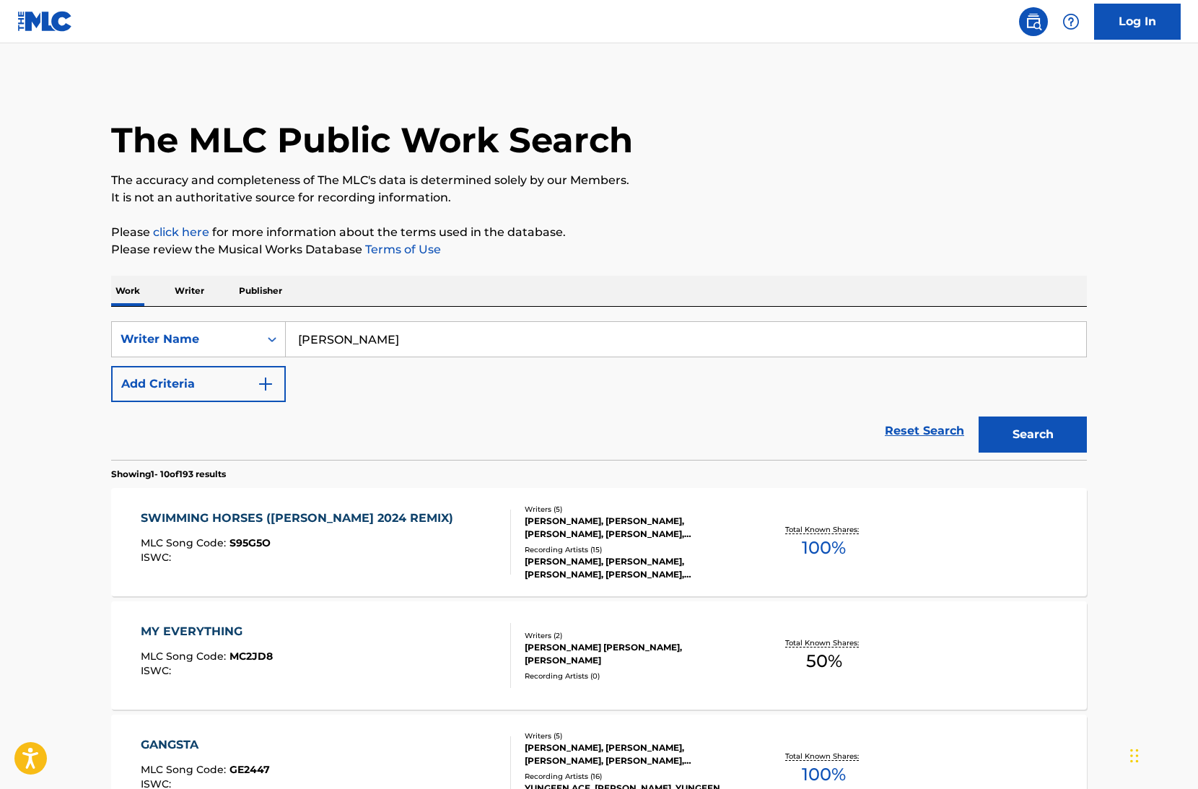
click at [393, 347] on input "James Sampson" at bounding box center [686, 339] width 801 height 35
paste input "Chandler Ingram"
type input "Chandler Ingram"
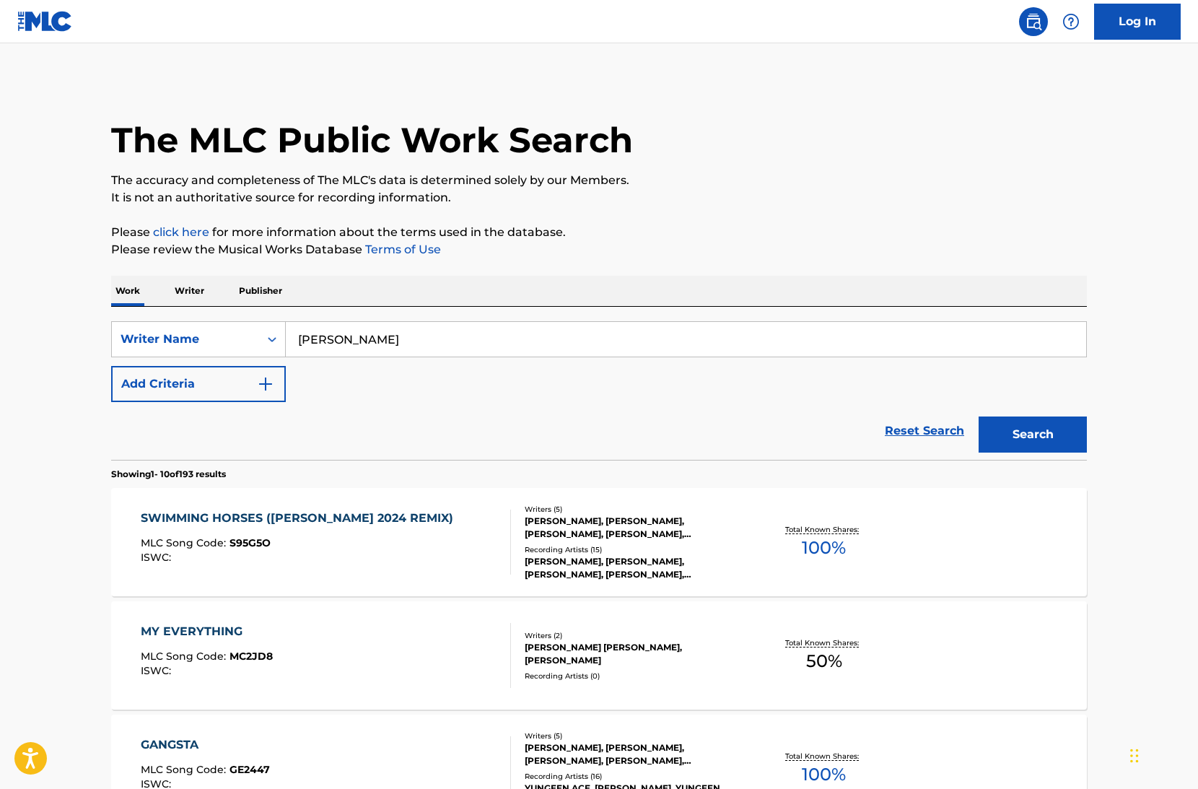
click at [979, 417] on button "Search" at bounding box center [1033, 435] width 108 height 36
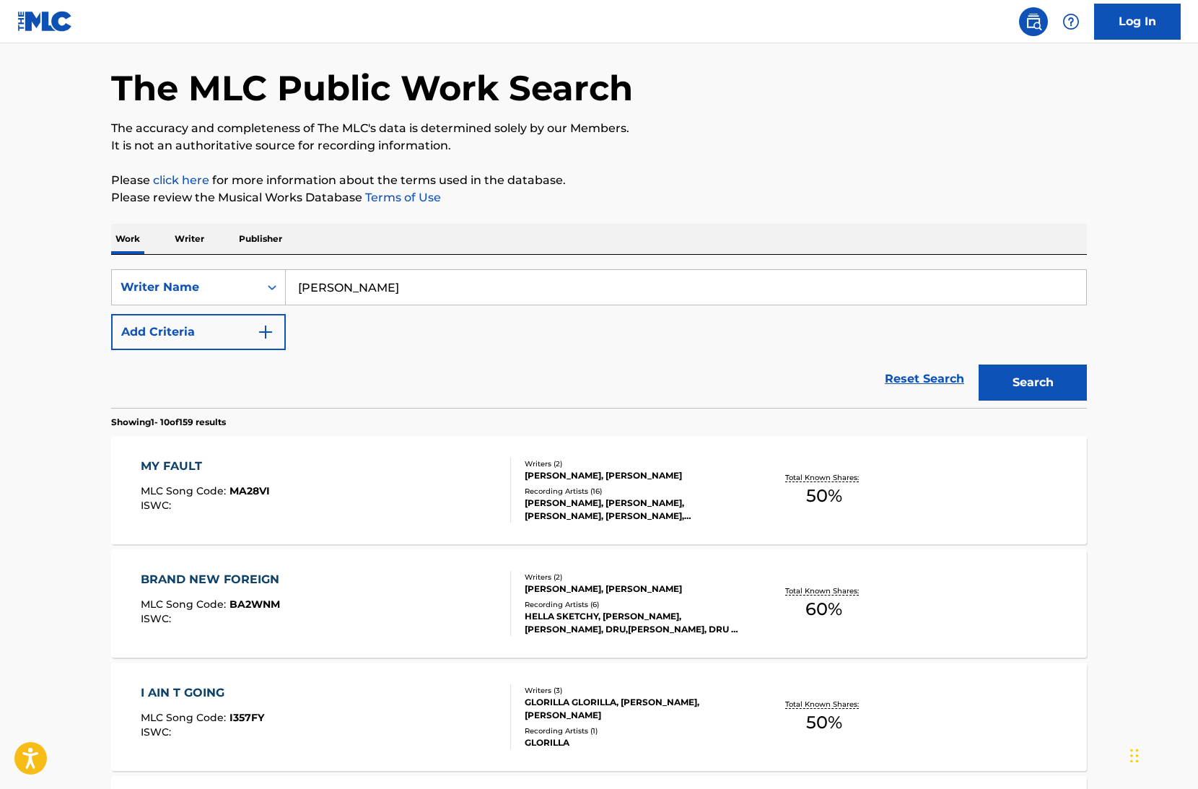
scroll to position [62, 0]
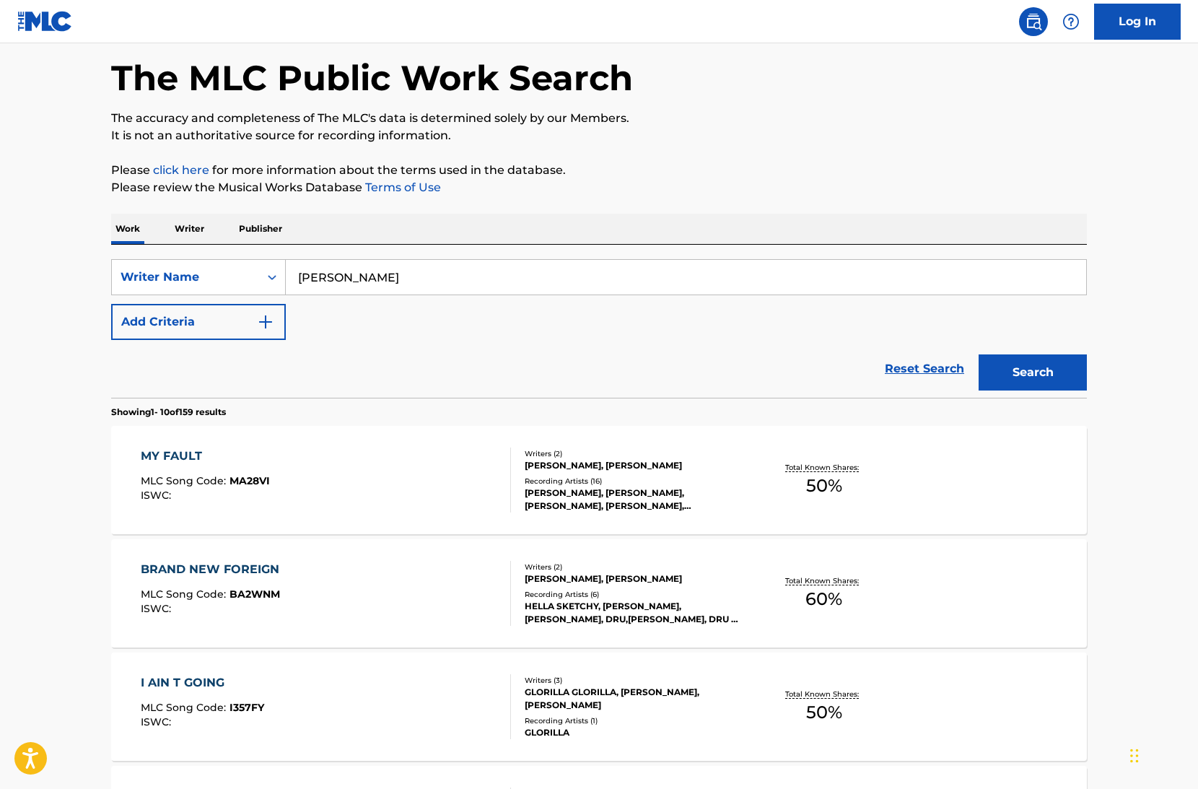
click at [520, 497] on div "Writers ( 2 ) HAILE MALIK SALAAM, CHANDLER INGRAM Recording Artists ( 16 ) XANM…" at bounding box center [627, 480] width 232 height 64
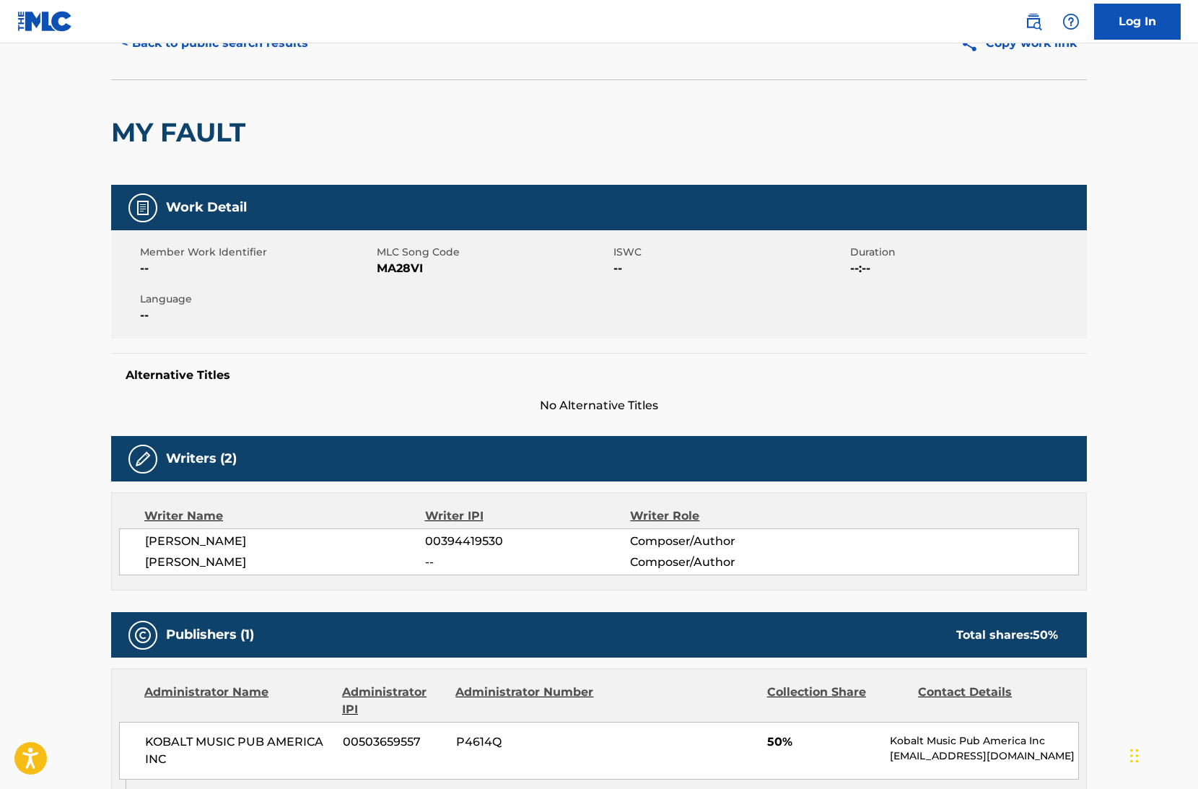
scroll to position [344, 0]
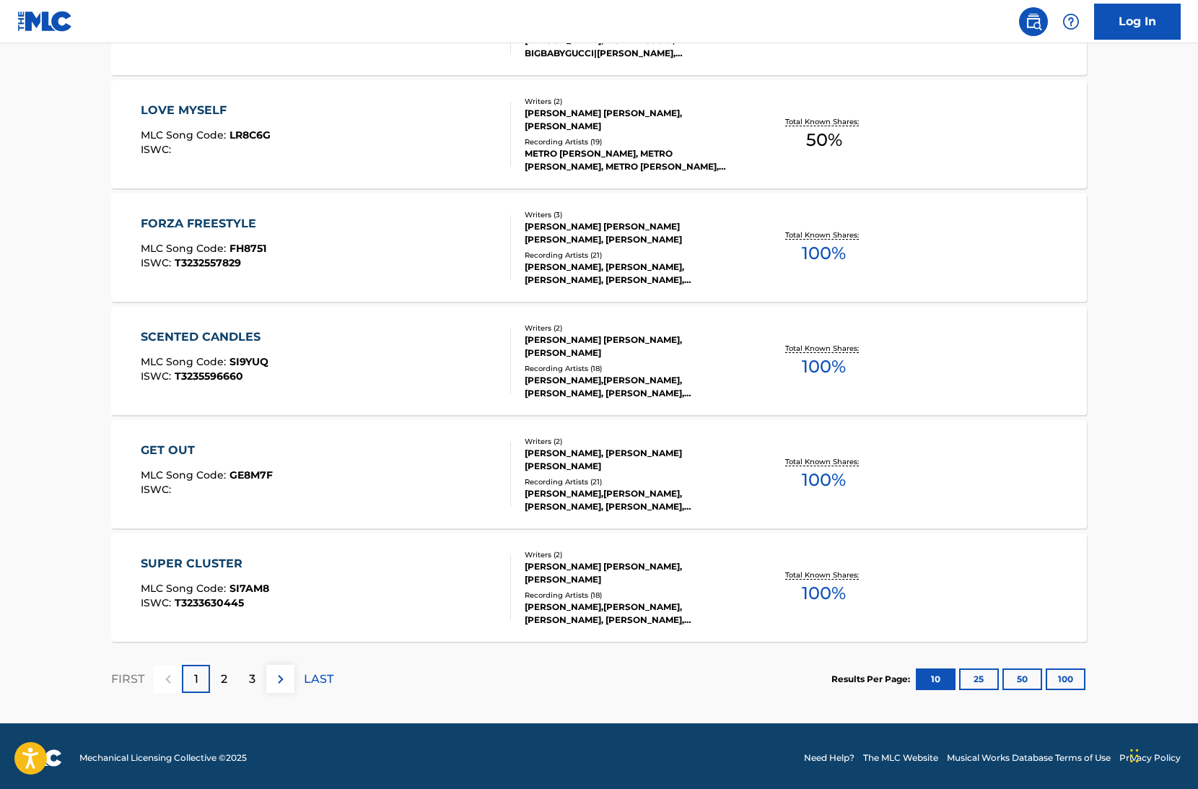
scroll to position [979, 0]
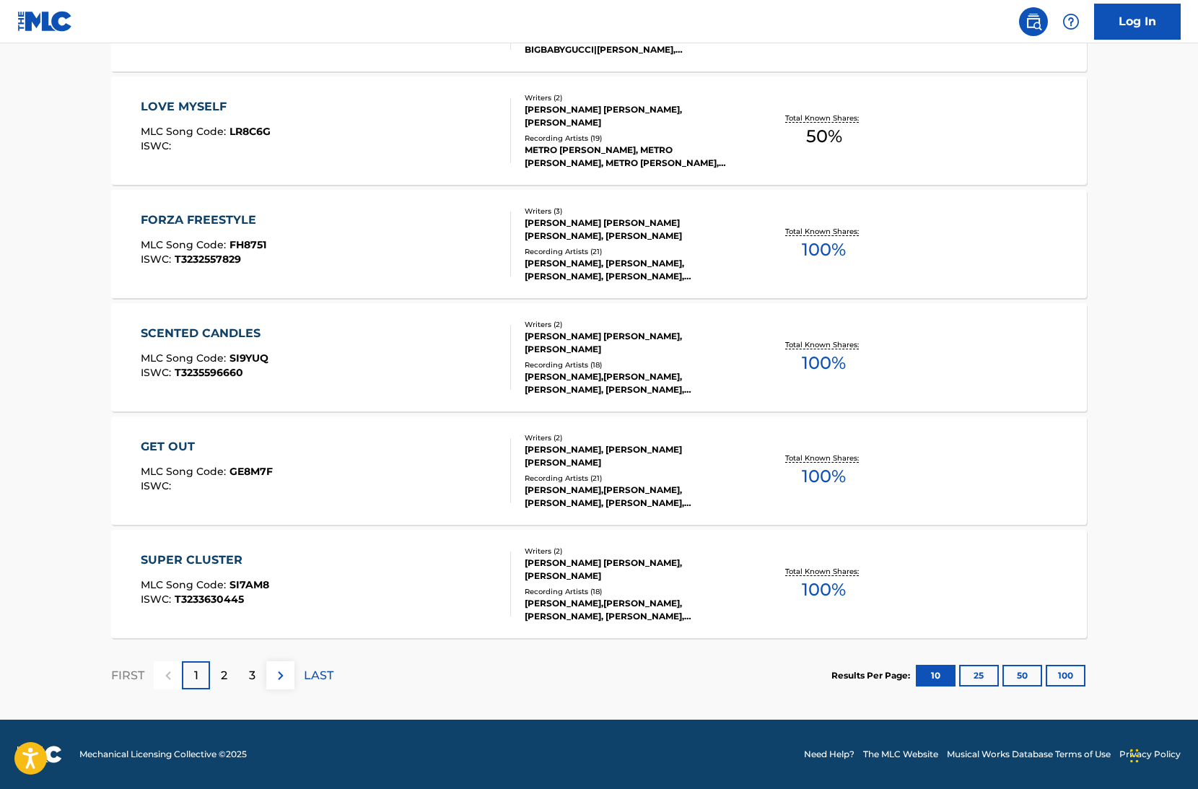
click at [403, 482] on div "GET OUT MLC Song Code : GE8M7F ISWC :" at bounding box center [326, 470] width 371 height 65
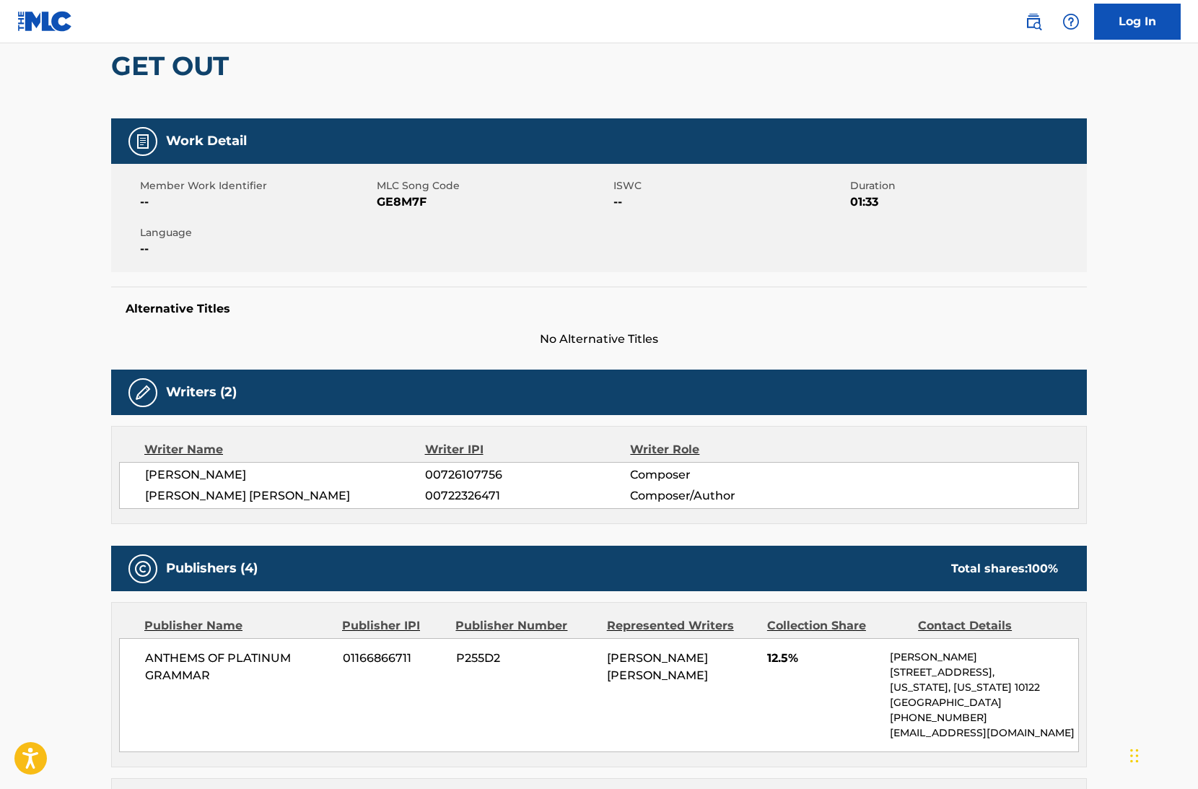
scroll to position [448, 0]
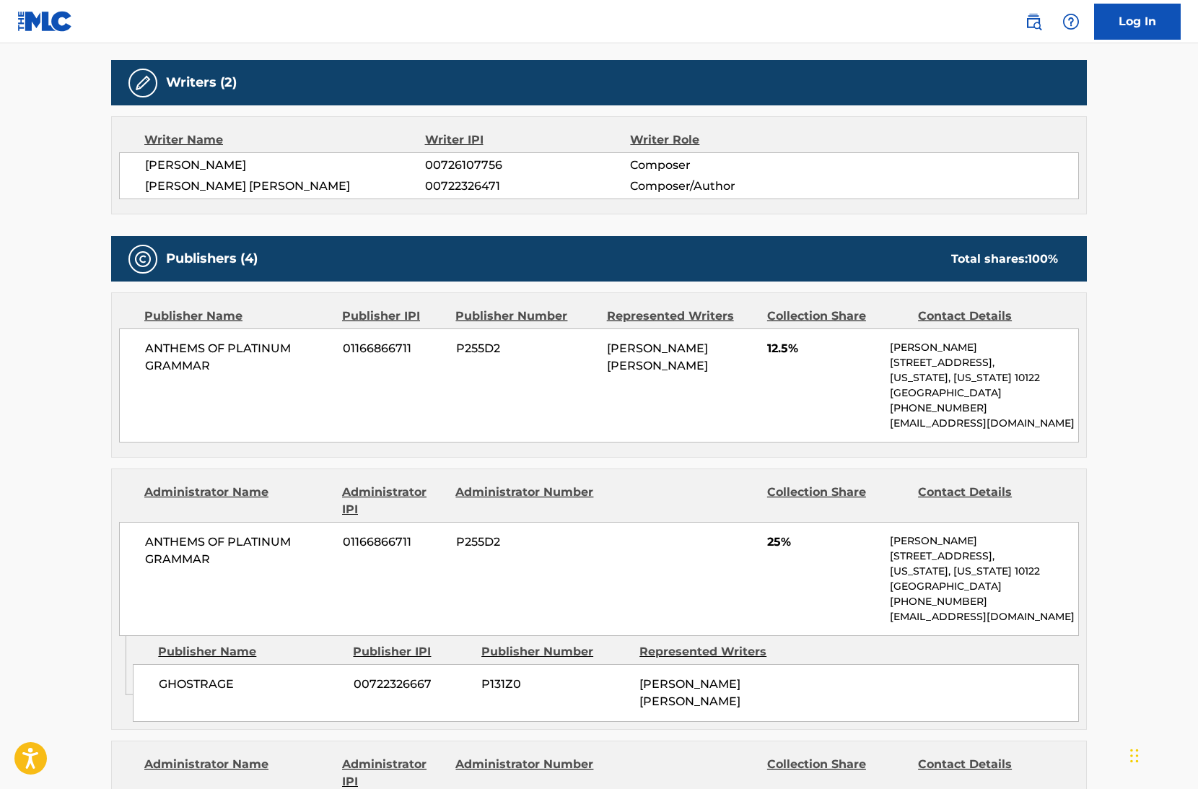
scroll to position [979, 0]
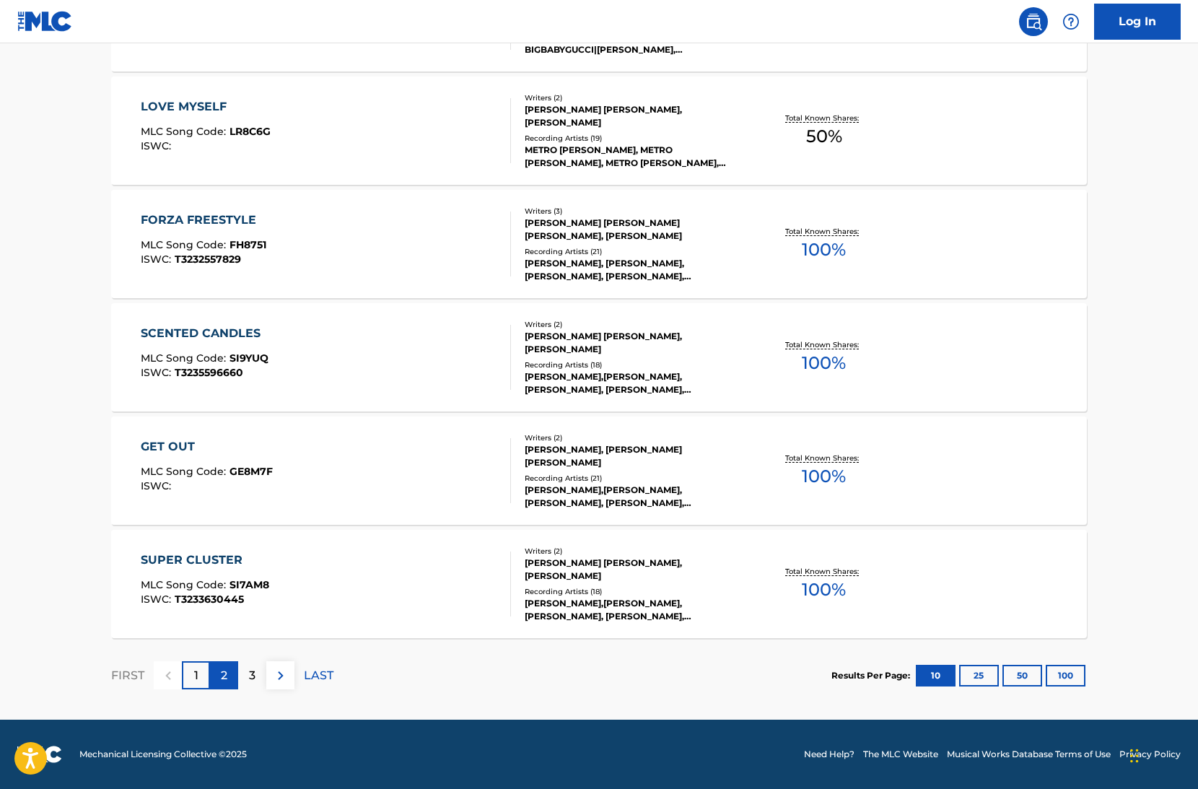
click at [235, 677] on div "2" at bounding box center [224, 675] width 28 height 28
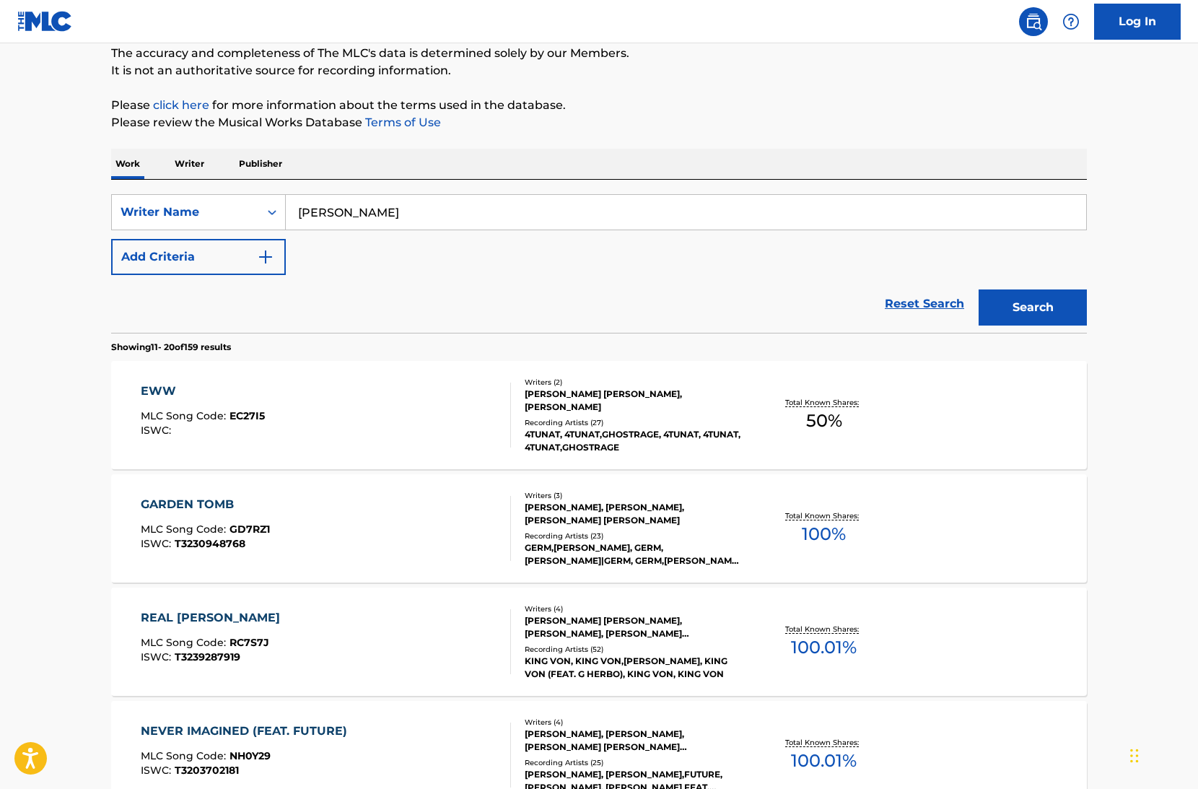
scroll to position [450, 0]
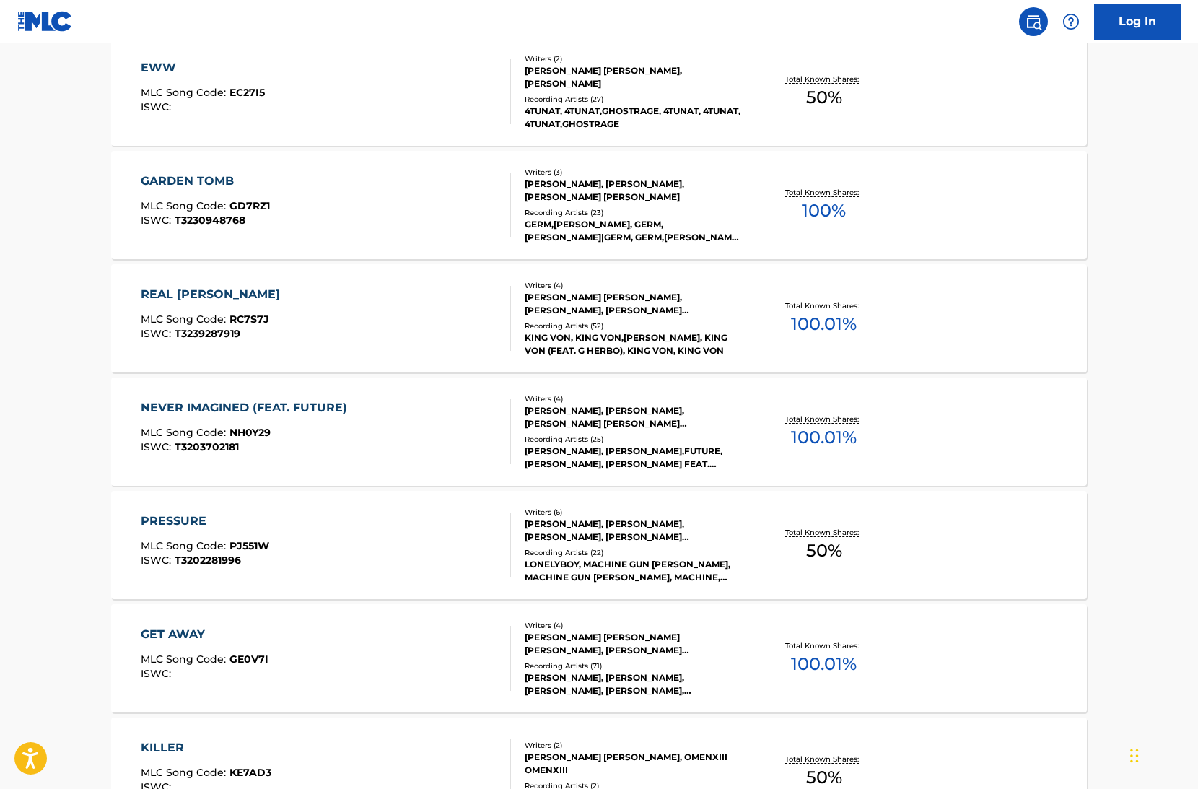
click at [326, 343] on div "REAL OPPY MLC Song Code : RC7S7J ISWC : T3239287919" at bounding box center [326, 318] width 371 height 65
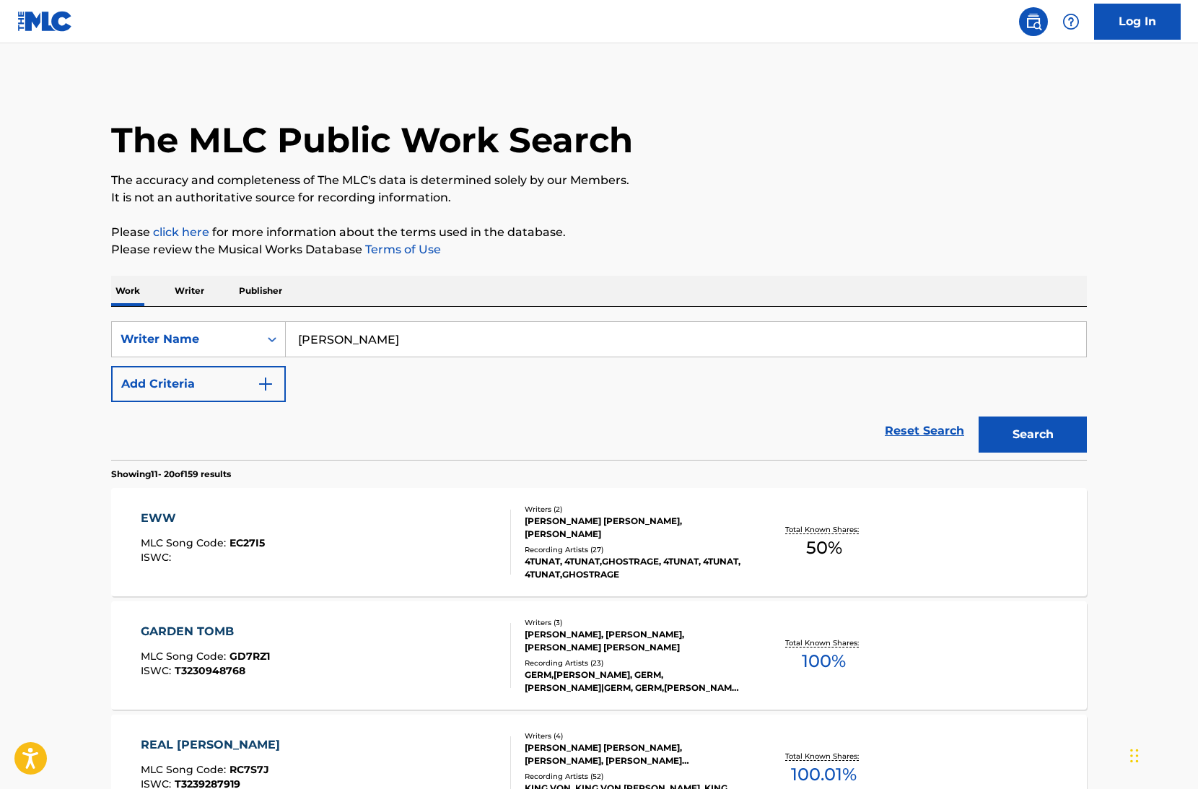
click at [444, 324] on input "Chandler Ingram" at bounding box center [686, 339] width 801 height 35
click at [440, 335] on input "Chandler Ingram" at bounding box center [686, 339] width 801 height 35
paste input "Isaiah A. Simmons"
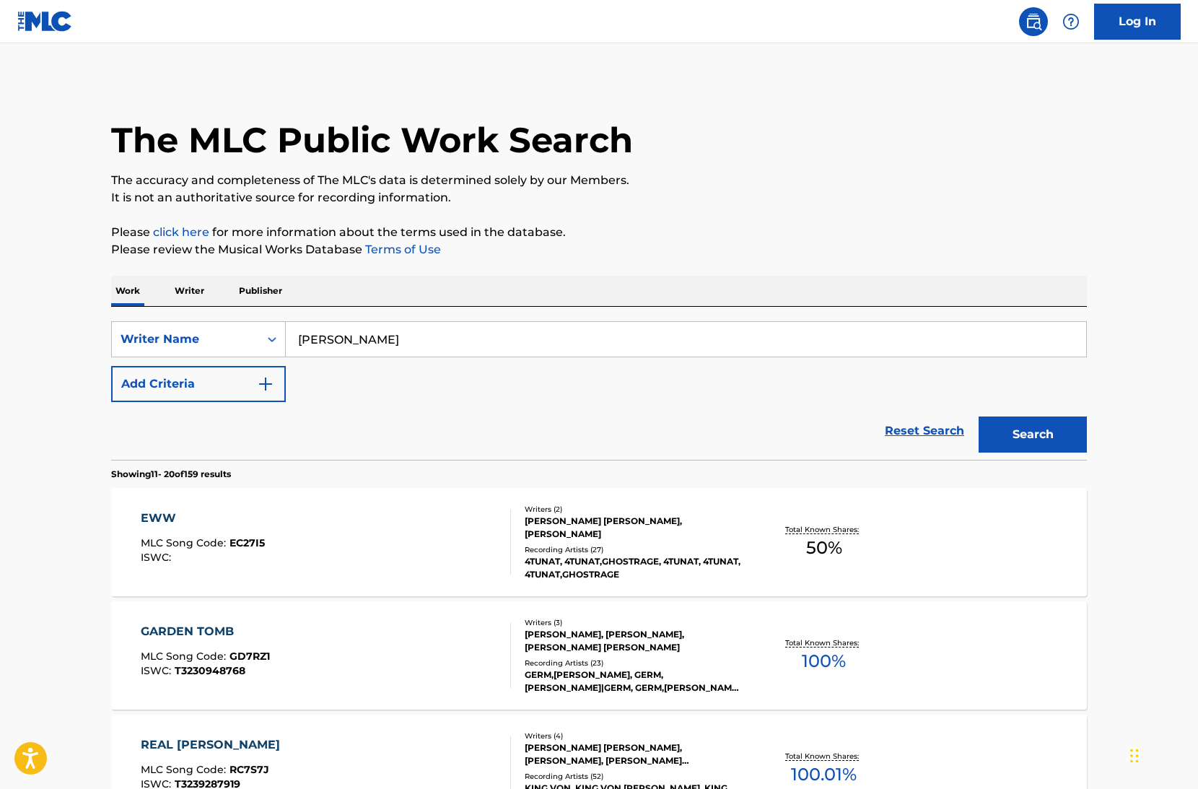
click at [352, 338] on input "Isaiah A. Simmons" at bounding box center [686, 339] width 801 height 35
type input "Isaiah Simmons"
click at [979, 417] on button "Search" at bounding box center [1033, 435] width 108 height 36
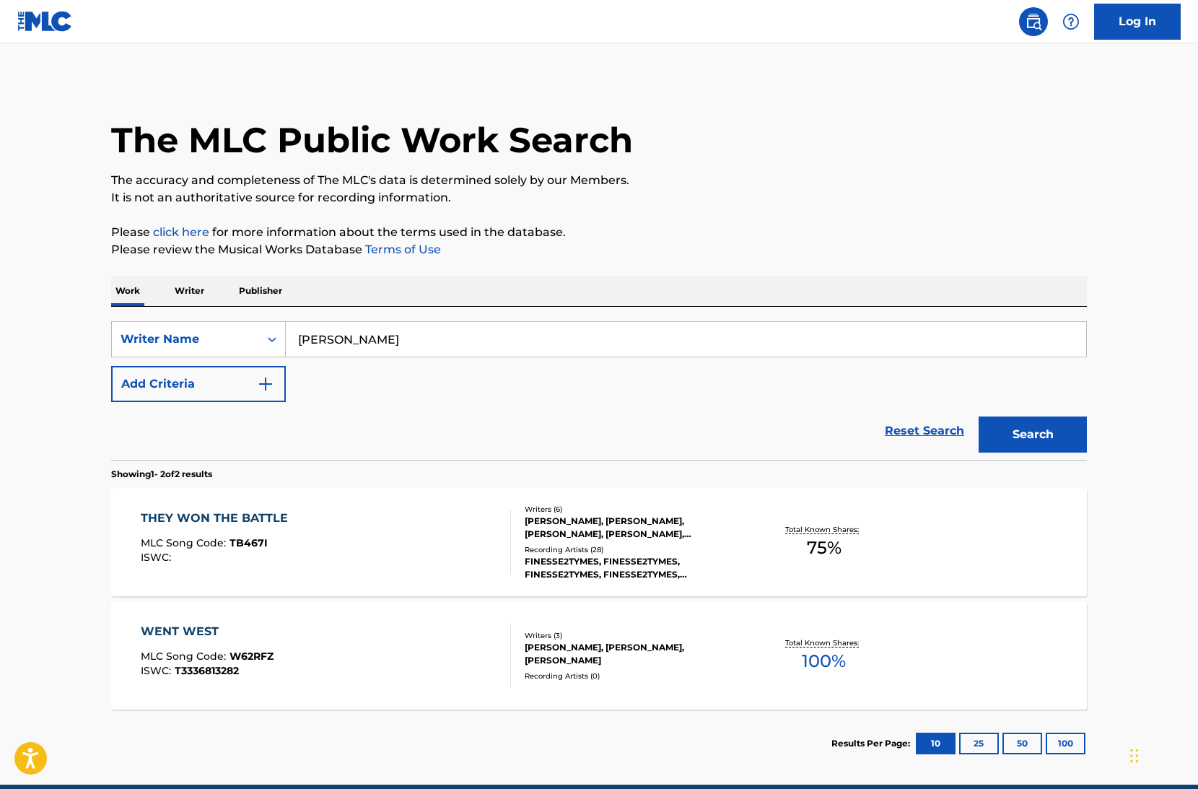
click at [412, 666] on div "WENT WEST MLC Song Code : W62RFZ ISWC : T3336813282" at bounding box center [326, 655] width 371 height 65
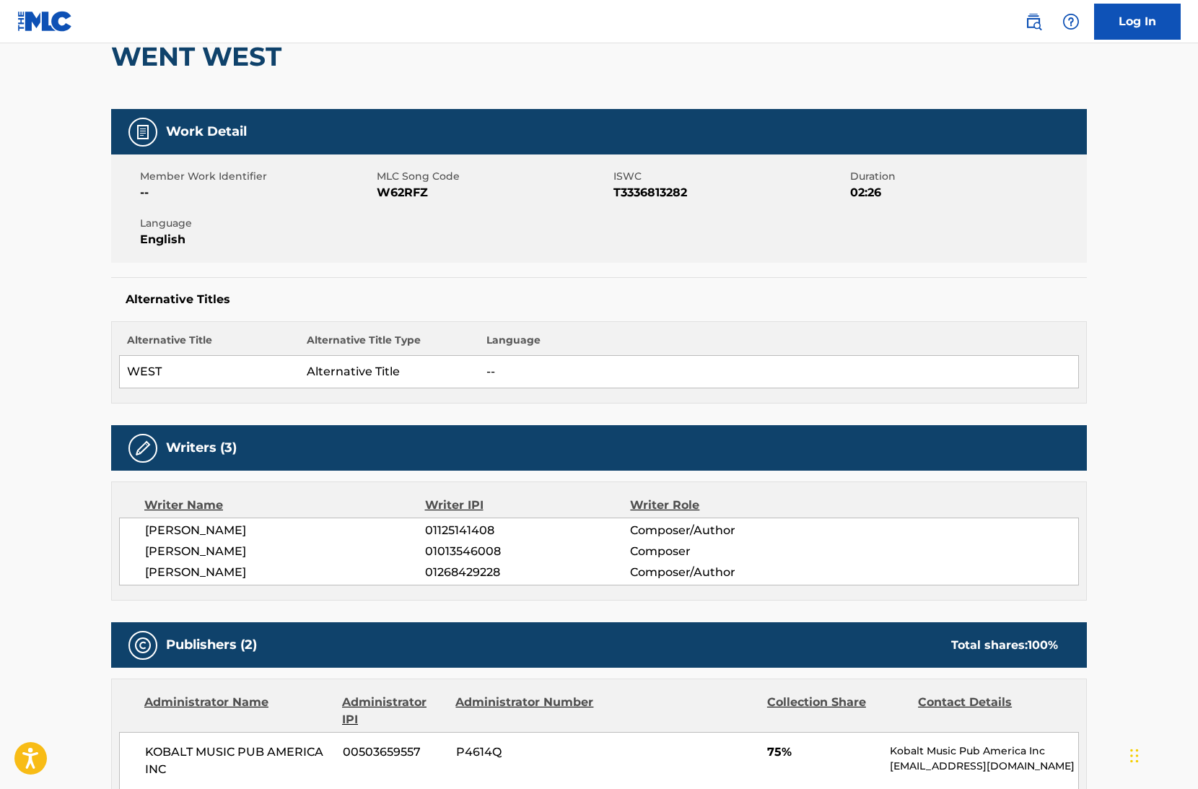
scroll to position [460, 0]
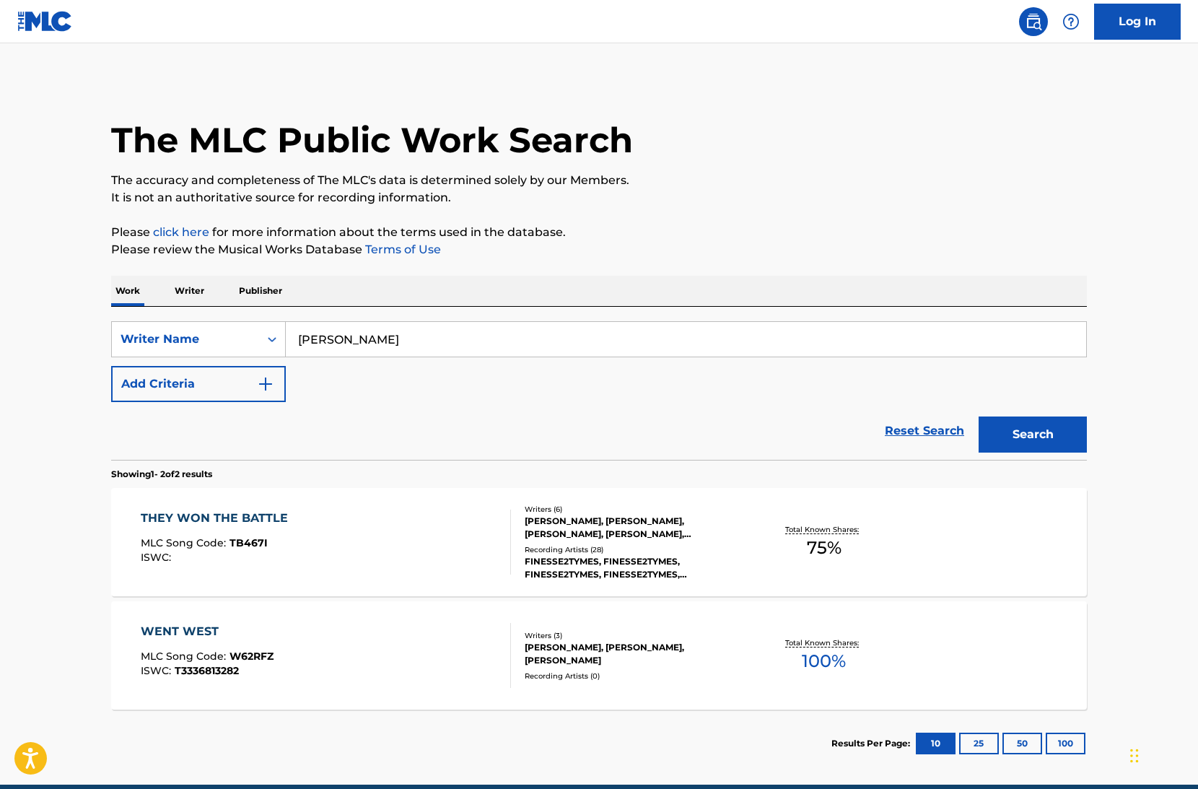
click at [396, 570] on div "THEY WON THE BATTLE MLC Song Code : TB467I ISWC :" at bounding box center [326, 542] width 371 height 65
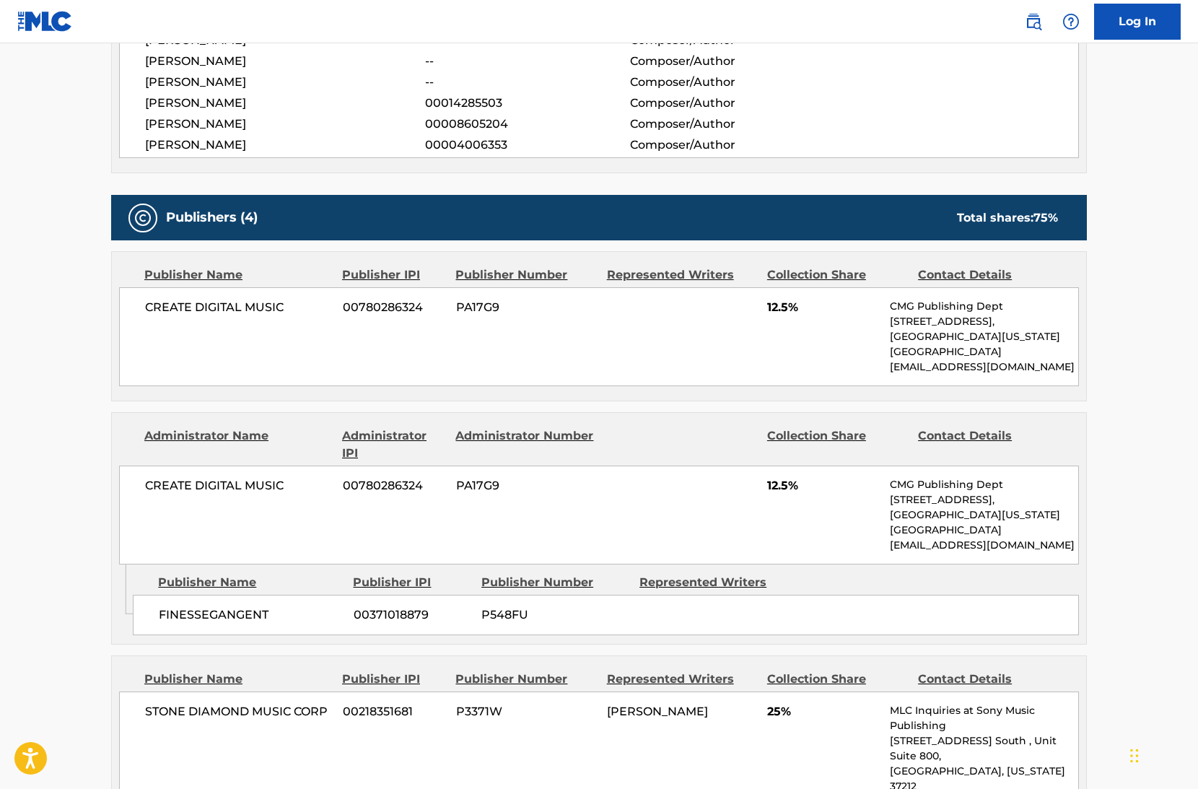
scroll to position [575, 0]
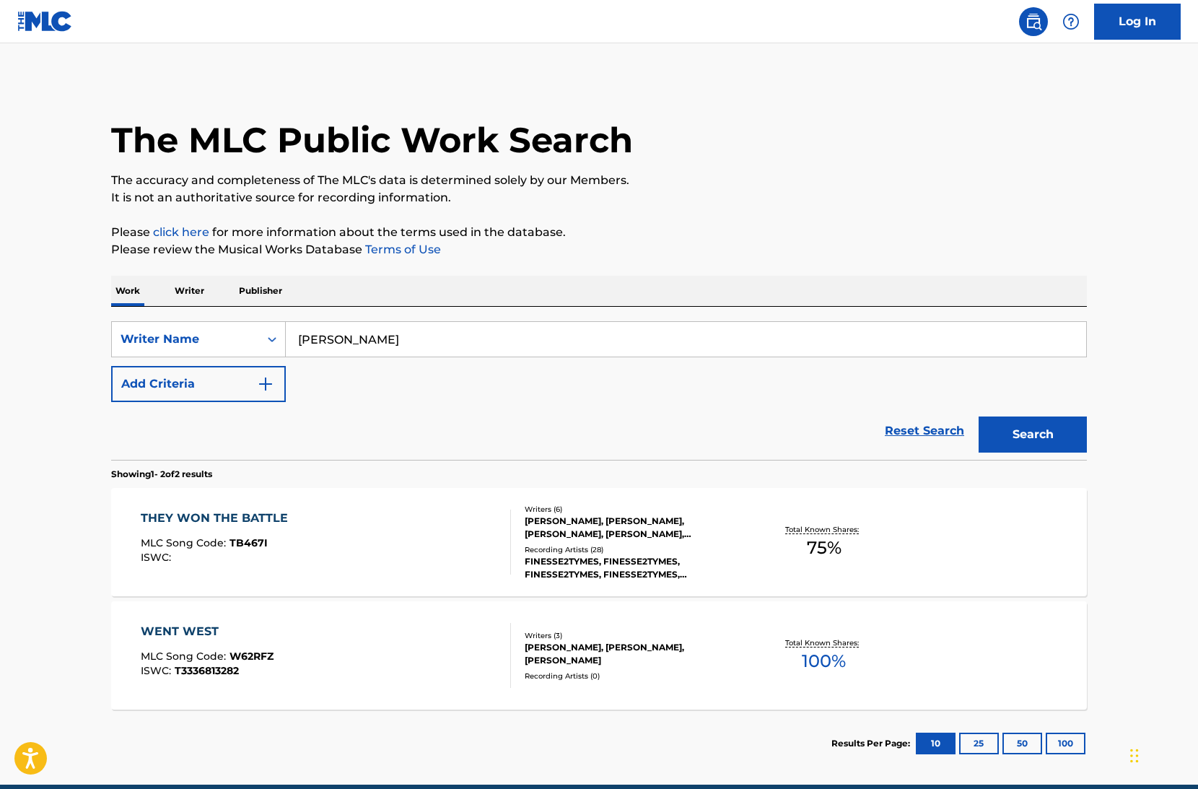
click at [382, 656] on div "WENT WEST MLC Song Code : W62RFZ ISWC : T3336813282" at bounding box center [326, 655] width 371 height 65
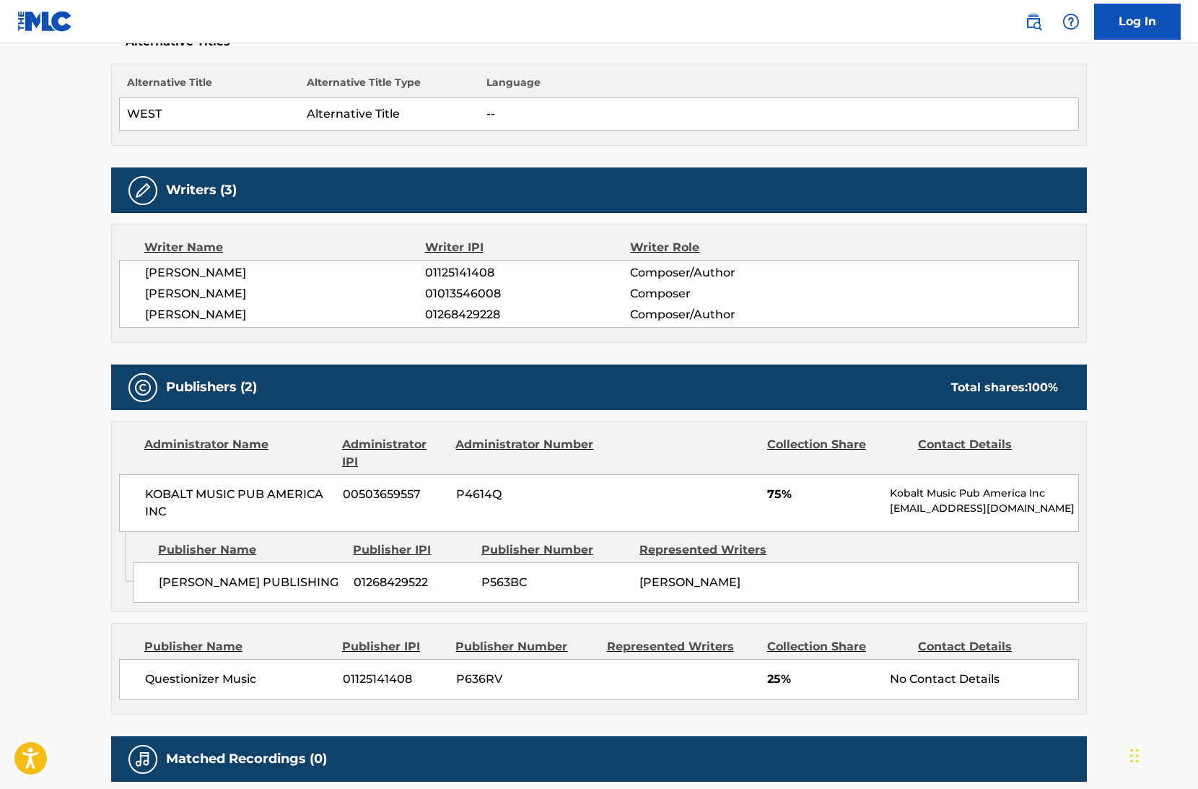
scroll to position [554, 0]
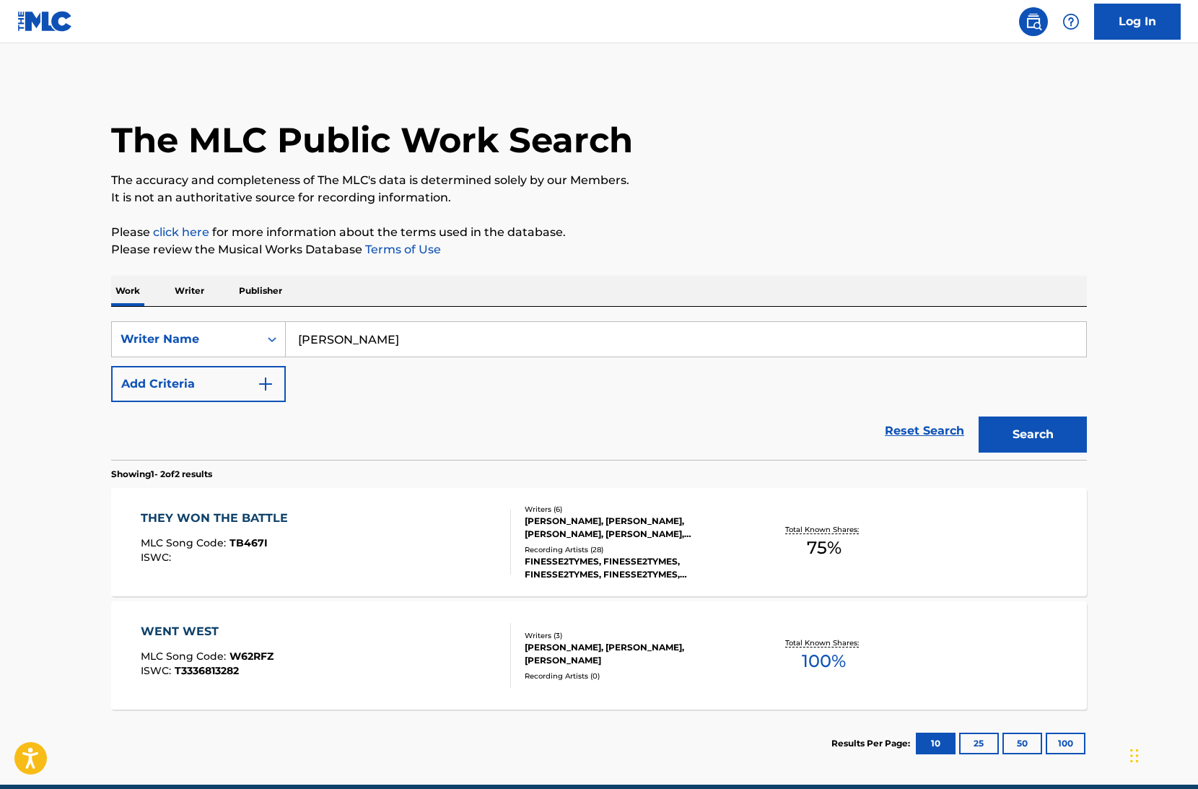
click at [302, 648] on div "WENT WEST MLC Song Code : W62RFZ ISWC : T3336813282" at bounding box center [326, 655] width 371 height 65
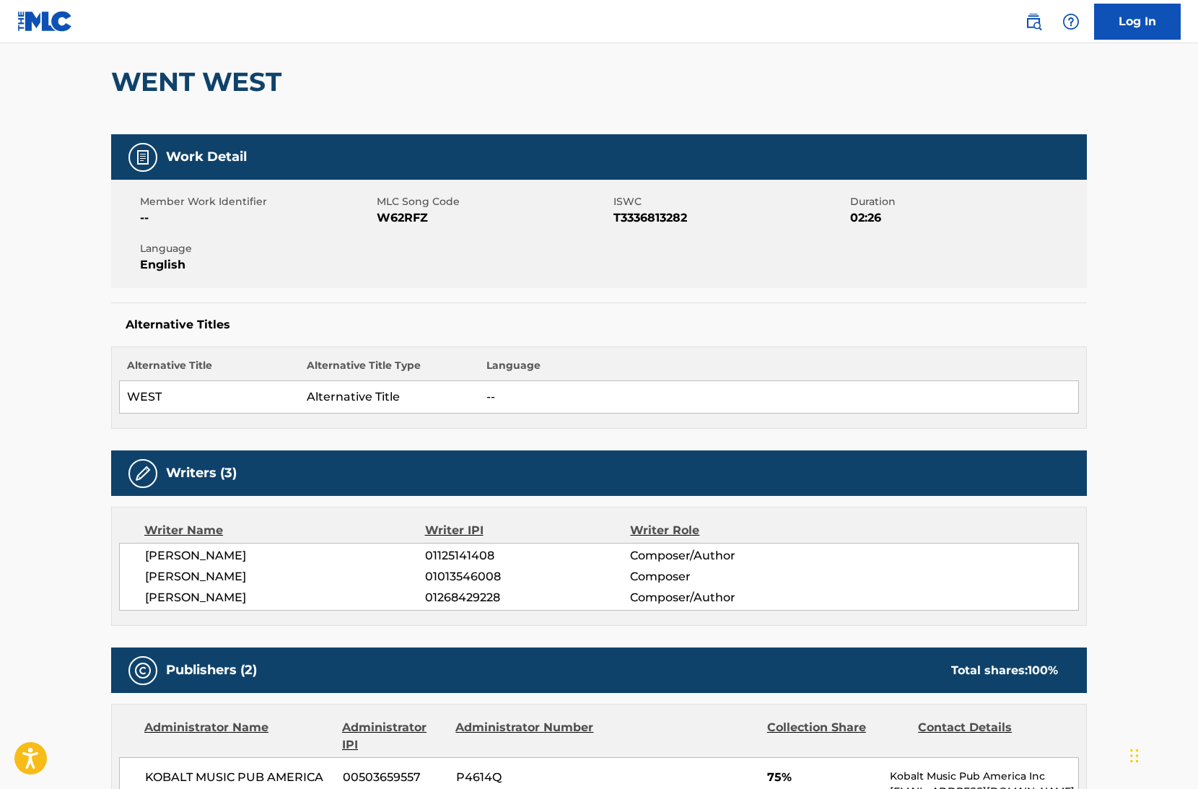
scroll to position [134, 0]
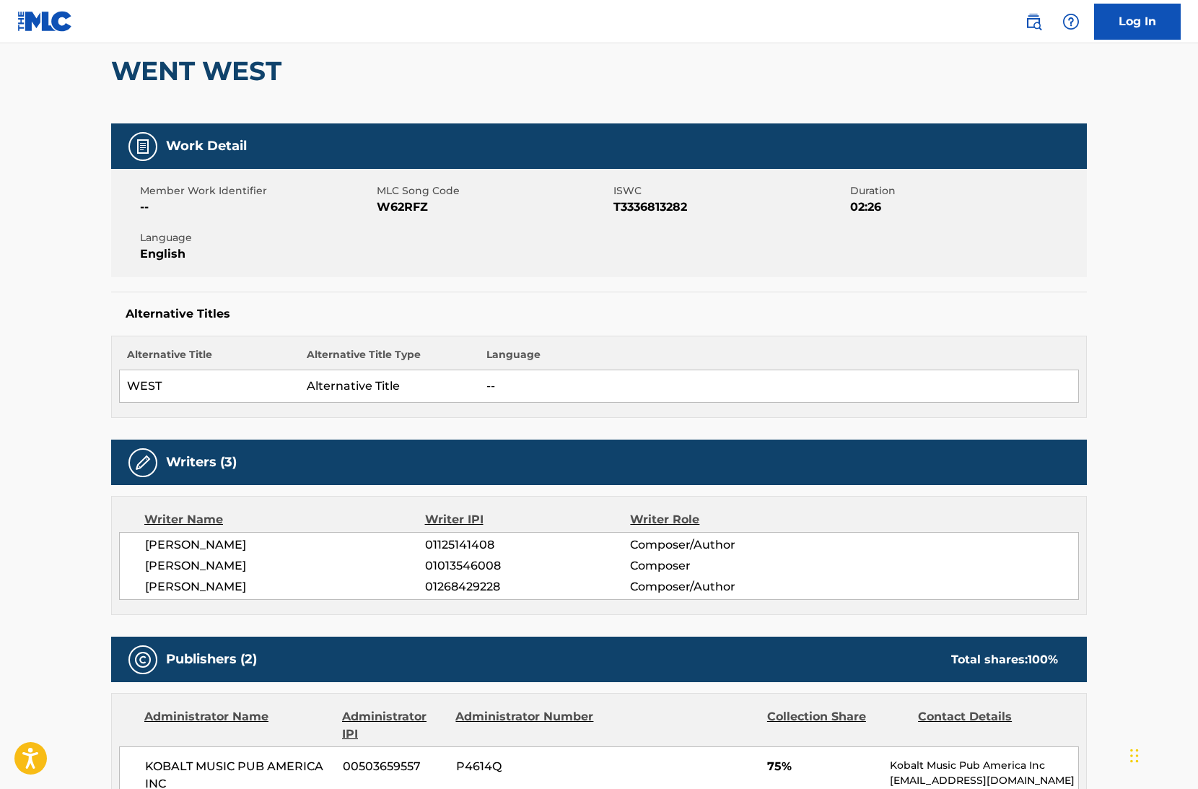
drag, startPoint x: 318, startPoint y: 592, endPoint x: 126, endPoint y: 592, distance: 191.3
click at [126, 592] on div "ISAIAH SIMMONS 01125141408 Composer/Author ISAIAH SIMMONS 01013546008 Composer …" at bounding box center [599, 566] width 960 height 68
copy span "JAYDEN WHITTIER-JONES"
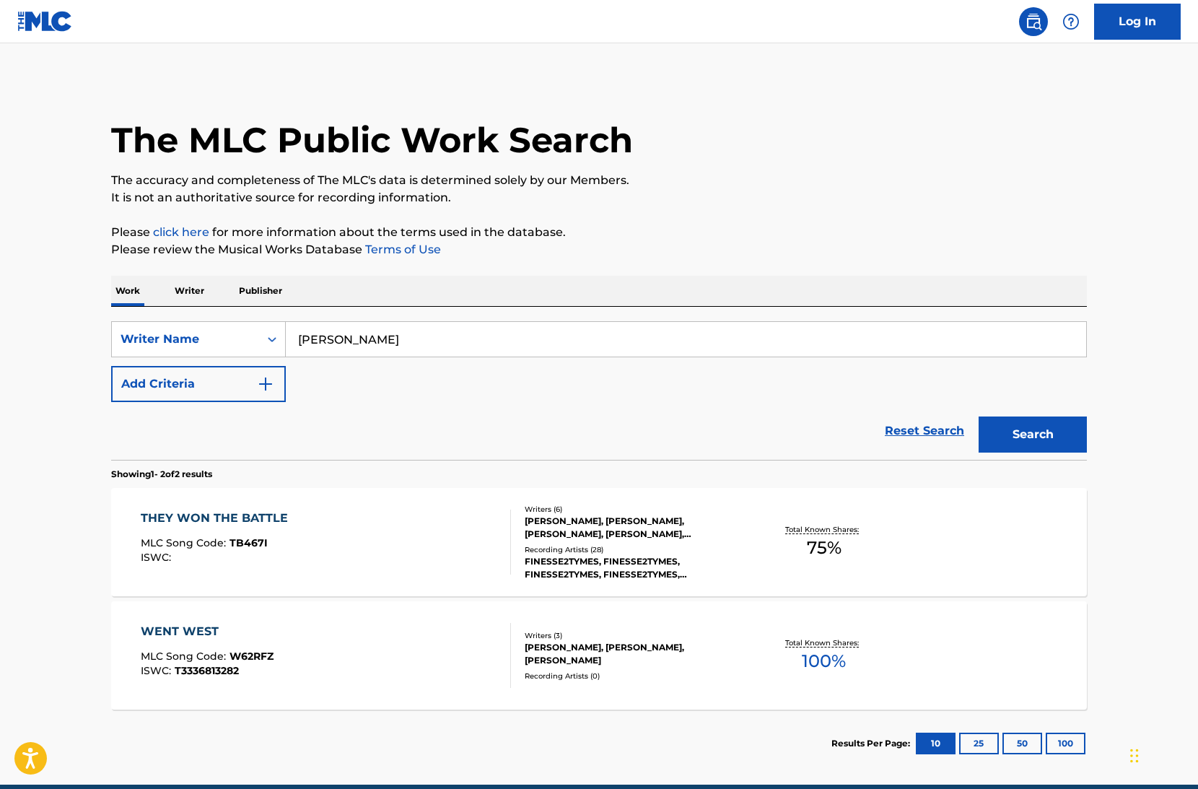
click at [435, 327] on input "Isaiah Simmons" at bounding box center [686, 339] width 801 height 35
click at [436, 327] on input "Isaiah Simmons" at bounding box center [686, 339] width 801 height 35
paste input "Leonardo Bostan"
type input "Leonardo Bostan"
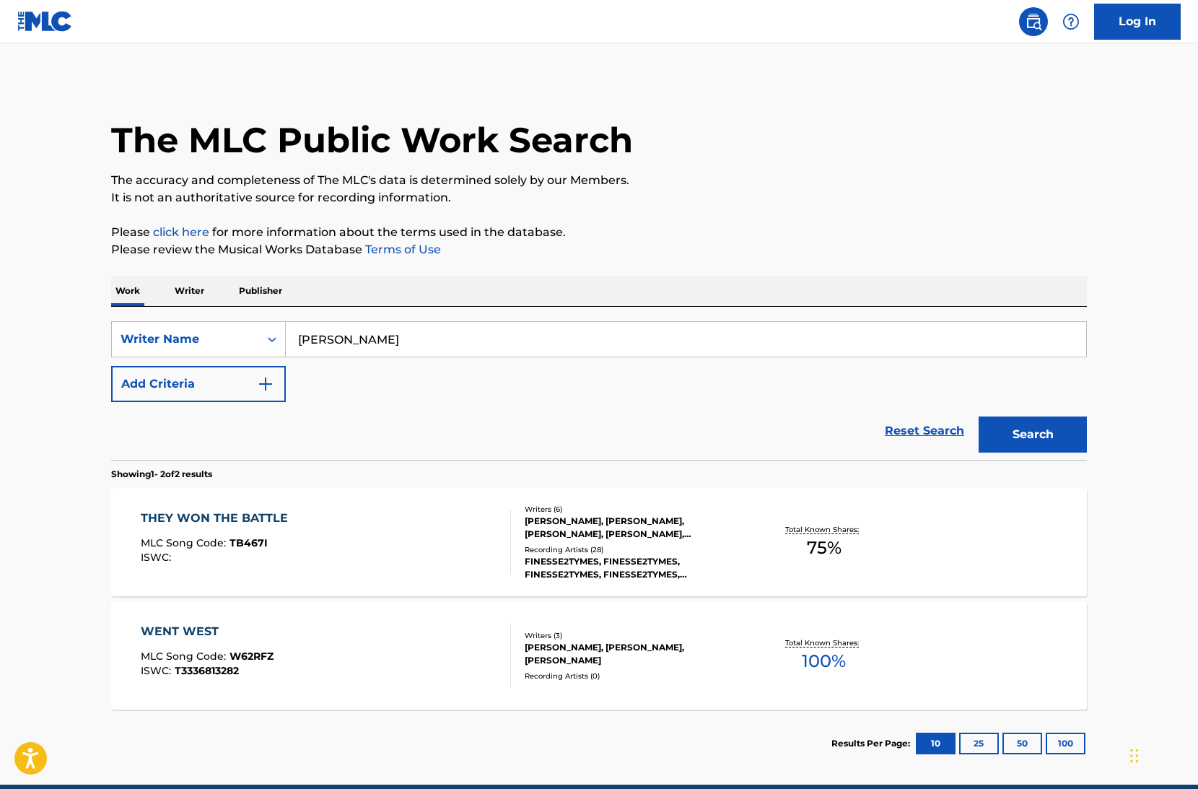
click at [979, 417] on button "Search" at bounding box center [1033, 435] width 108 height 36
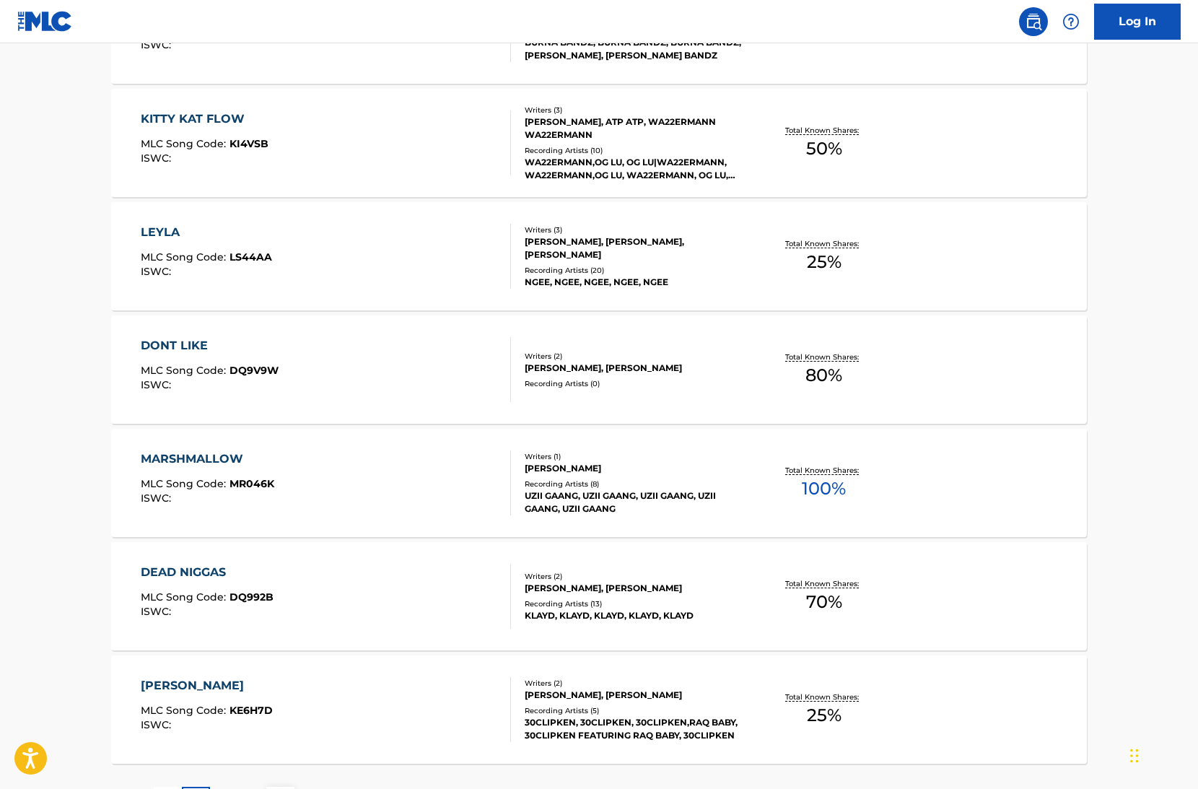
scroll to position [979, 0]
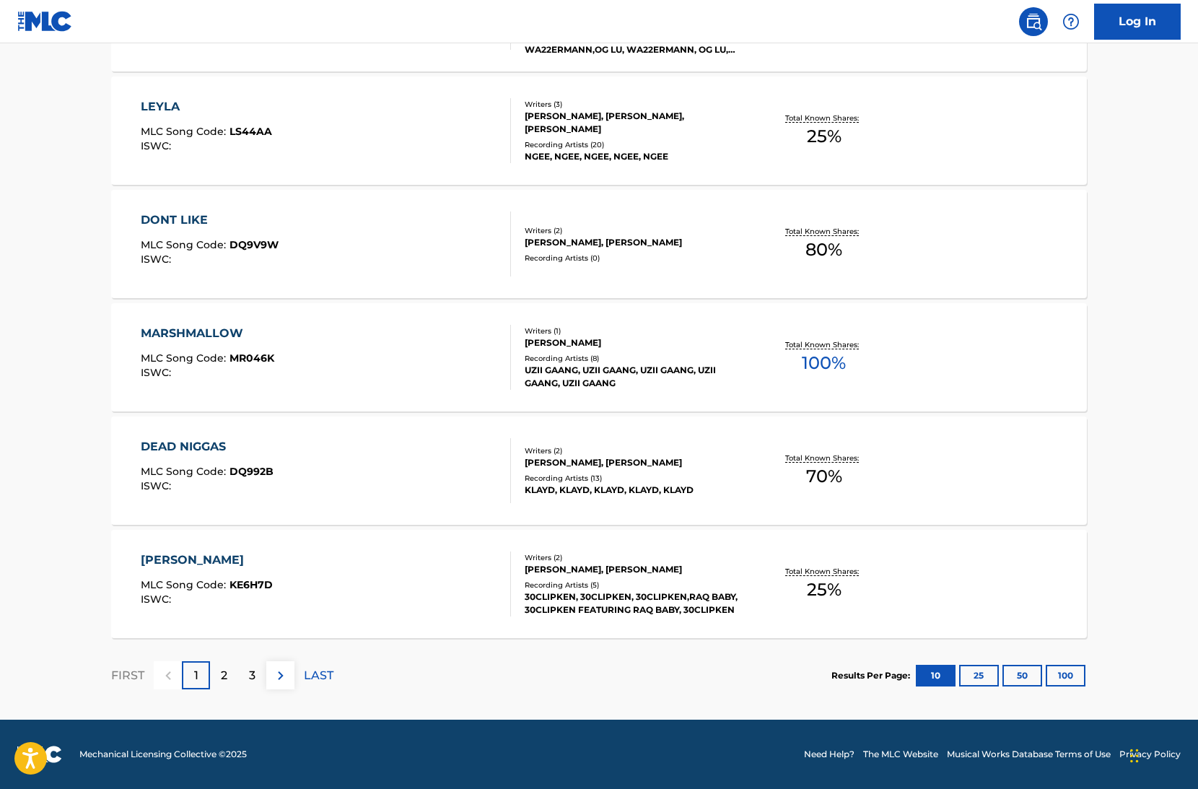
click at [407, 354] on div "MARSHMALLOW MLC Song Code : MR046K ISWC :" at bounding box center [326, 357] width 371 height 65
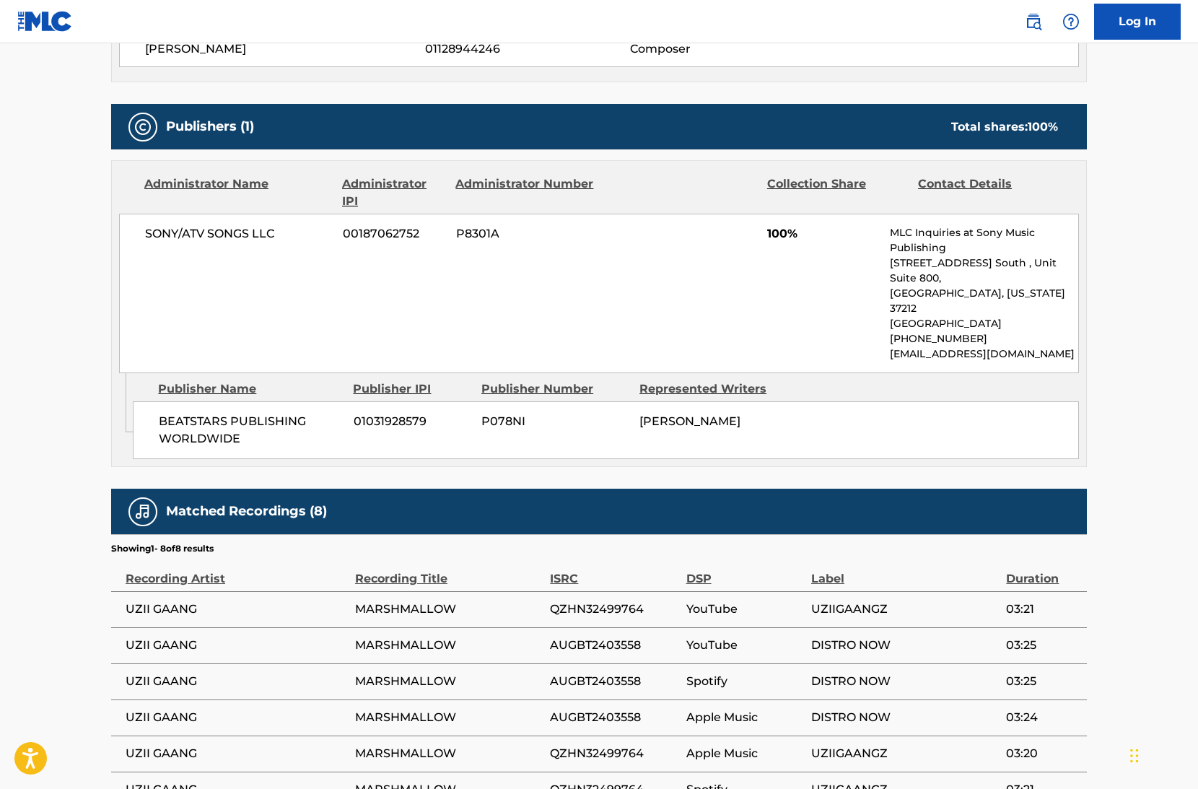
scroll to position [566, 0]
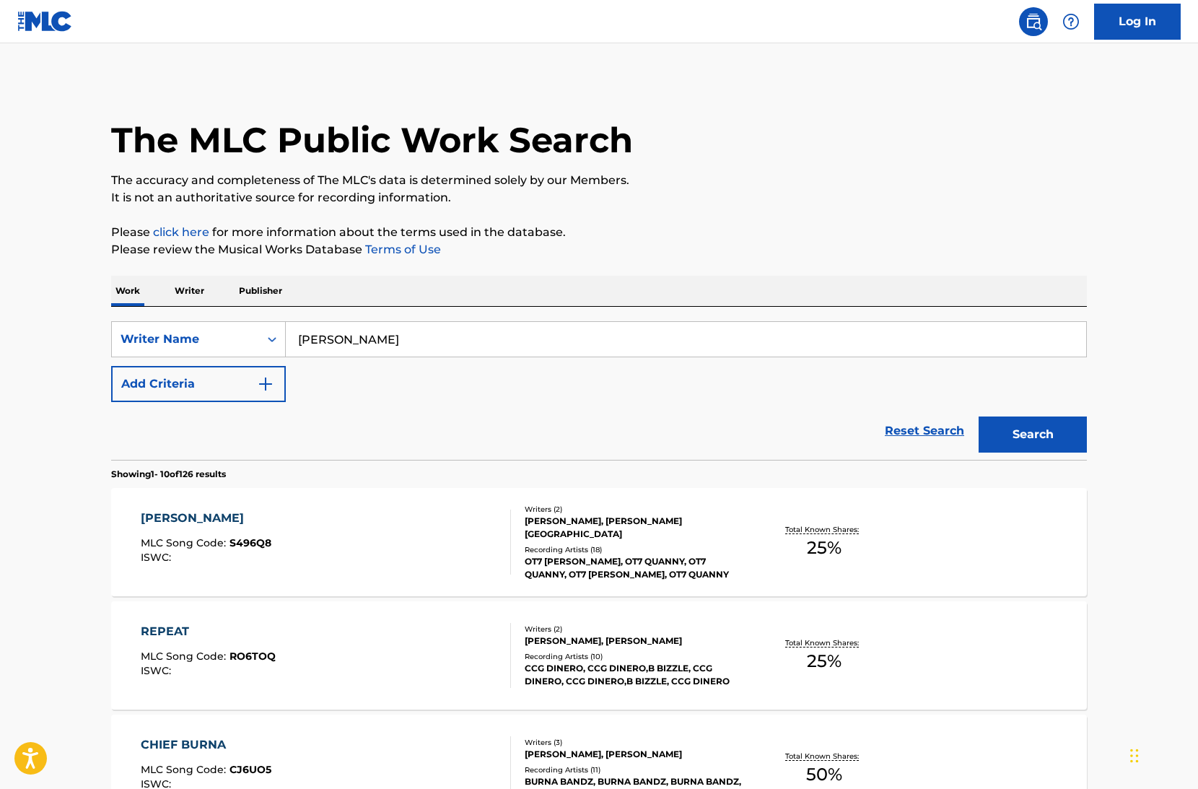
click at [391, 535] on div "SOSA MLC Song Code : S496Q8 ISWC :" at bounding box center [326, 542] width 371 height 65
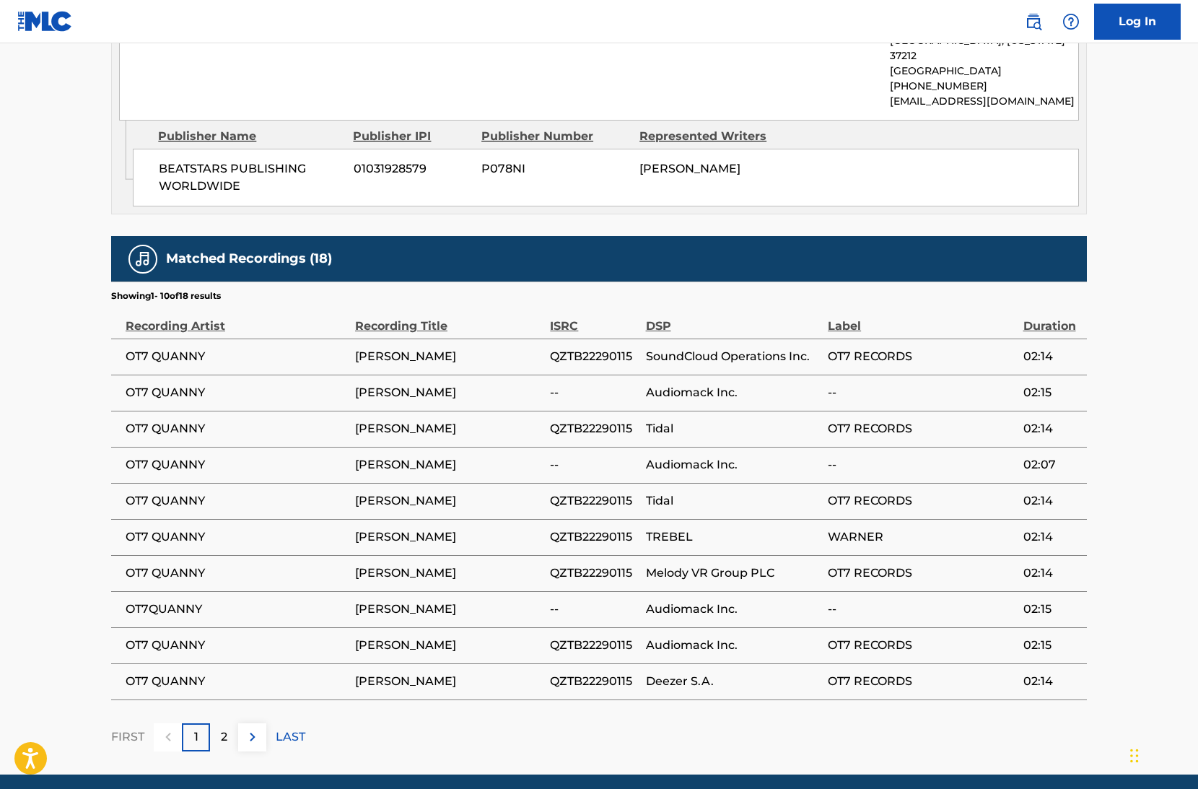
scroll to position [821, 0]
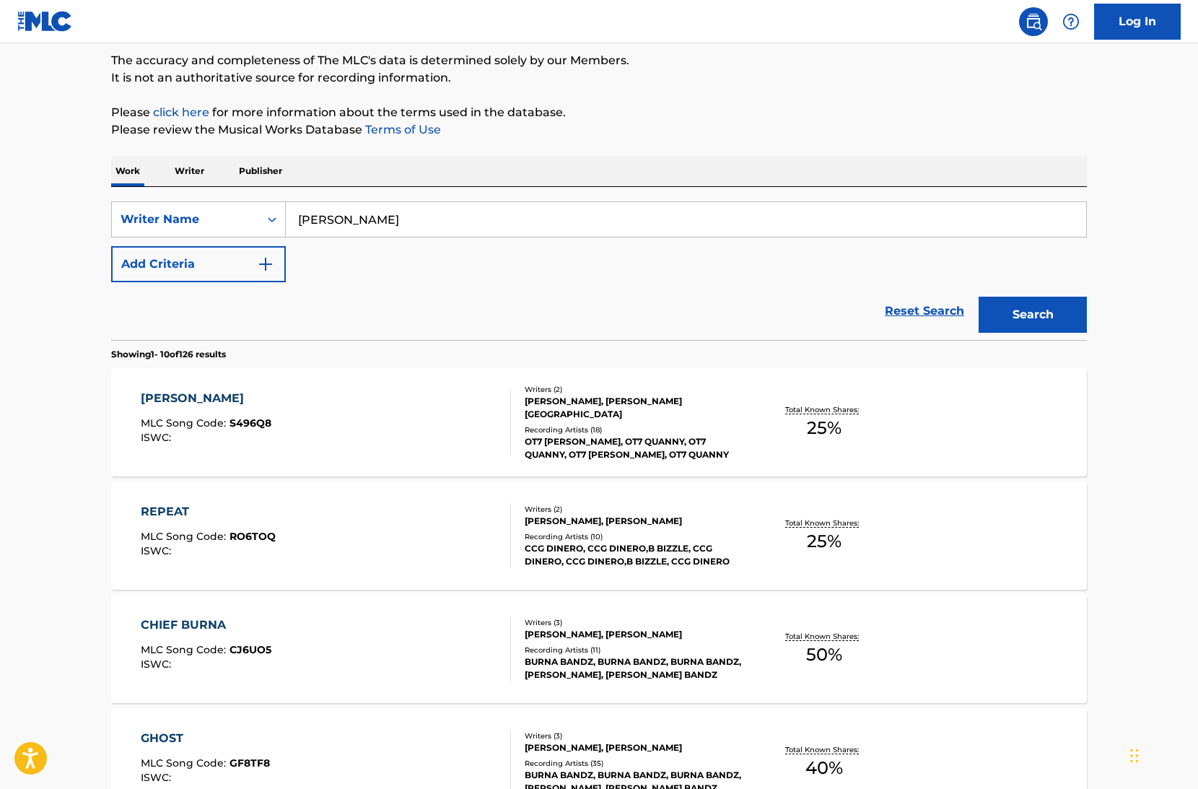
scroll to position [117, 0]
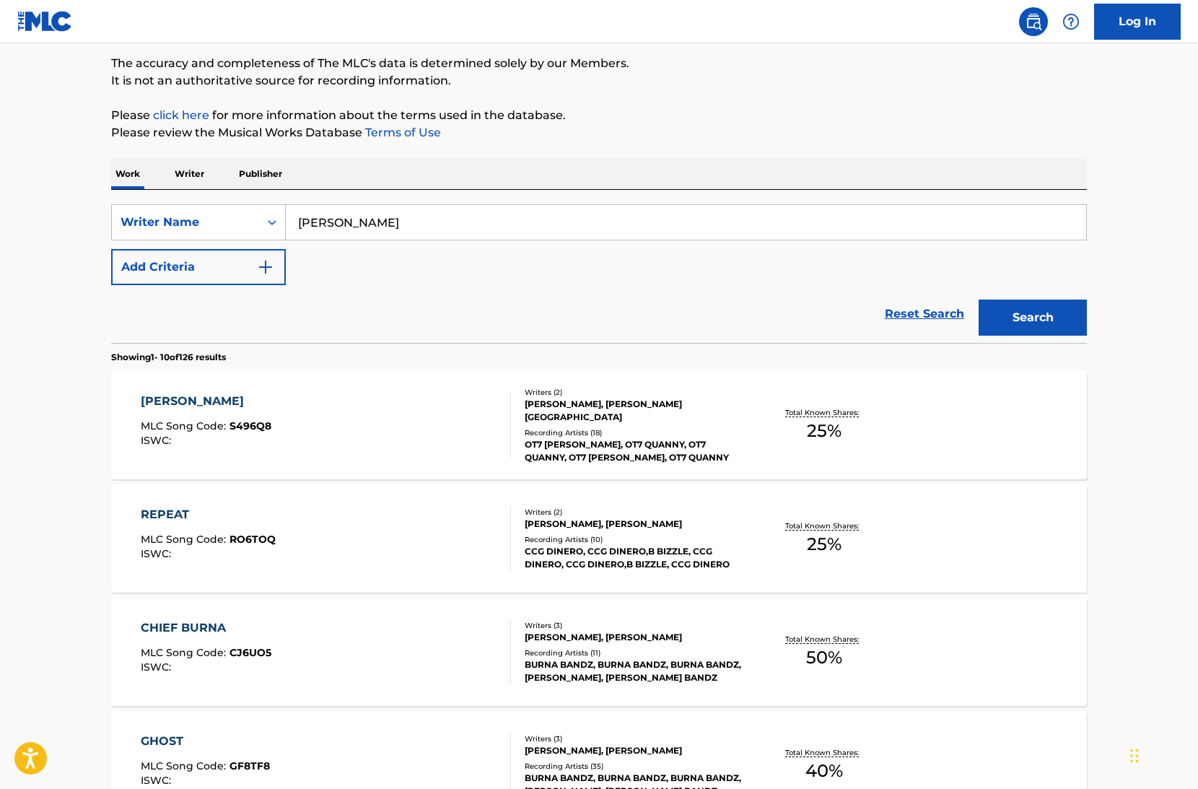
click at [463, 576] on div "REPEAT MLC Song Code : RO6TOQ ISWC : Writers ( 2 ) LEONARDO BOSTAN, CHRISTIAN A…" at bounding box center [599, 538] width 976 height 108
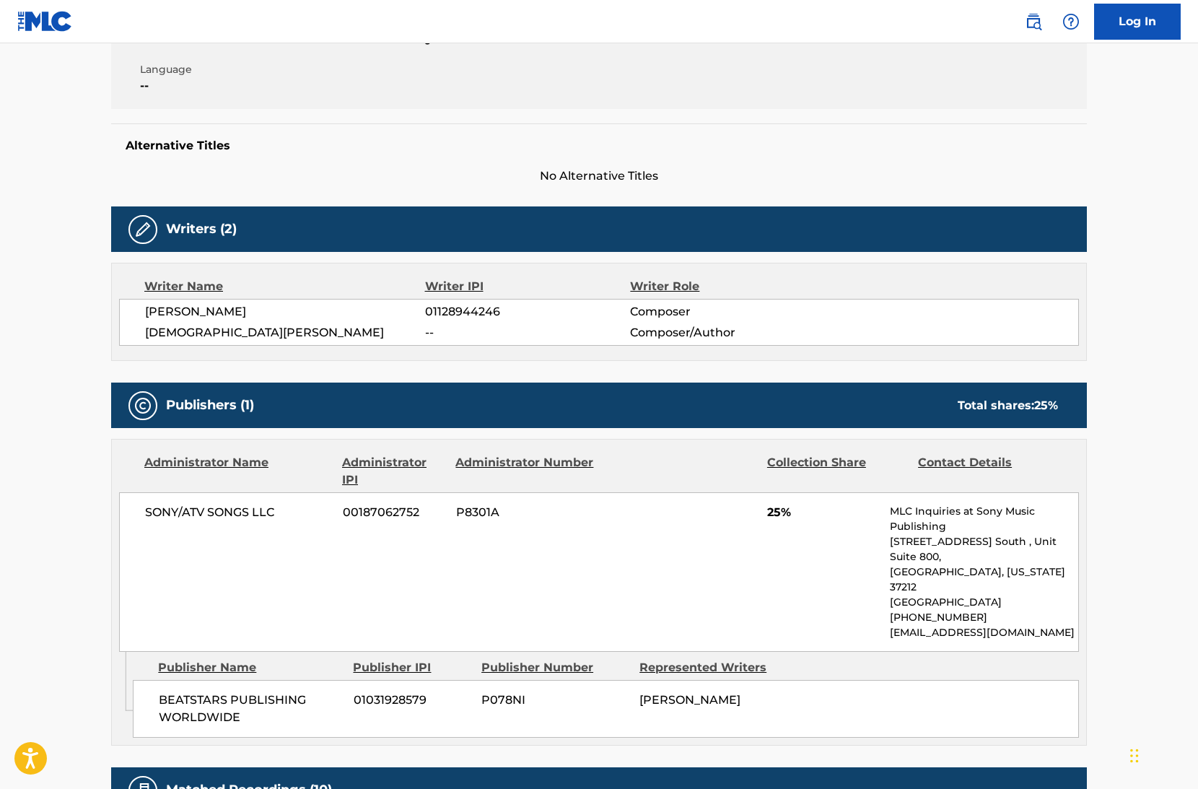
scroll to position [341, 0]
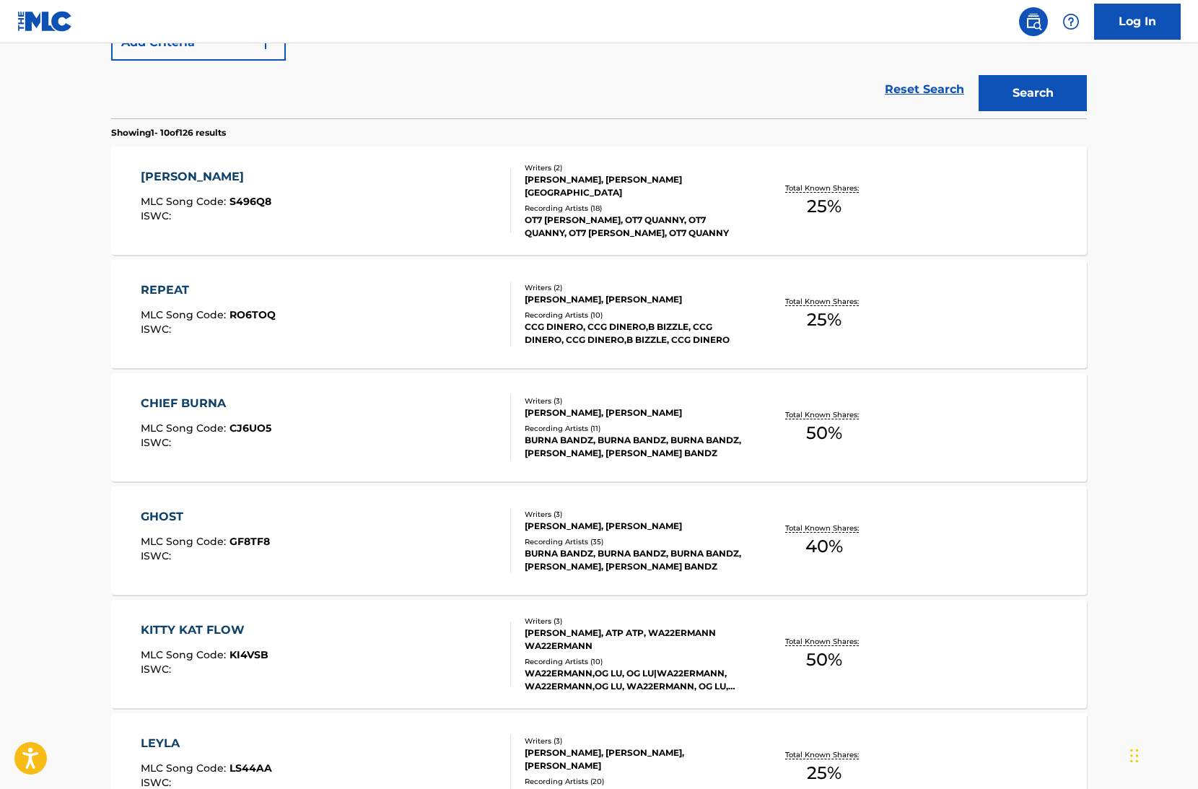
scroll to position [117, 0]
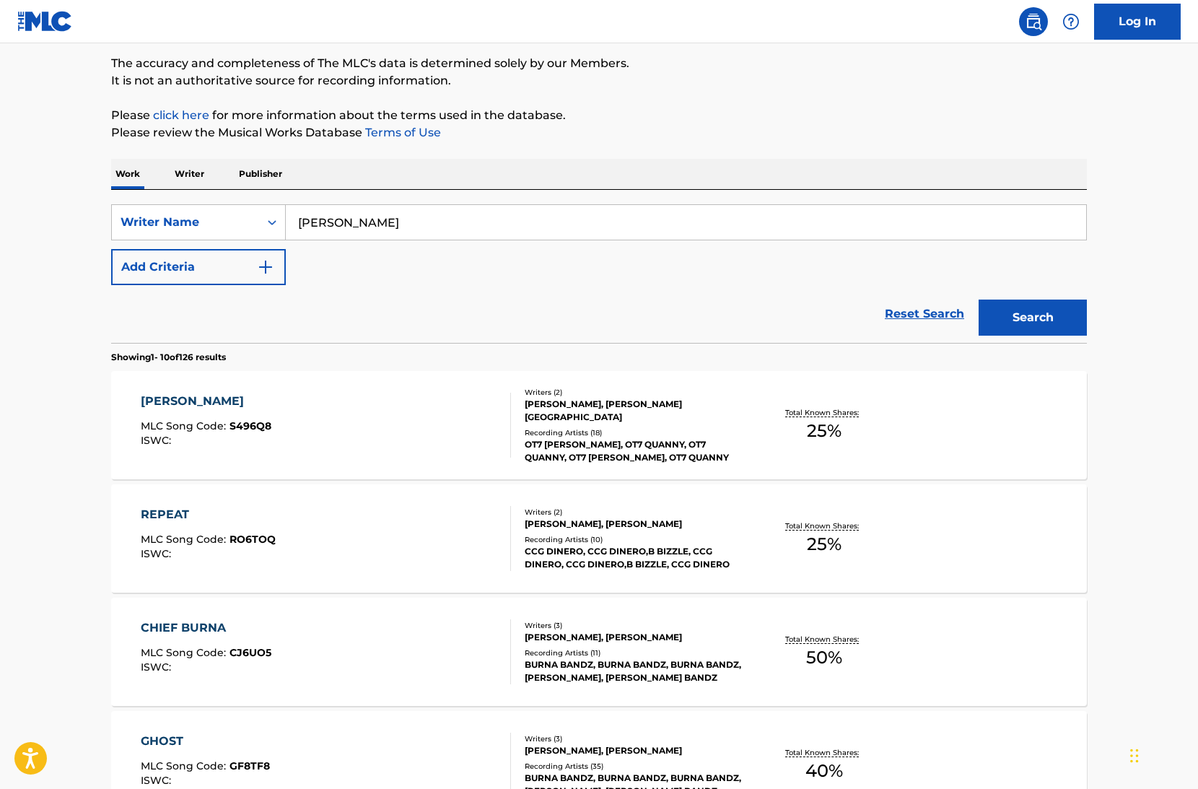
click at [490, 227] on input "Leonardo Bostan" at bounding box center [686, 222] width 801 height 35
click at [491, 227] on input "Leonardo Bostan" at bounding box center [686, 222] width 801 height 35
paste input "Thomas Buoncristiano"
type input "Thomas Buoncristiano"
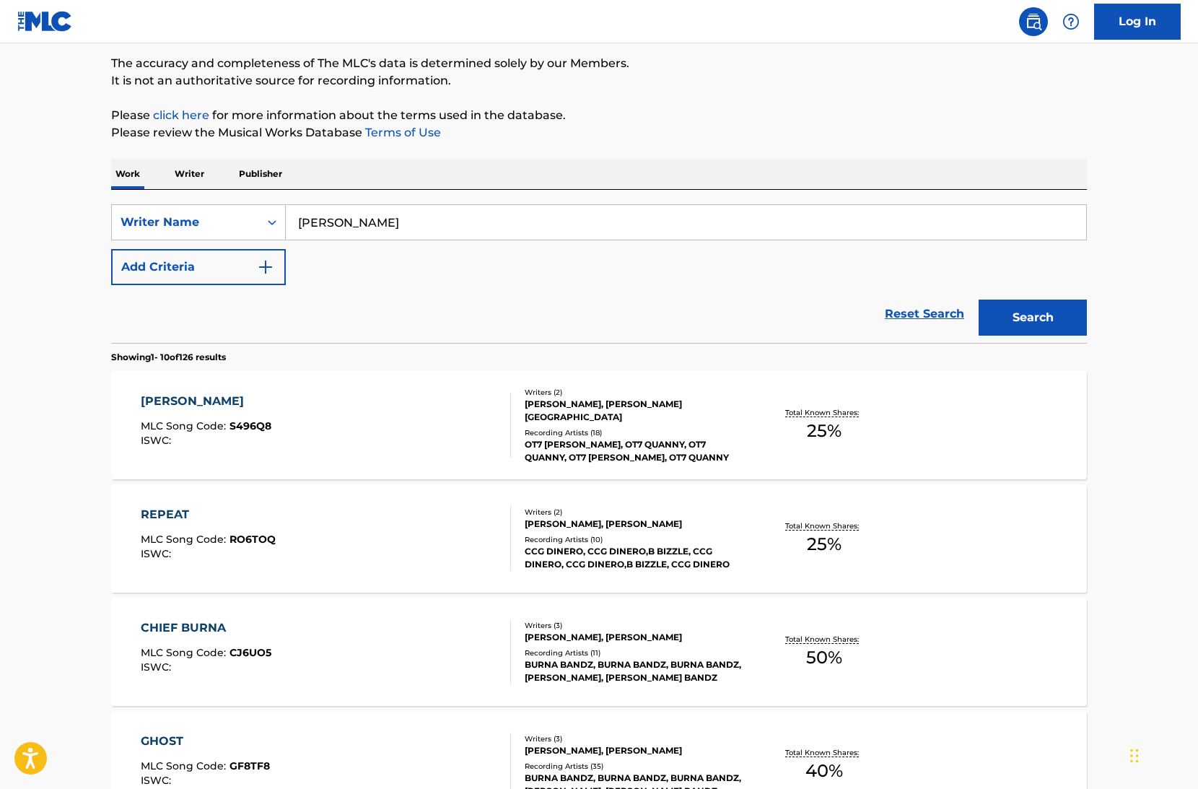
click at [979, 300] on button "Search" at bounding box center [1033, 318] width 108 height 36
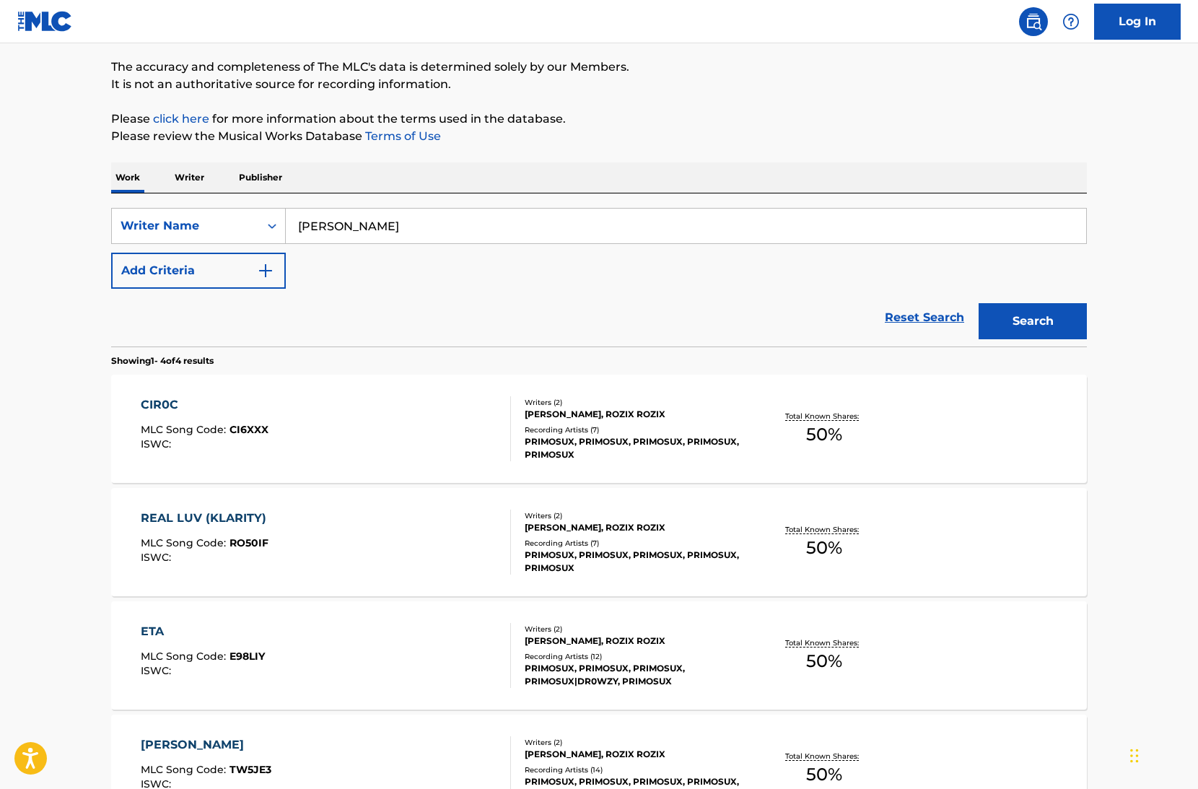
scroll to position [118, 0]
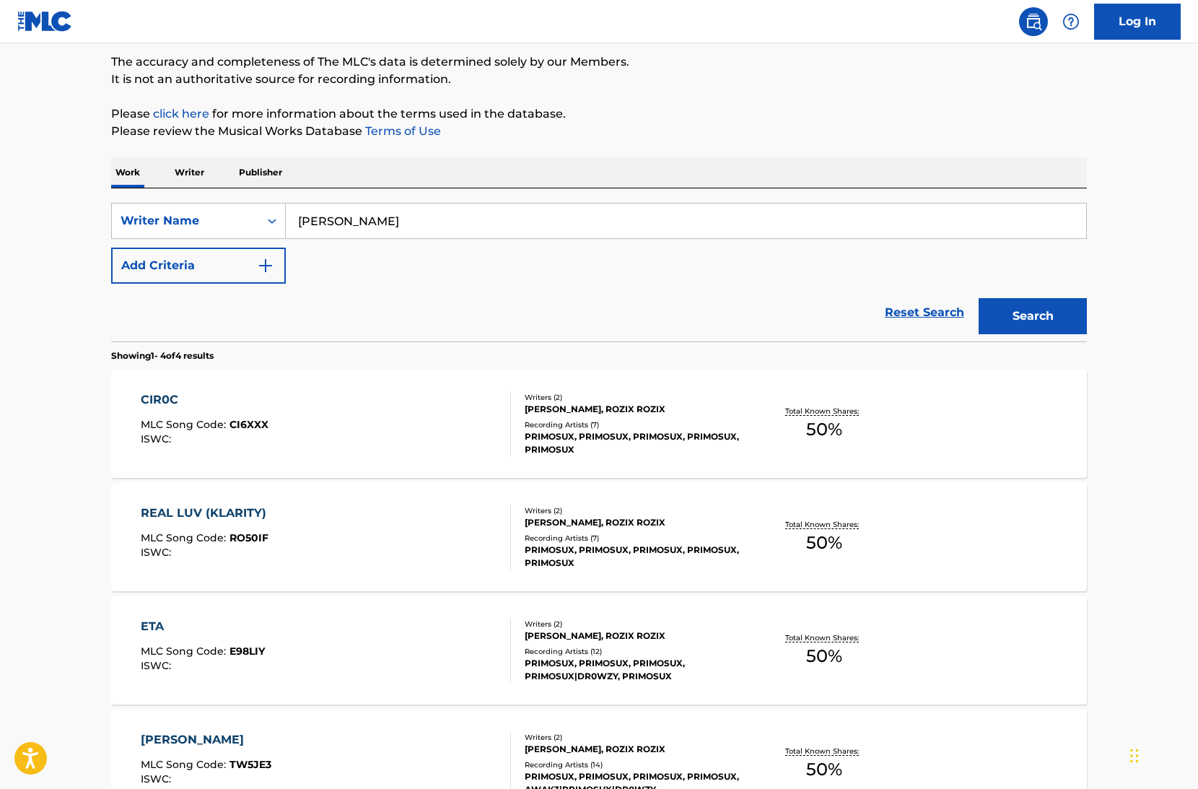
click at [409, 624] on div "ETA MLC Song Code : E98LIY ISWC :" at bounding box center [326, 650] width 371 height 65
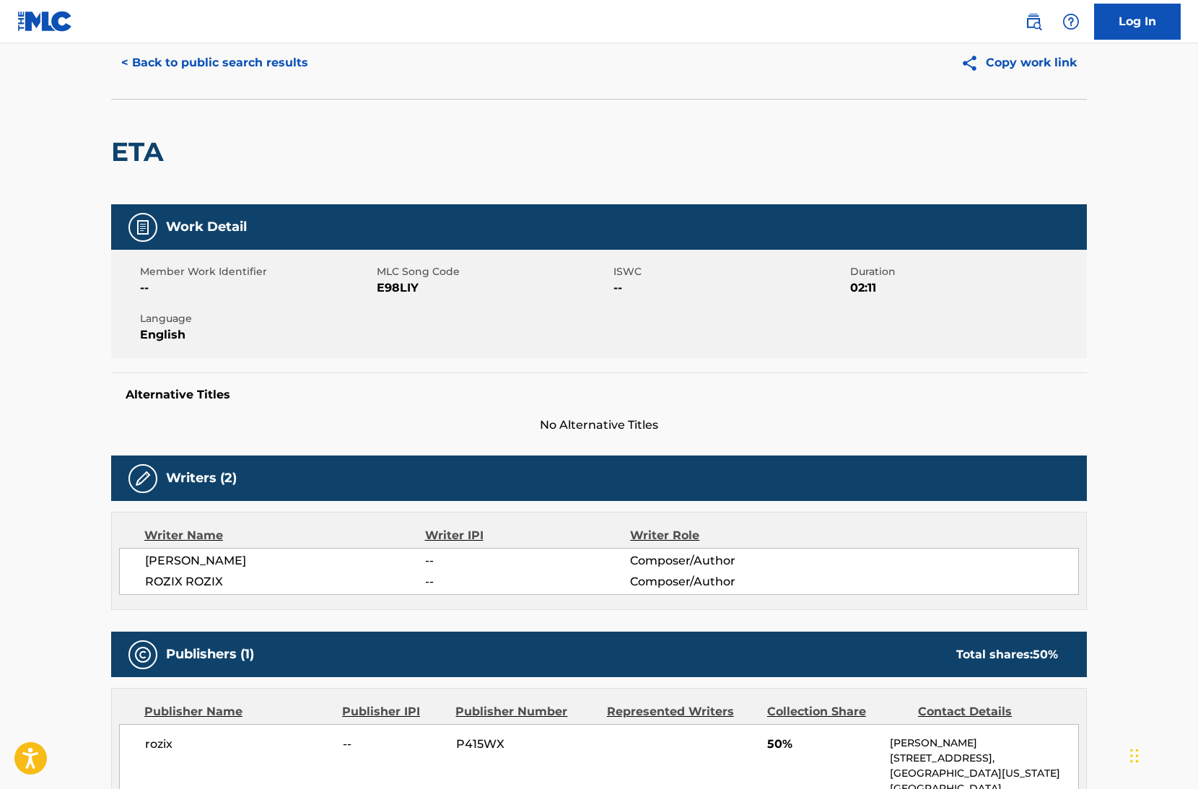
scroll to position [50, 0]
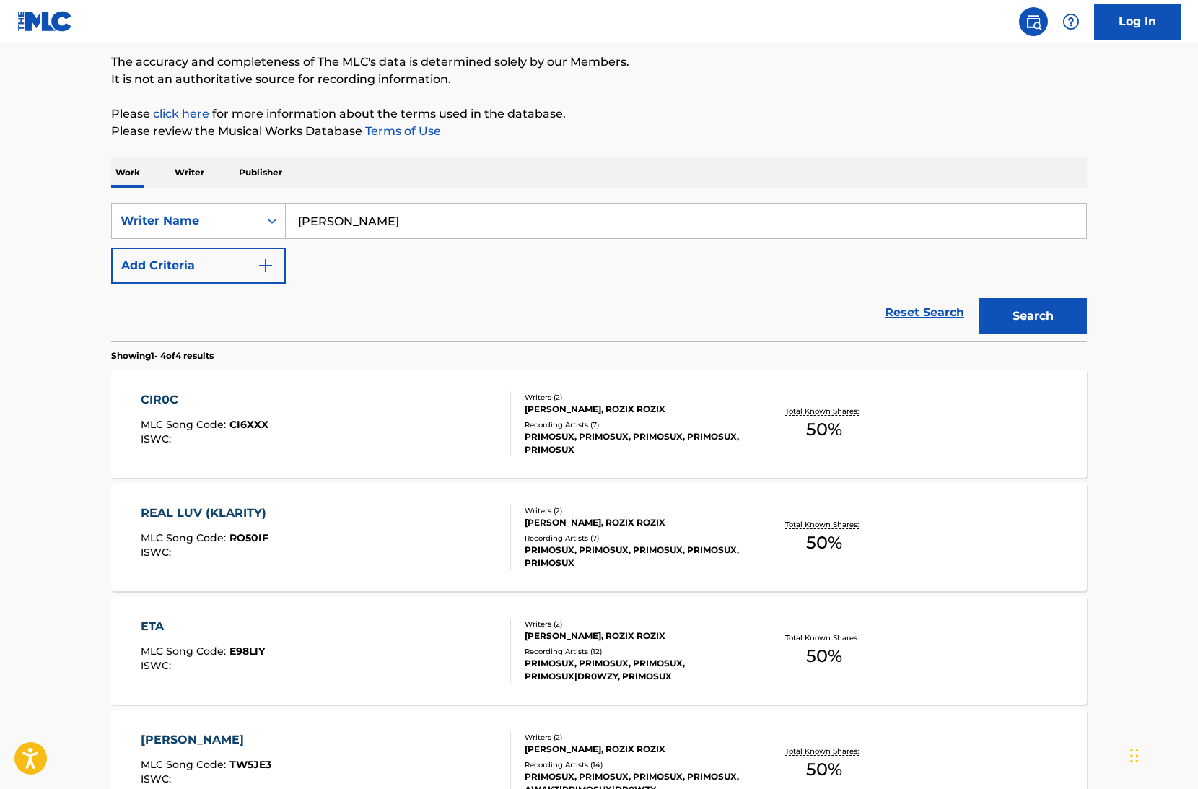
scroll to position [292, 0]
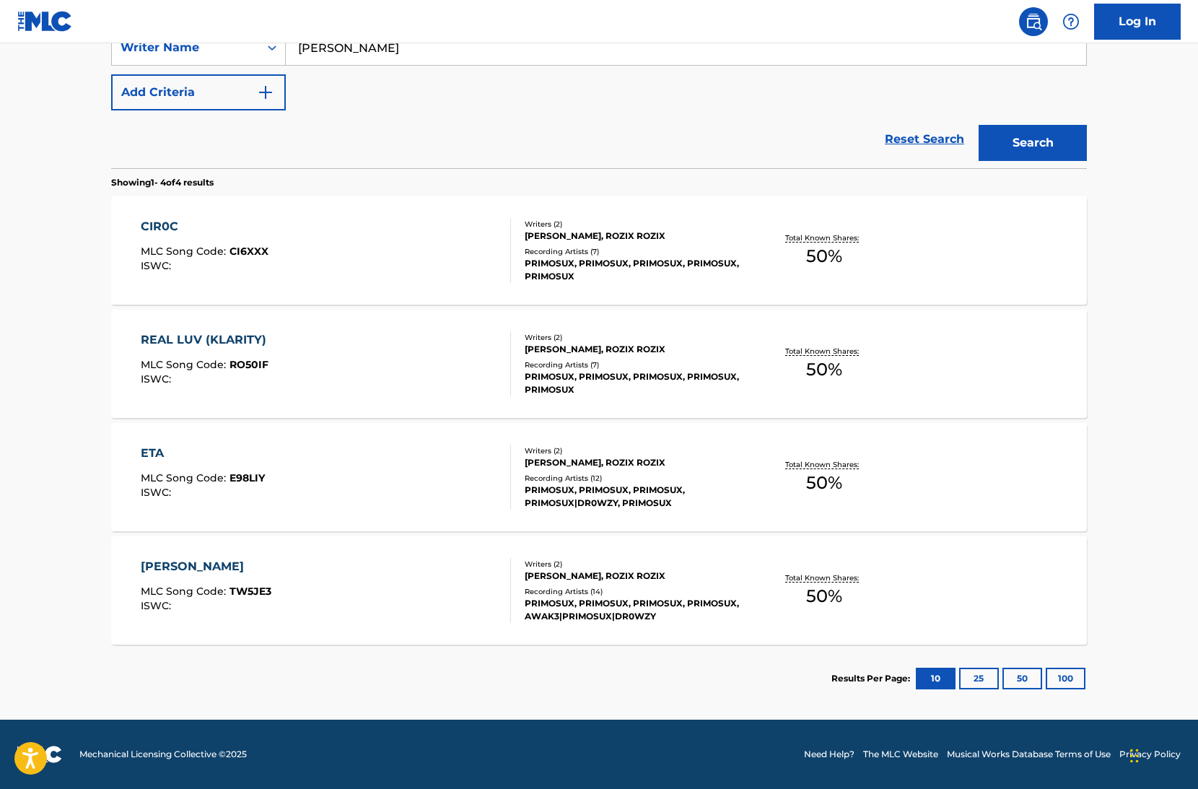
click at [391, 578] on div "TUNG TYED MLC Song Code : TW5JE3 ISWC :" at bounding box center [326, 590] width 371 height 65
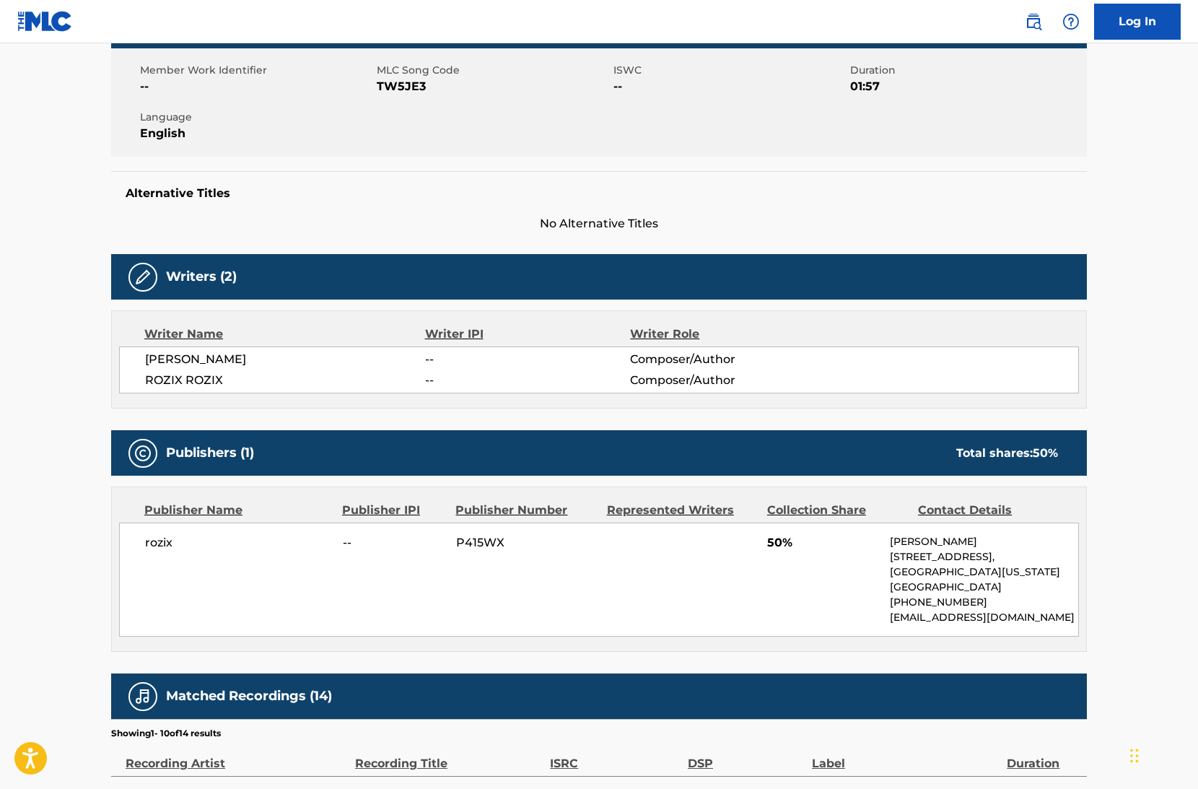
scroll to position [466, 0]
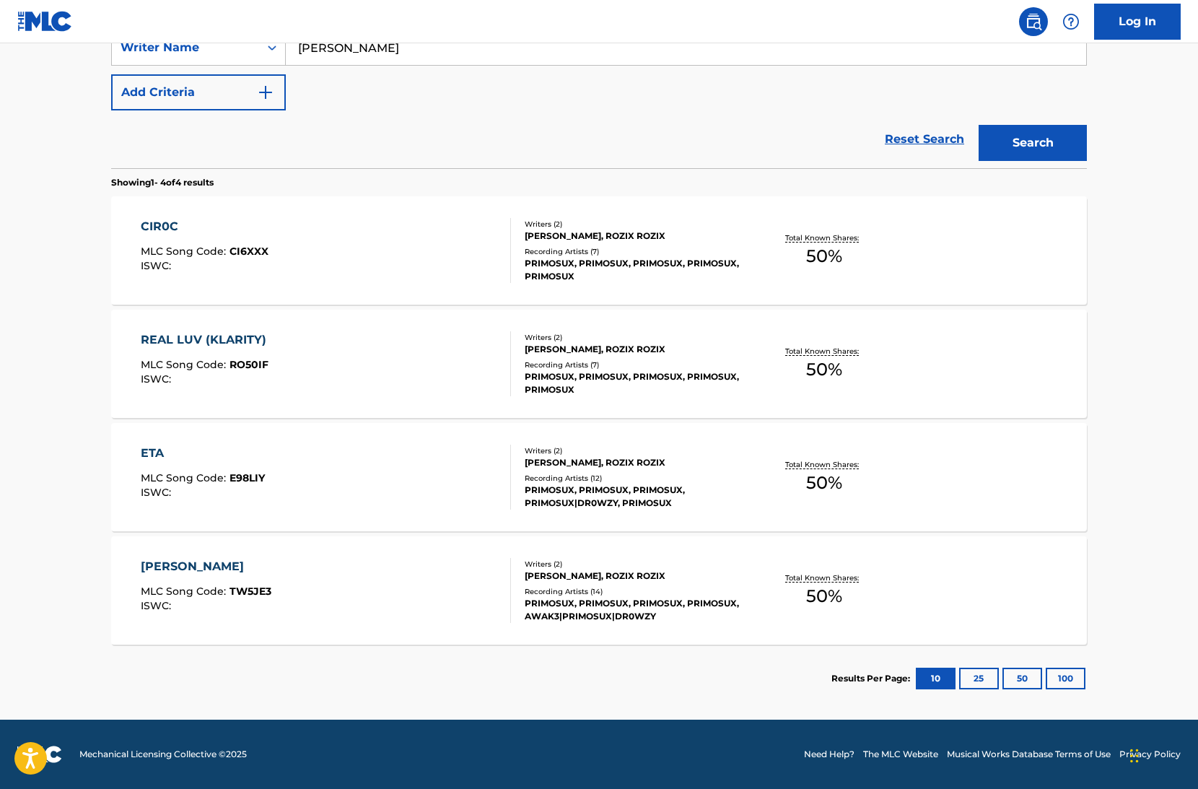
scroll to position [292, 0]
click at [282, 270] on div "CIR0C MLC Song Code : CI6XXX ISWC :" at bounding box center [326, 250] width 371 height 65
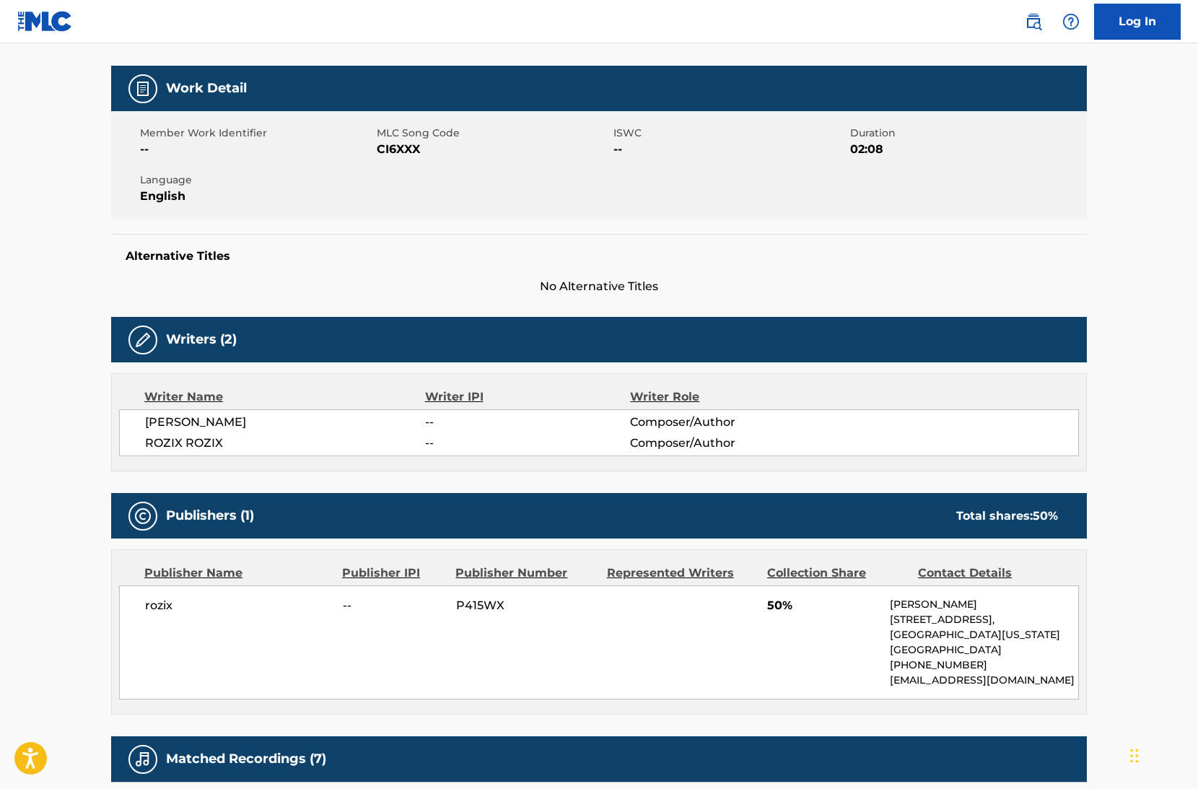
scroll to position [391, 0]
